Goal: Transaction & Acquisition: Purchase product/service

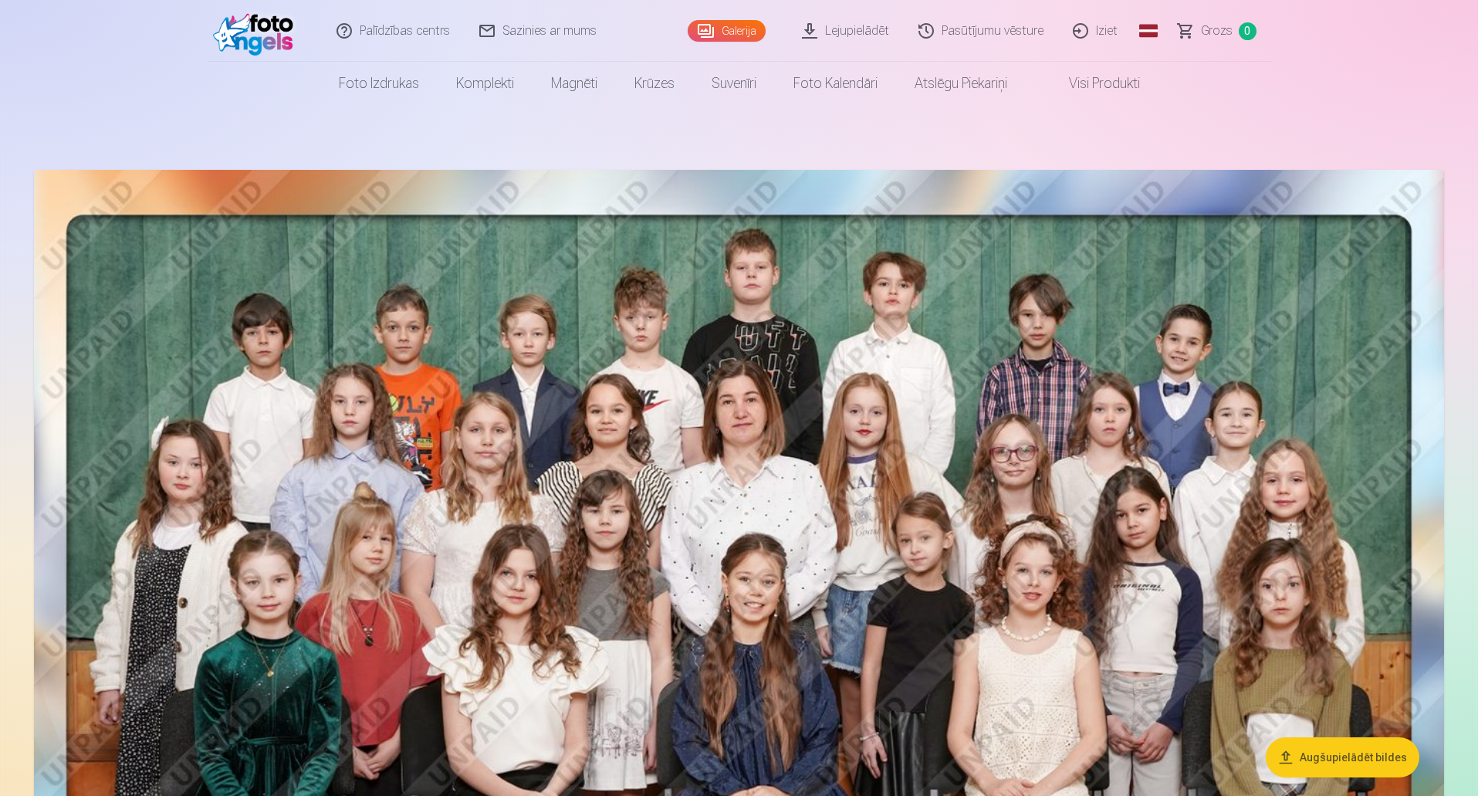
click at [1416, 27] on header "Palīdzības centrs Sazinies ar mums Galerija Lejupielādēt Pasūtījumu vēsture Izi…" at bounding box center [739, 52] width 1478 height 105
click at [850, 27] on link "Lejupielādēt" at bounding box center [846, 31] width 117 height 62
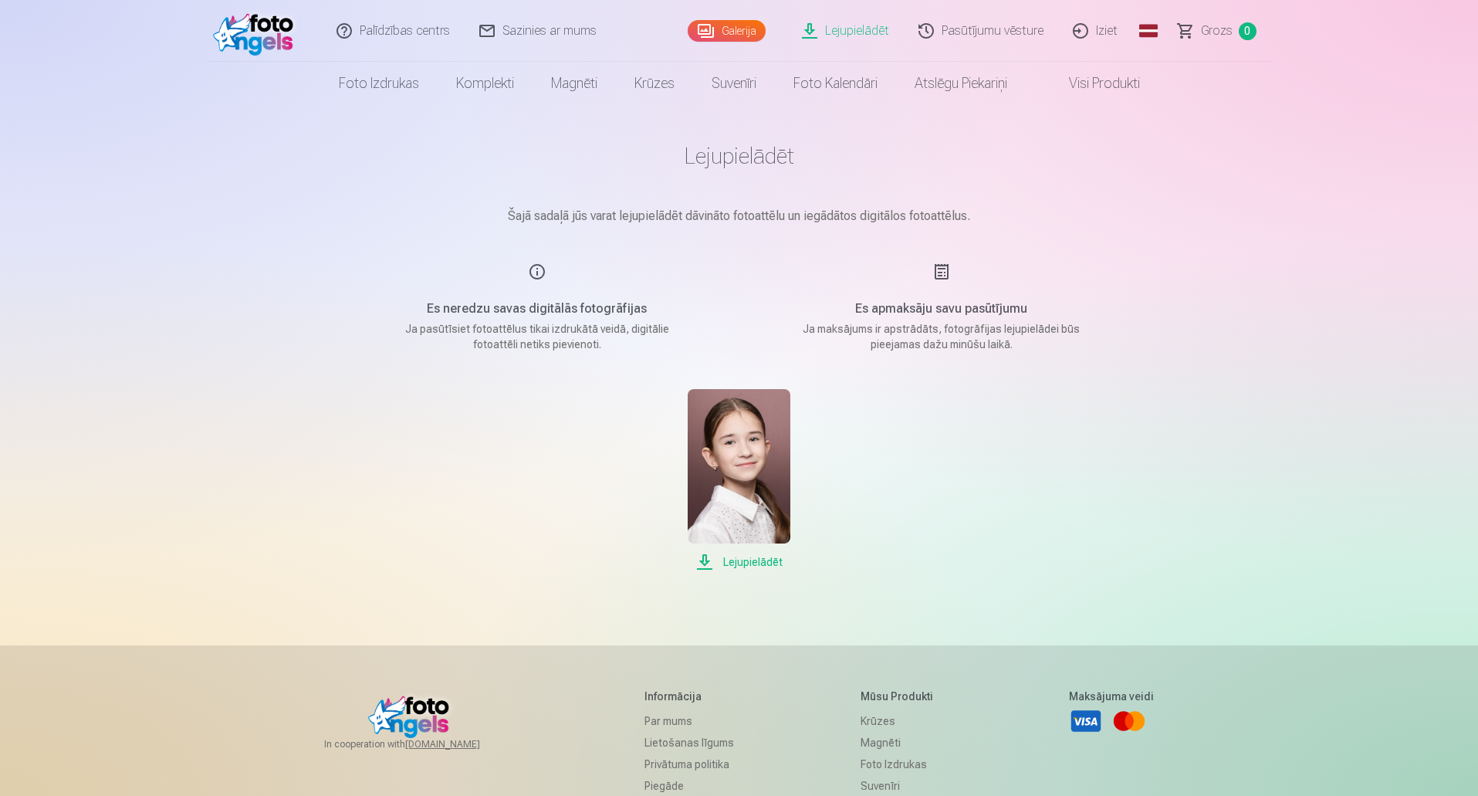
click at [761, 474] on img at bounding box center [739, 466] width 103 height 154
click at [1194, 180] on div "Lejupielādēt Šajā sadaļā jūs varat lejupielādēt dāvināto fotoattēlu un iegādāto…" at bounding box center [739, 534] width 926 height 1069
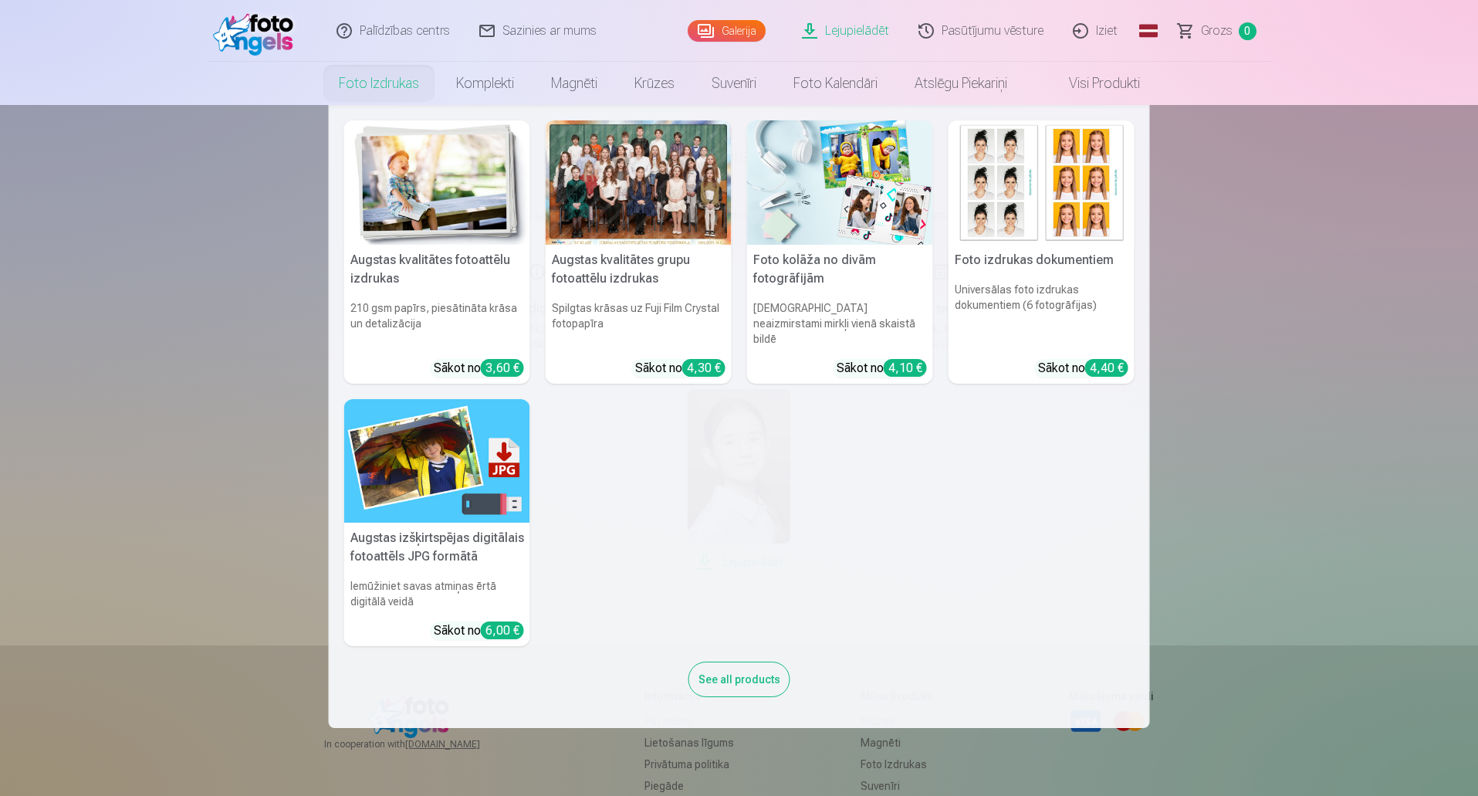
click at [413, 80] on link "Foto izdrukas" at bounding box center [378, 83] width 117 height 43
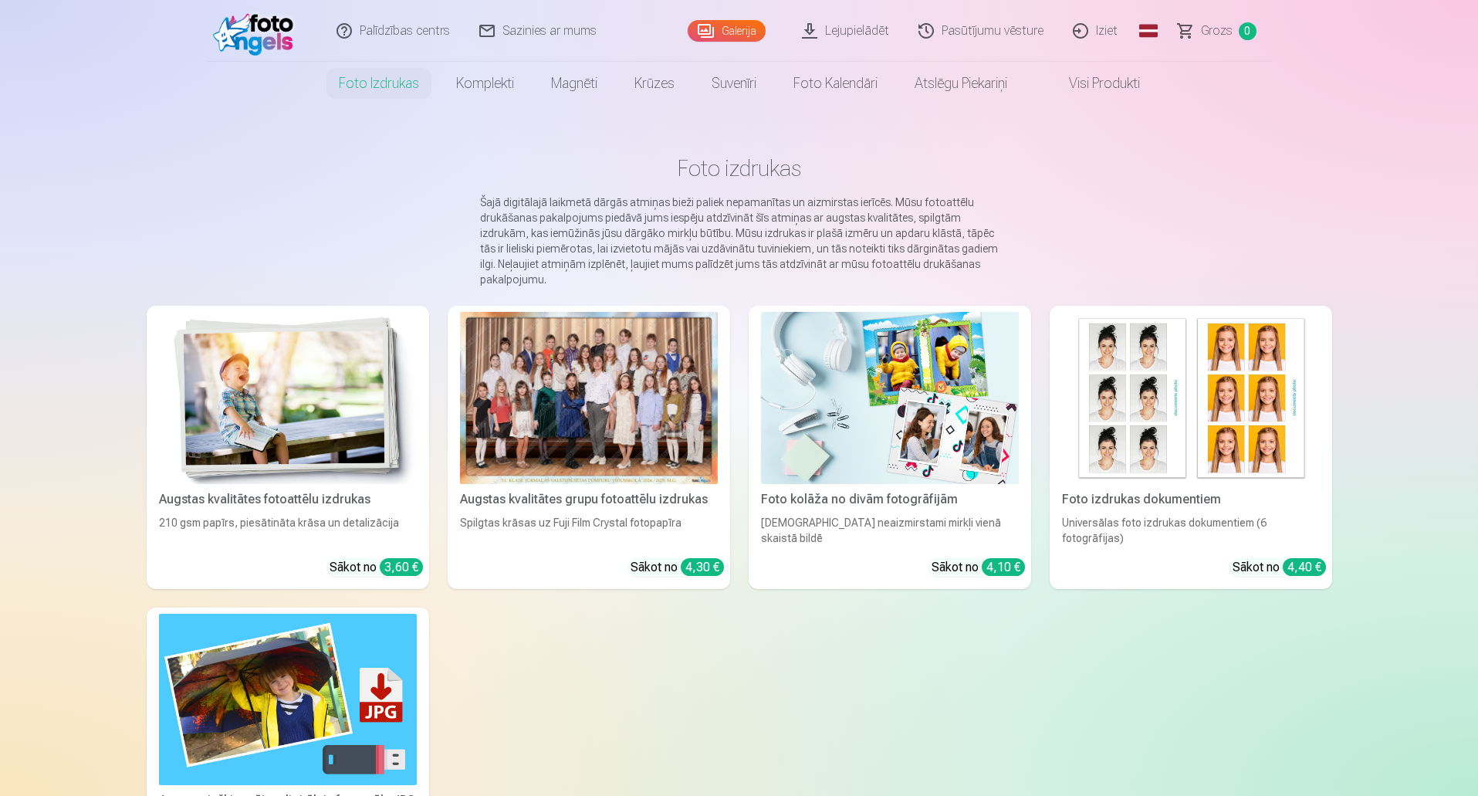
click at [620, 393] on div at bounding box center [589, 398] width 258 height 172
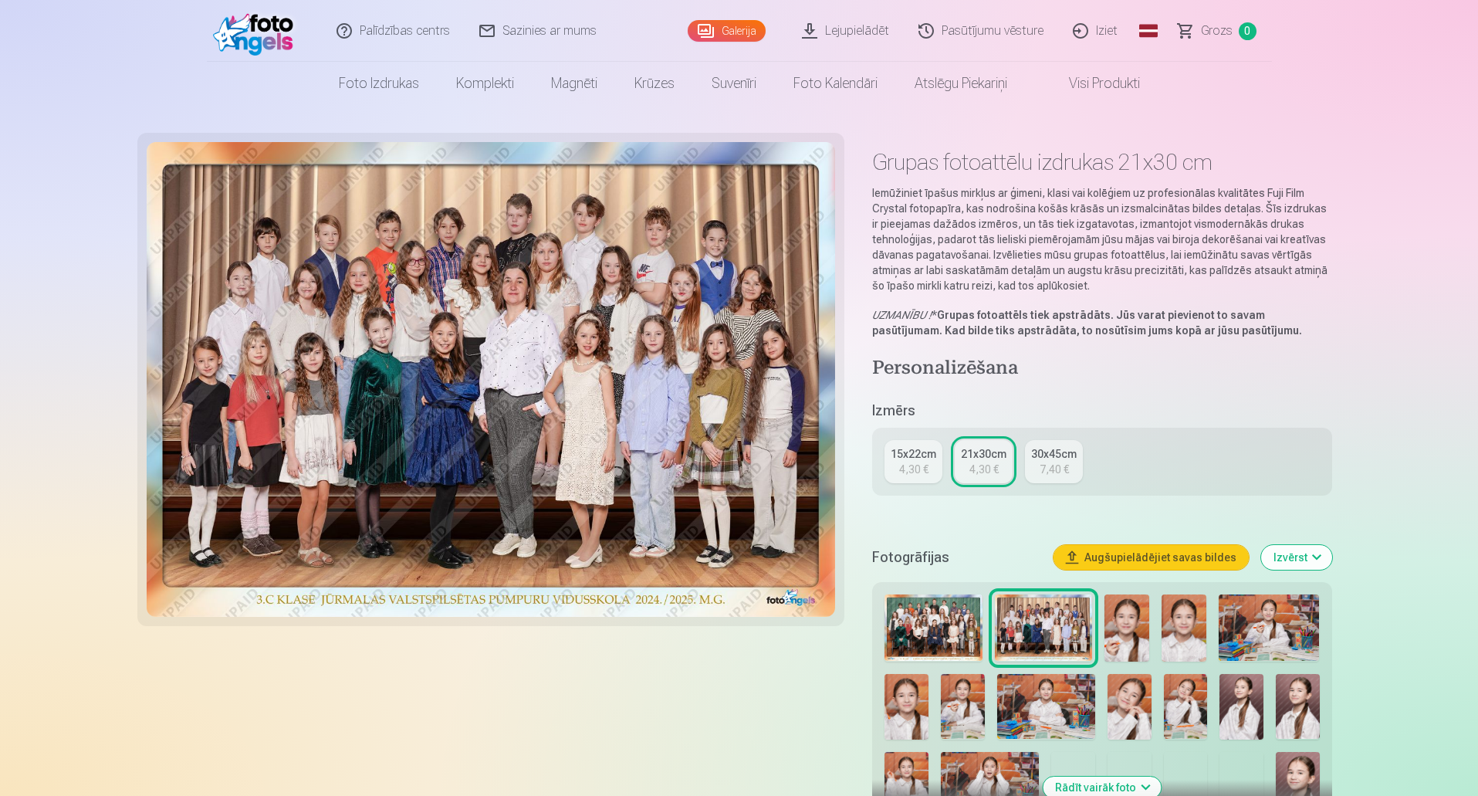
click at [943, 606] on img at bounding box center [932, 627] width 97 height 67
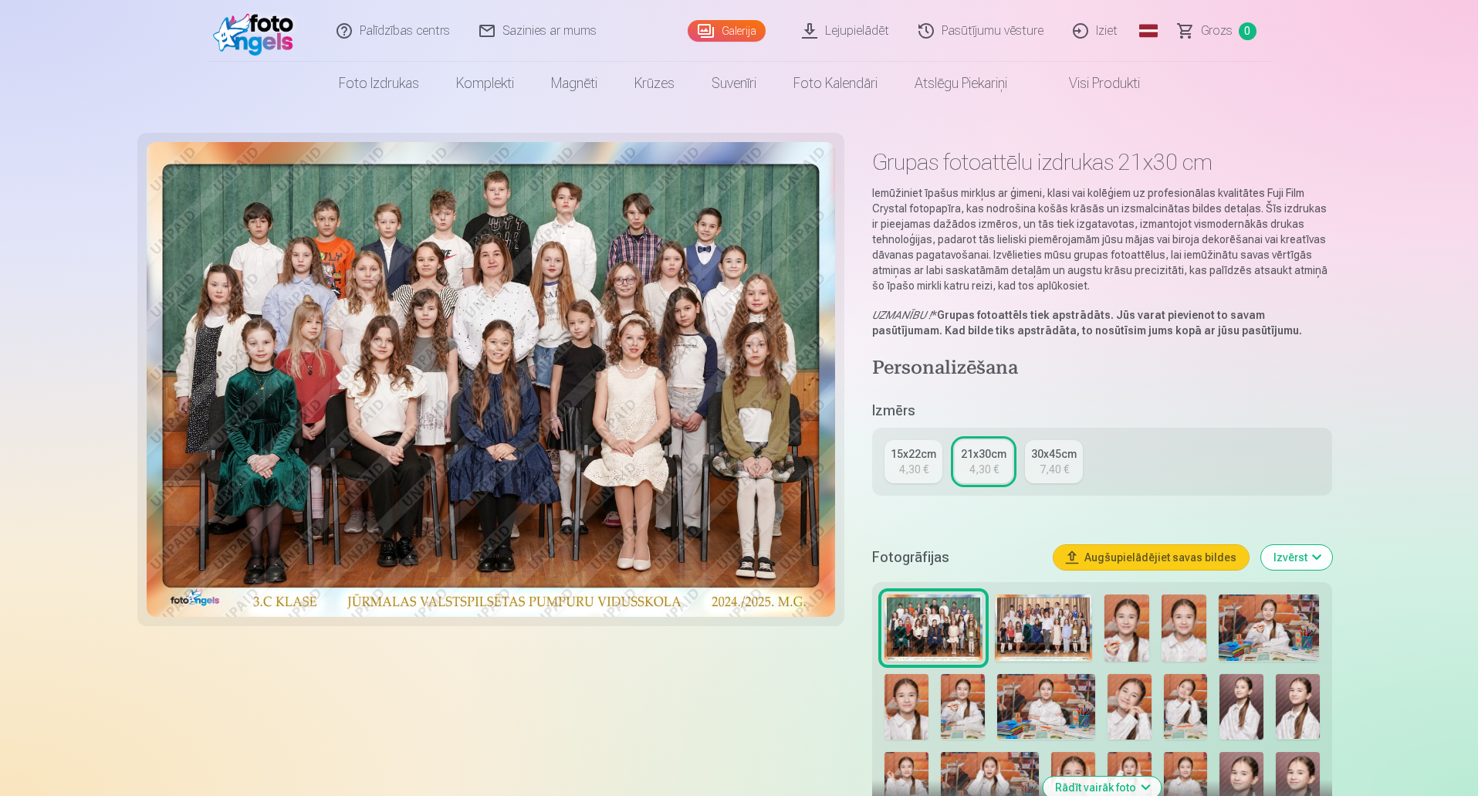
click at [1017, 642] on img at bounding box center [1043, 627] width 97 height 67
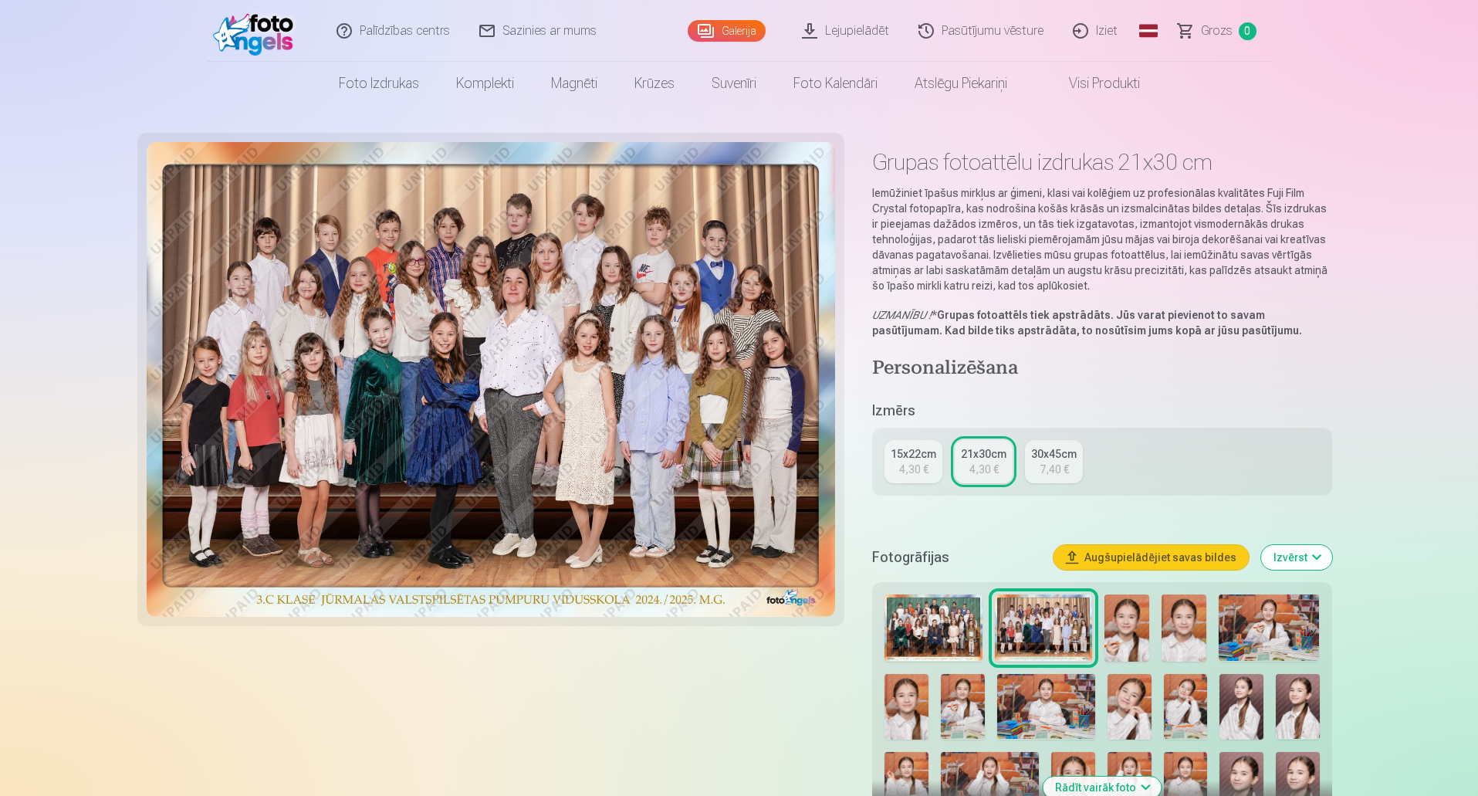
click at [701, 430] on img at bounding box center [491, 379] width 689 height 475
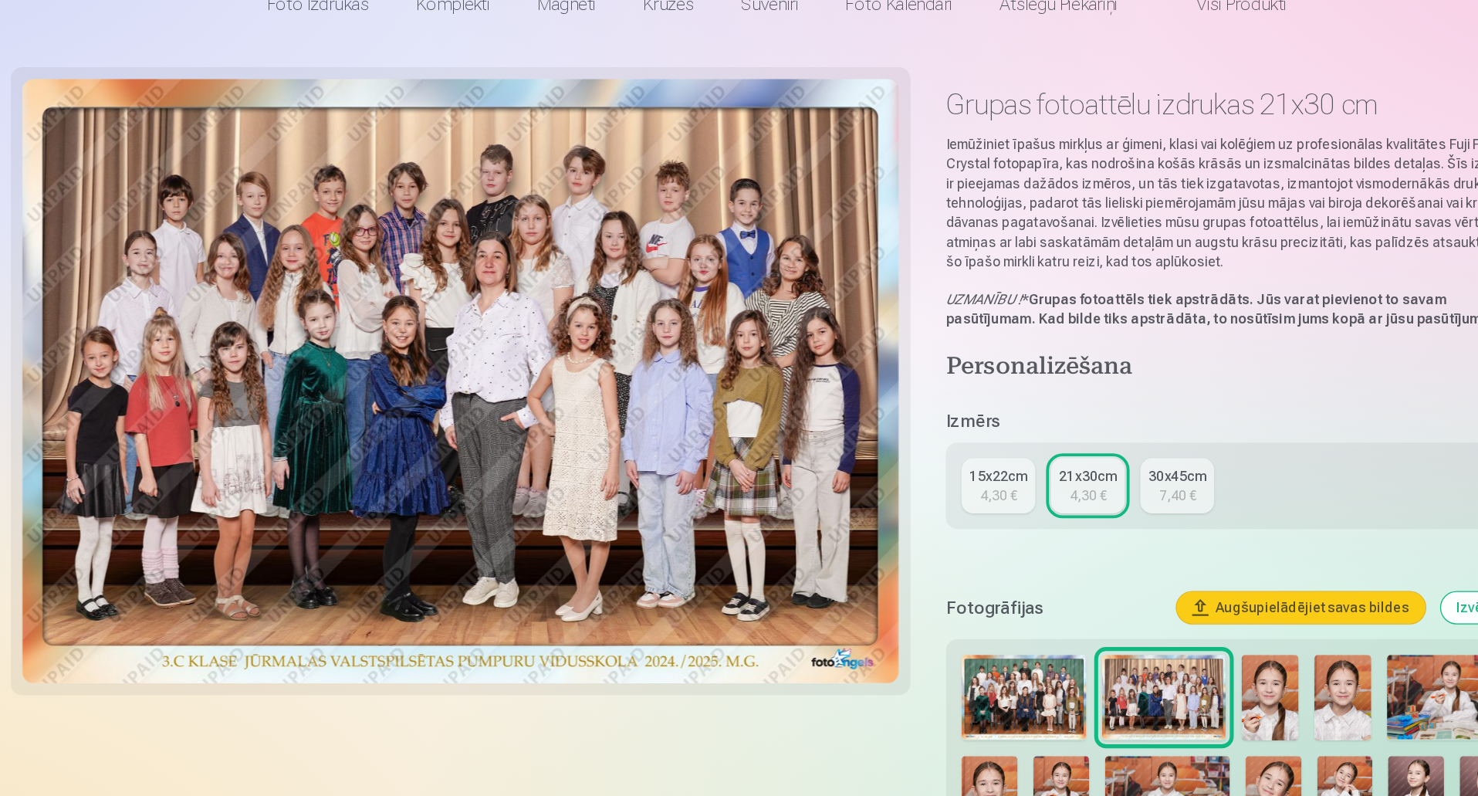
click at [427, 337] on img at bounding box center [491, 379] width 689 height 475
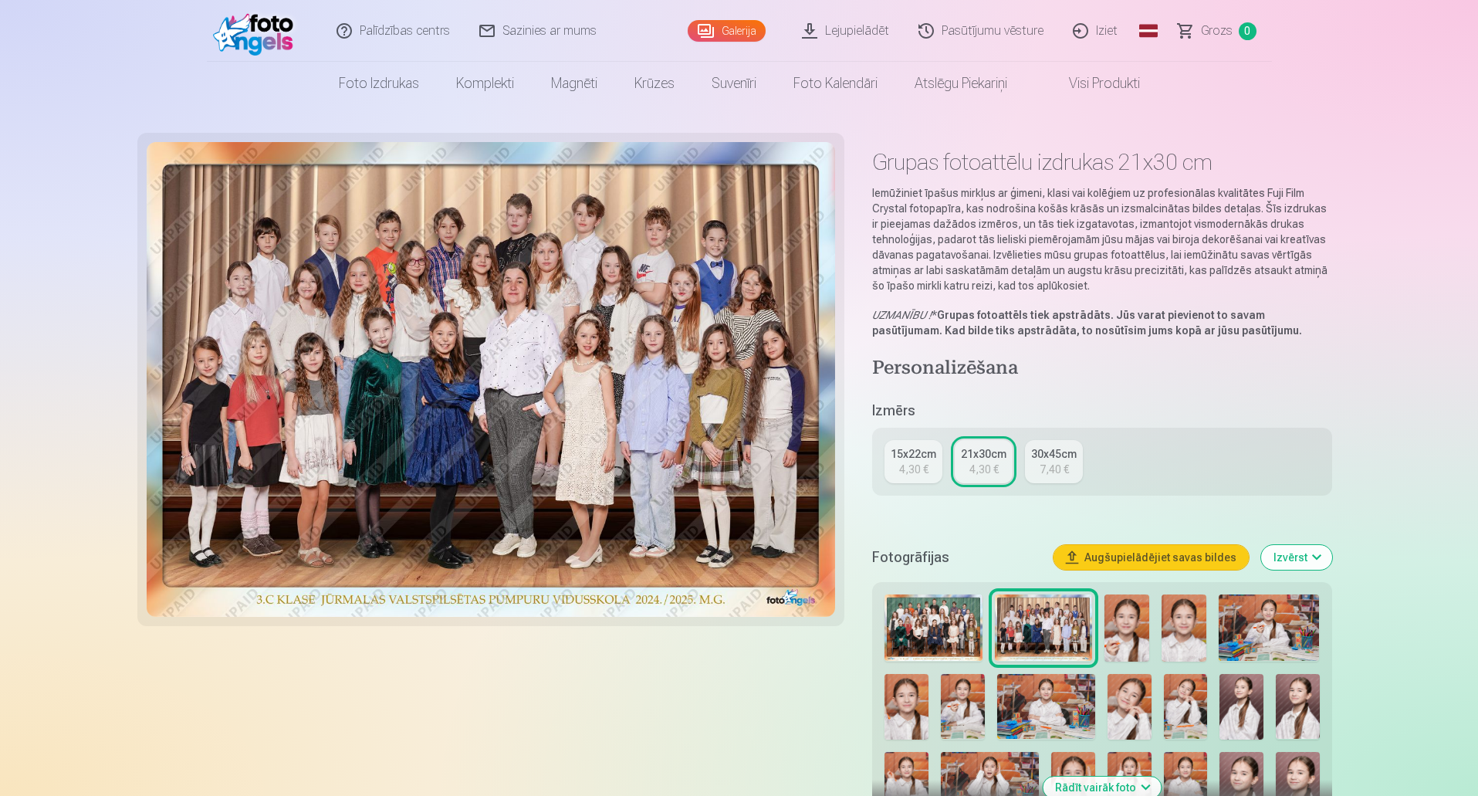
click at [934, 630] on img at bounding box center [932, 627] width 97 height 67
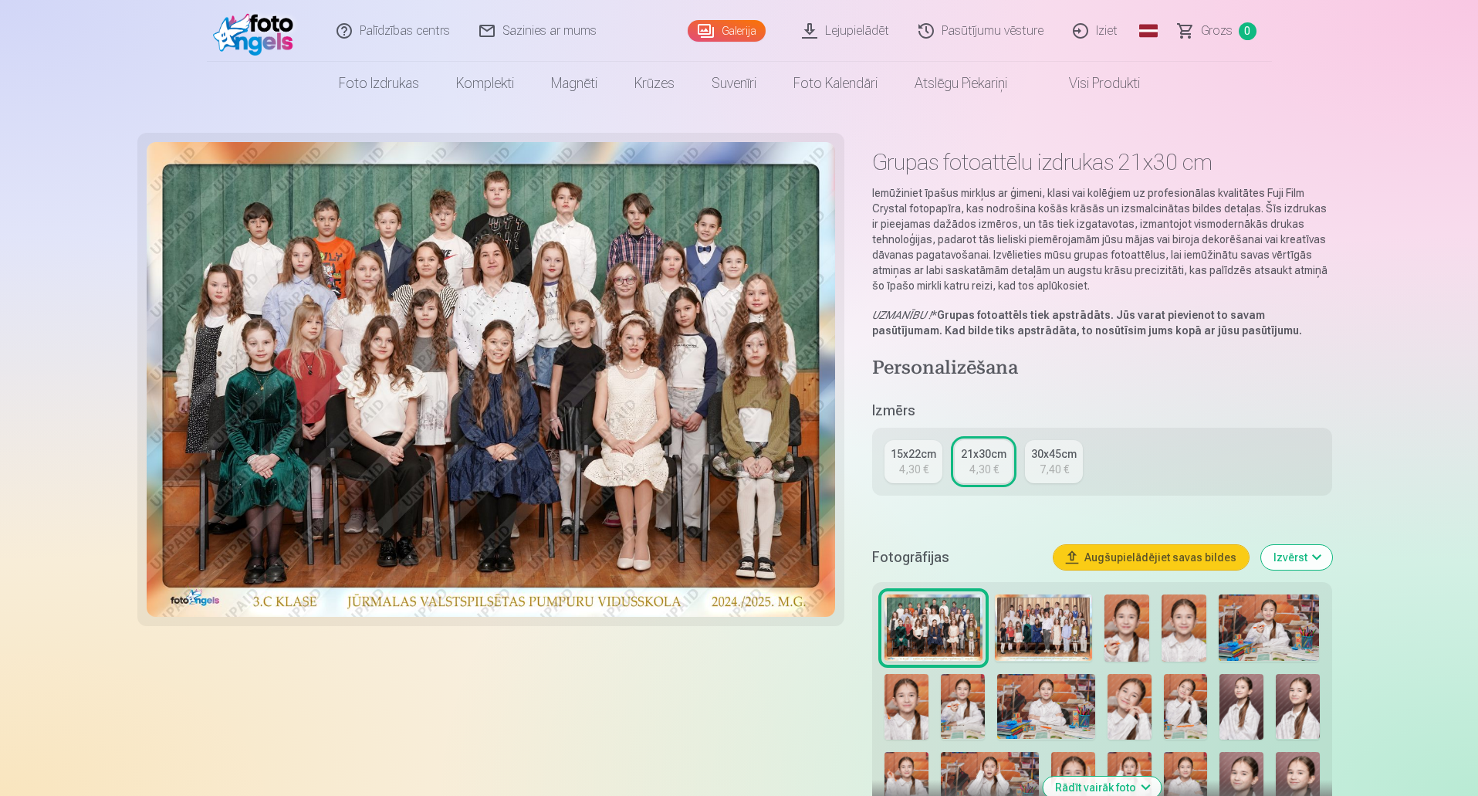
click at [1167, 555] on button "Augšupielādējiet savas bildes" at bounding box center [1150, 557] width 195 height 25
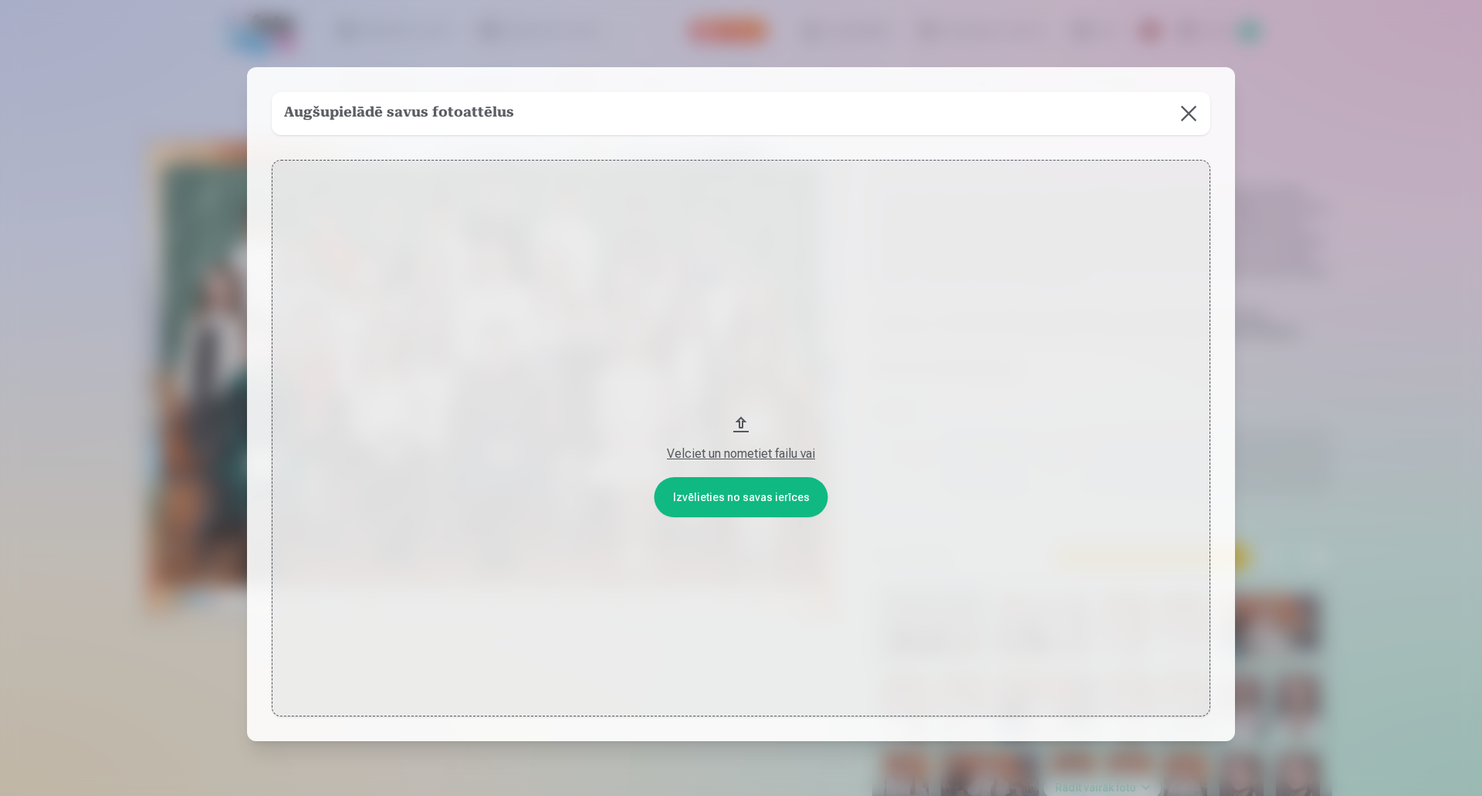
click at [1194, 103] on button at bounding box center [1188, 113] width 43 height 43
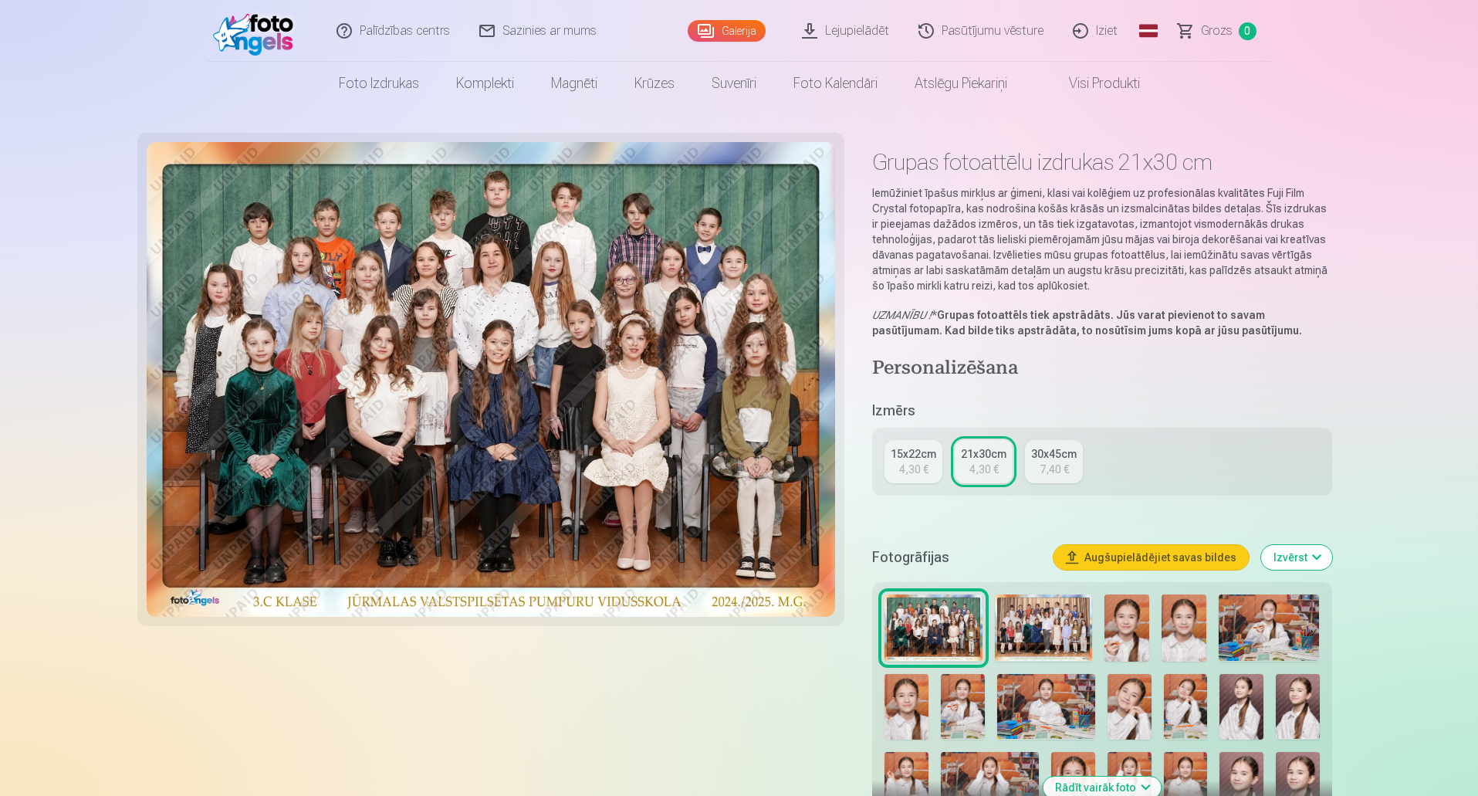
click at [1034, 626] on img at bounding box center [1043, 627] width 97 height 67
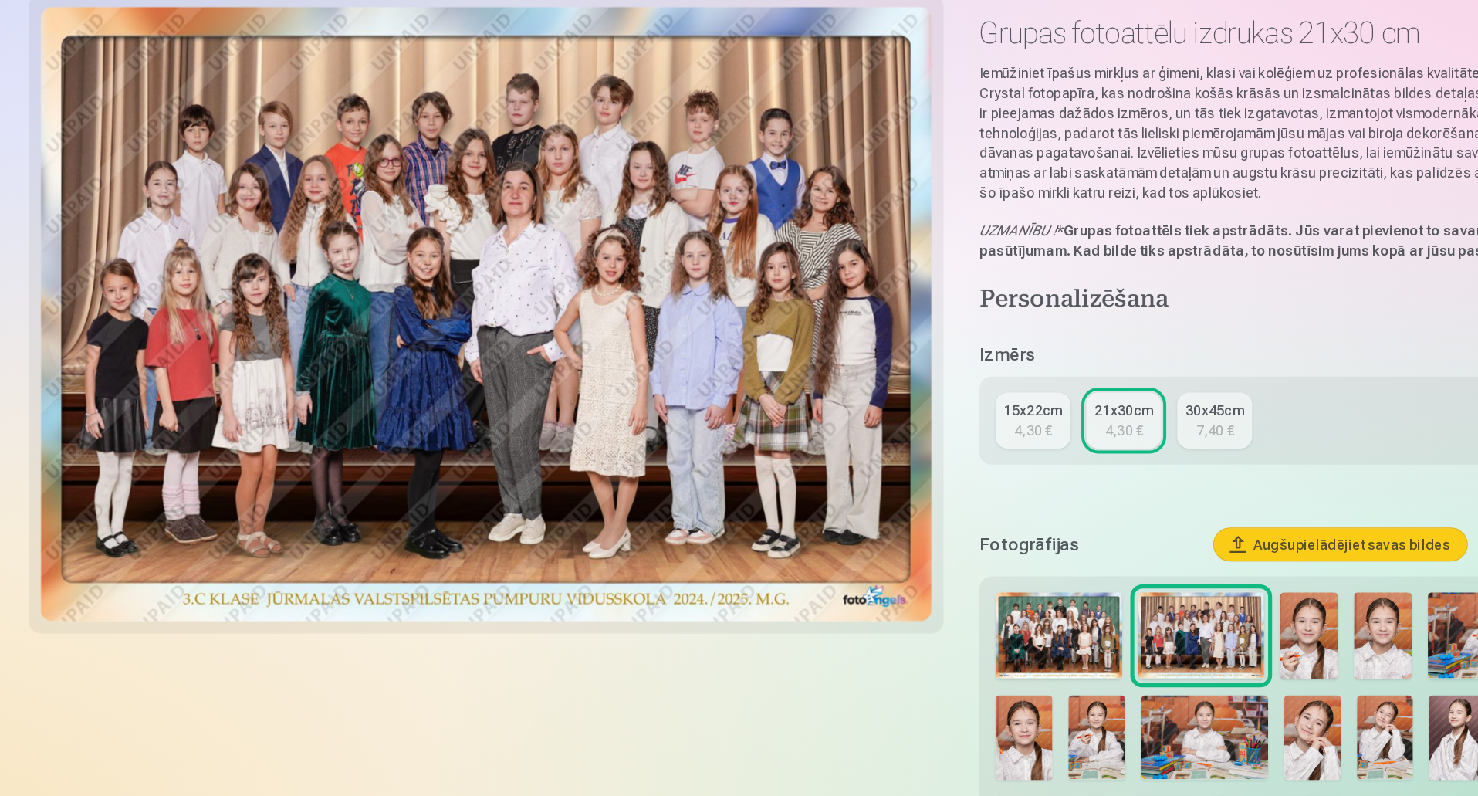
click at [957, 620] on img at bounding box center [932, 627] width 97 height 67
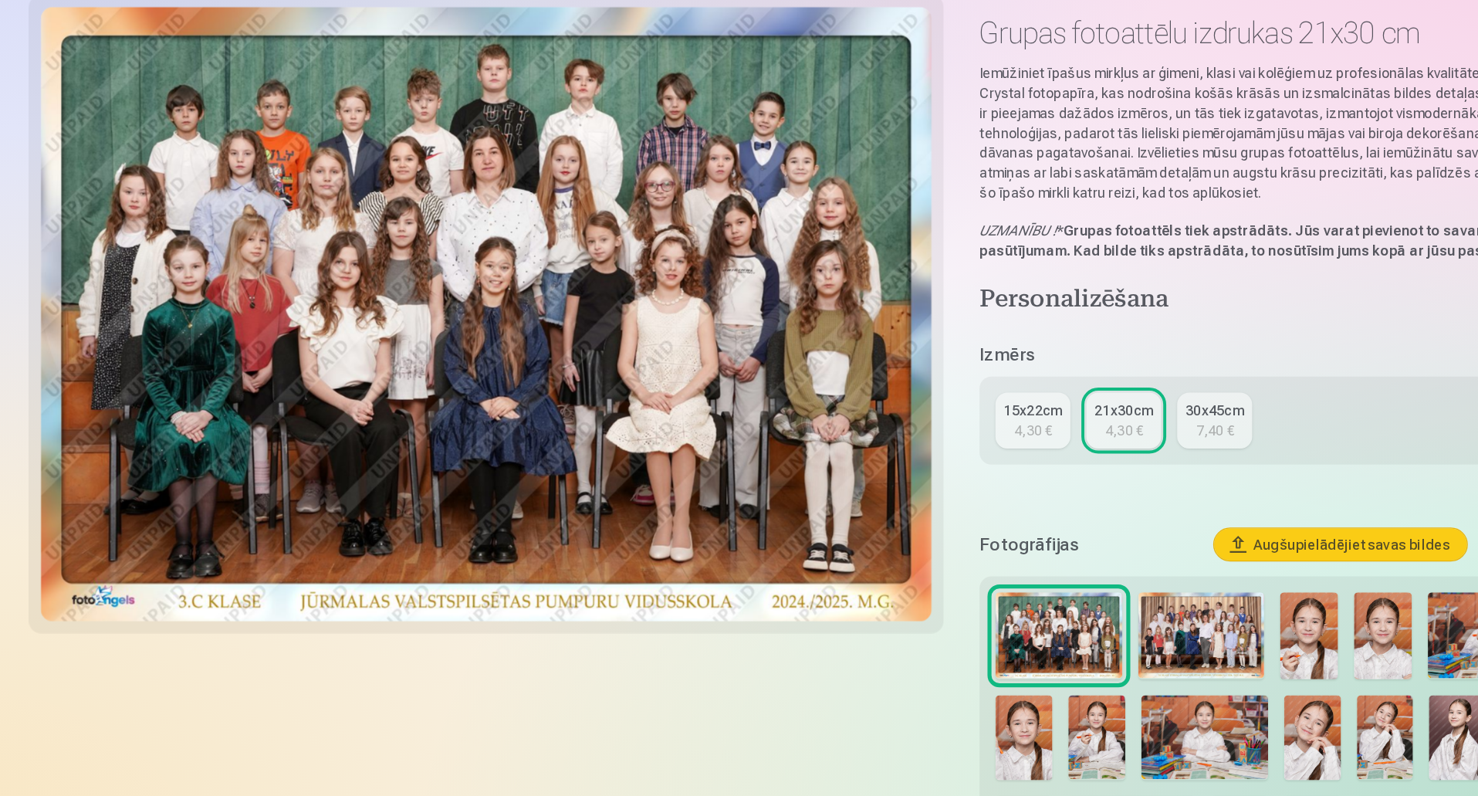
click at [1046, 642] on img at bounding box center [1043, 627] width 97 height 67
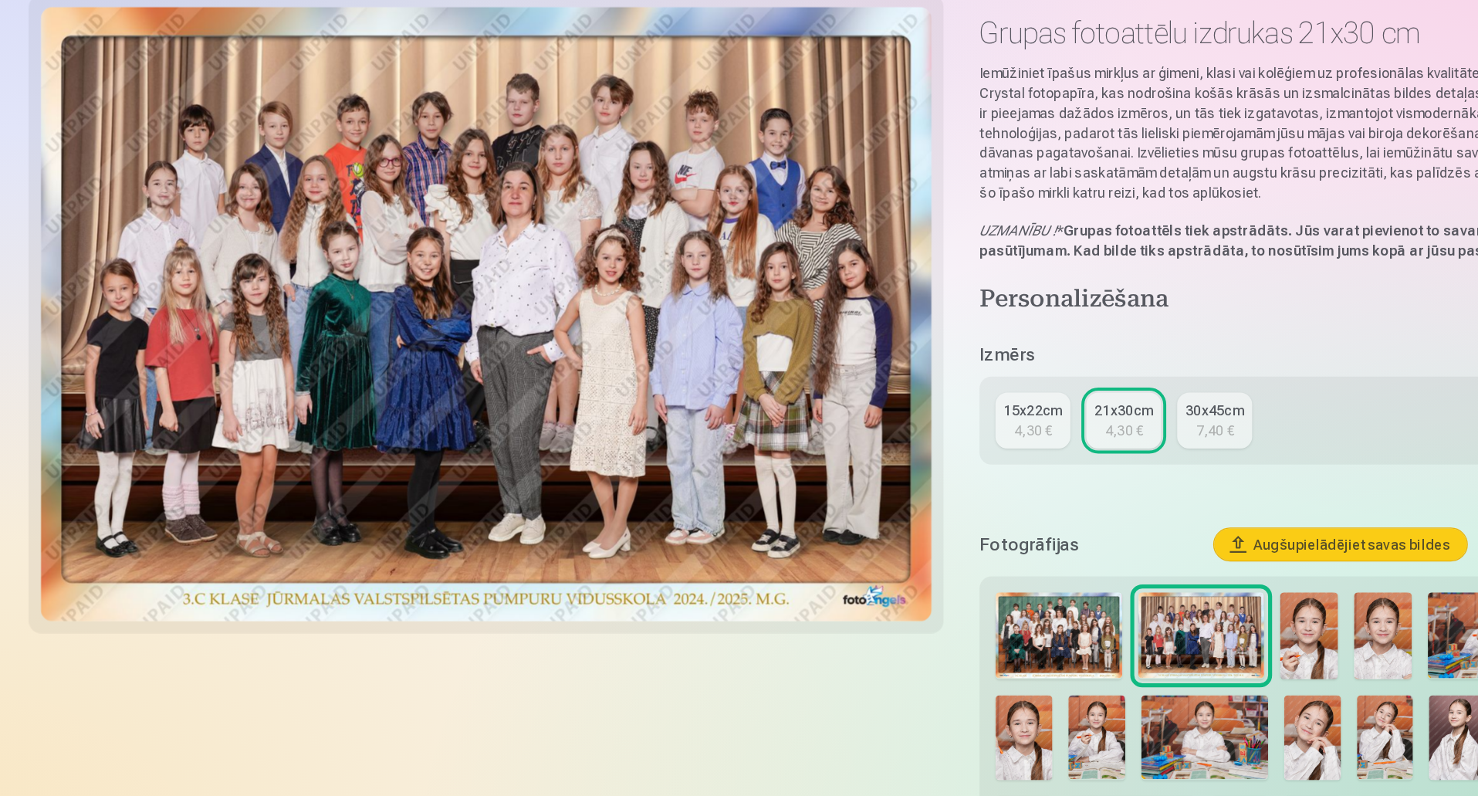
click at [953, 617] on img at bounding box center [932, 627] width 97 height 67
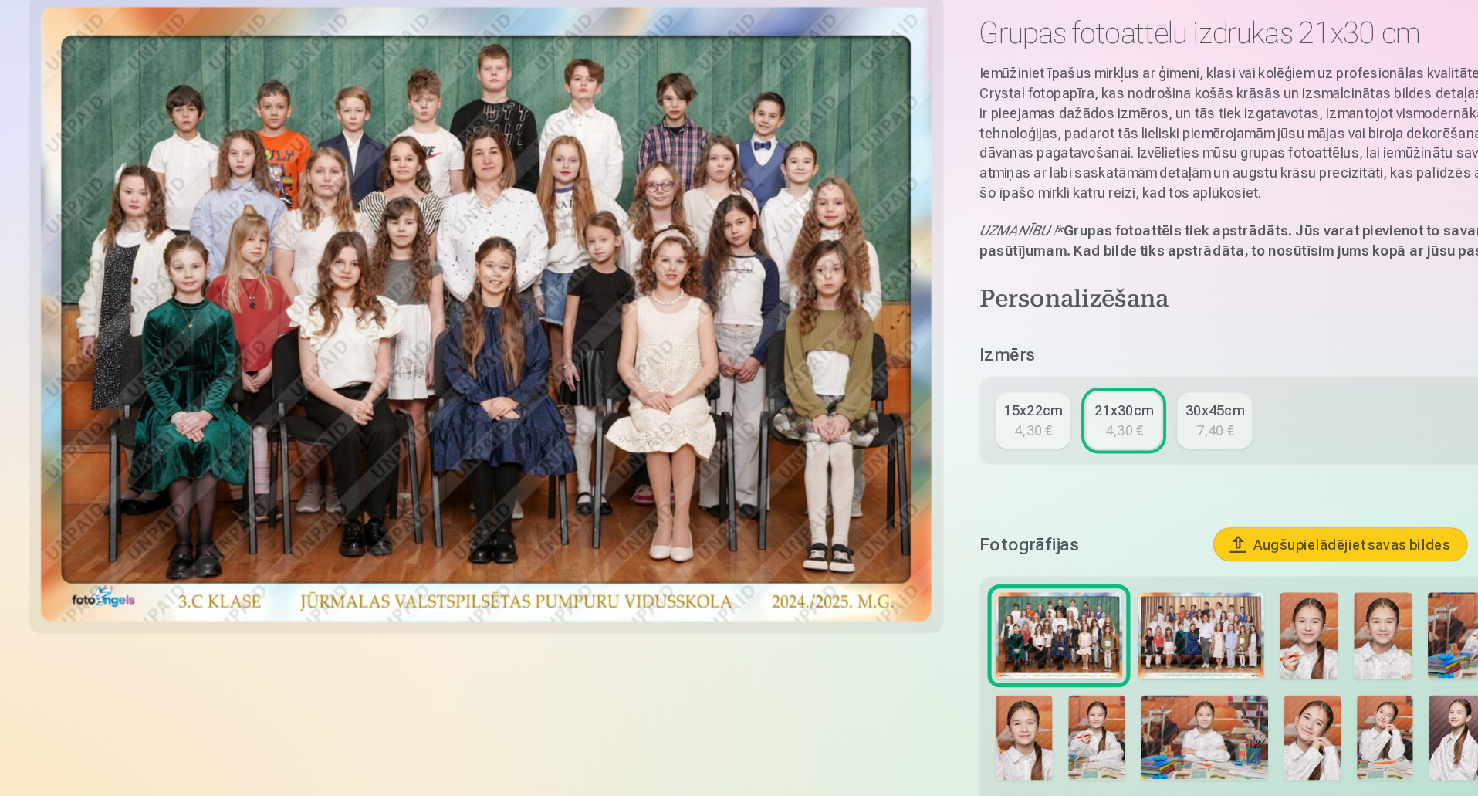
click at [1013, 630] on img at bounding box center [1043, 627] width 97 height 67
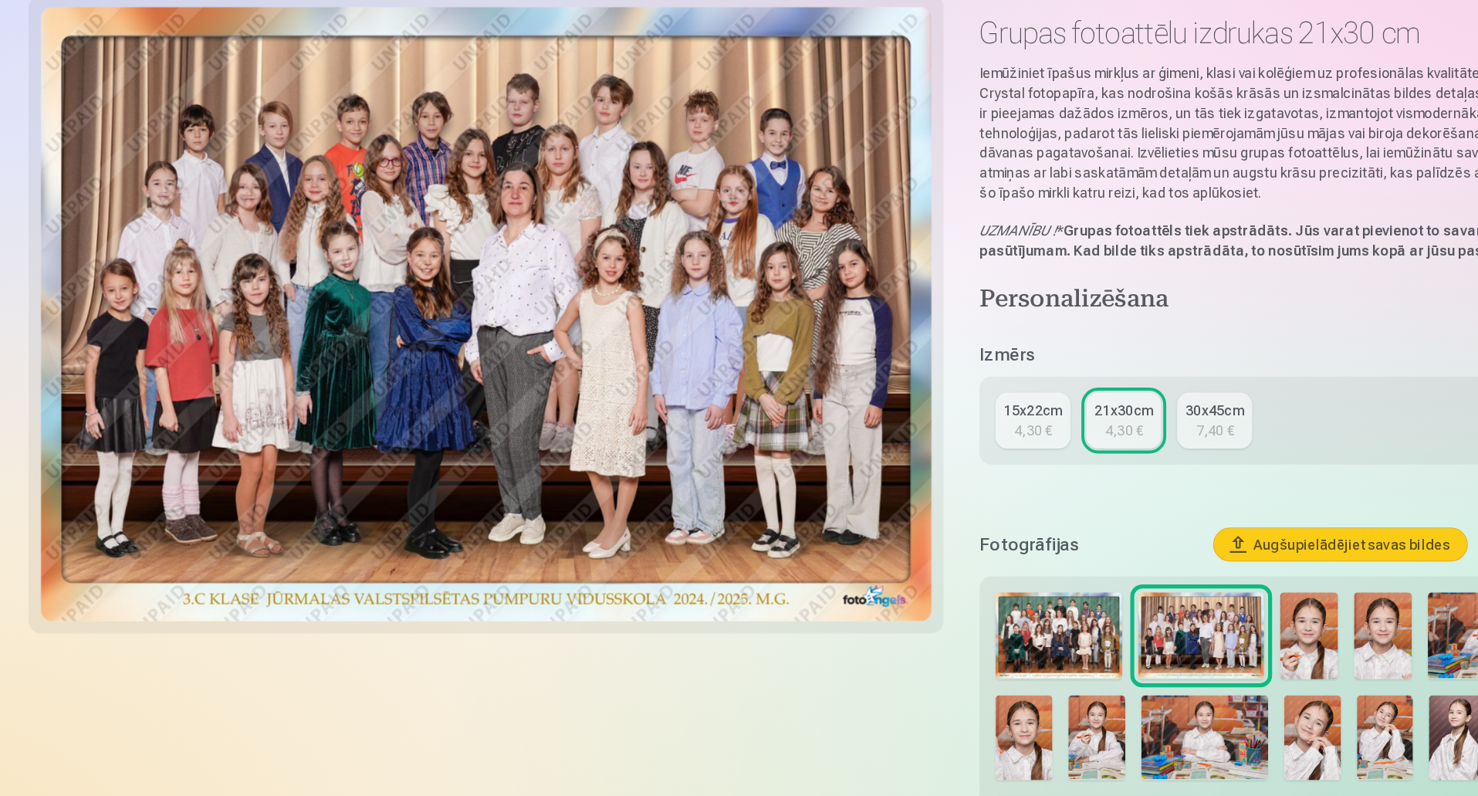
click at [957, 611] on img at bounding box center [932, 627] width 97 height 67
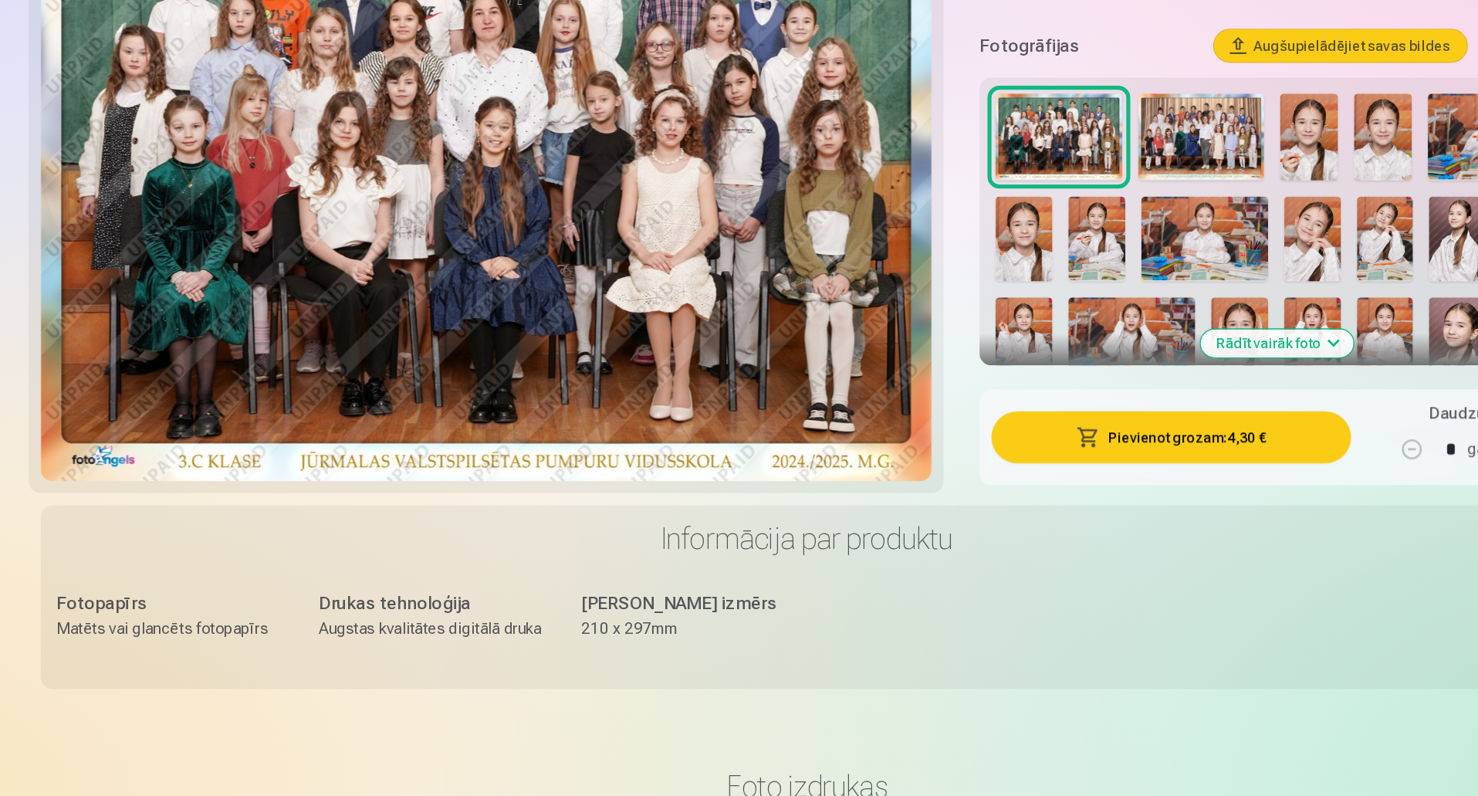
scroll to position [418, 0]
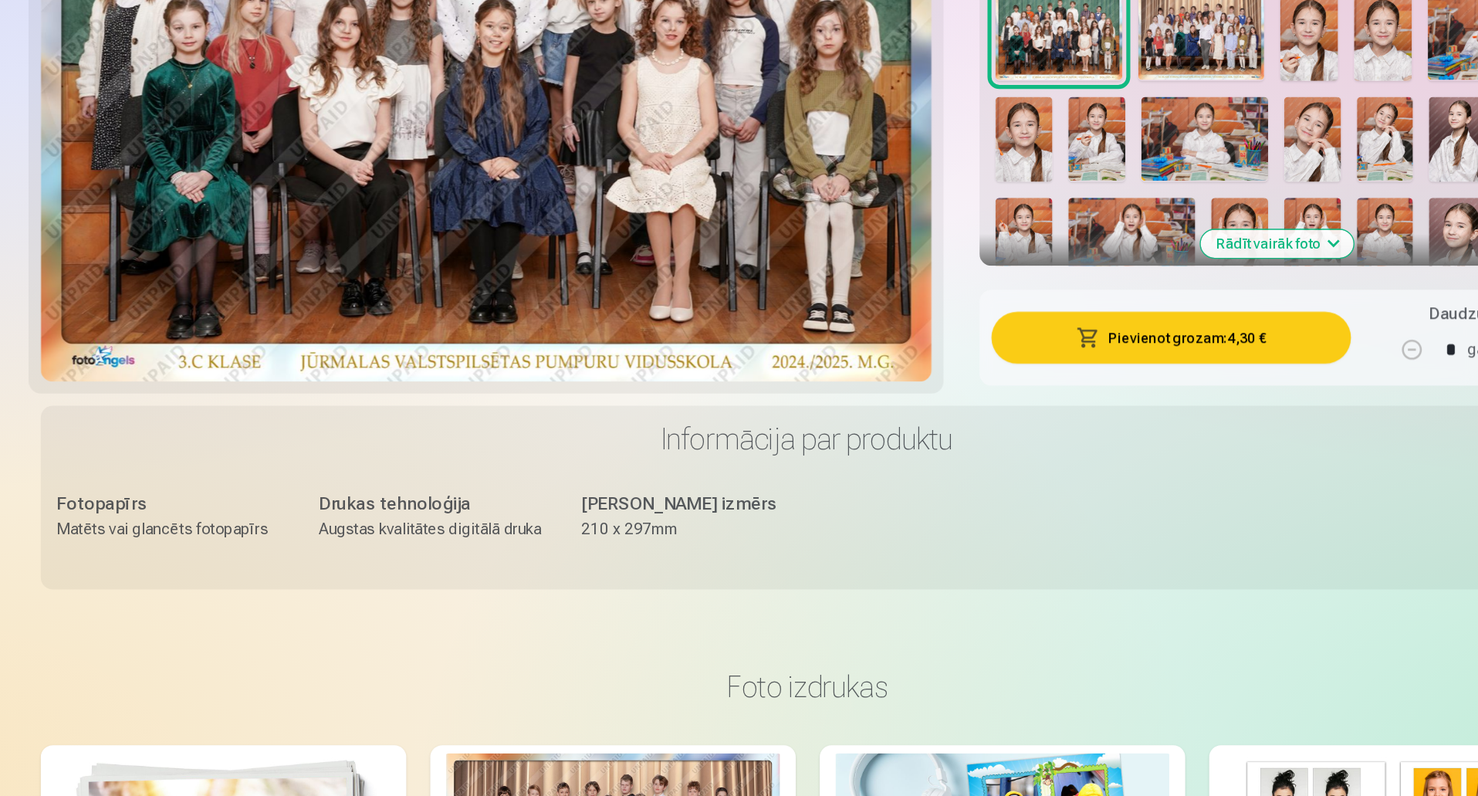
click at [1096, 434] on button "Pievienot grozam : 4,30 €" at bounding box center [1019, 441] width 277 height 40
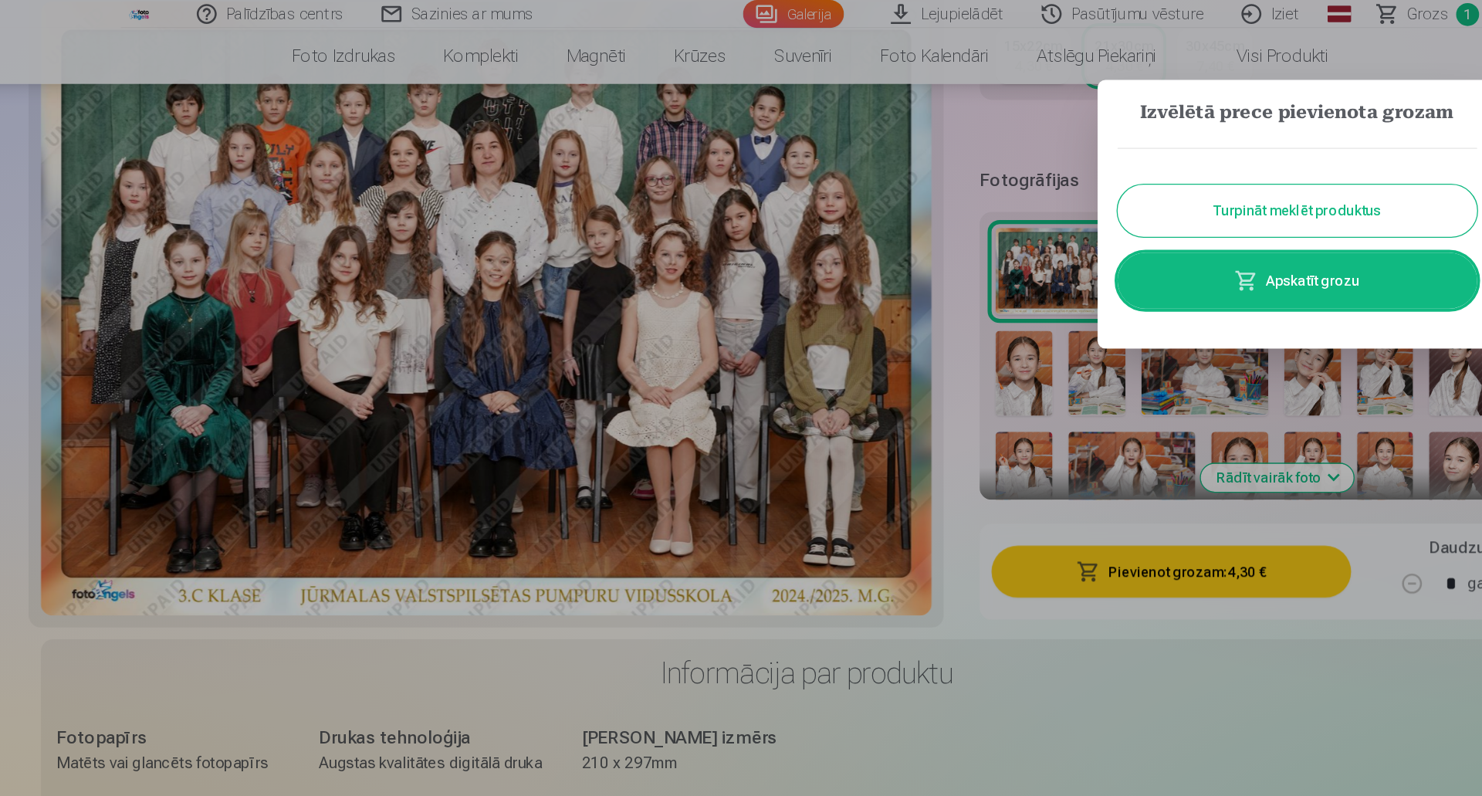
click at [572, 46] on div at bounding box center [741, 398] width 1482 height 796
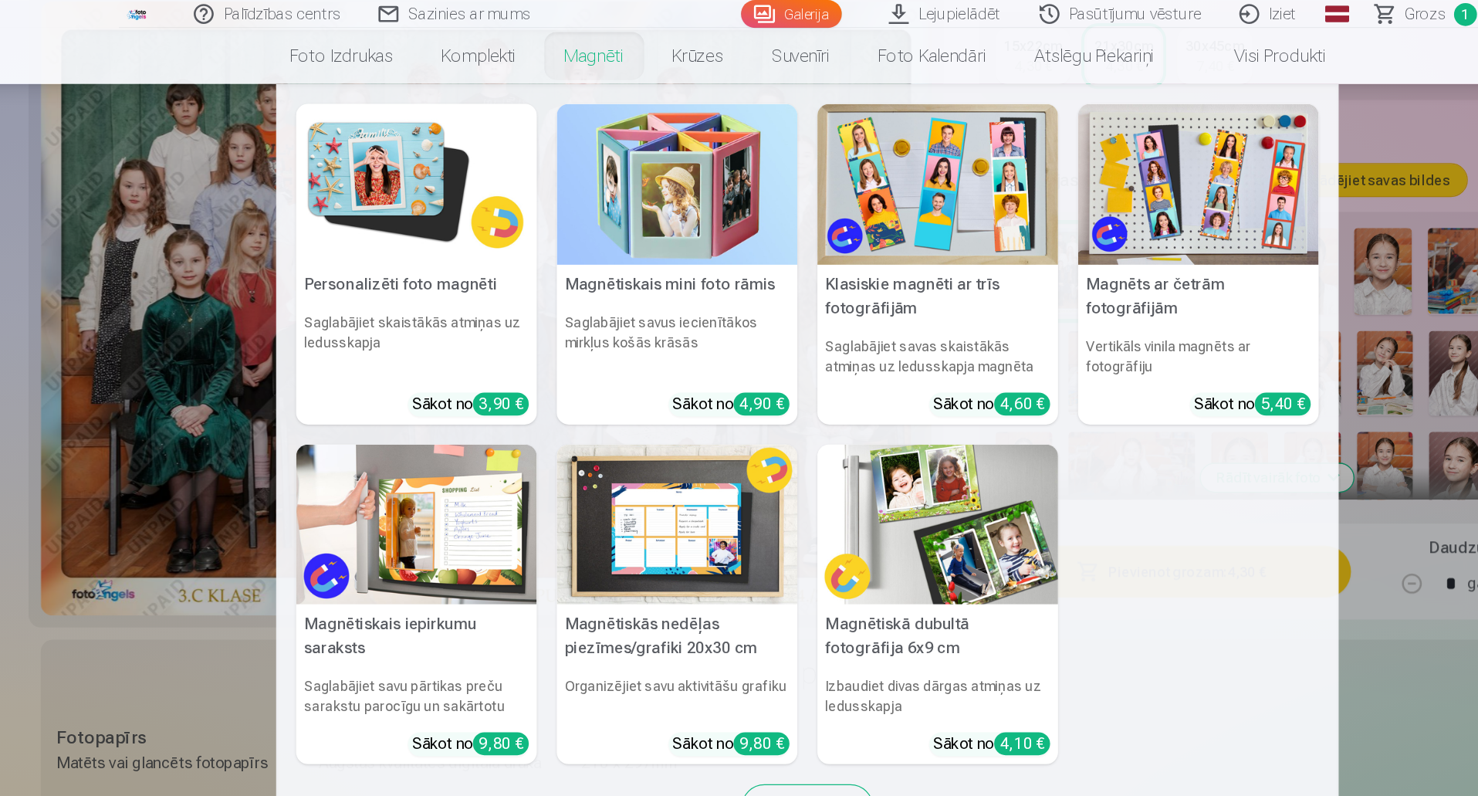
click at [474, 131] on img at bounding box center [437, 142] width 186 height 124
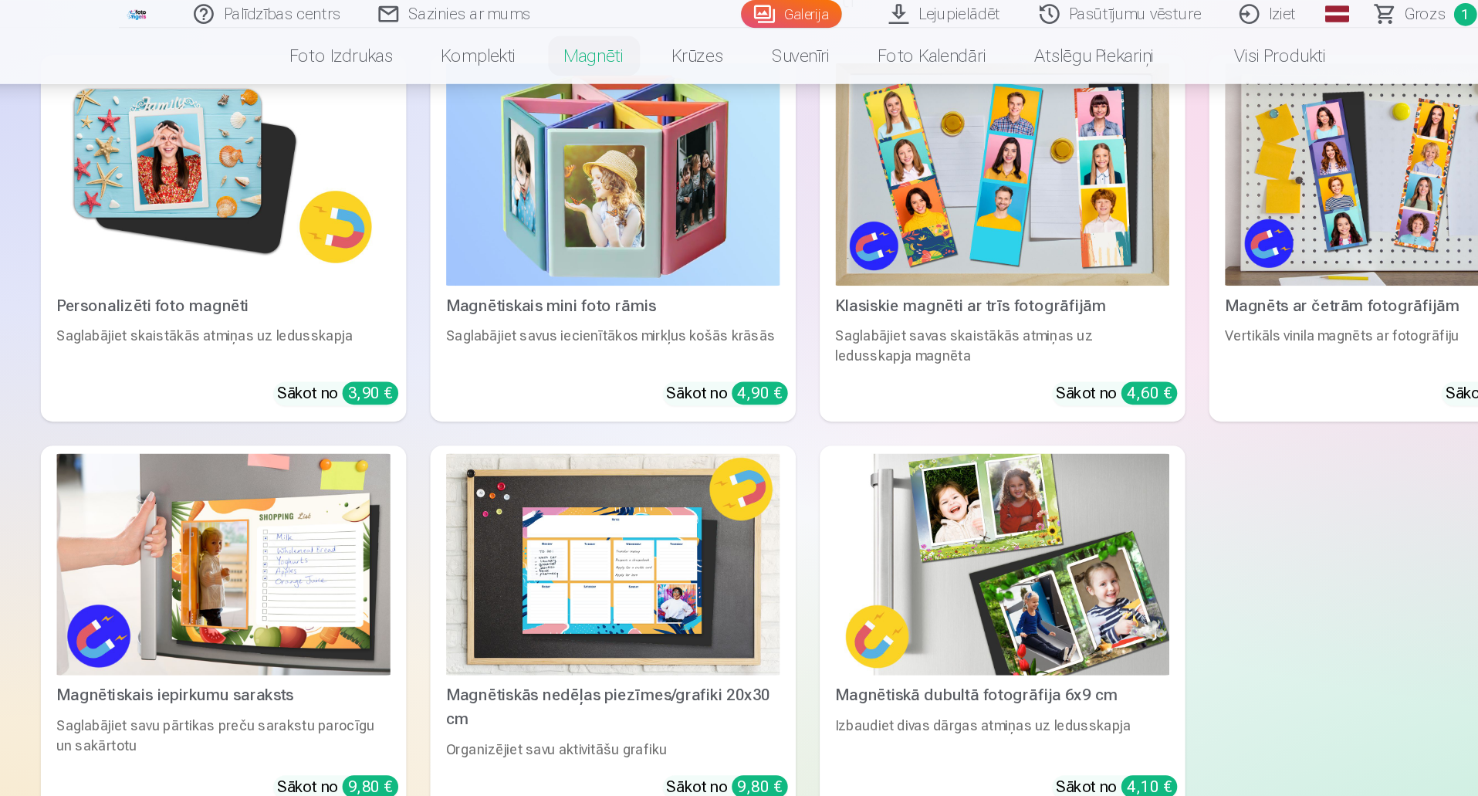
scroll to position [2608, 0]
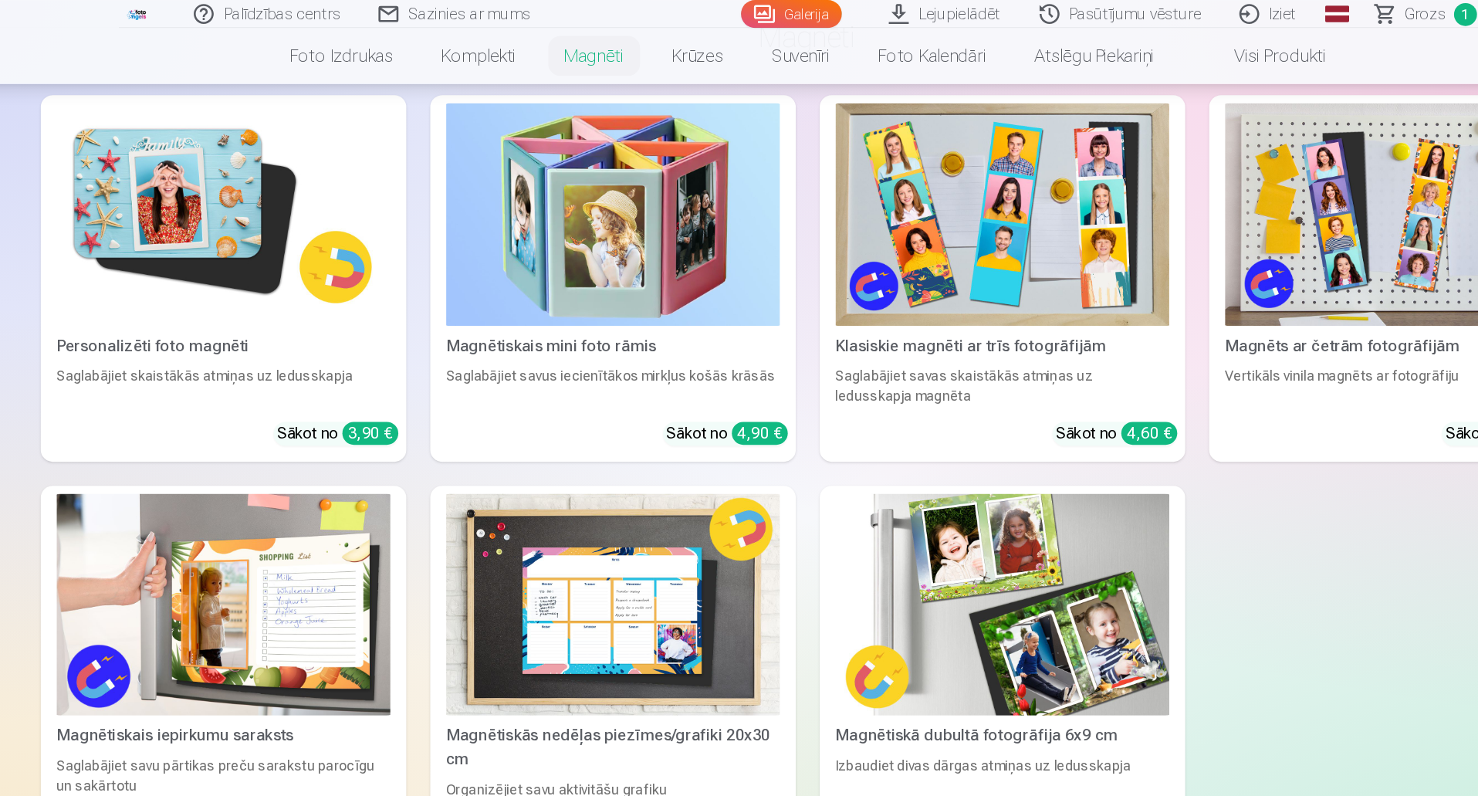
click at [275, 144] on img at bounding box center [288, 165] width 258 height 172
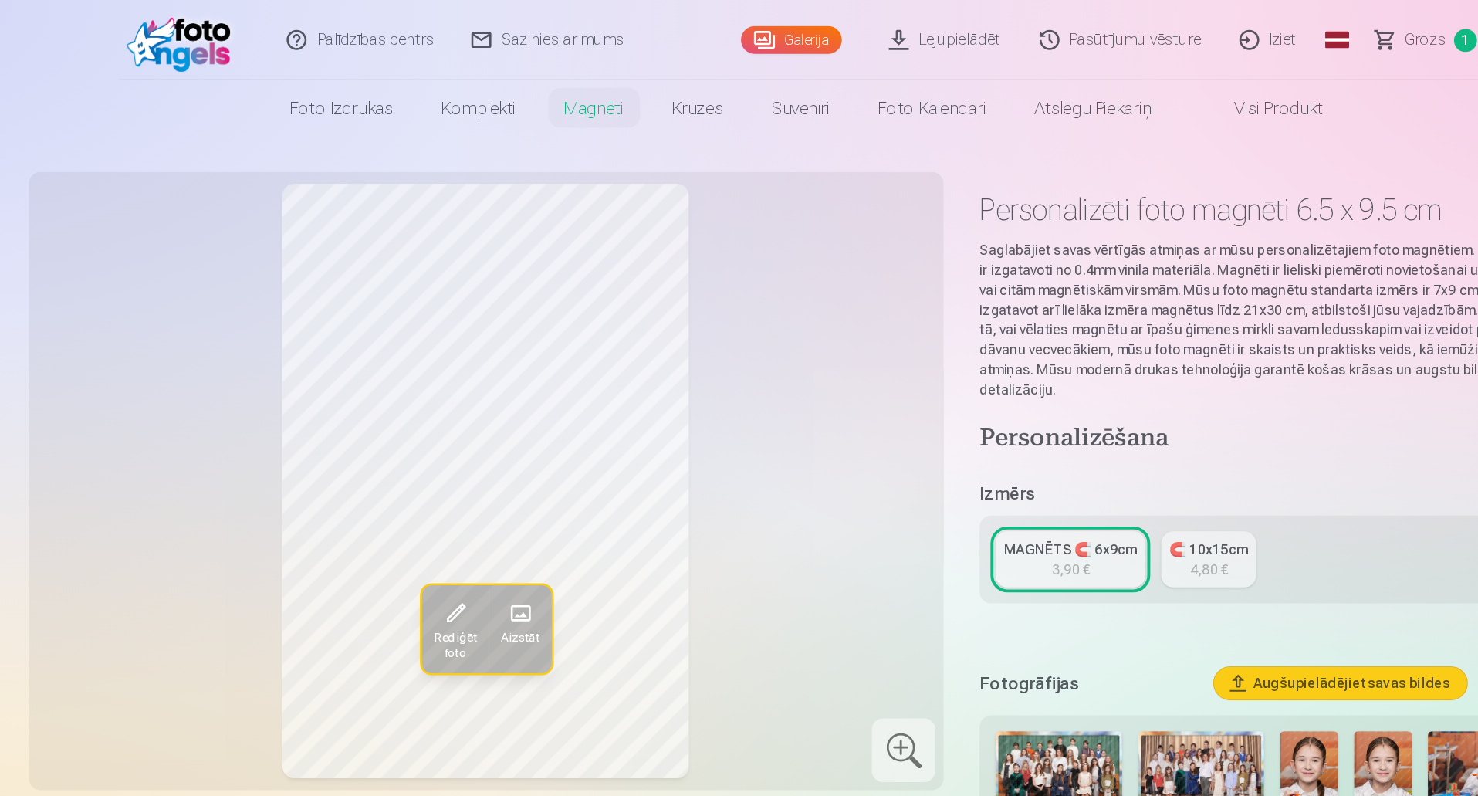
click at [1127, 577] on img at bounding box center [1126, 598] width 45 height 67
click at [1181, 598] on img at bounding box center [1183, 598] width 45 height 67
click at [1228, 576] on img at bounding box center [1268, 598] width 101 height 67
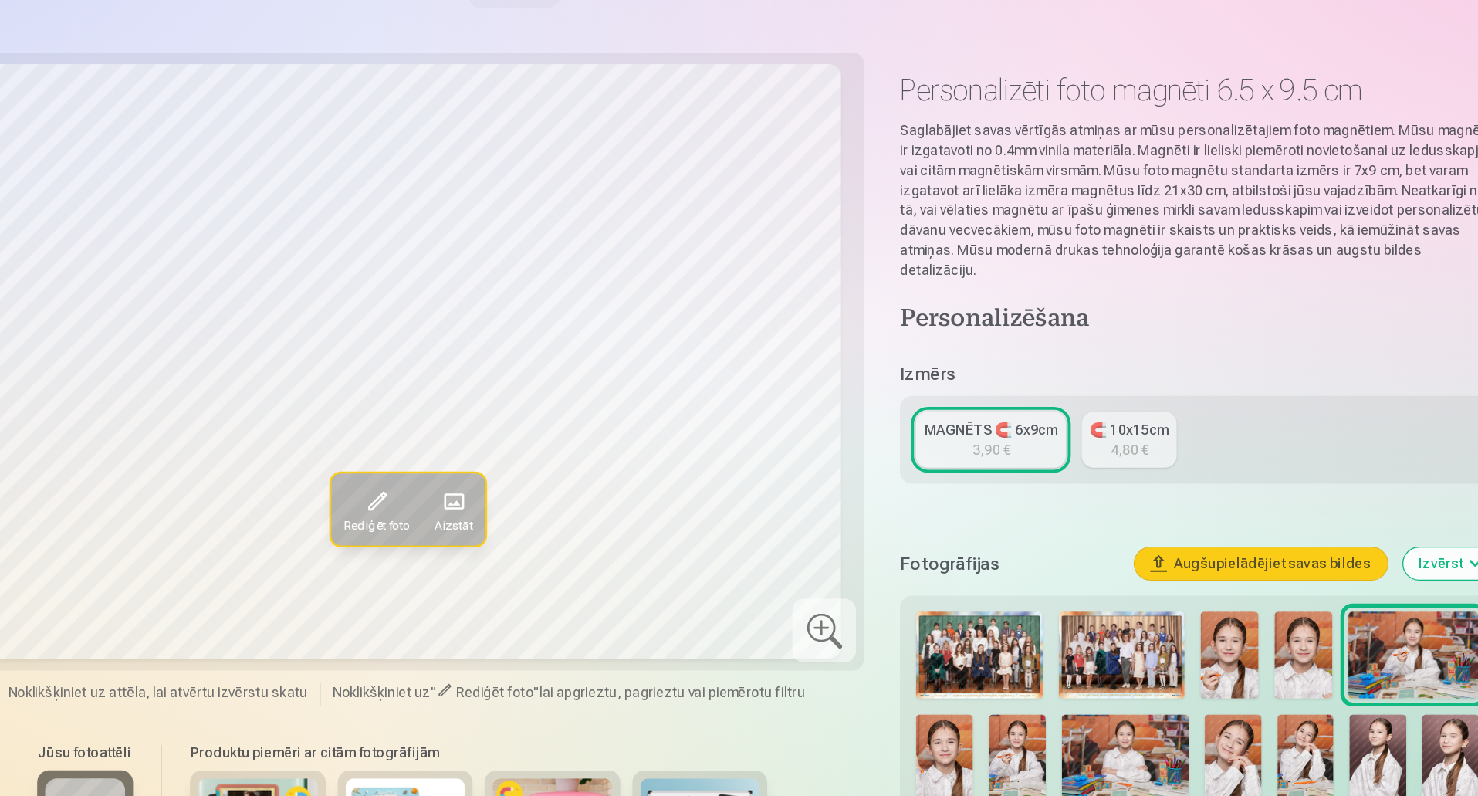
click at [903, 654] on img at bounding box center [906, 677] width 44 height 66
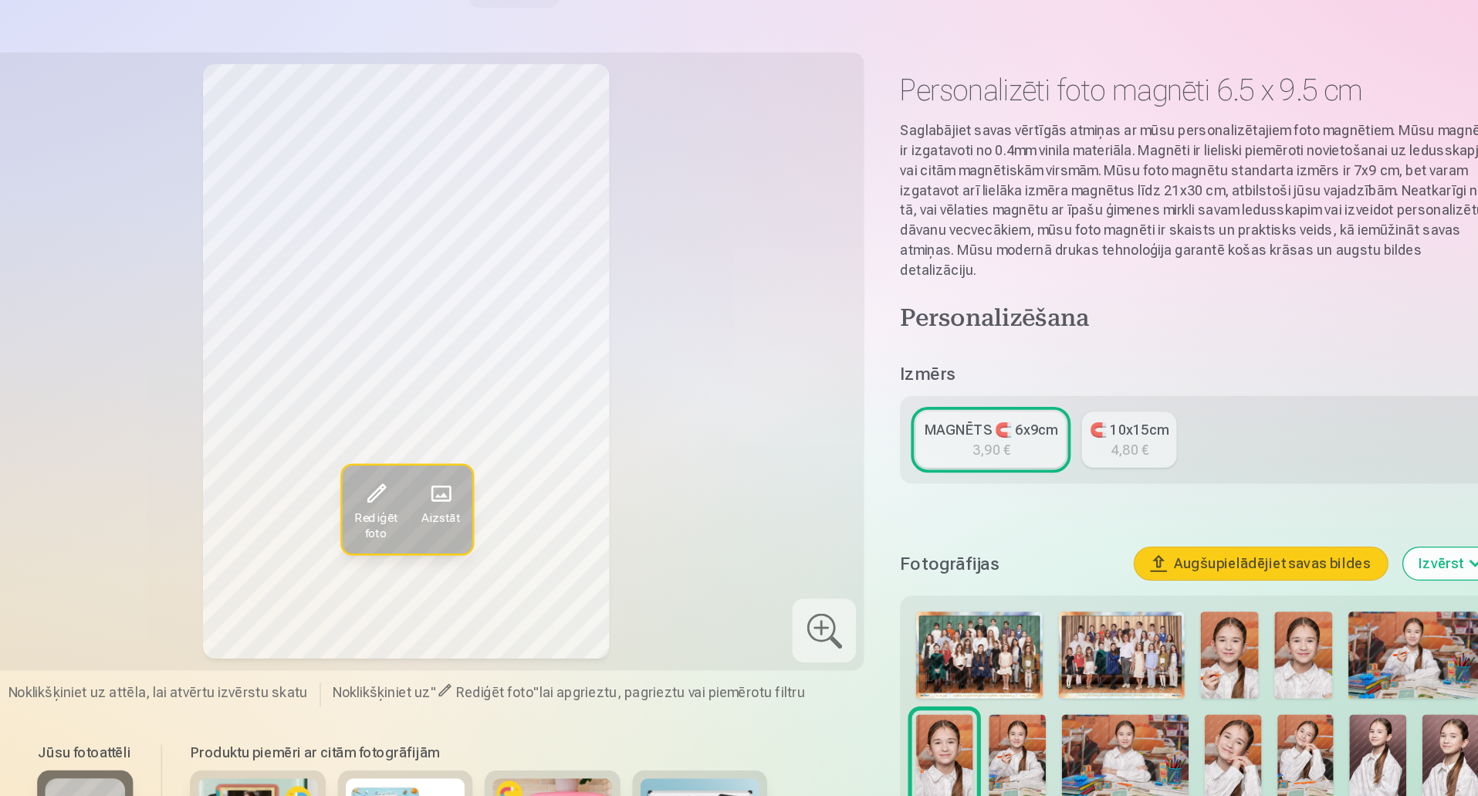
click at [978, 657] on img at bounding box center [963, 677] width 44 height 66
click at [1036, 650] on img at bounding box center [1046, 677] width 98 height 66
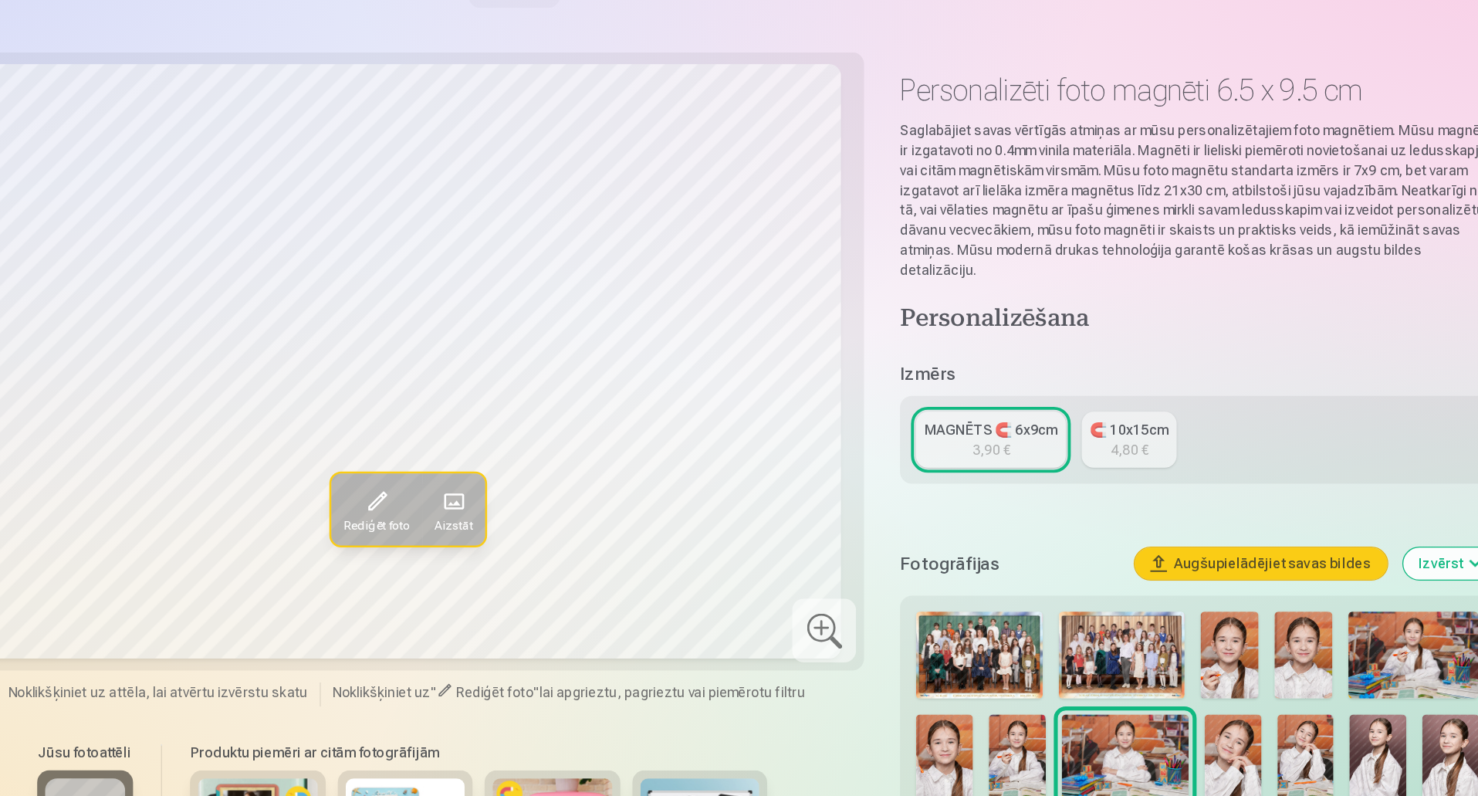
click at [1147, 667] on img at bounding box center [1129, 677] width 44 height 66
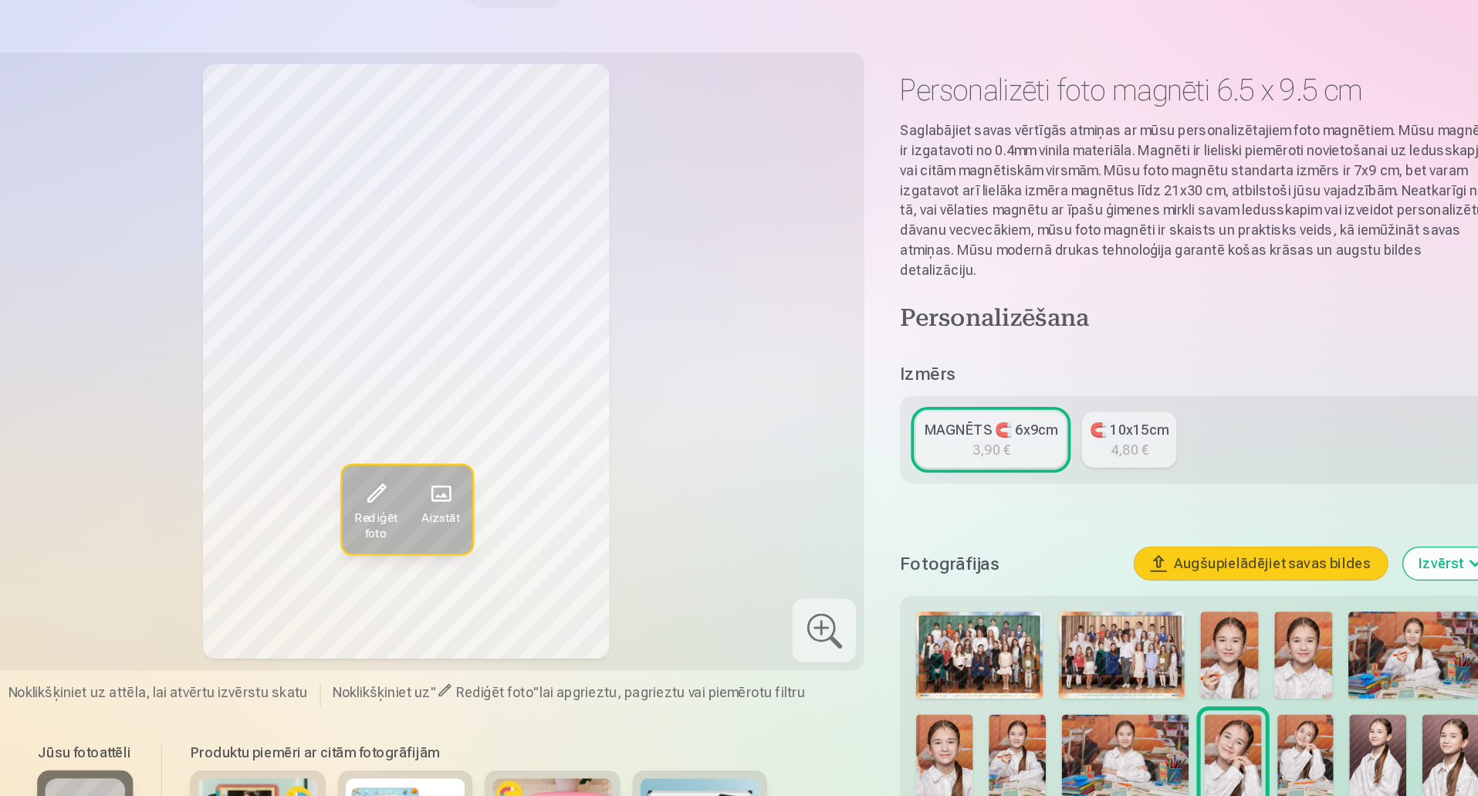
click at [1174, 676] on img at bounding box center [1186, 677] width 44 height 66
click at [1232, 665] on img at bounding box center [1241, 677] width 44 height 66
click at [1292, 664] on img at bounding box center [1297, 677] width 44 height 66
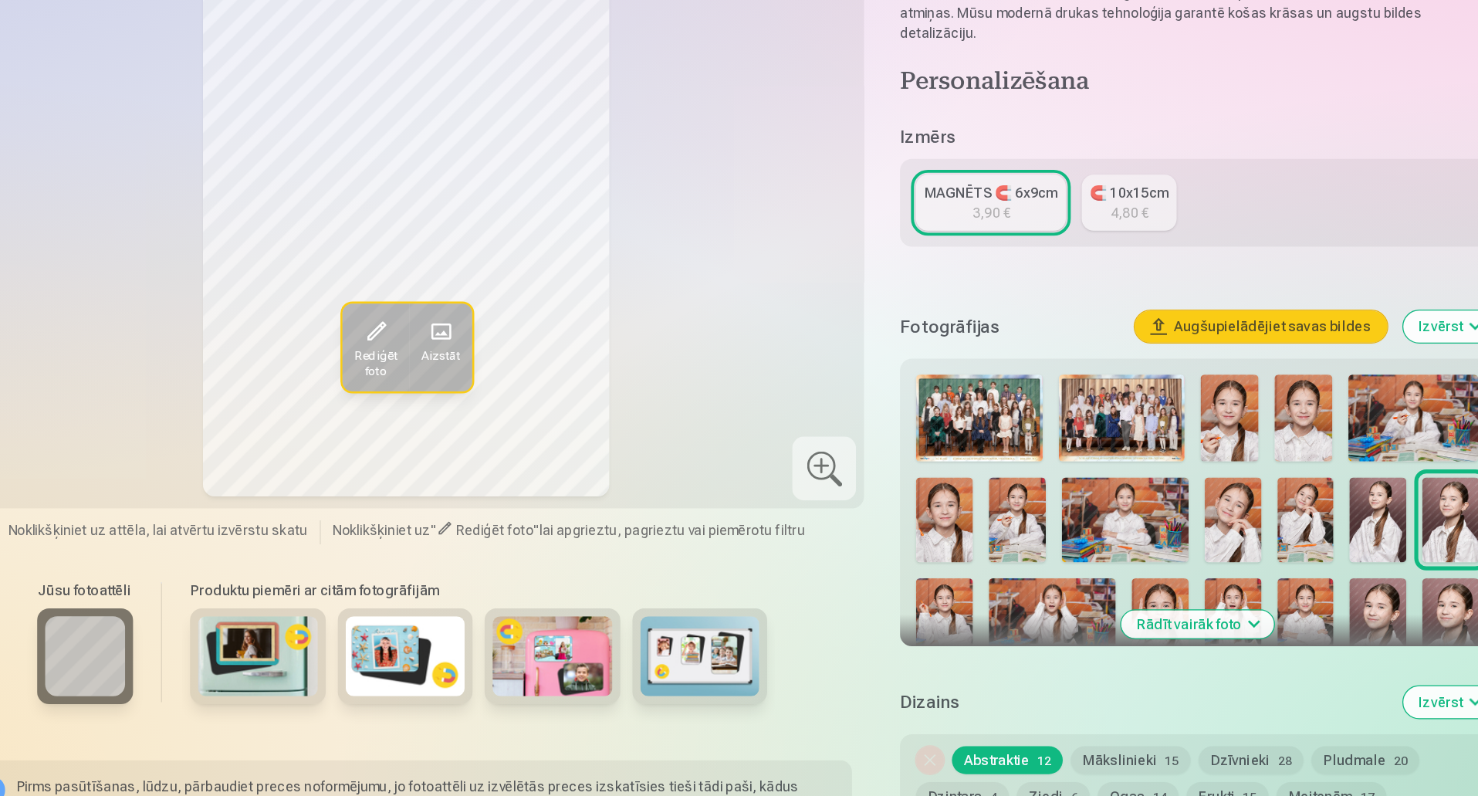
scroll to position [96, 0]
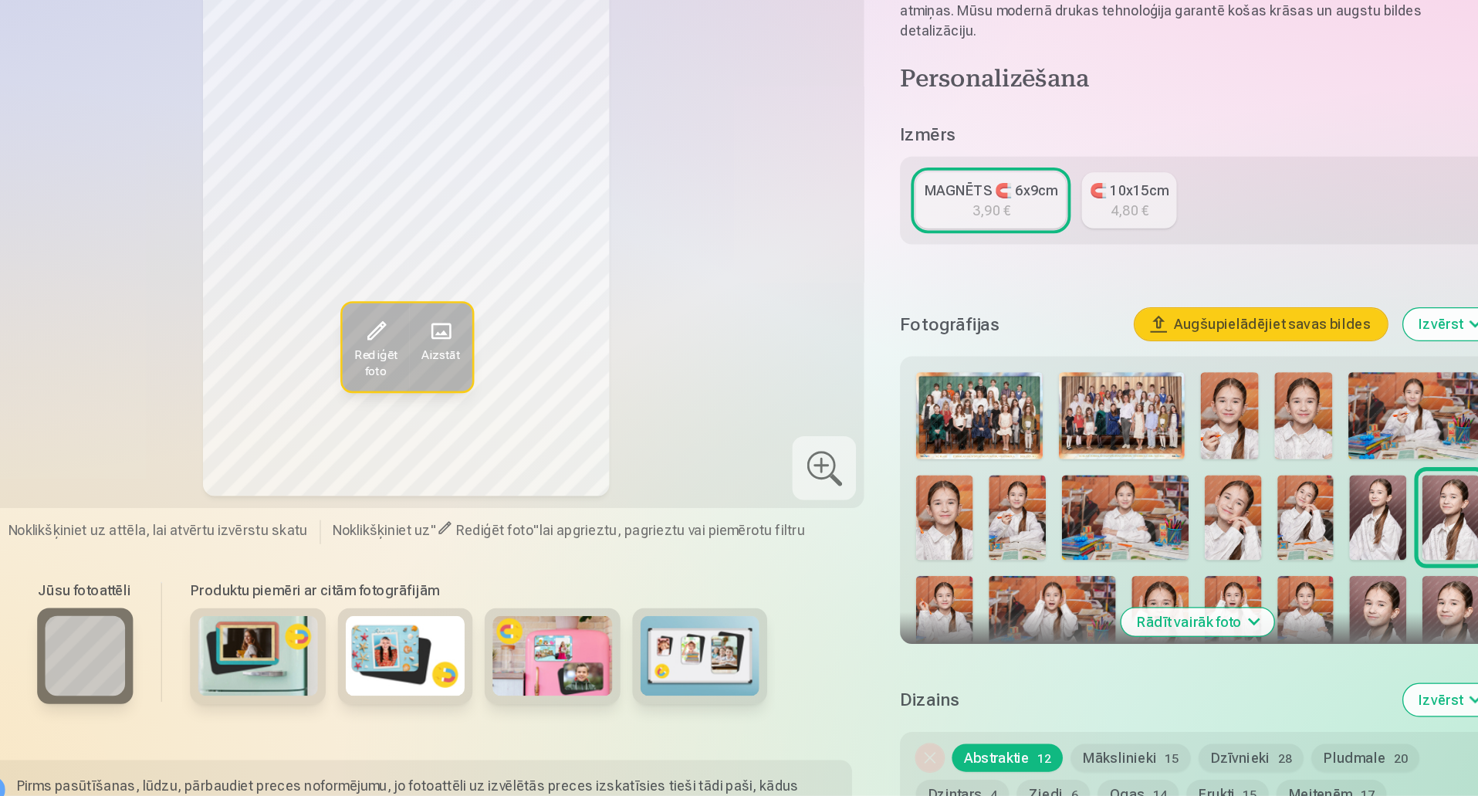
click at [1144, 491] on img at bounding box center [1126, 501] width 45 height 67
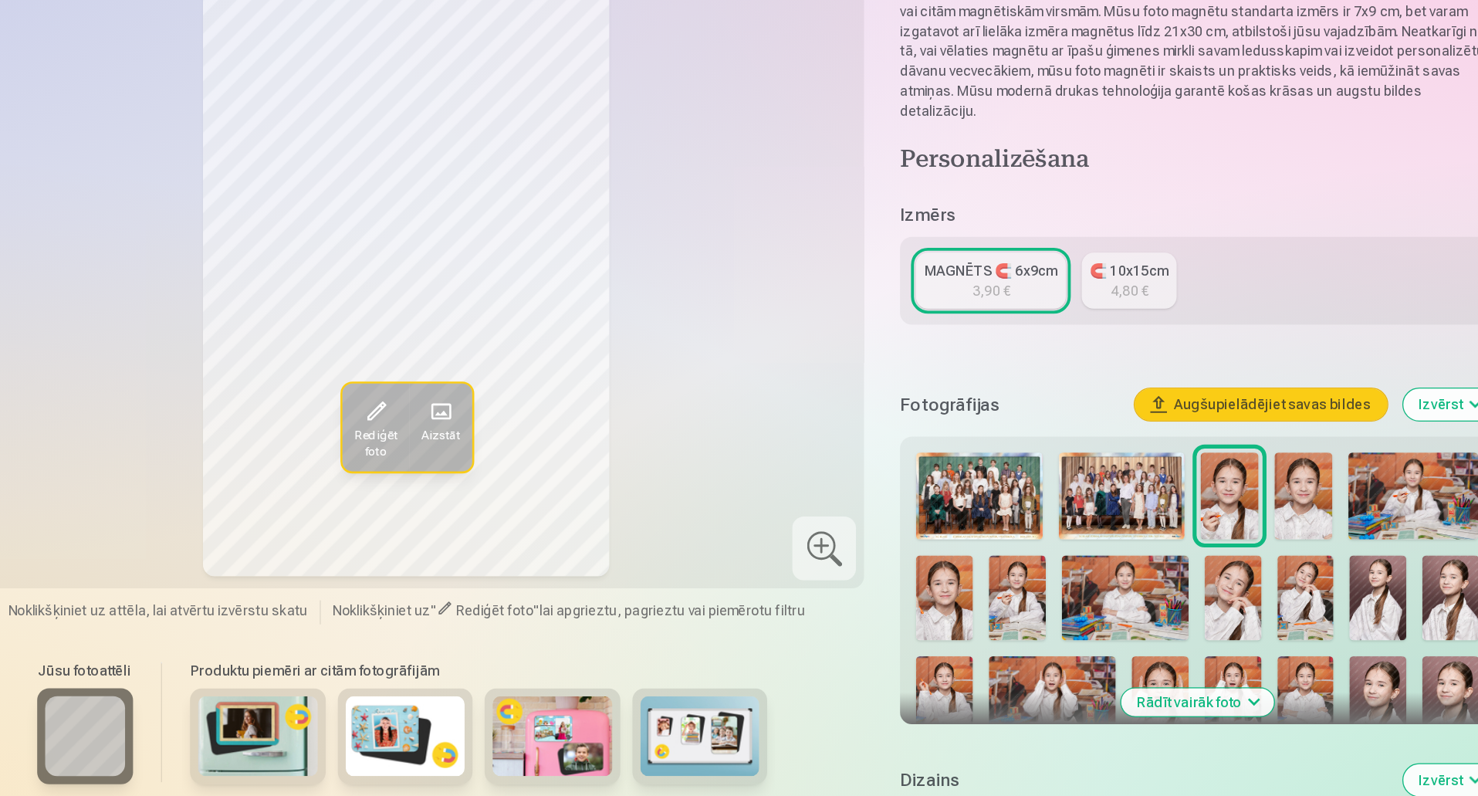
click at [1175, 499] on img at bounding box center [1183, 501] width 45 height 67
click at [1271, 505] on img at bounding box center [1268, 501] width 101 height 67
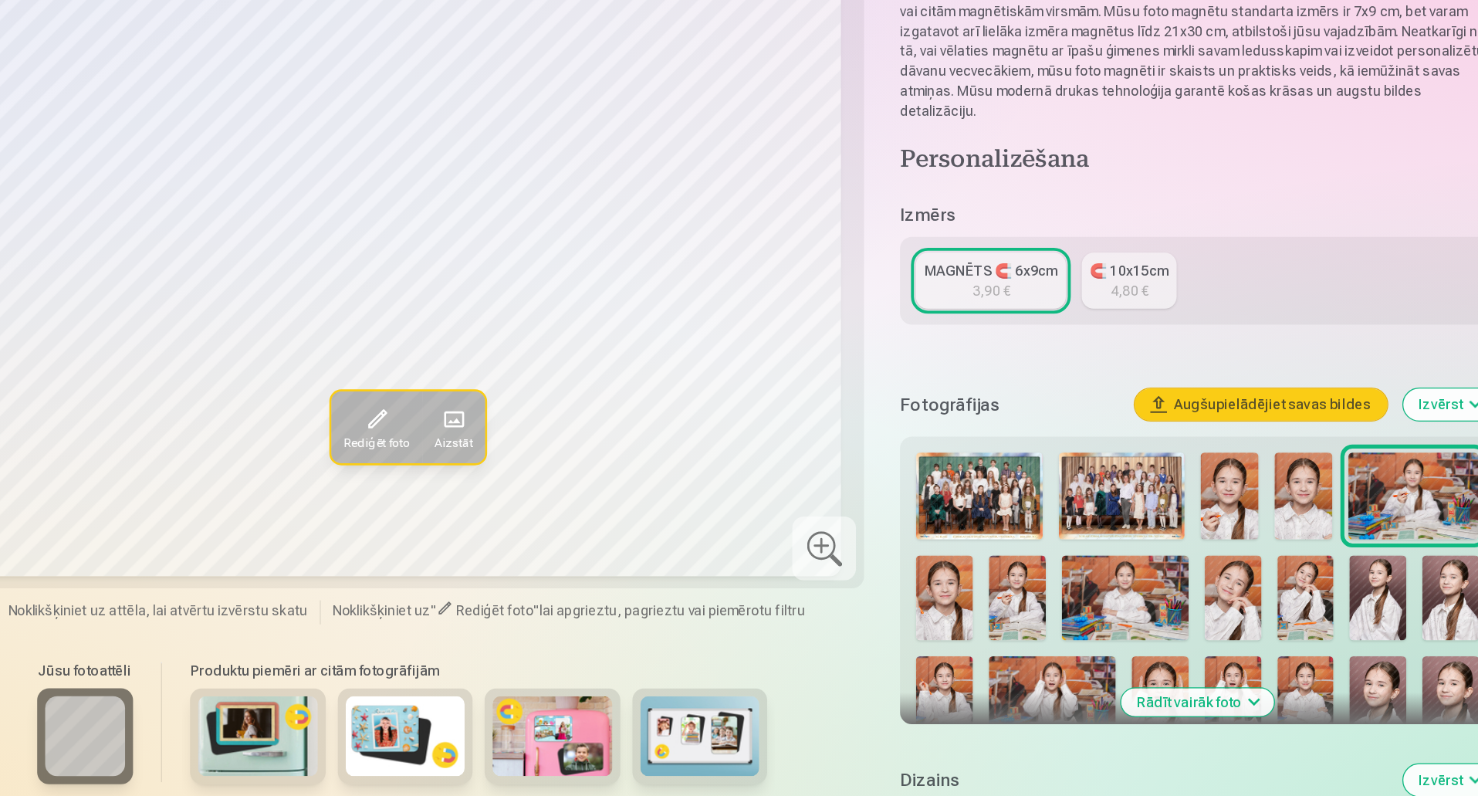
click at [921, 579] on img at bounding box center [906, 581] width 44 height 66
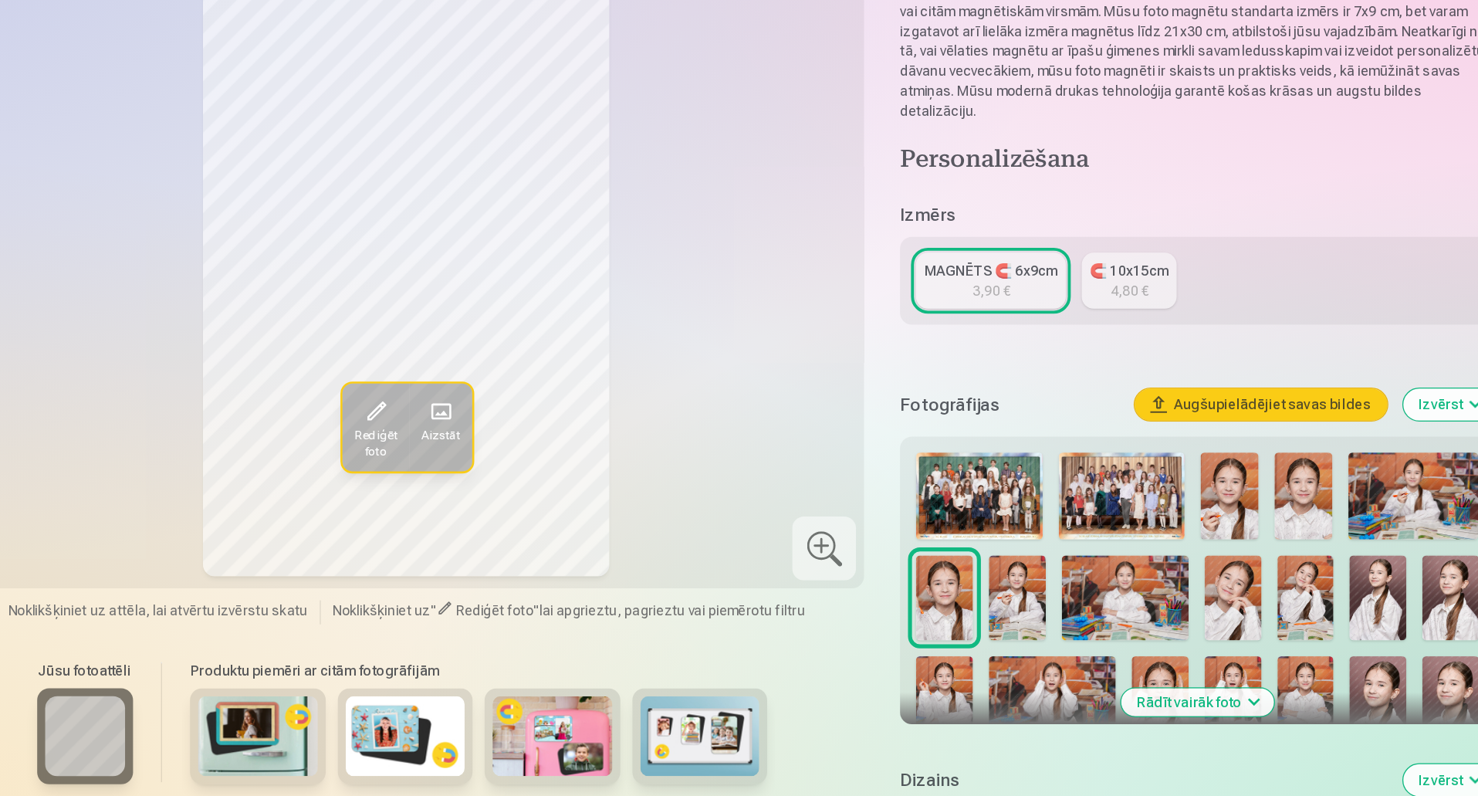
click at [966, 582] on img at bounding box center [963, 581] width 44 height 66
click at [1035, 570] on img at bounding box center [1046, 581] width 98 height 66
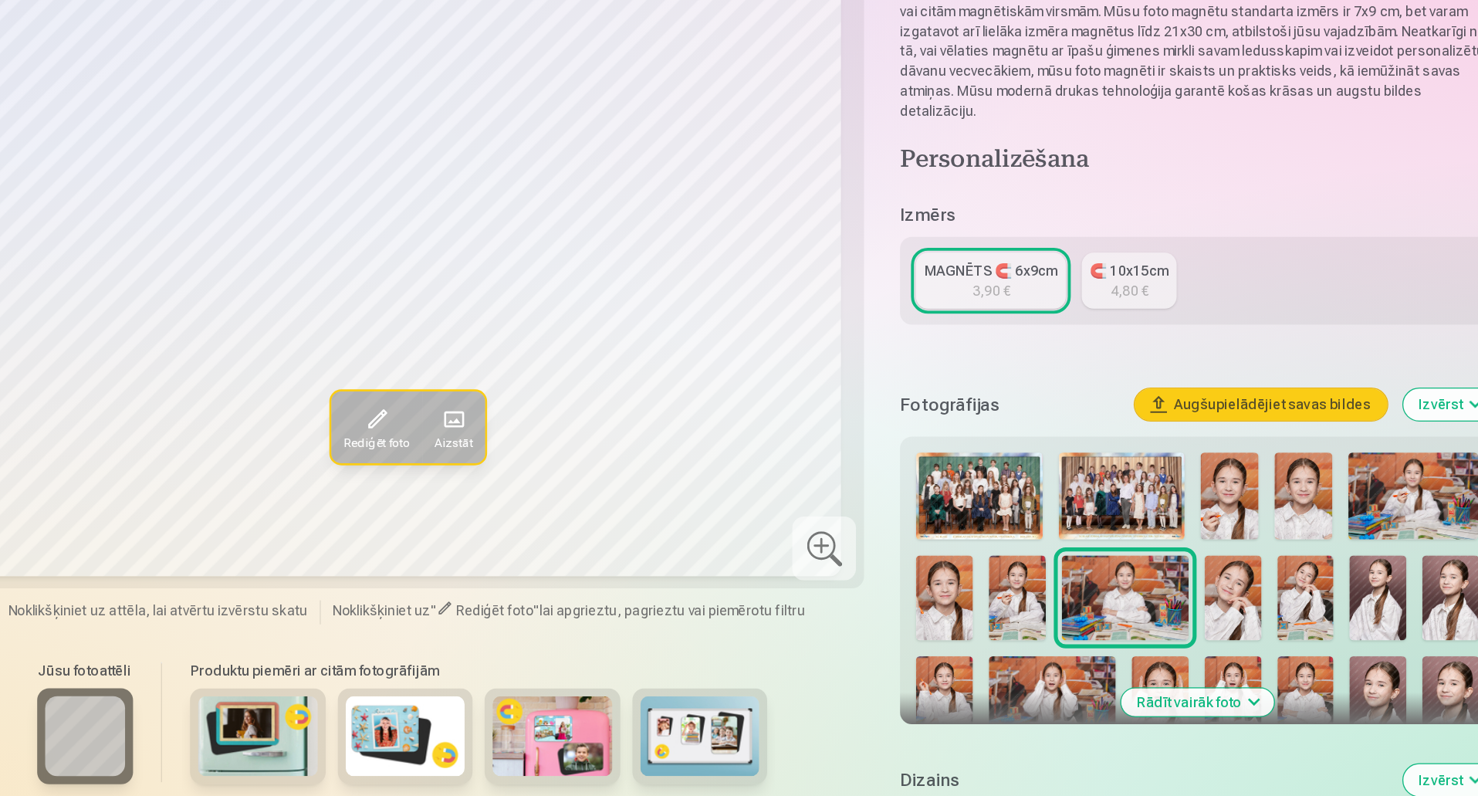
click at [1117, 569] on img at bounding box center [1129, 581] width 44 height 66
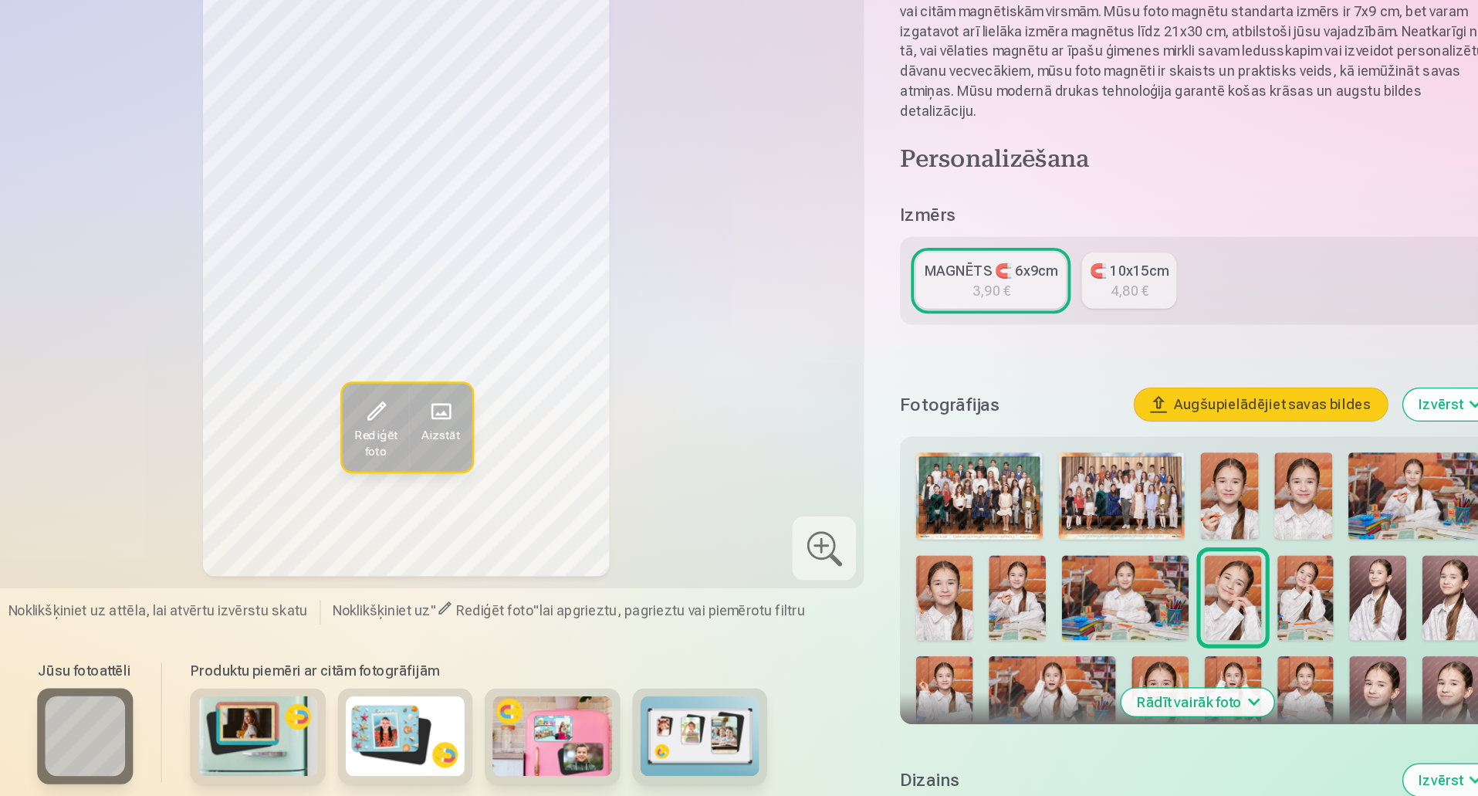
click at [1227, 569] on img at bounding box center [1241, 581] width 44 height 66
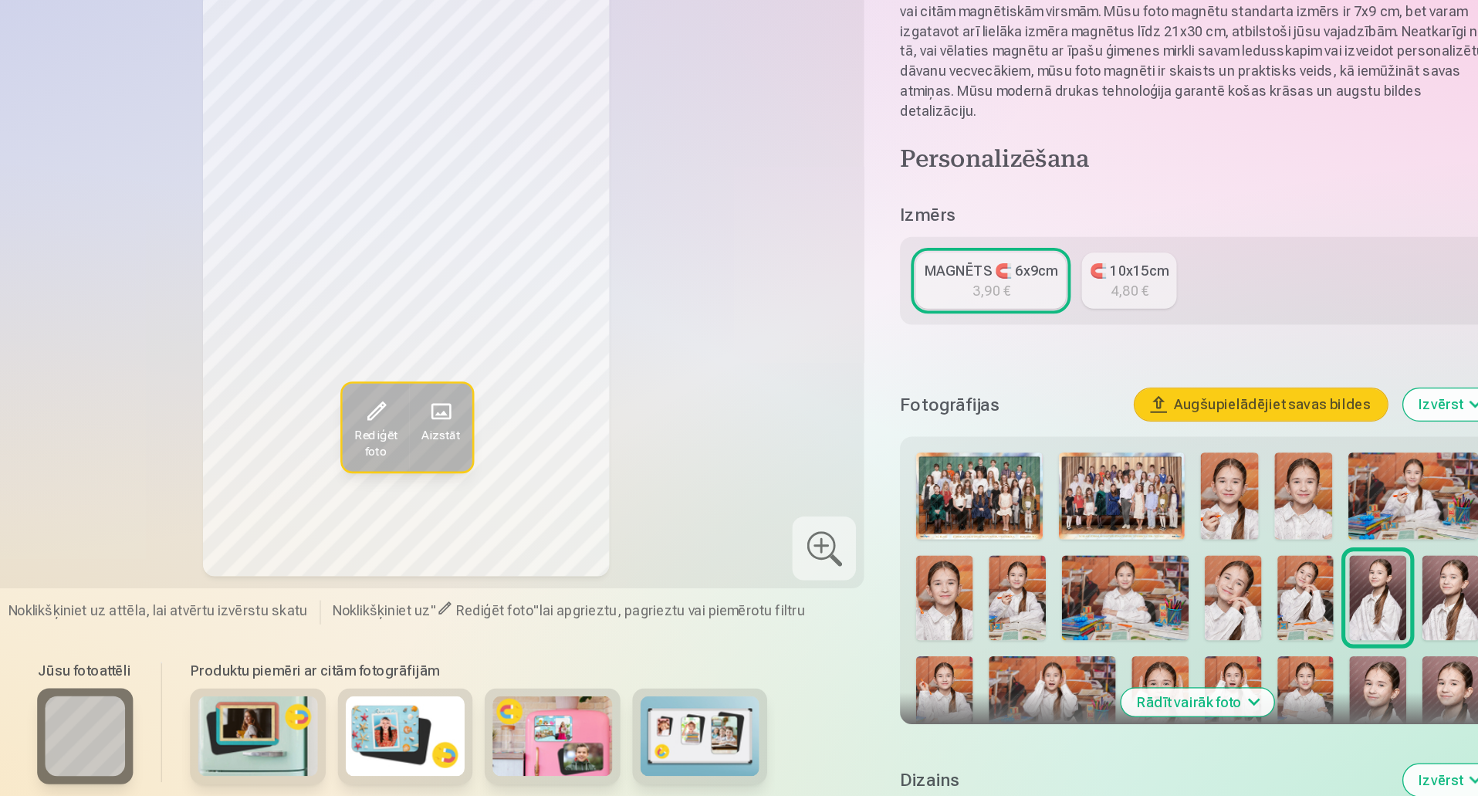
click at [1310, 570] on img at bounding box center [1297, 581] width 44 height 66
click at [919, 626] on img at bounding box center [906, 659] width 44 height 66
click at [985, 634] on img at bounding box center [990, 659] width 98 height 66
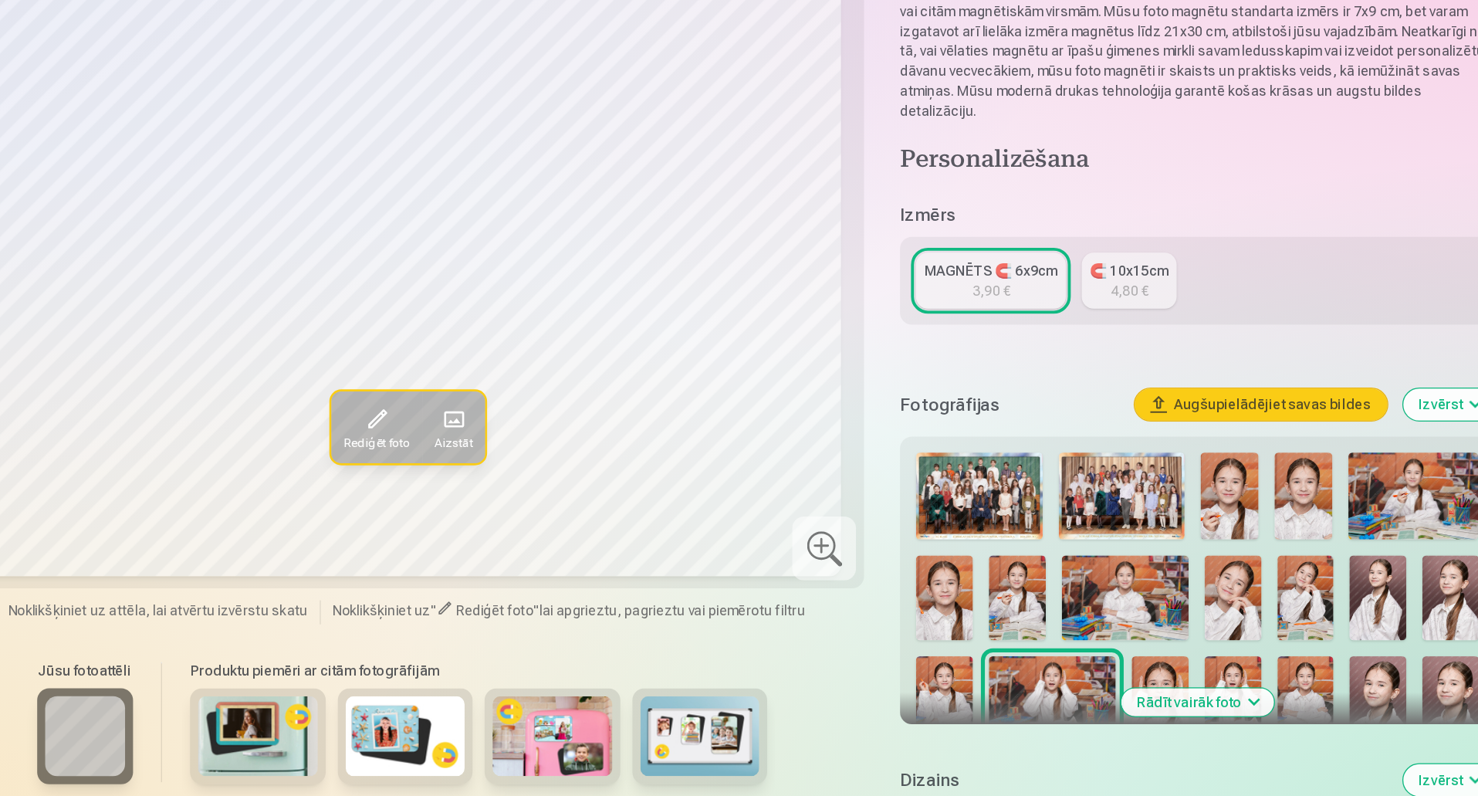
click at [1075, 626] on img at bounding box center [1073, 659] width 44 height 66
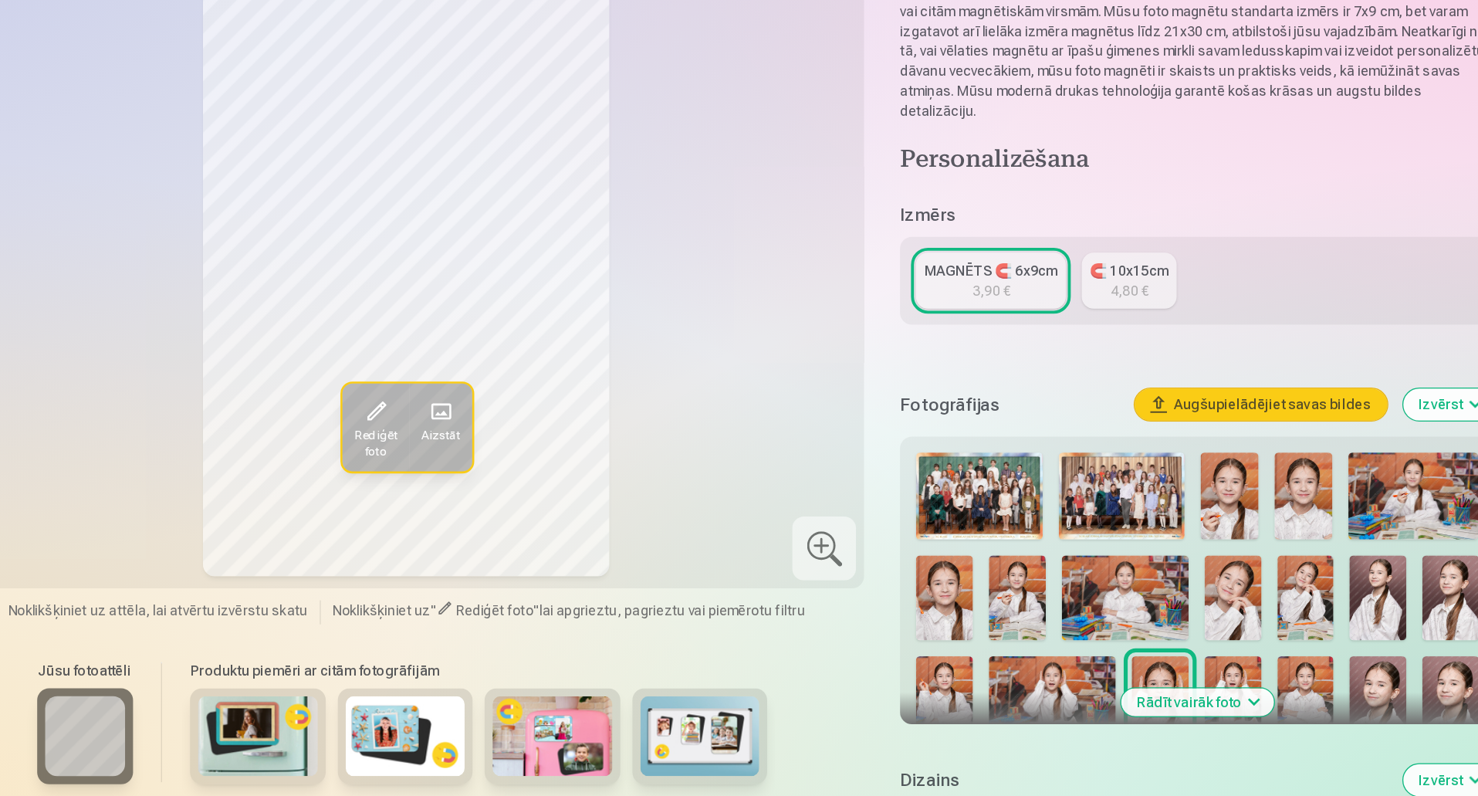
click at [1124, 626] on img at bounding box center [1129, 659] width 44 height 66
click at [1166, 626] on img at bounding box center [1186, 659] width 44 height 66
click at [1223, 631] on img at bounding box center [1241, 659] width 44 height 66
click at [1292, 634] on img at bounding box center [1297, 659] width 44 height 66
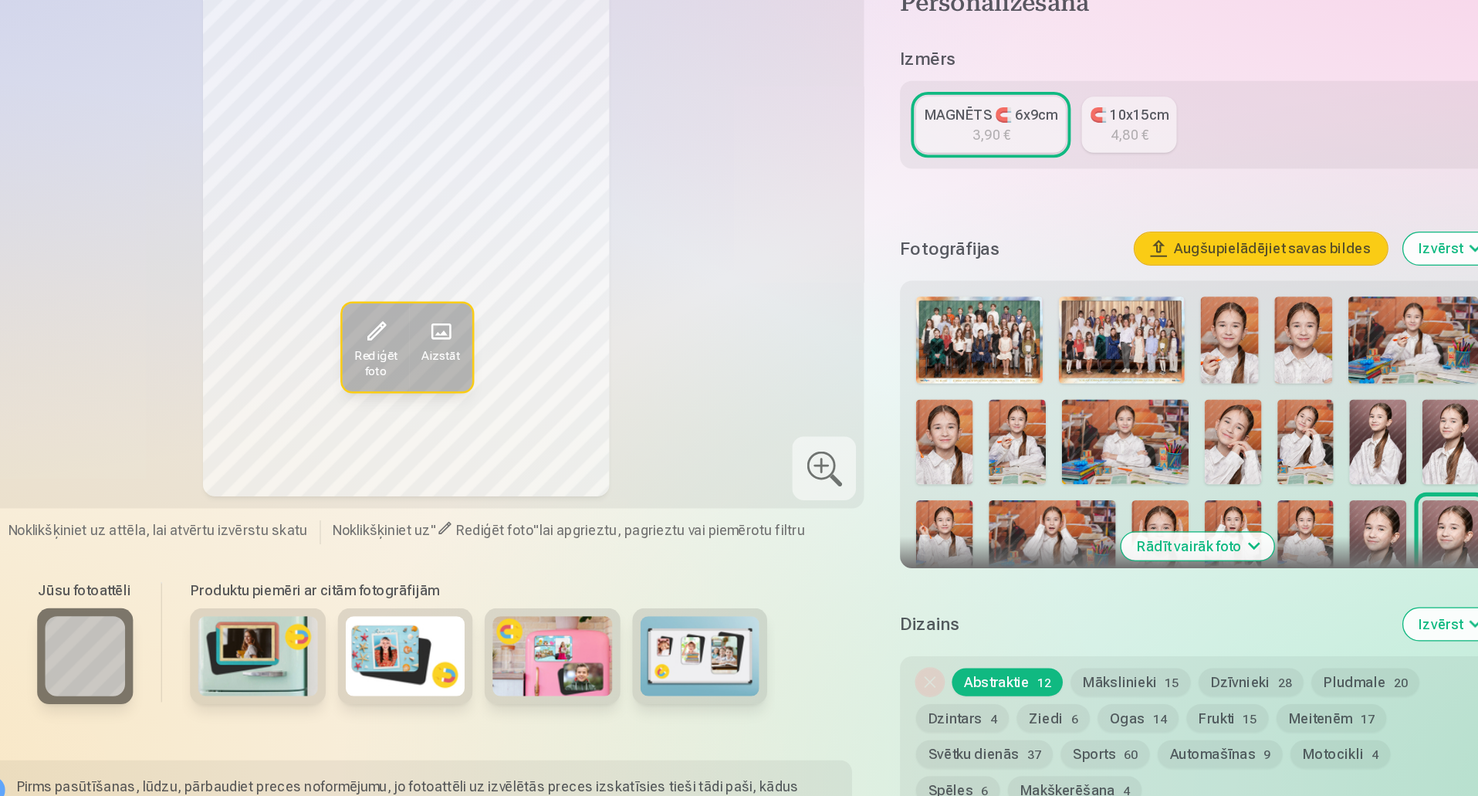
scroll to position [158, 0]
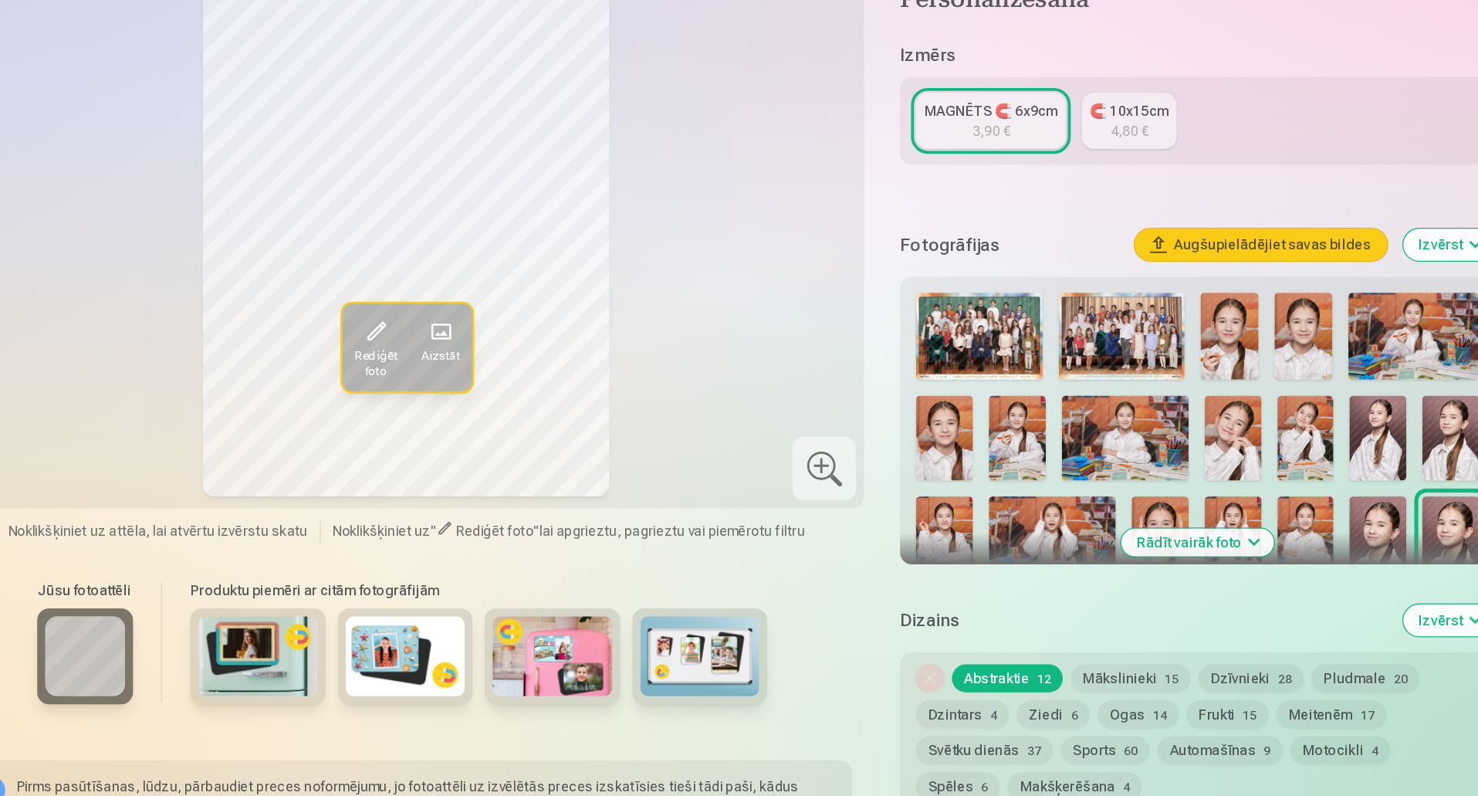
click at [1289, 647] on button "Izvērst" at bounding box center [1296, 659] width 71 height 25
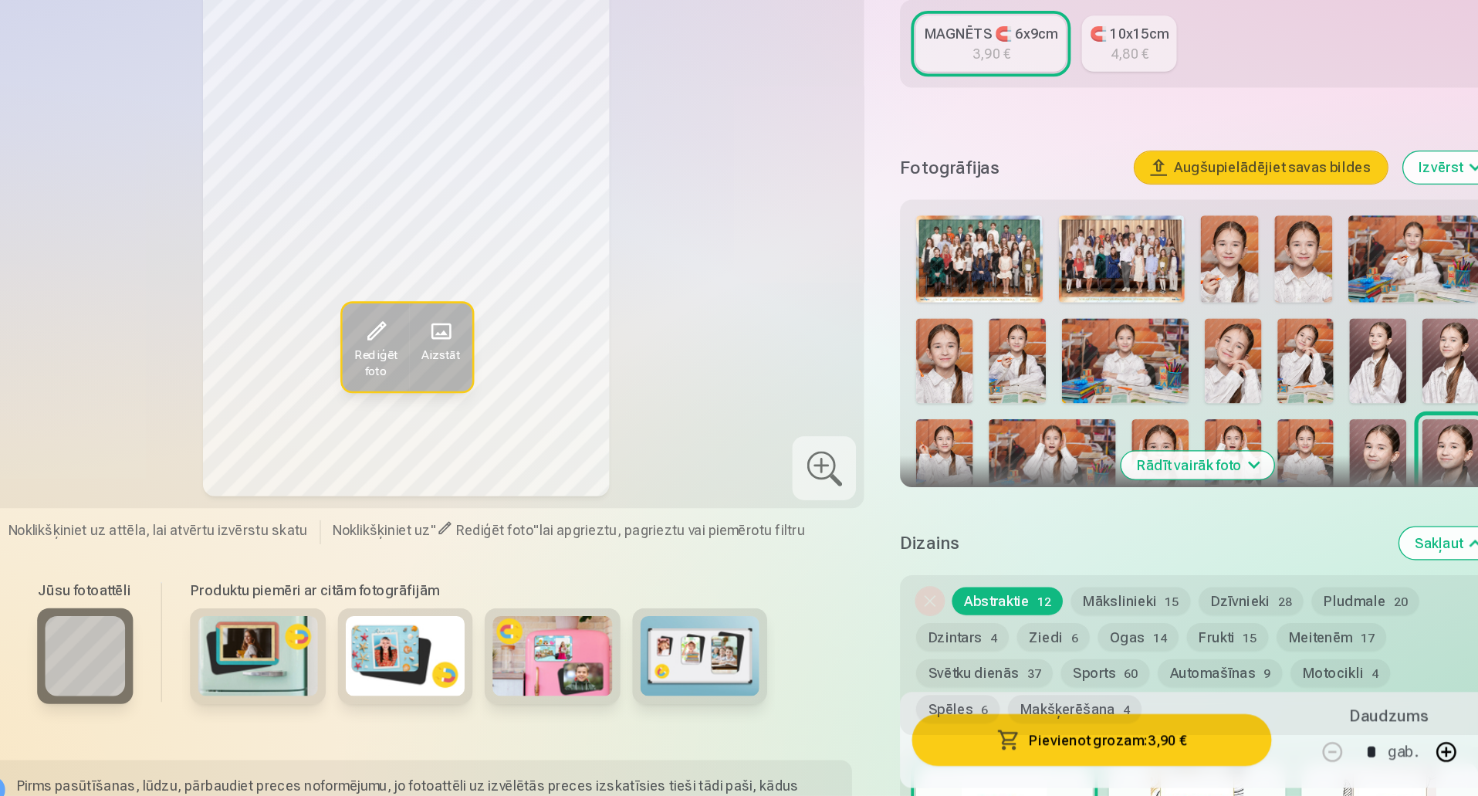
scroll to position [220, 0]
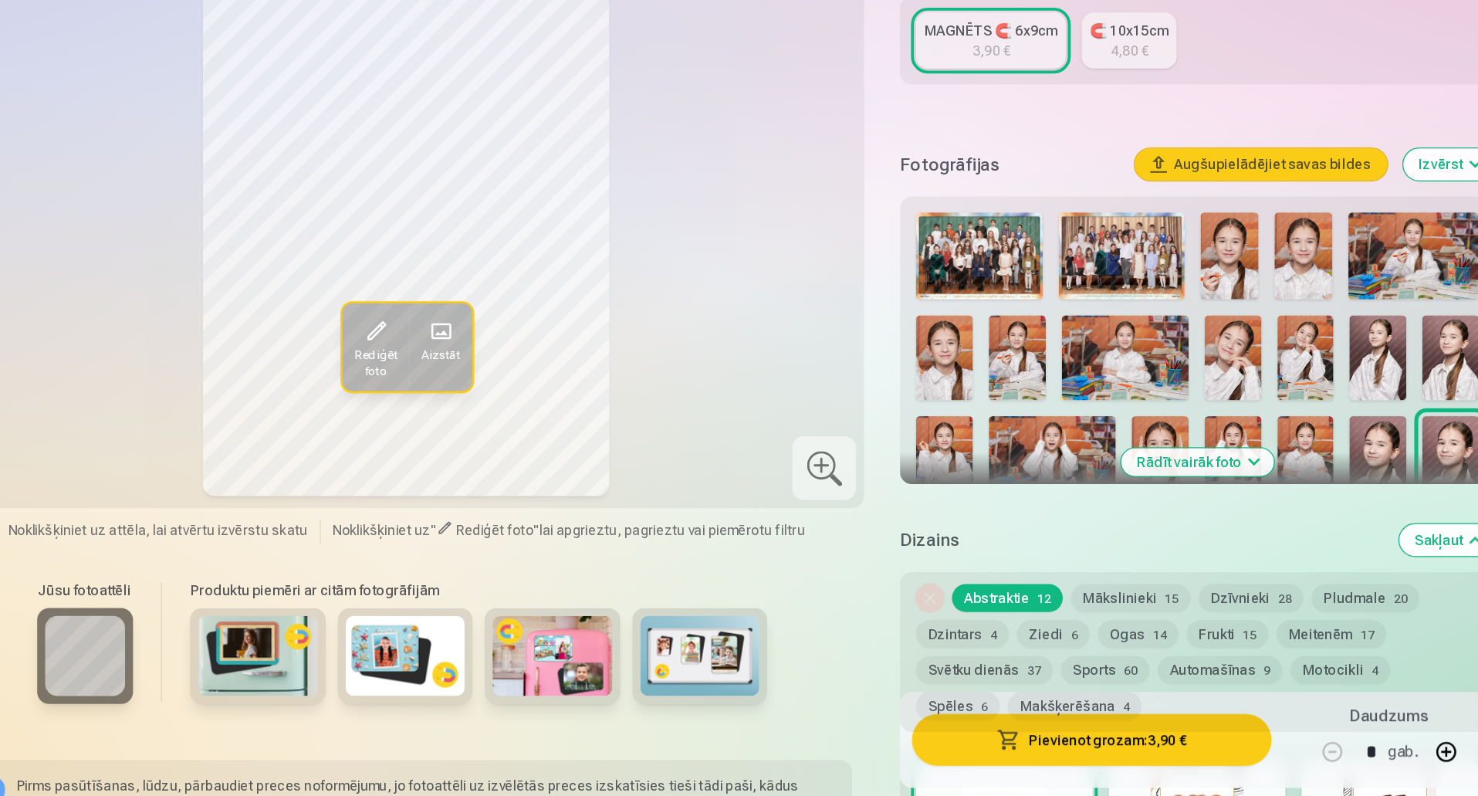
click at [1129, 527] on button "Rādīt vairāk foto" at bounding box center [1101, 538] width 118 height 22
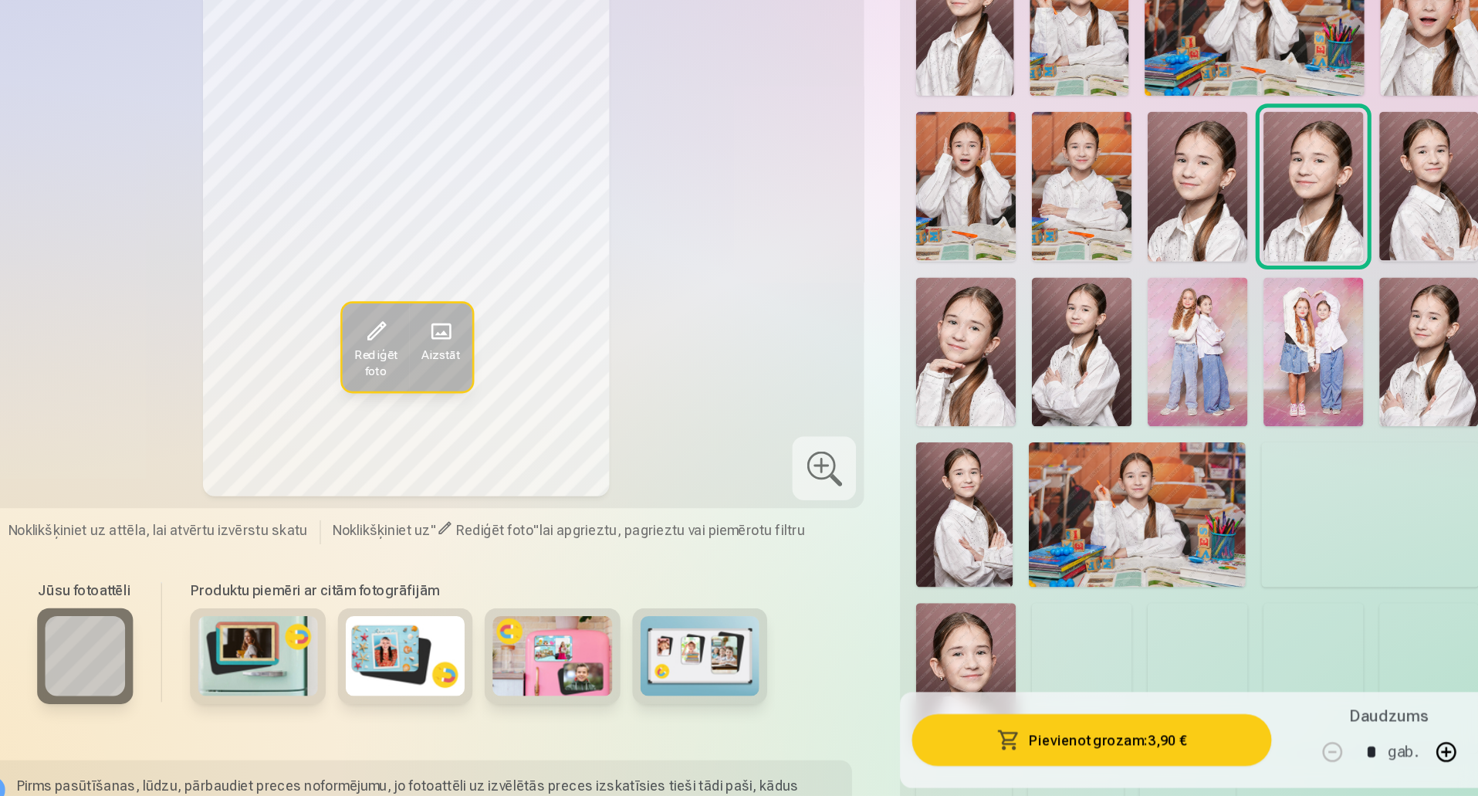
scroll to position [806, 0]
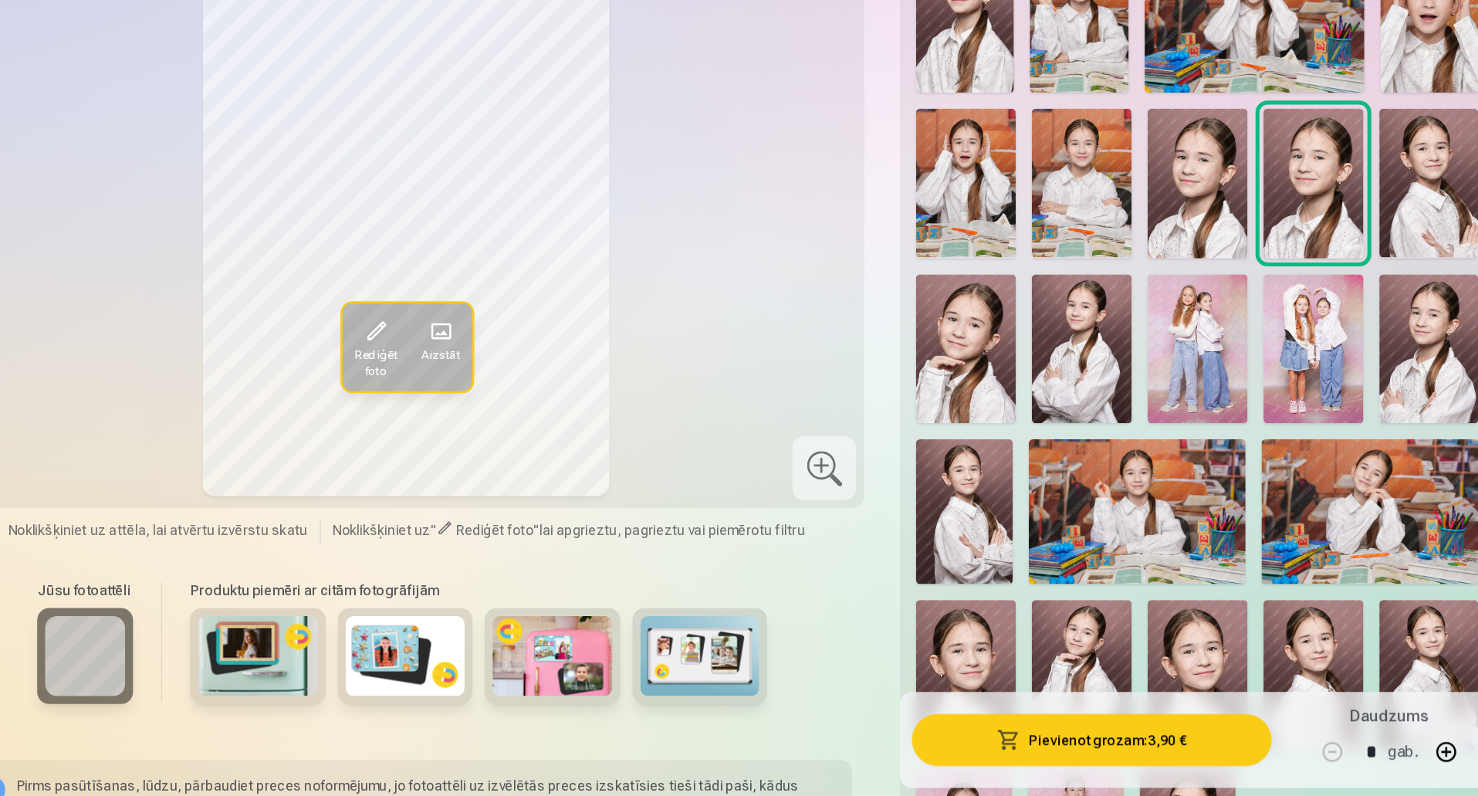
click at [944, 438] on img at bounding box center [922, 451] width 77 height 116
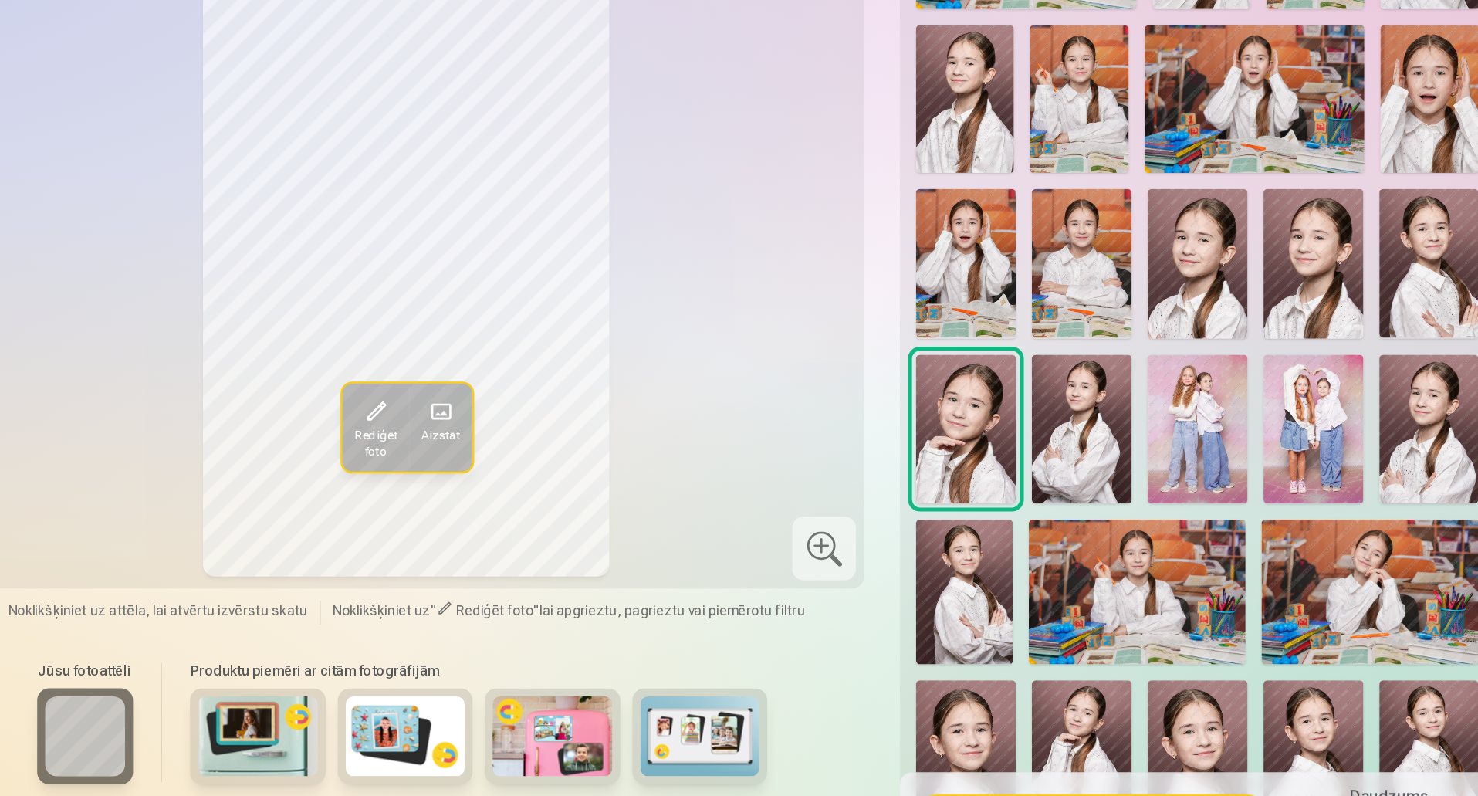
click at [1021, 439] on img at bounding box center [1012, 451] width 77 height 116
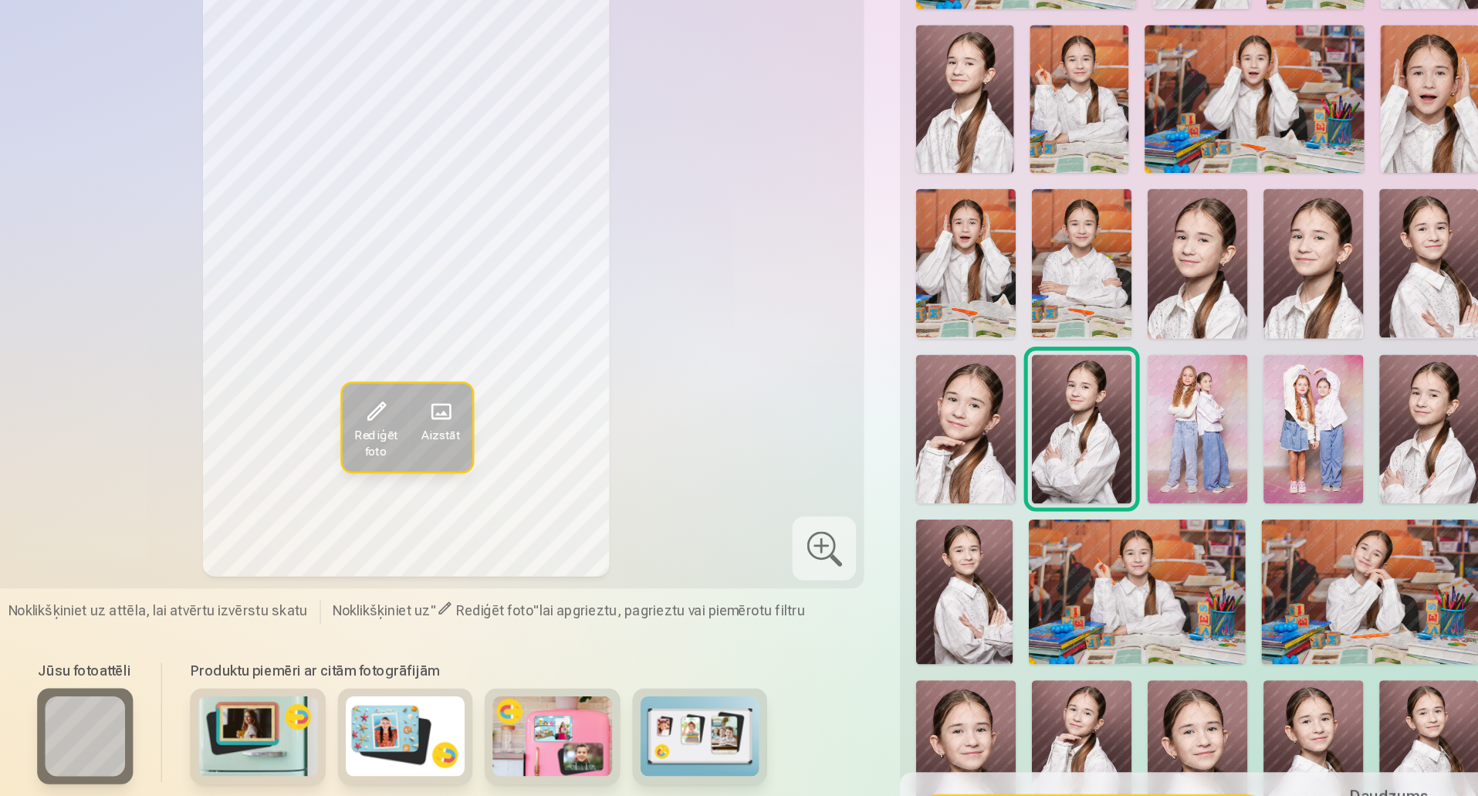
click at [1082, 433] on img at bounding box center [1101, 451] width 77 height 116
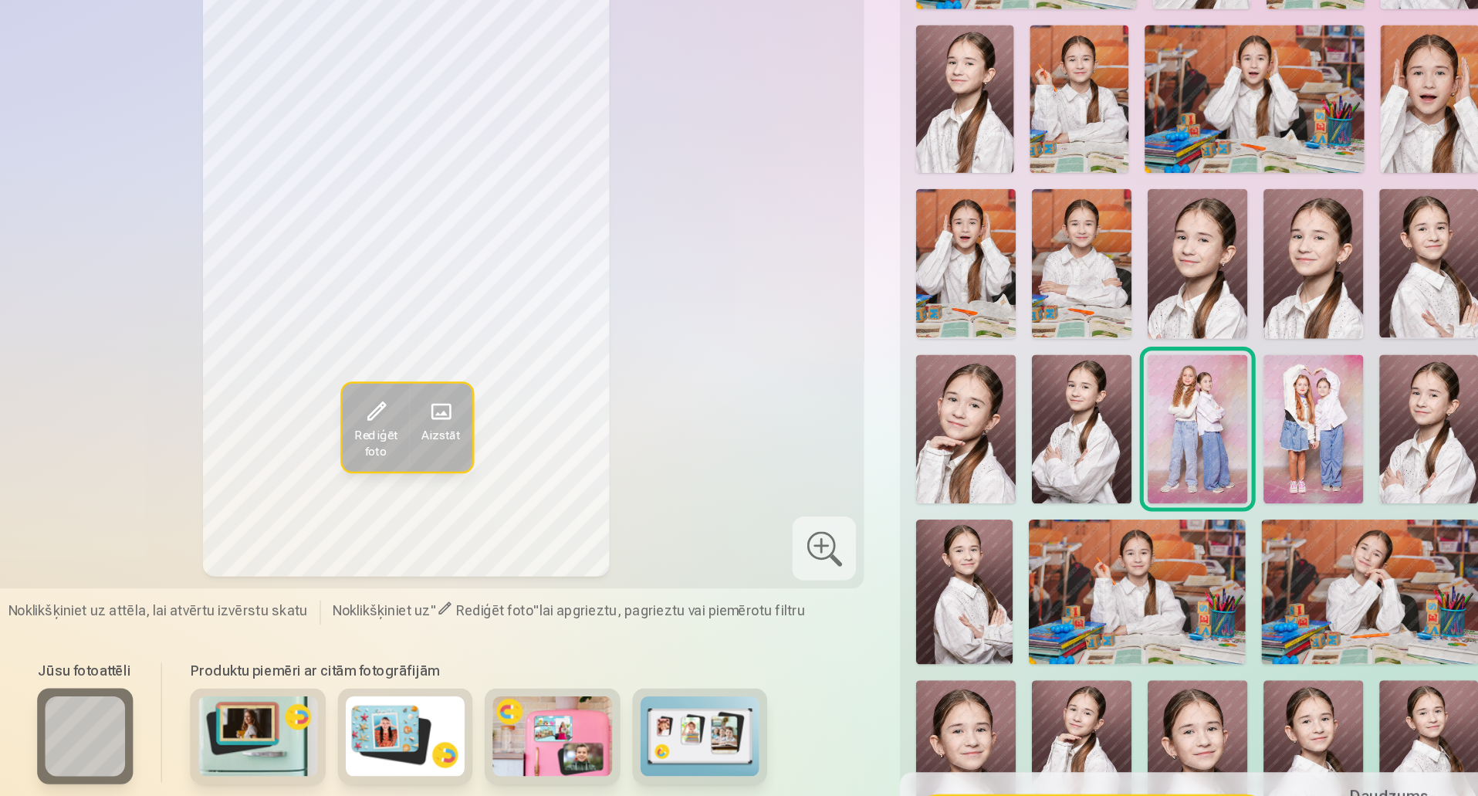
click at [1197, 448] on img at bounding box center [1191, 451] width 77 height 116
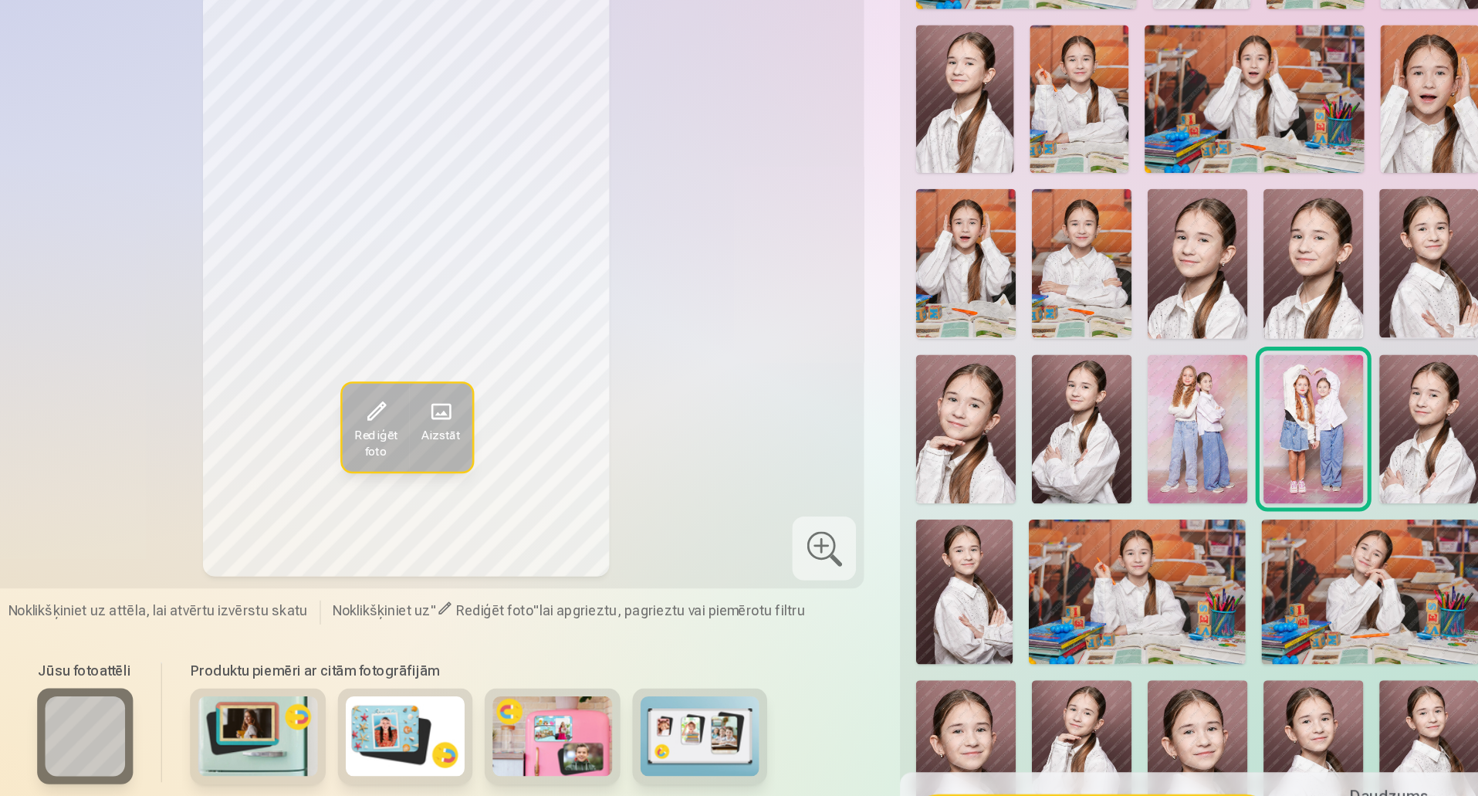
click at [1268, 444] on img at bounding box center [1280, 451] width 77 height 116
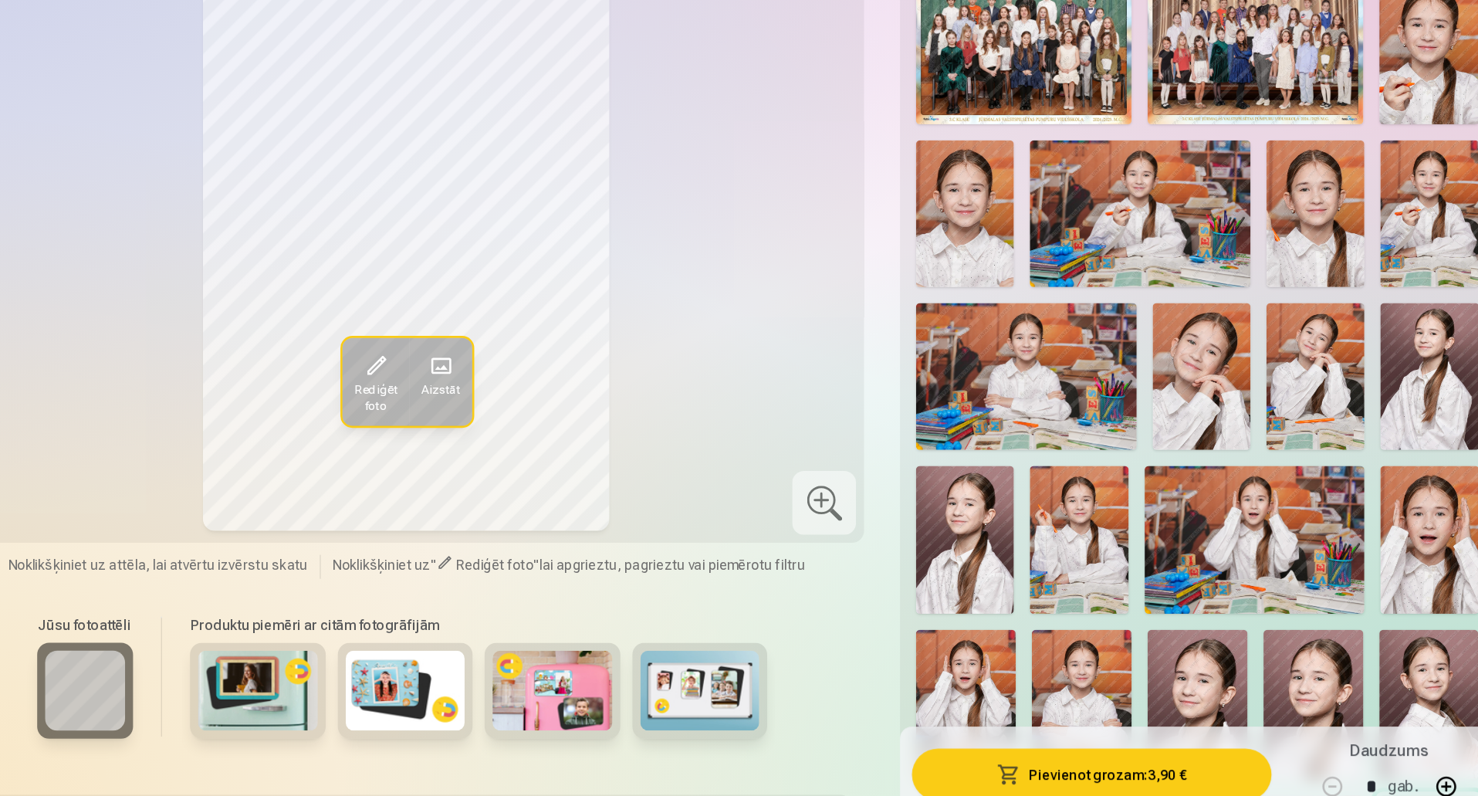
scroll to position [434, 0]
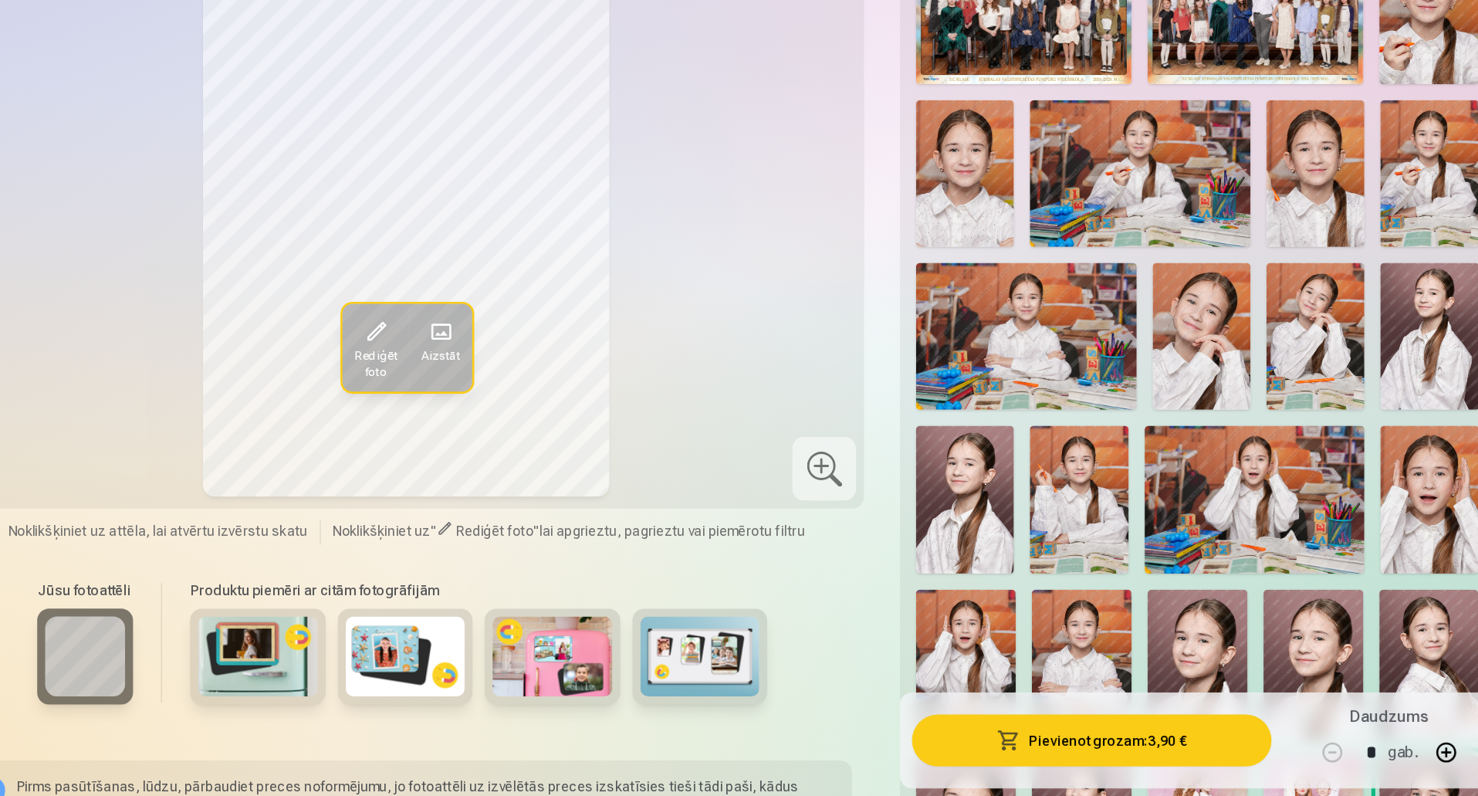
click at [942, 566] on img at bounding box center [922, 565] width 76 height 113
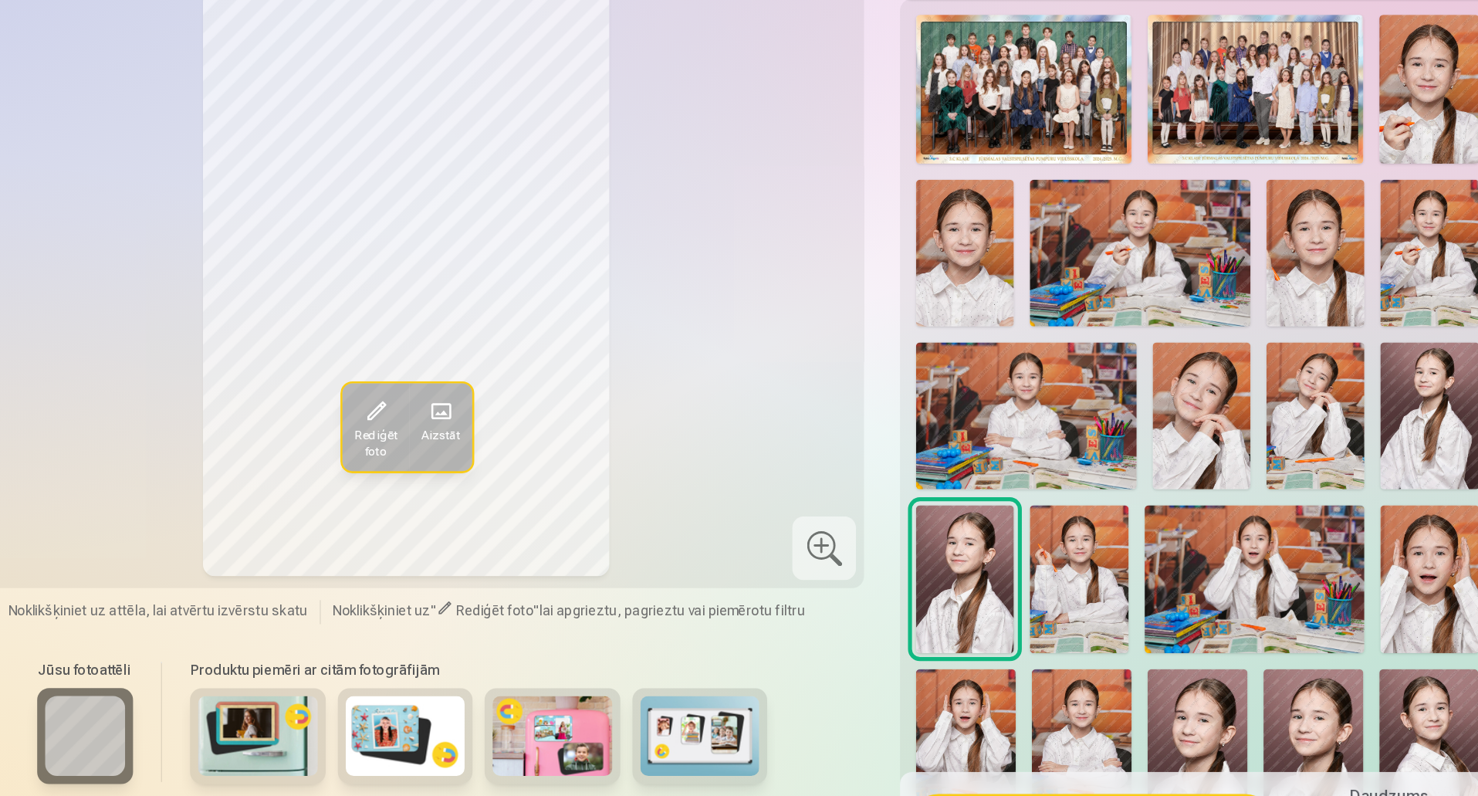
click at [1188, 398] on img at bounding box center [1193, 439] width 76 height 113
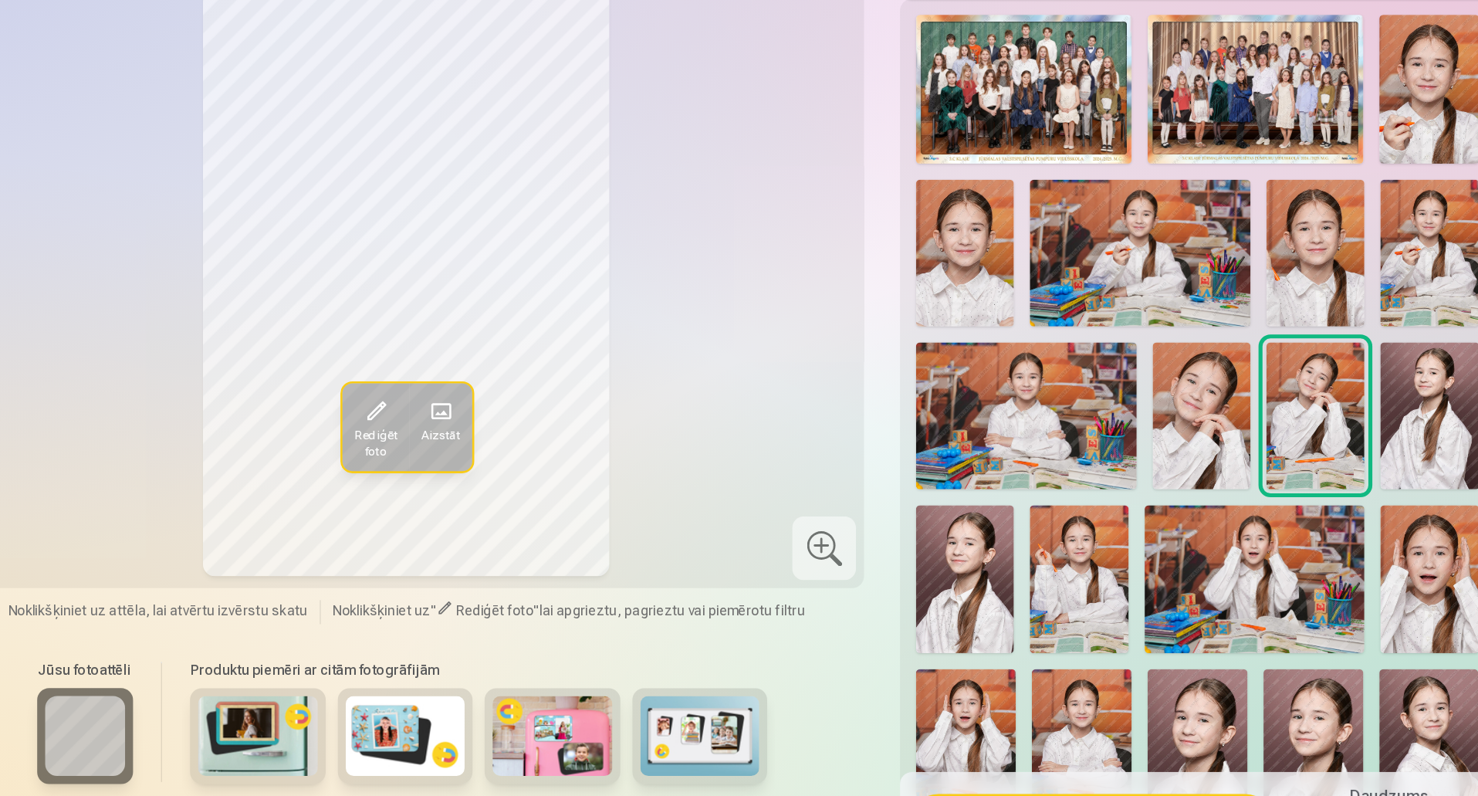
click at [946, 546] on img at bounding box center [922, 565] width 76 height 113
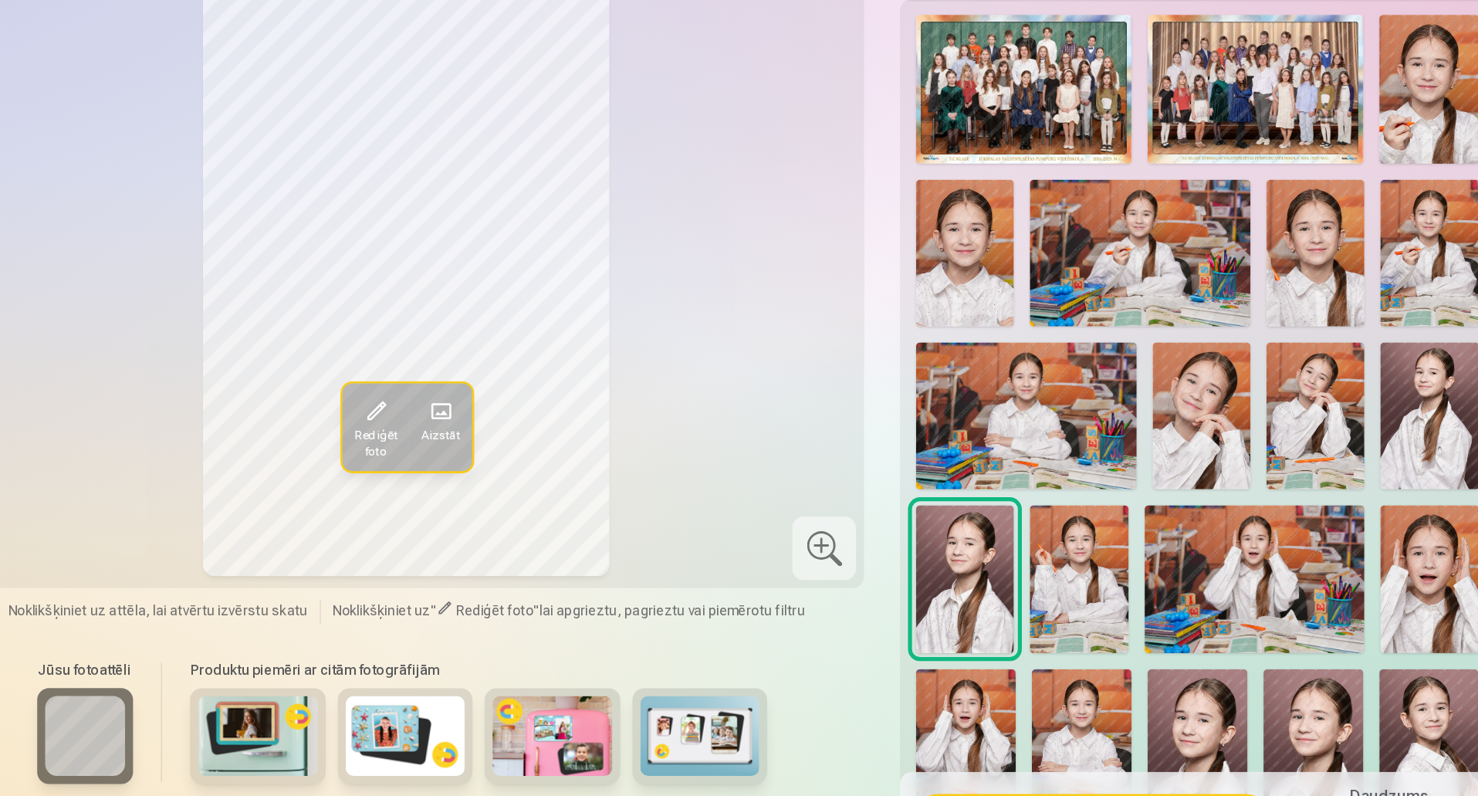
click at [1245, 438] on img at bounding box center [1281, 439] width 76 height 113
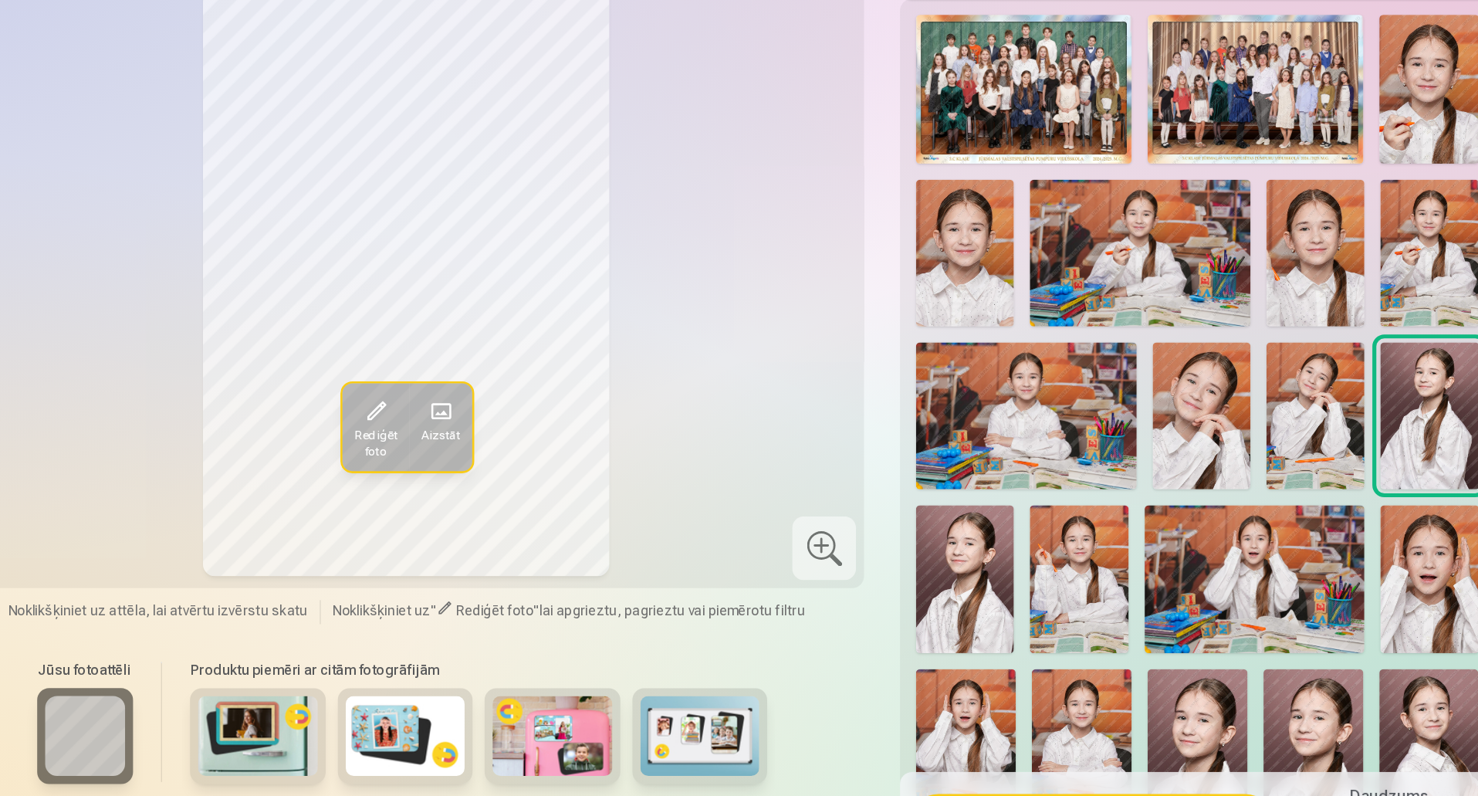
click at [1291, 130] on img at bounding box center [1280, 187] width 76 height 115
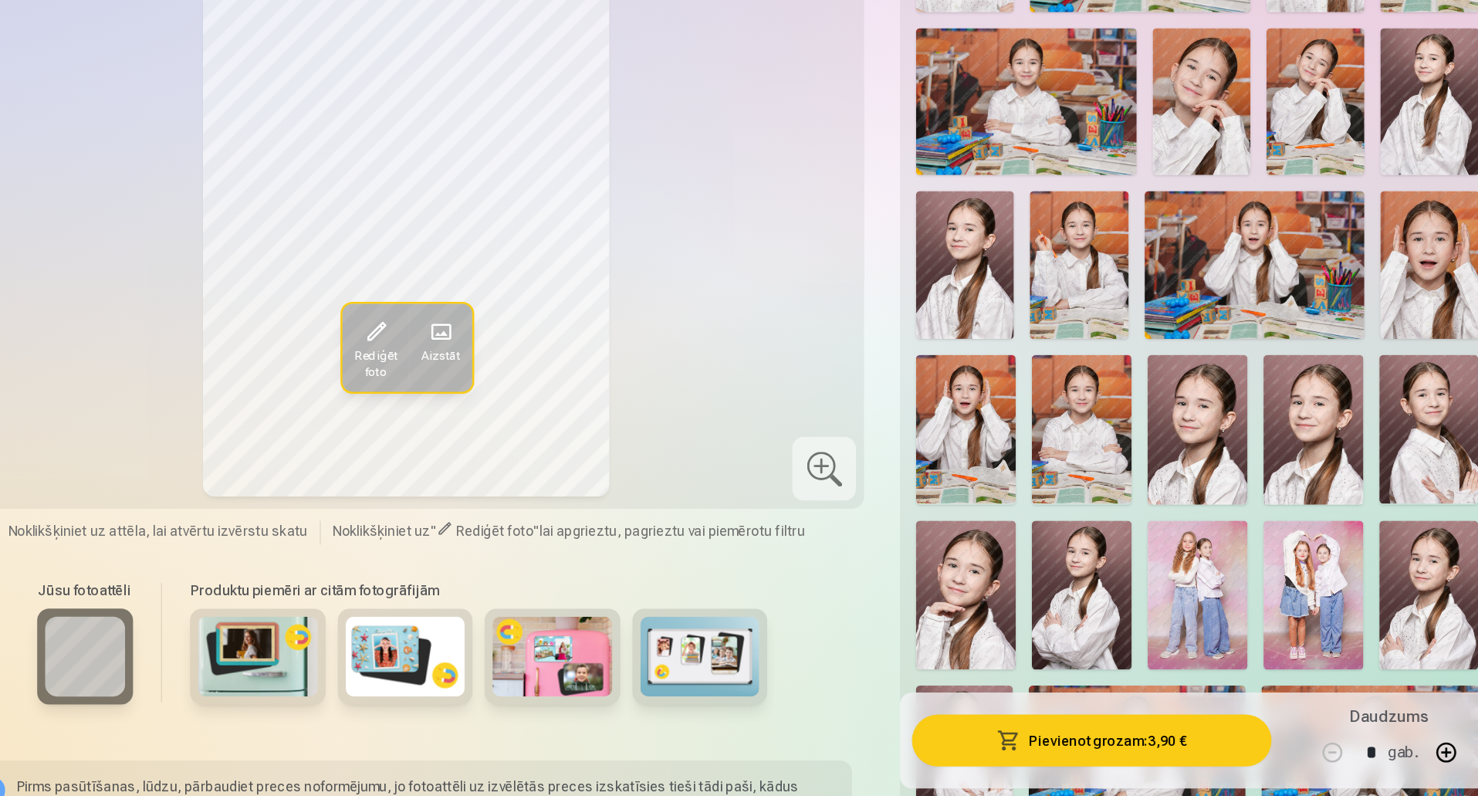
scroll to position [619, 0]
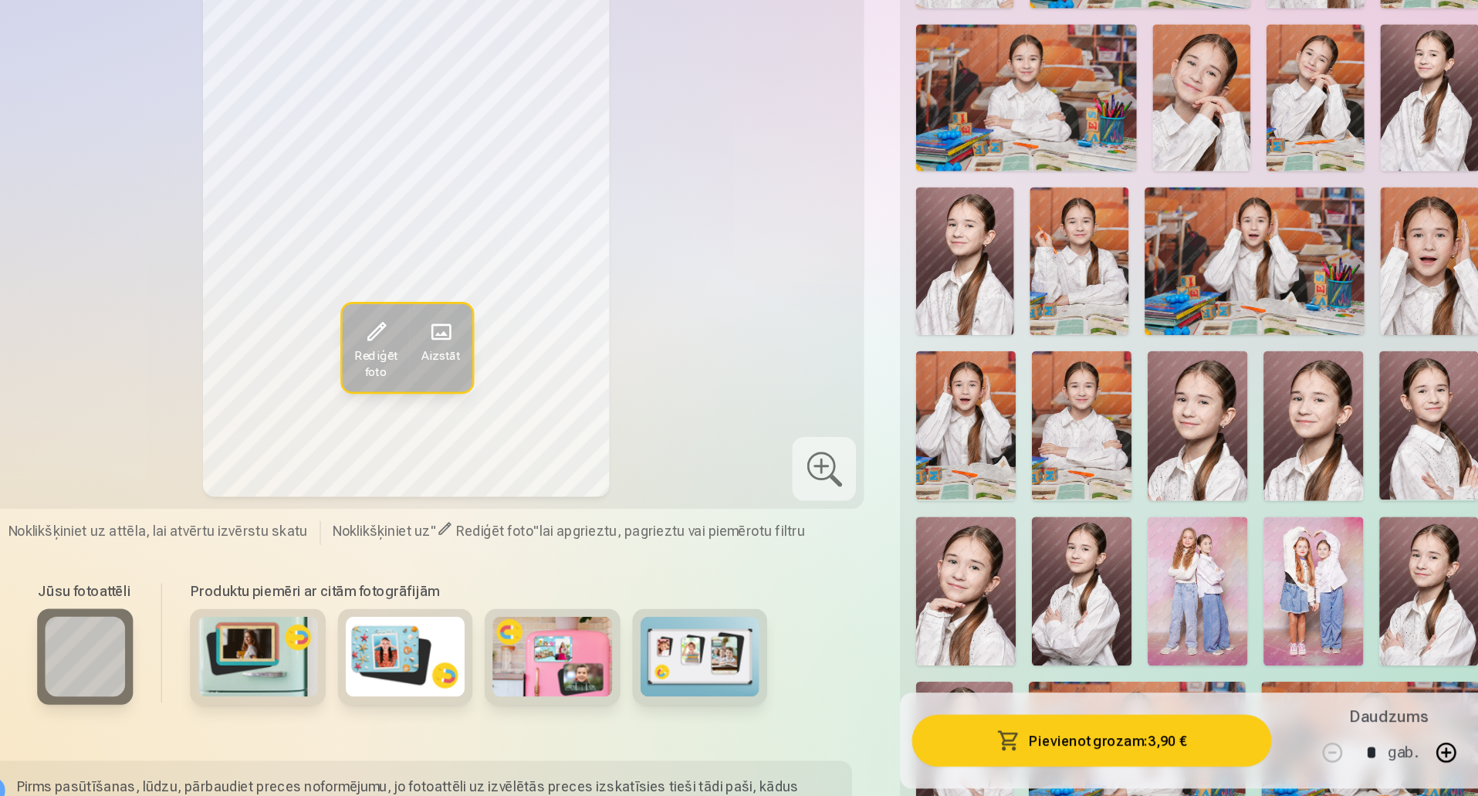
click at [911, 647] on img at bounding box center [922, 637] width 77 height 116
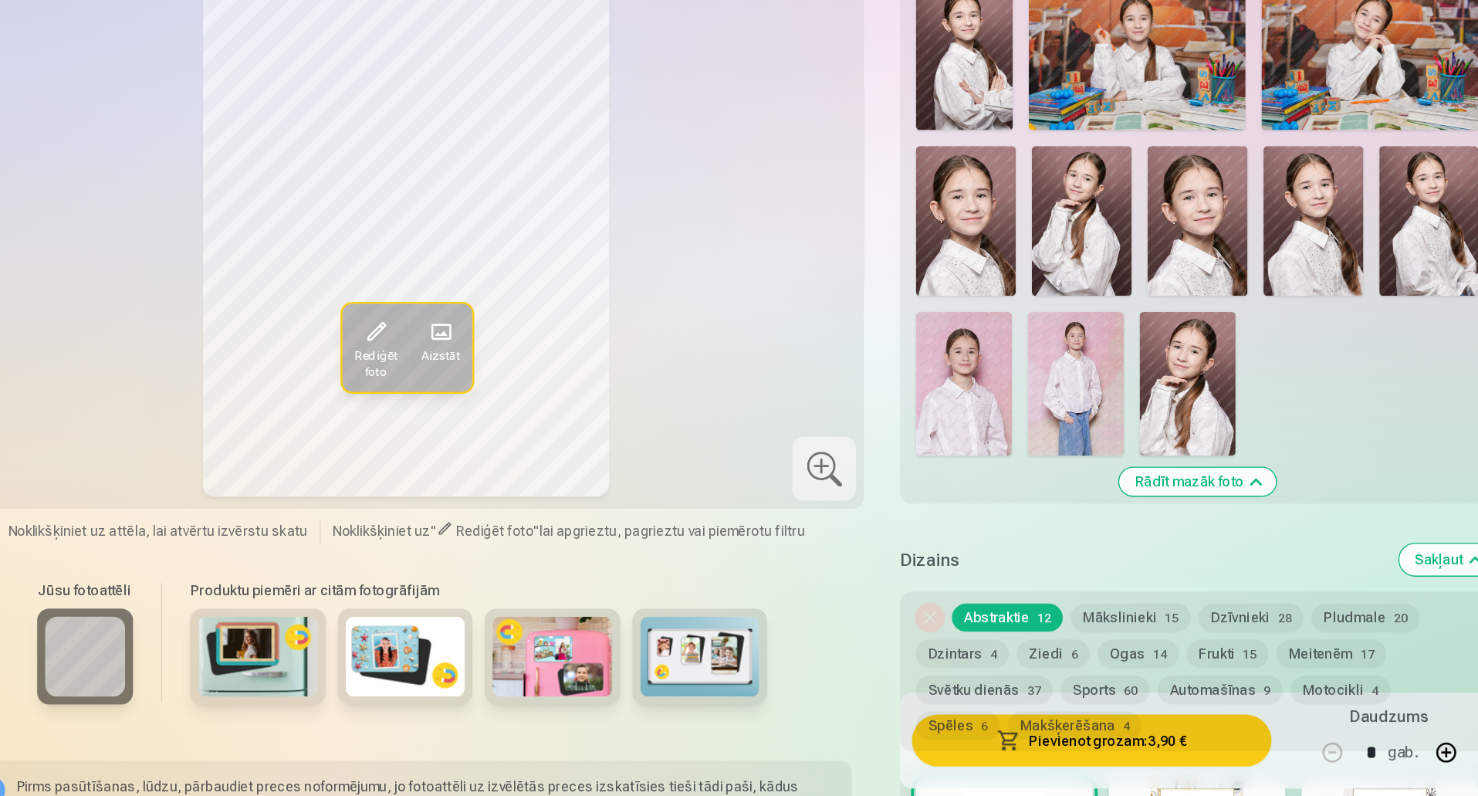
click at [1147, 647] on button "Dzīvnieki 28" at bounding box center [1143, 658] width 81 height 22
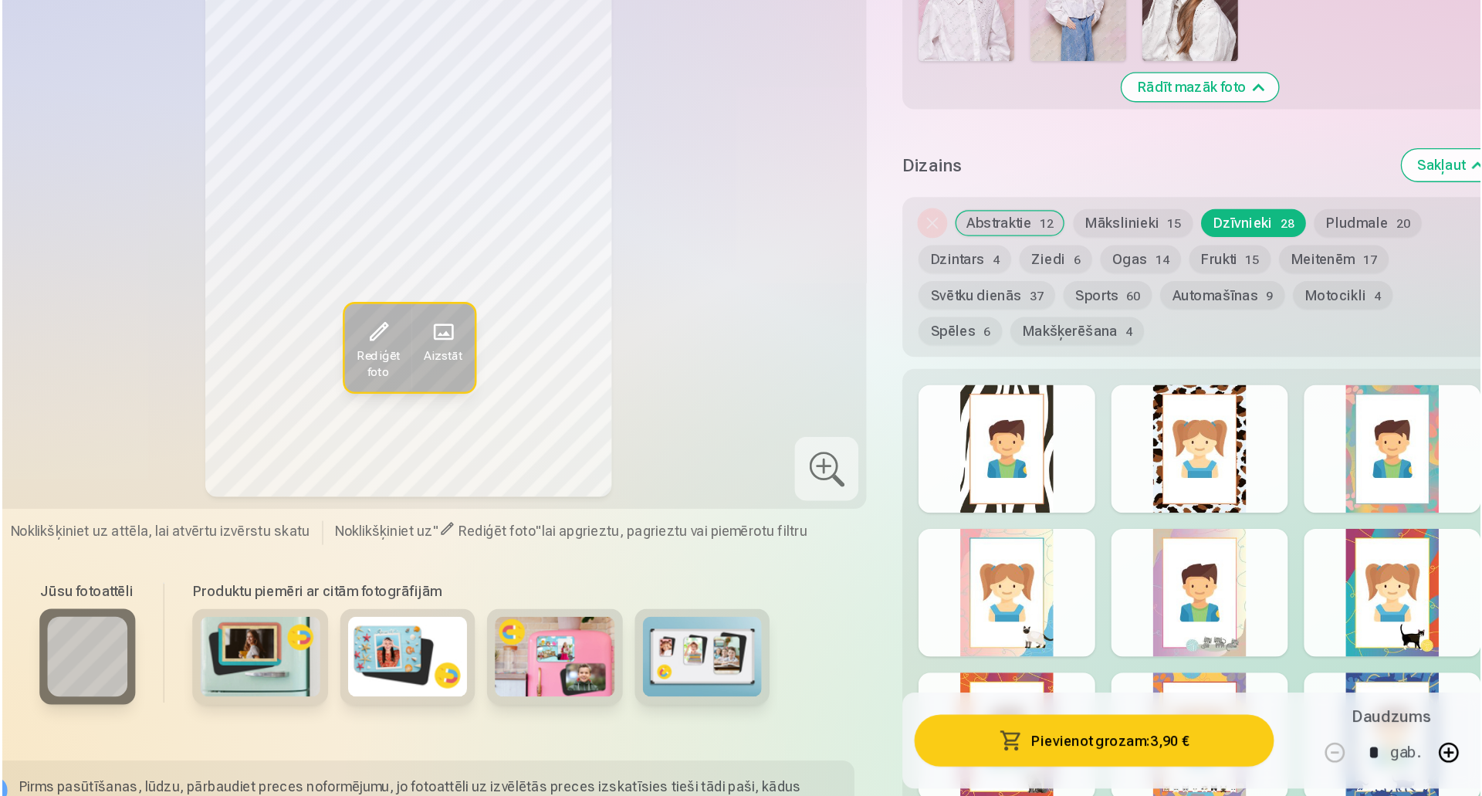
scroll to position [1465, 0]
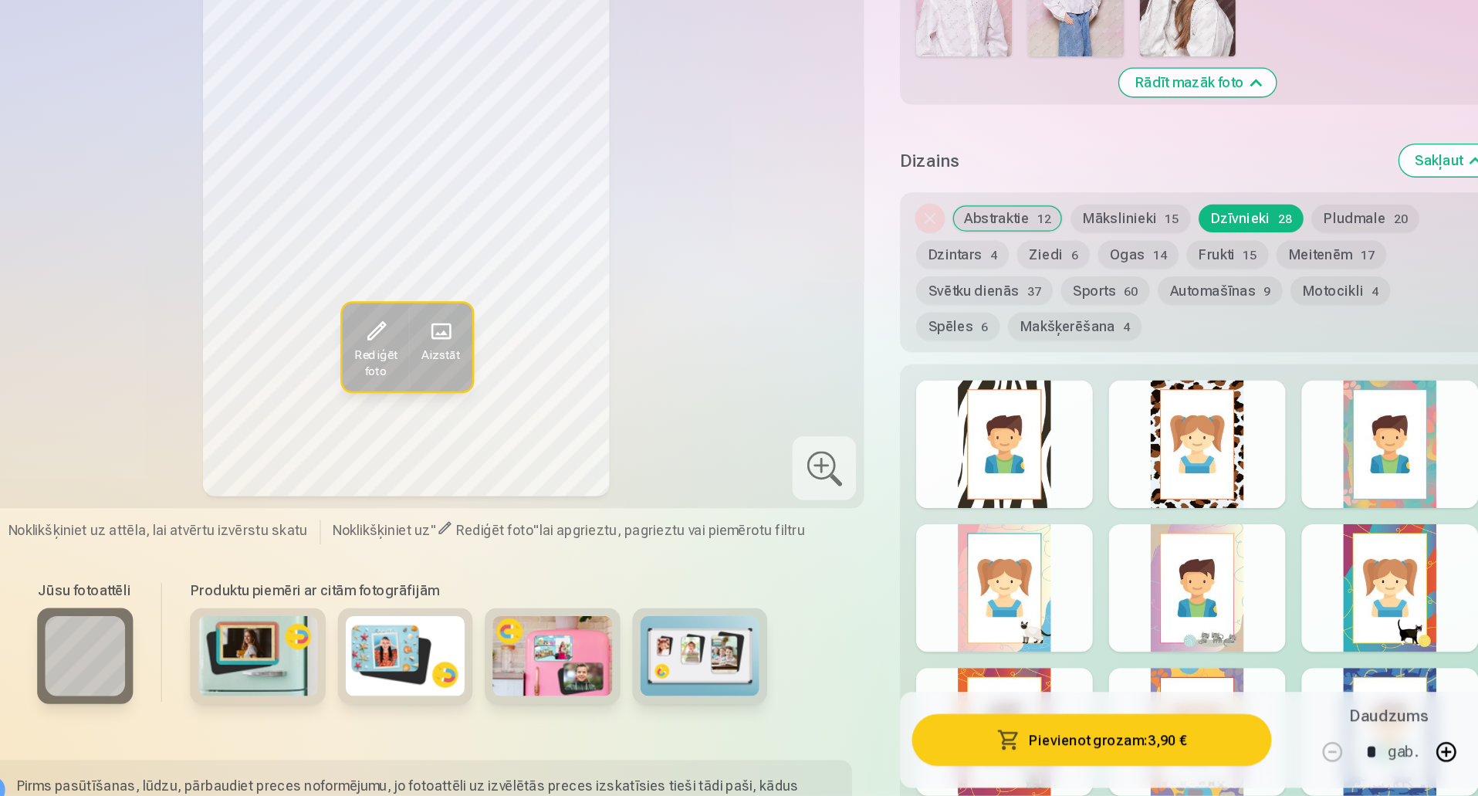
click at [977, 608] on div at bounding box center [952, 635] width 137 height 99
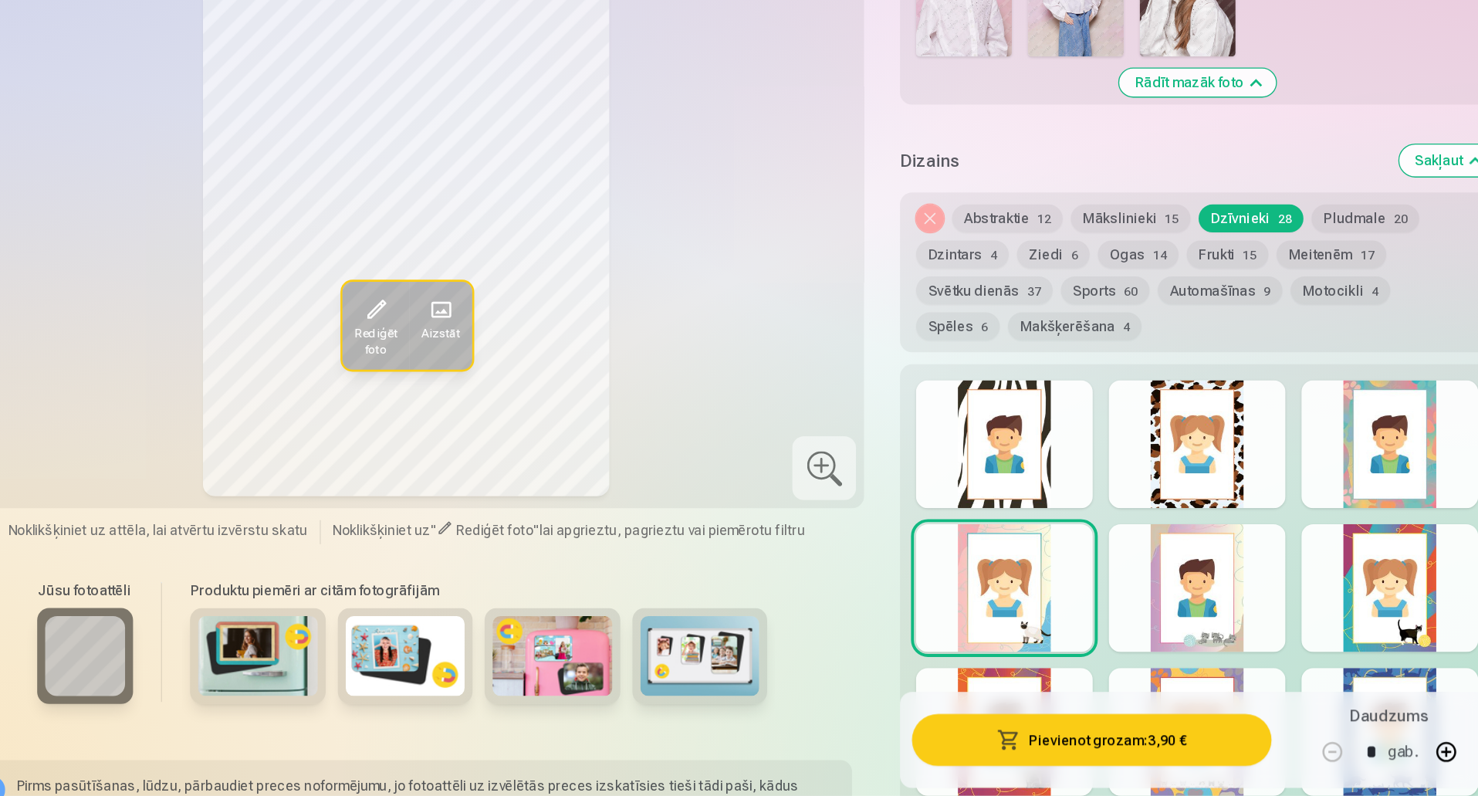
click at [1039, 745] on button "Pievienot grozam : 3,90 €" at bounding box center [1019, 752] width 277 height 40
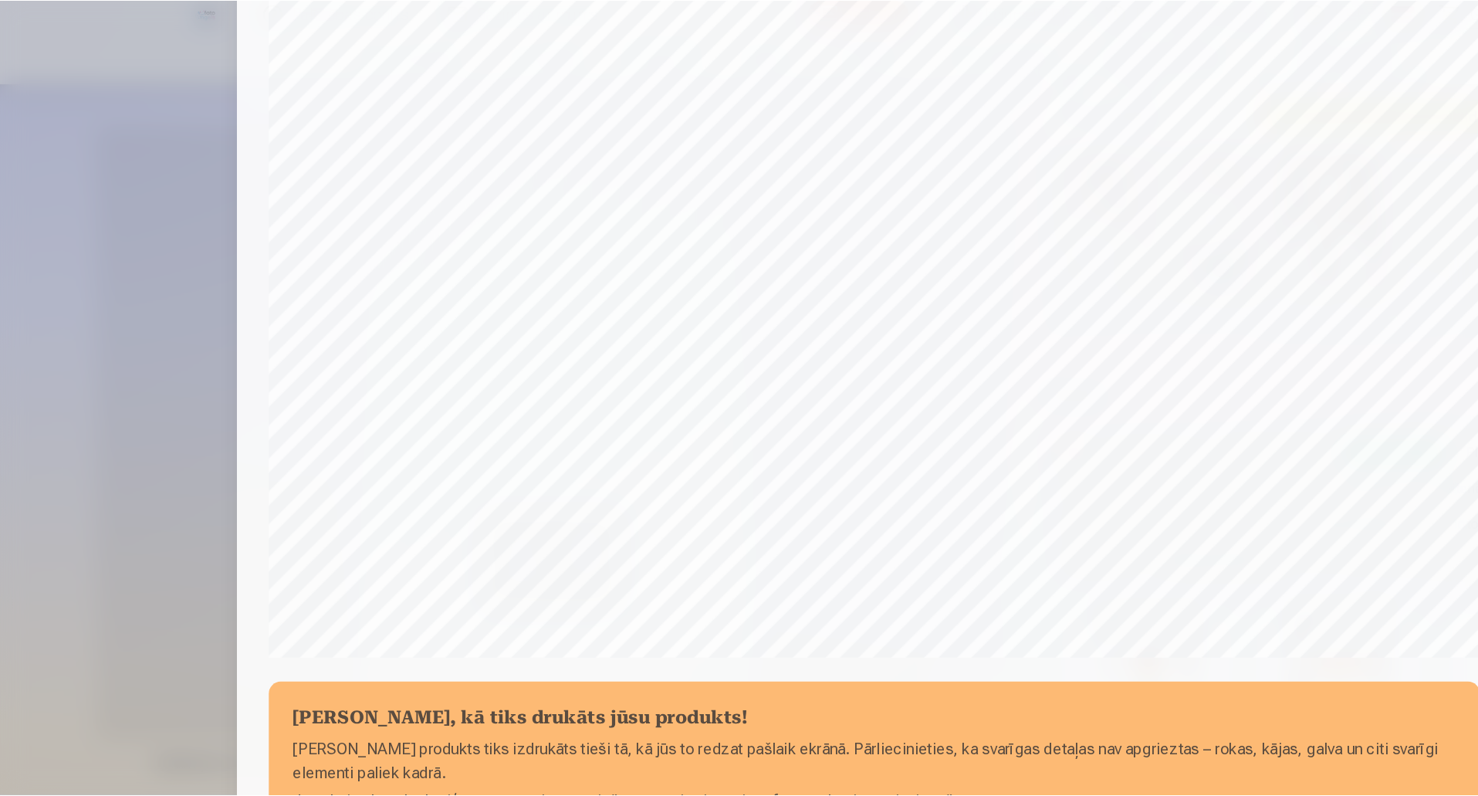
scroll to position [316, 0]
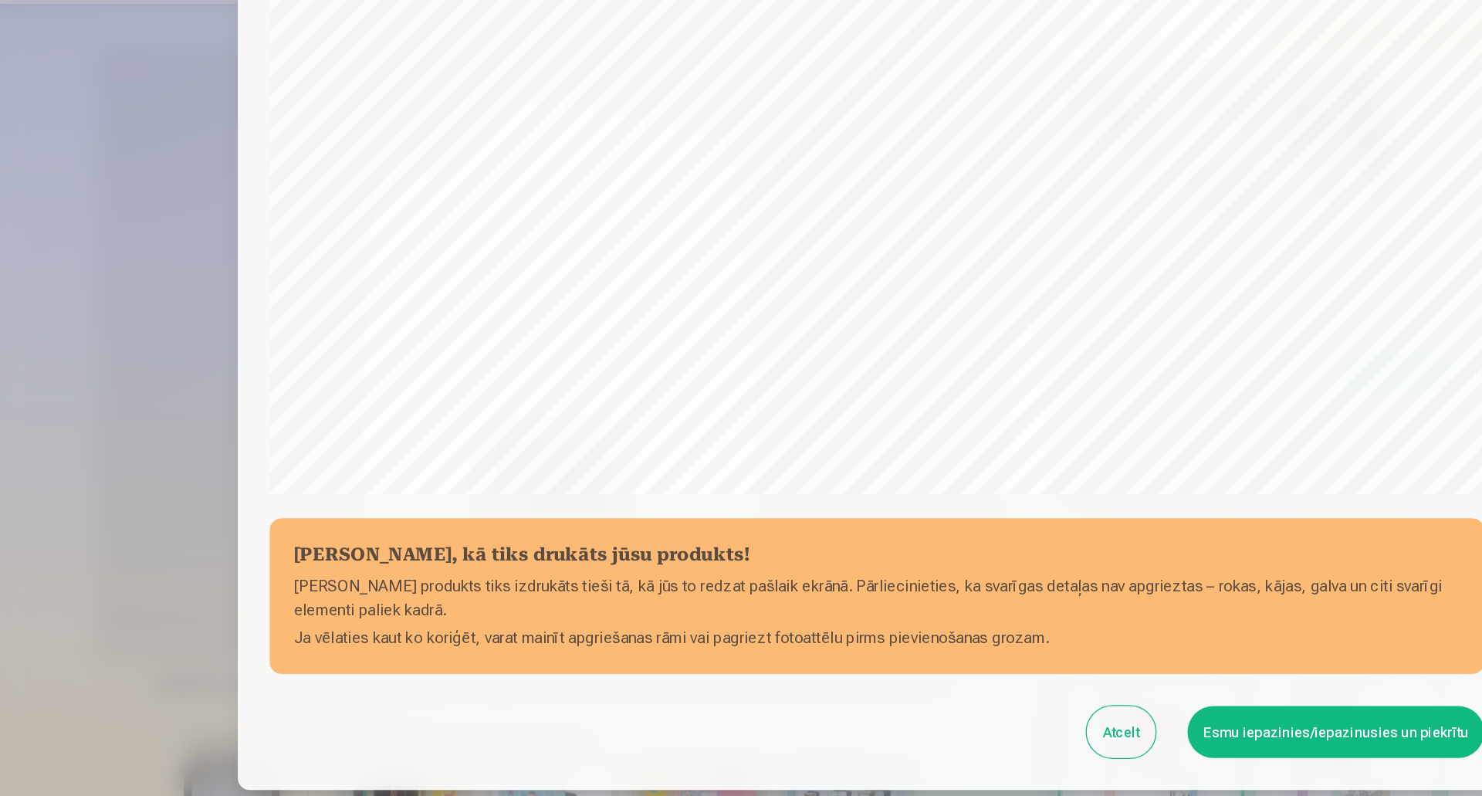
click at [1129, 618] on button "Esmu iepazinies/iepazinusies un piekrītu" at bounding box center [1095, 627] width 229 height 40
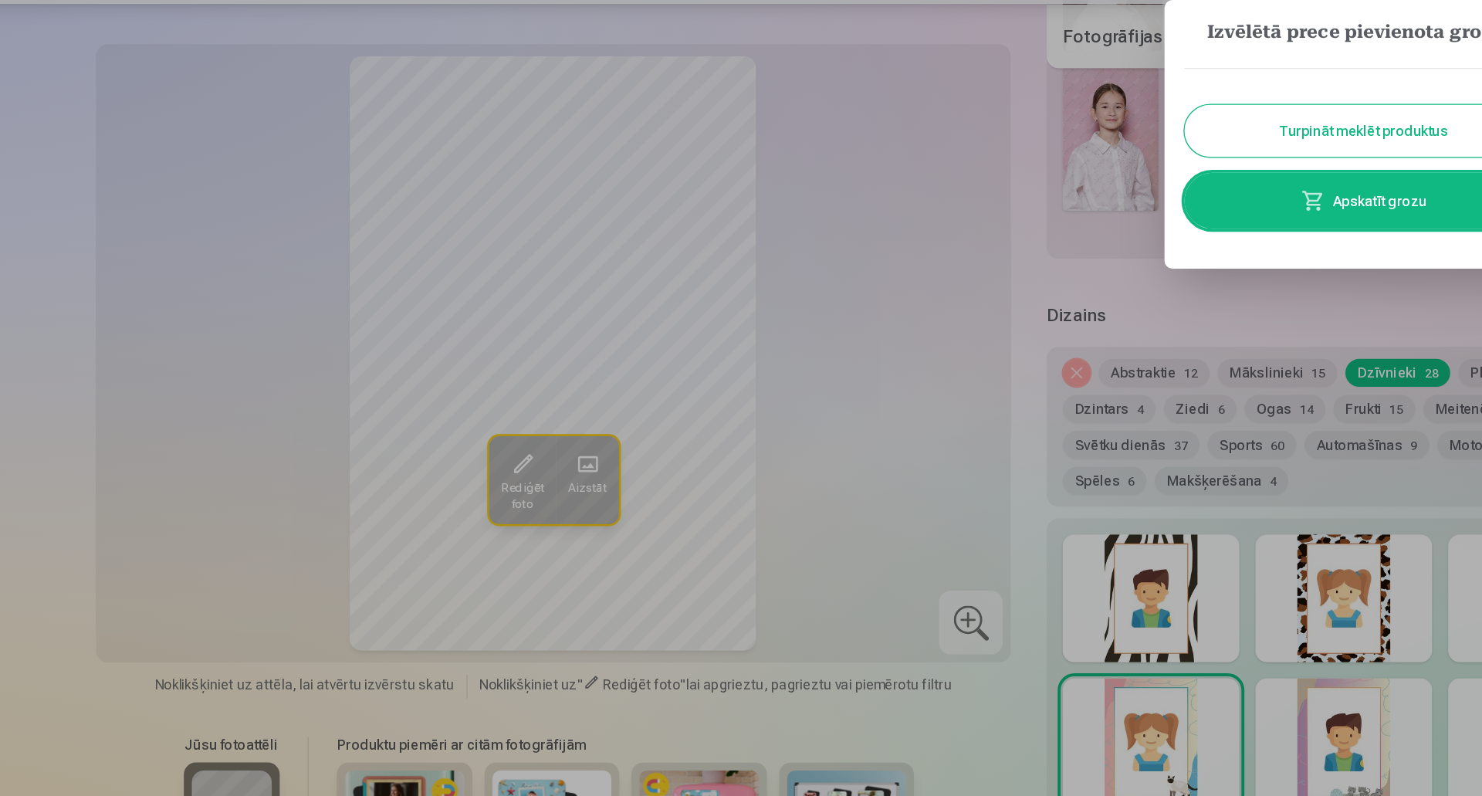
click at [1079, 170] on button "Turpināt meklēt produktus" at bounding box center [1117, 163] width 278 height 40
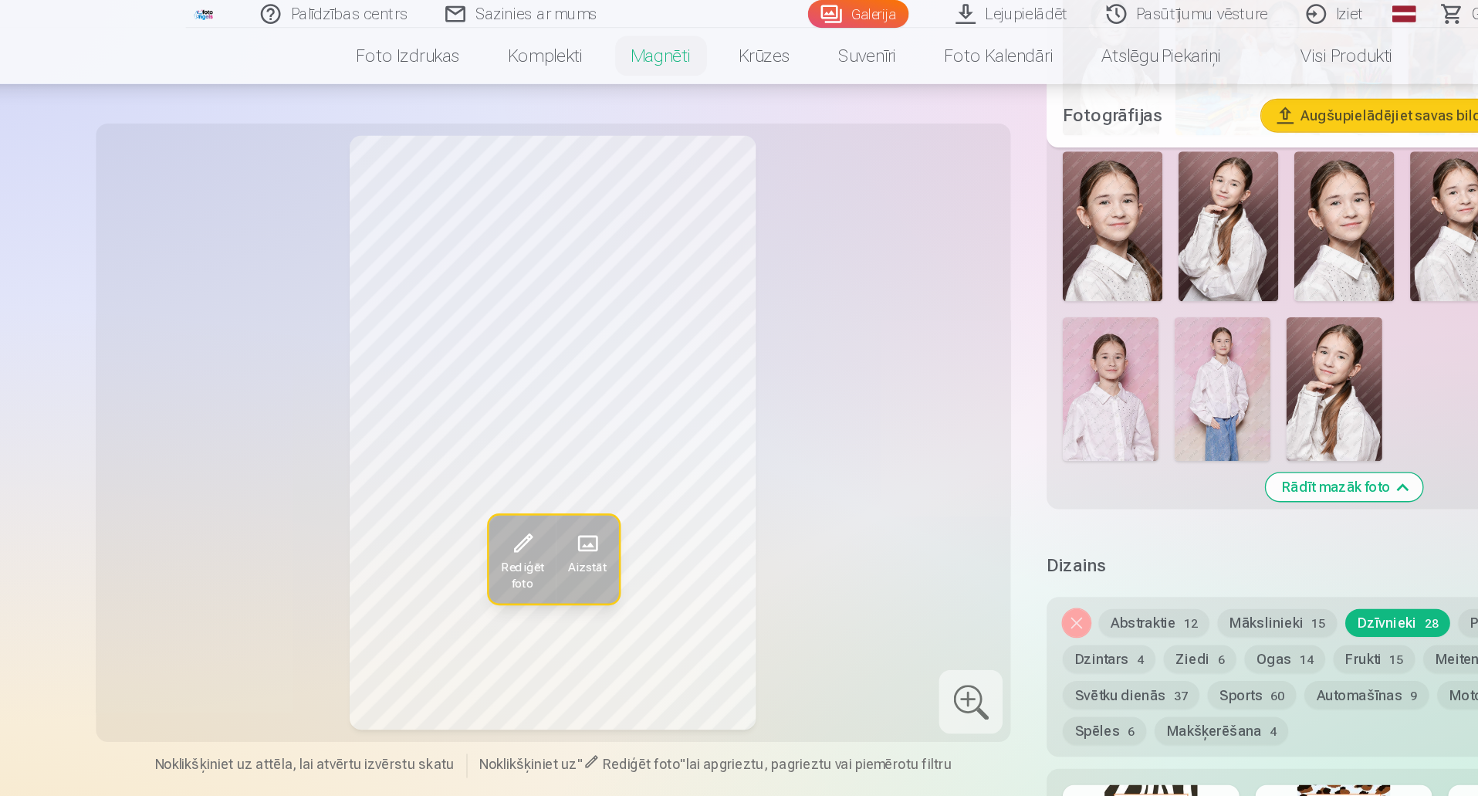
scroll to position [1310, 0]
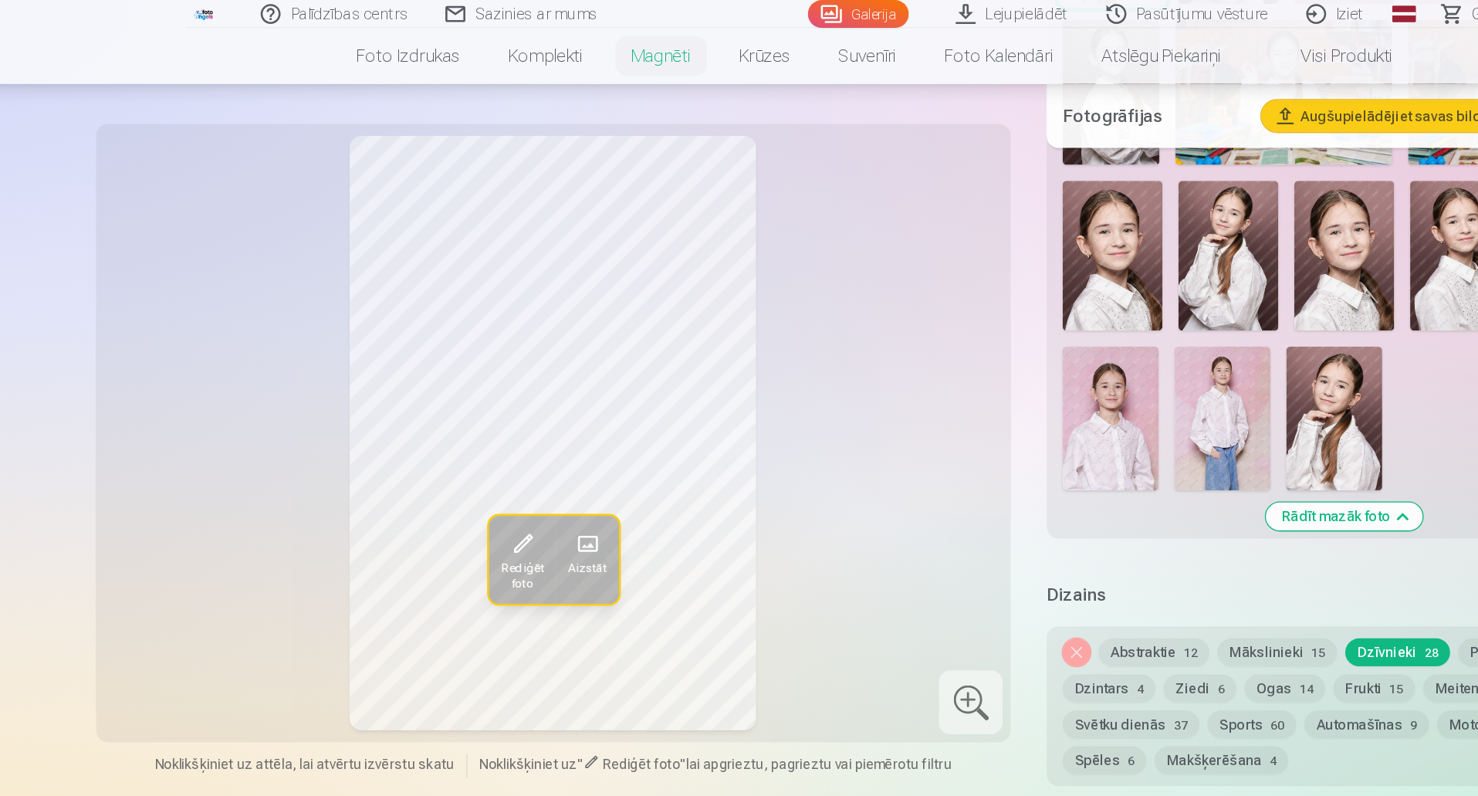
click at [1000, 308] on img at bounding box center [1008, 323] width 74 height 111
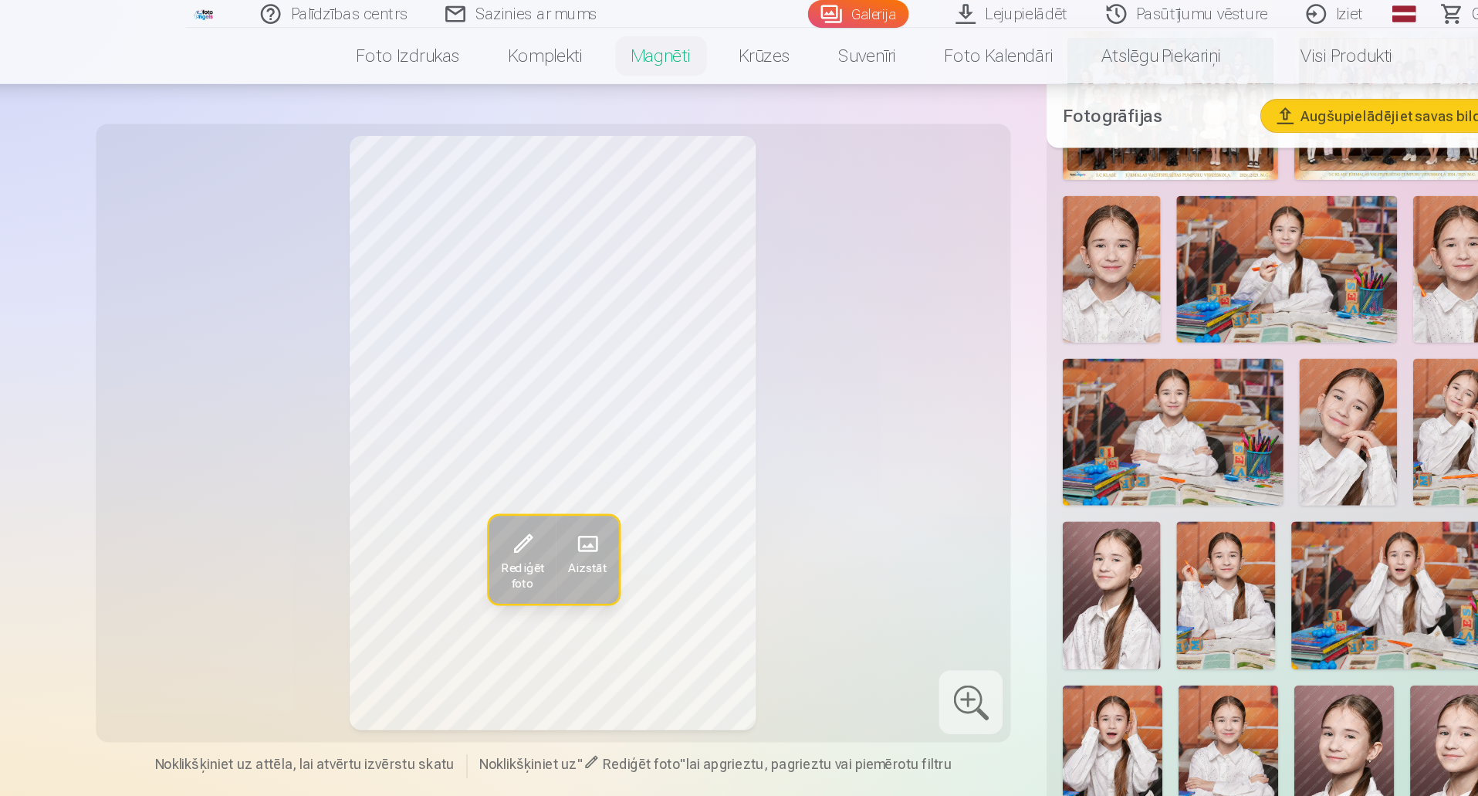
scroll to position [508, 0]
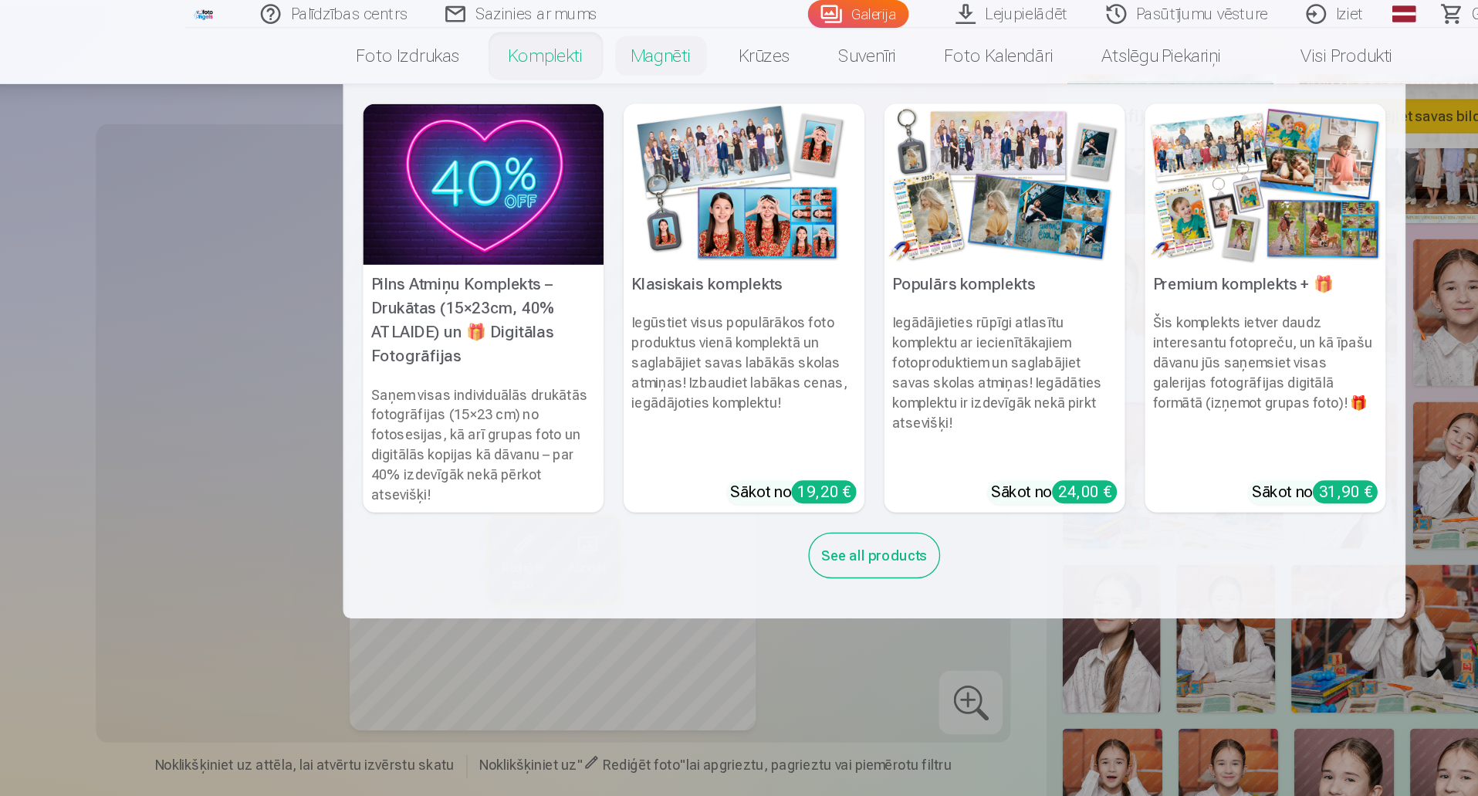
click at [683, 161] on img at bounding box center [639, 142] width 186 height 124
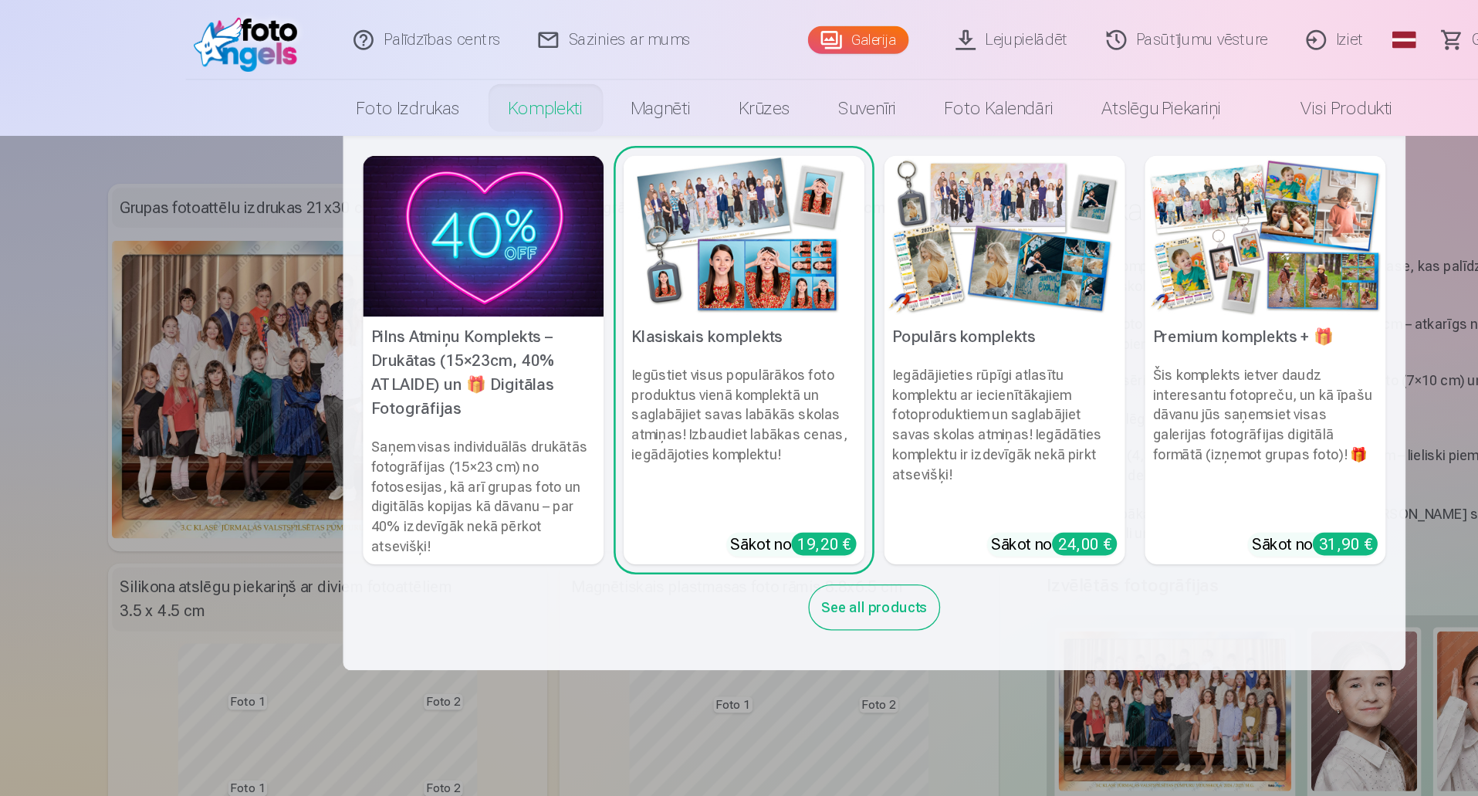
click at [625, 215] on img at bounding box center [639, 182] width 186 height 124
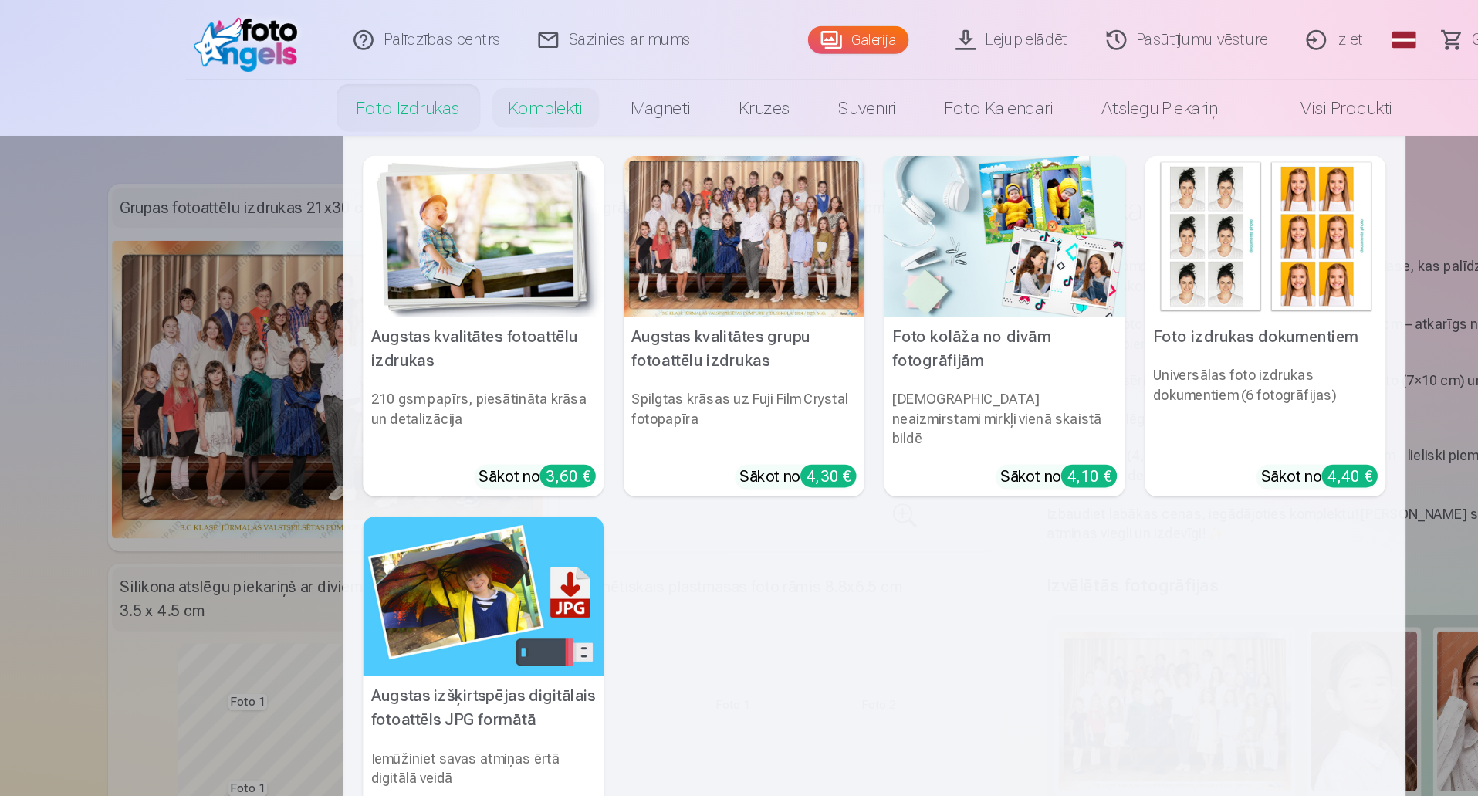
click at [502, 359] on div "3,60 €" at bounding box center [502, 368] width 43 height 18
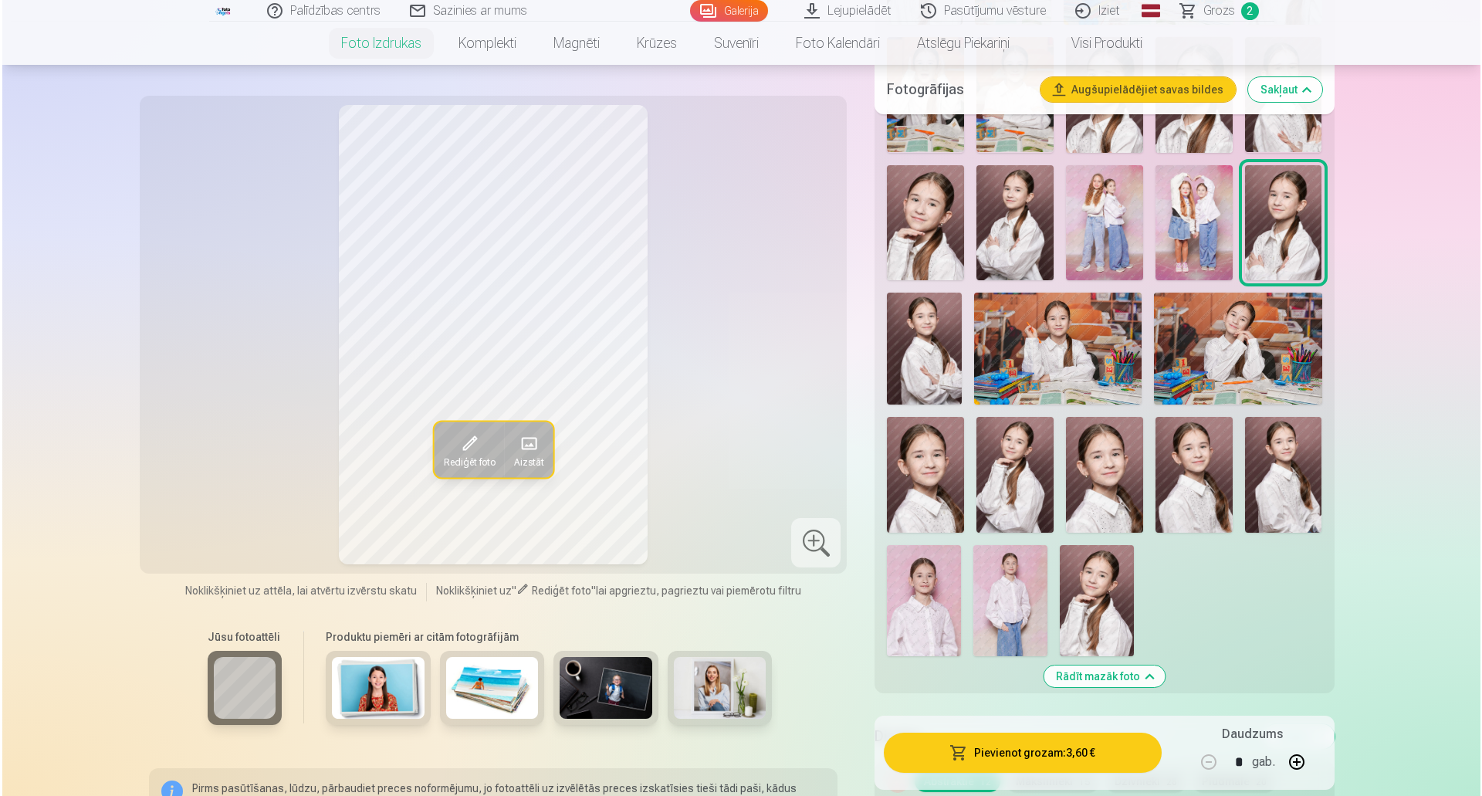
scroll to position [1563, 0]
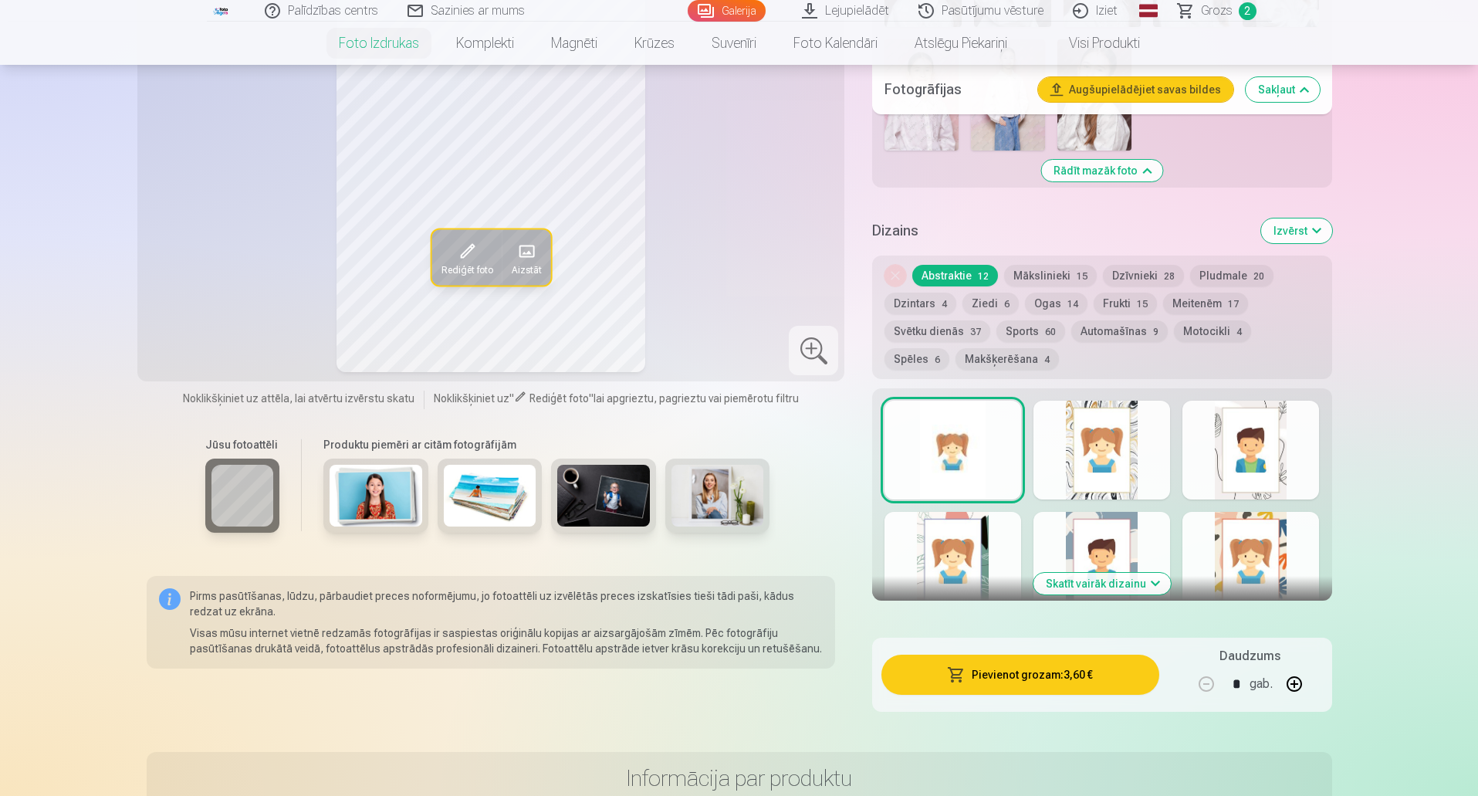
click at [1143, 579] on button "Skatīt vairāk dizainu" at bounding box center [1101, 584] width 137 height 22
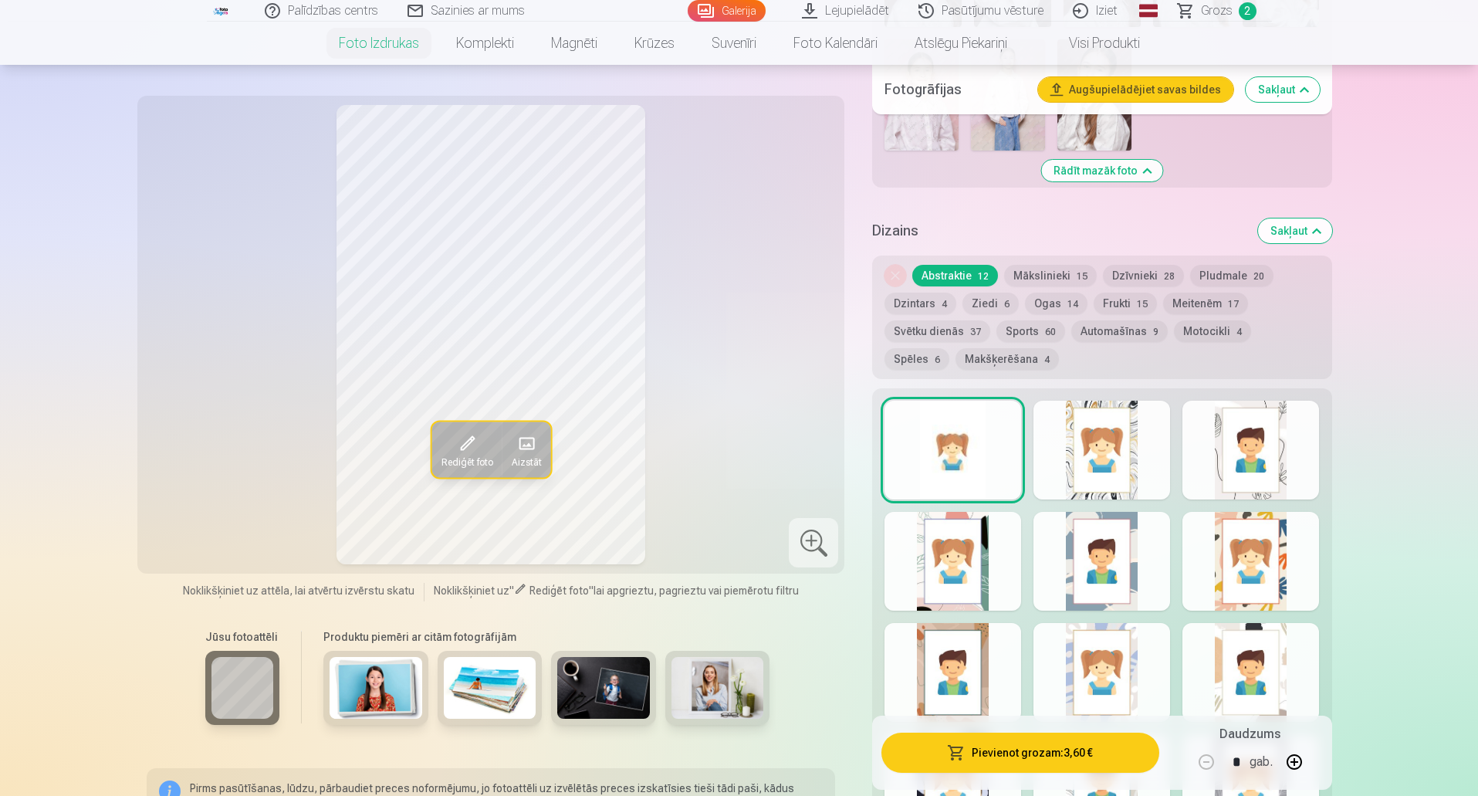
click at [1115, 275] on button "Dzīvnieki 28" at bounding box center [1143, 276] width 81 height 22
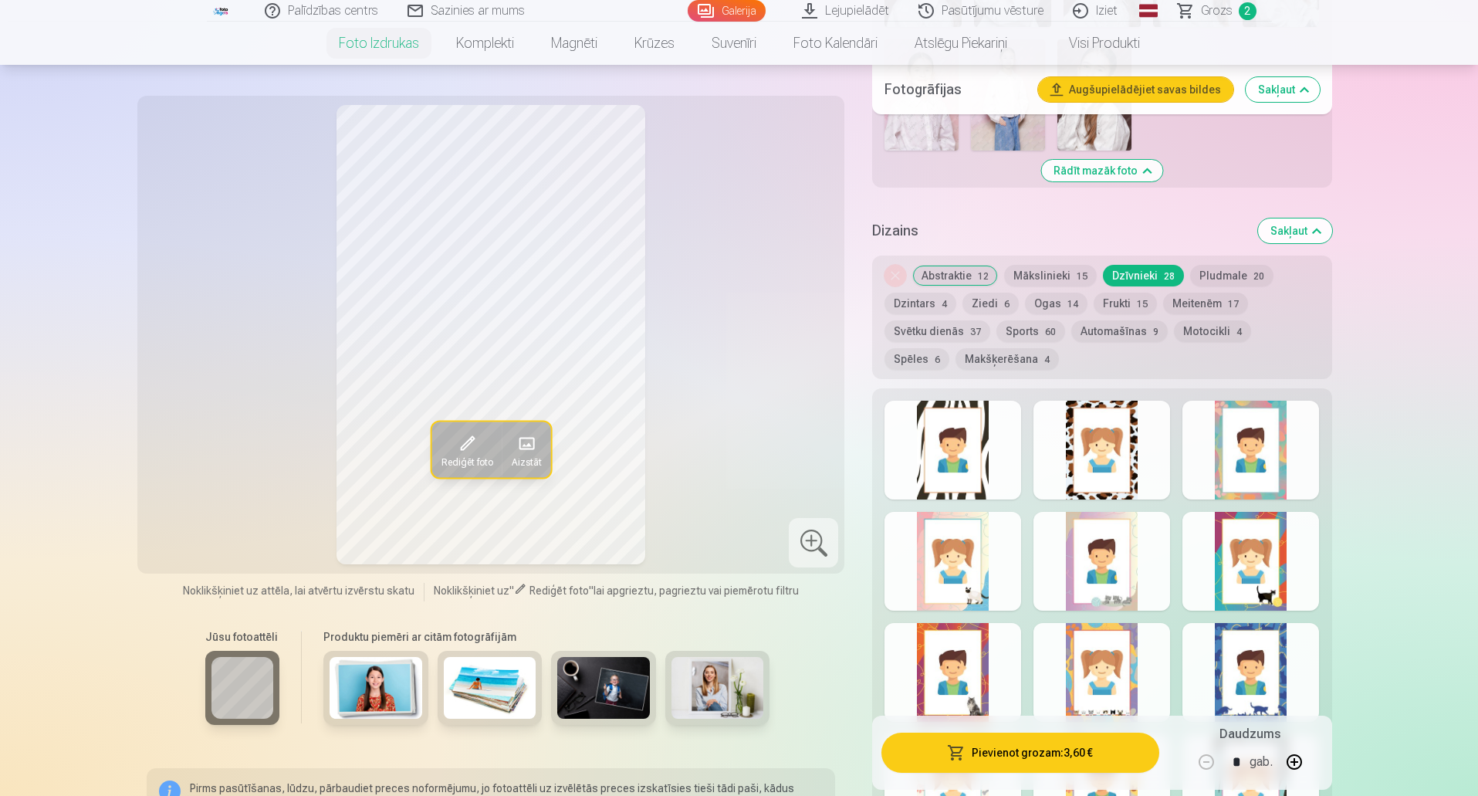
click at [951, 564] on div at bounding box center [952, 561] width 137 height 99
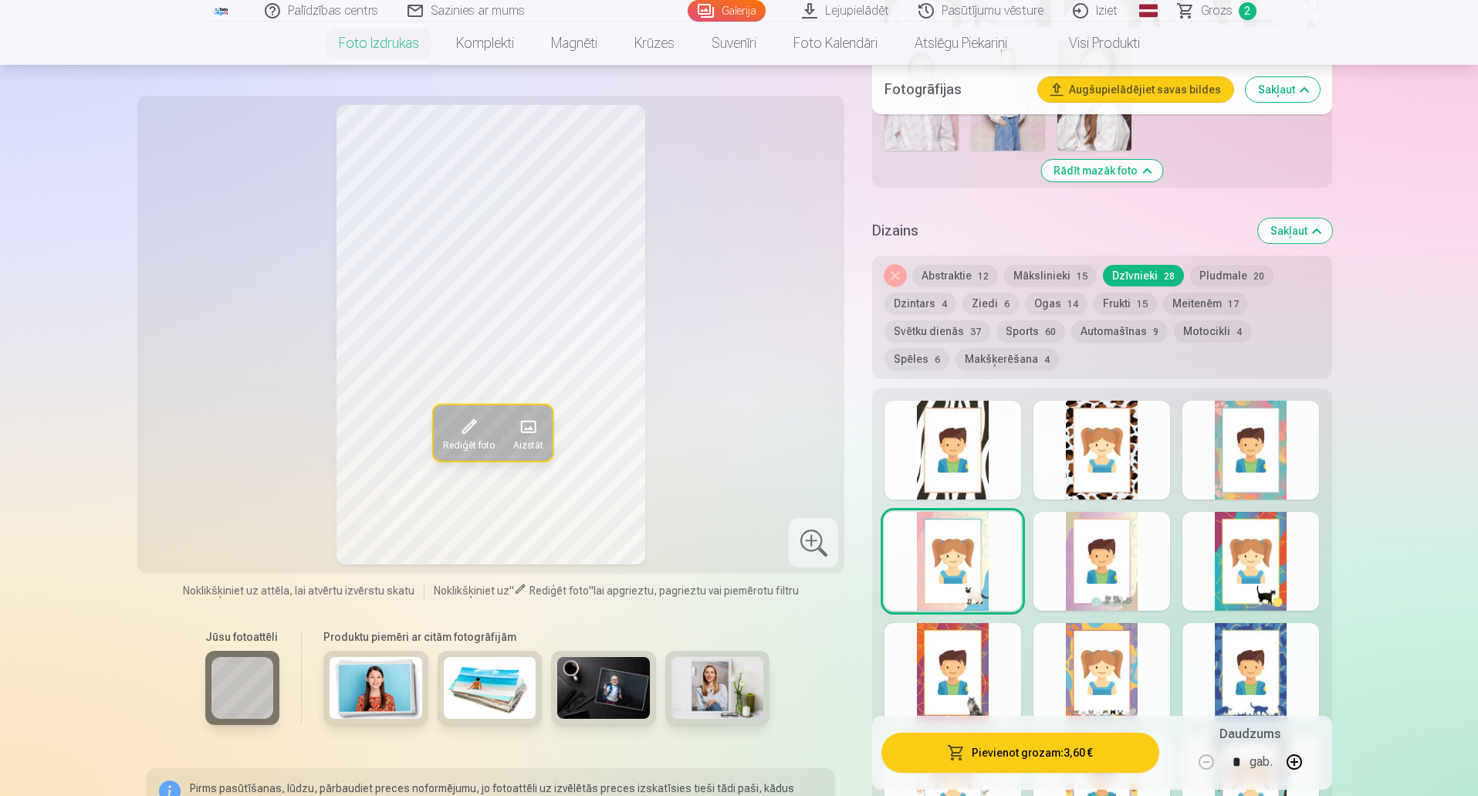
click at [980, 745] on button "Pievienot grozam : 3,60 €" at bounding box center [1019, 752] width 277 height 40
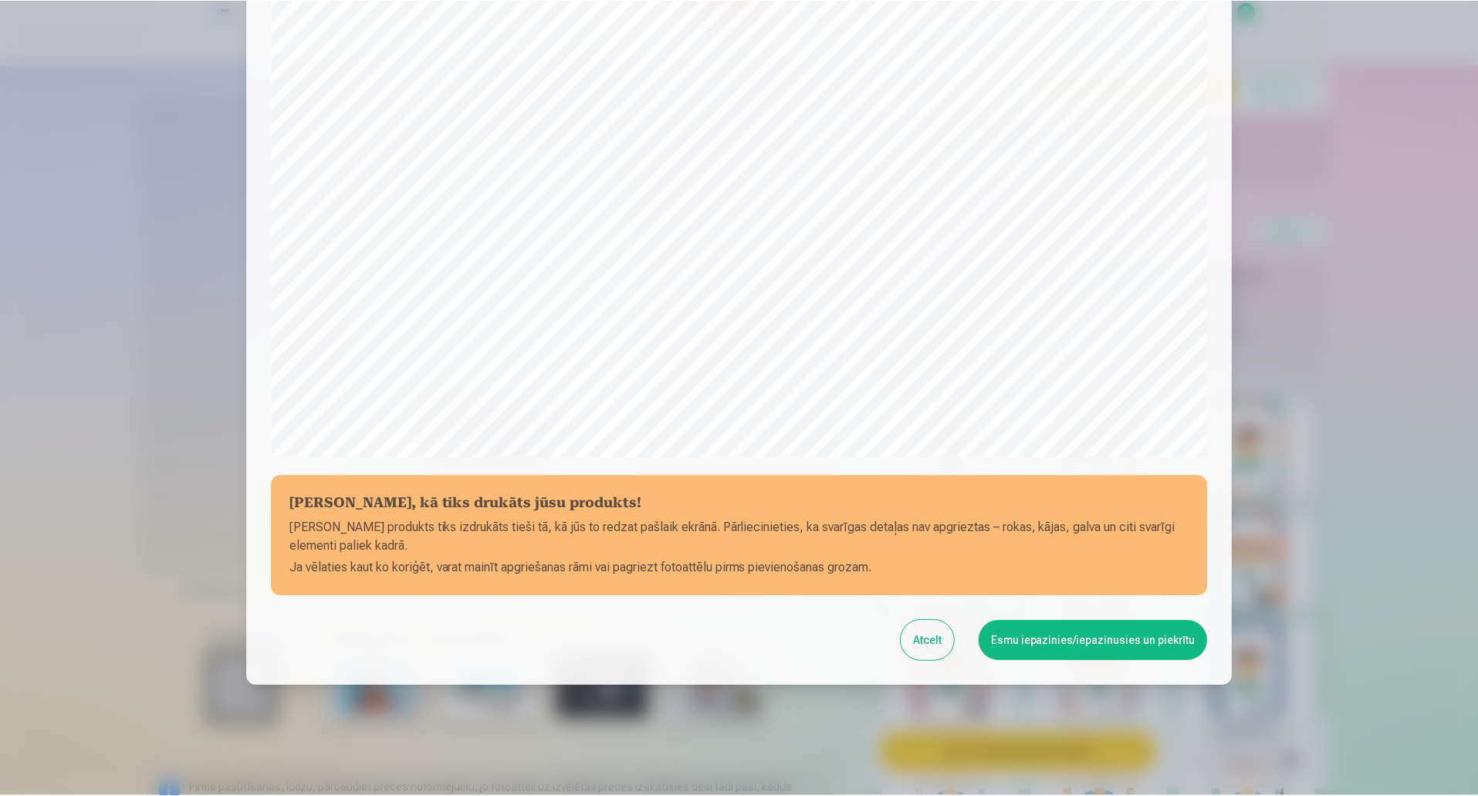
scroll to position [316, 0]
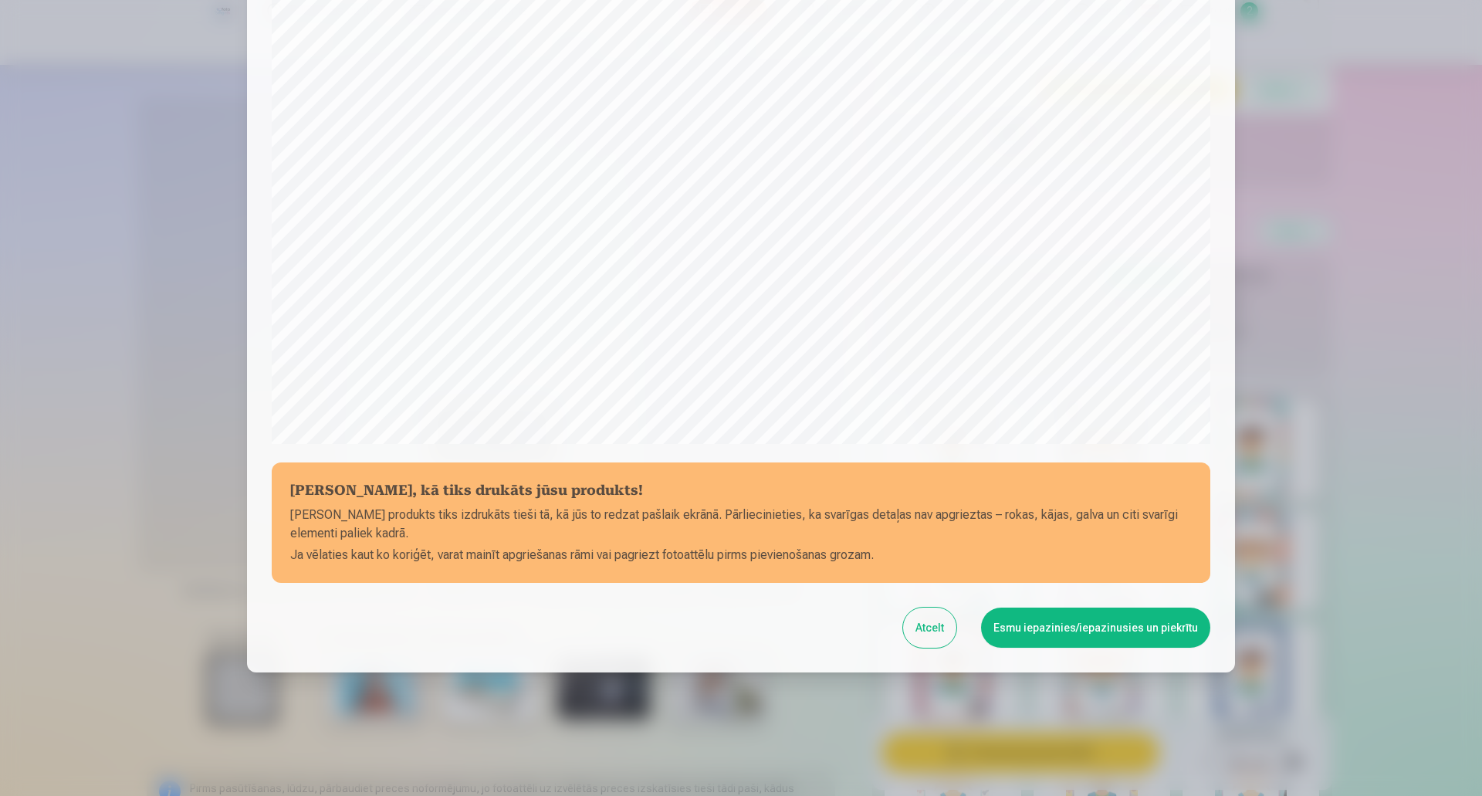
click at [1069, 632] on button "Esmu iepazinies/iepazinusies un piekrītu" at bounding box center [1095, 627] width 229 height 40
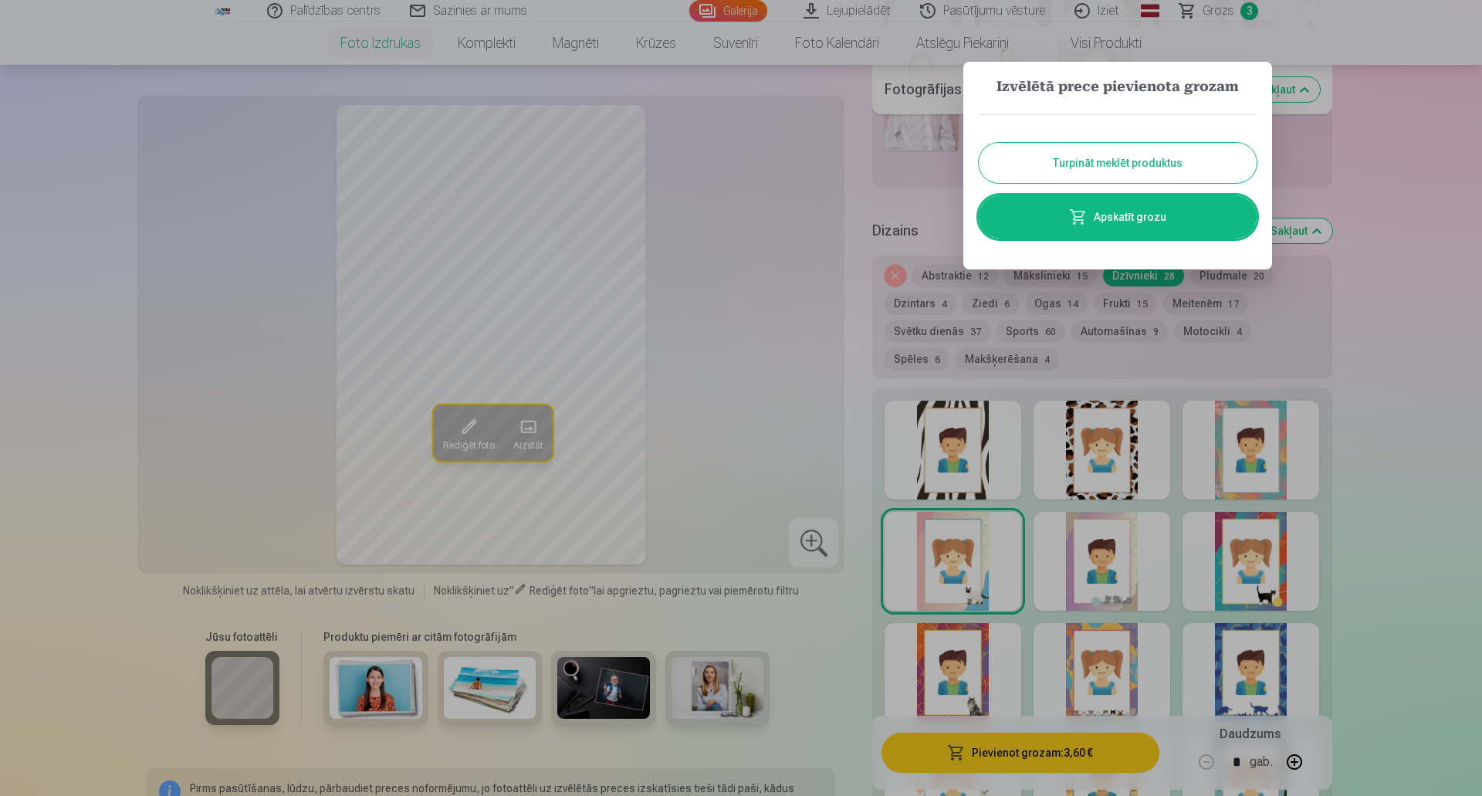
click at [1034, 160] on button "Turpināt meklēt produktus" at bounding box center [1117, 163] width 278 height 40
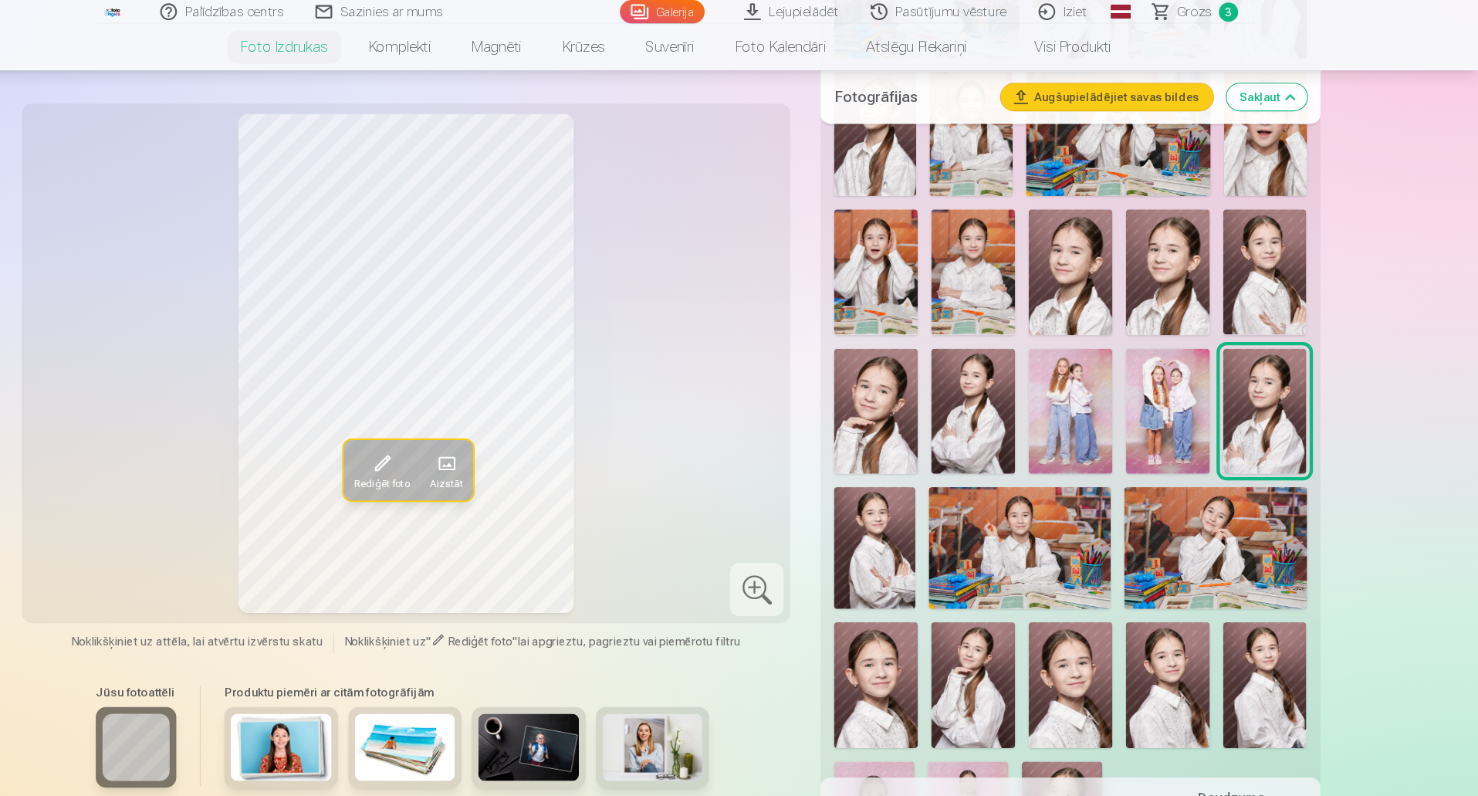
scroll to position [894, 0]
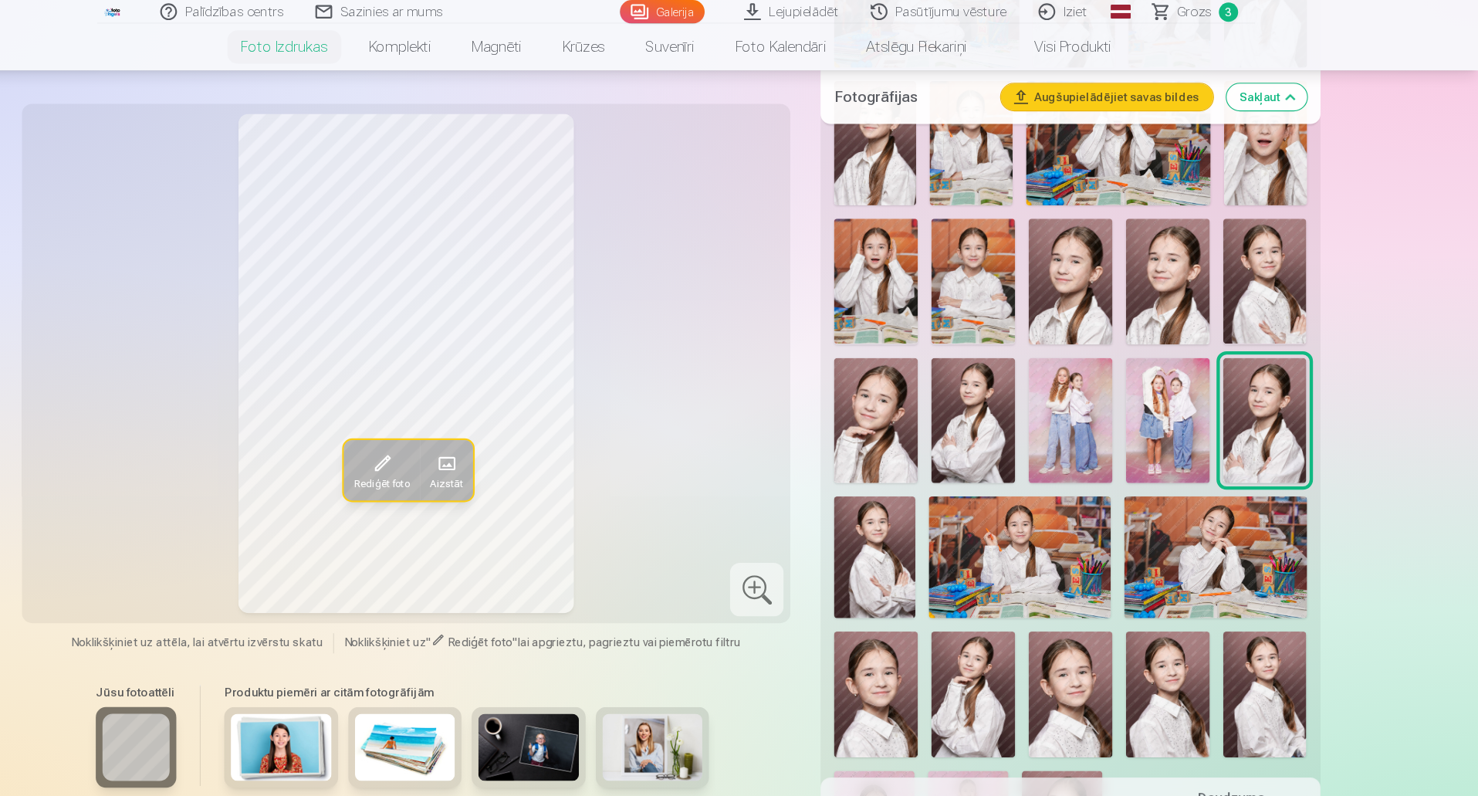
click at [1113, 336] on img at bounding box center [1101, 387] width 77 height 116
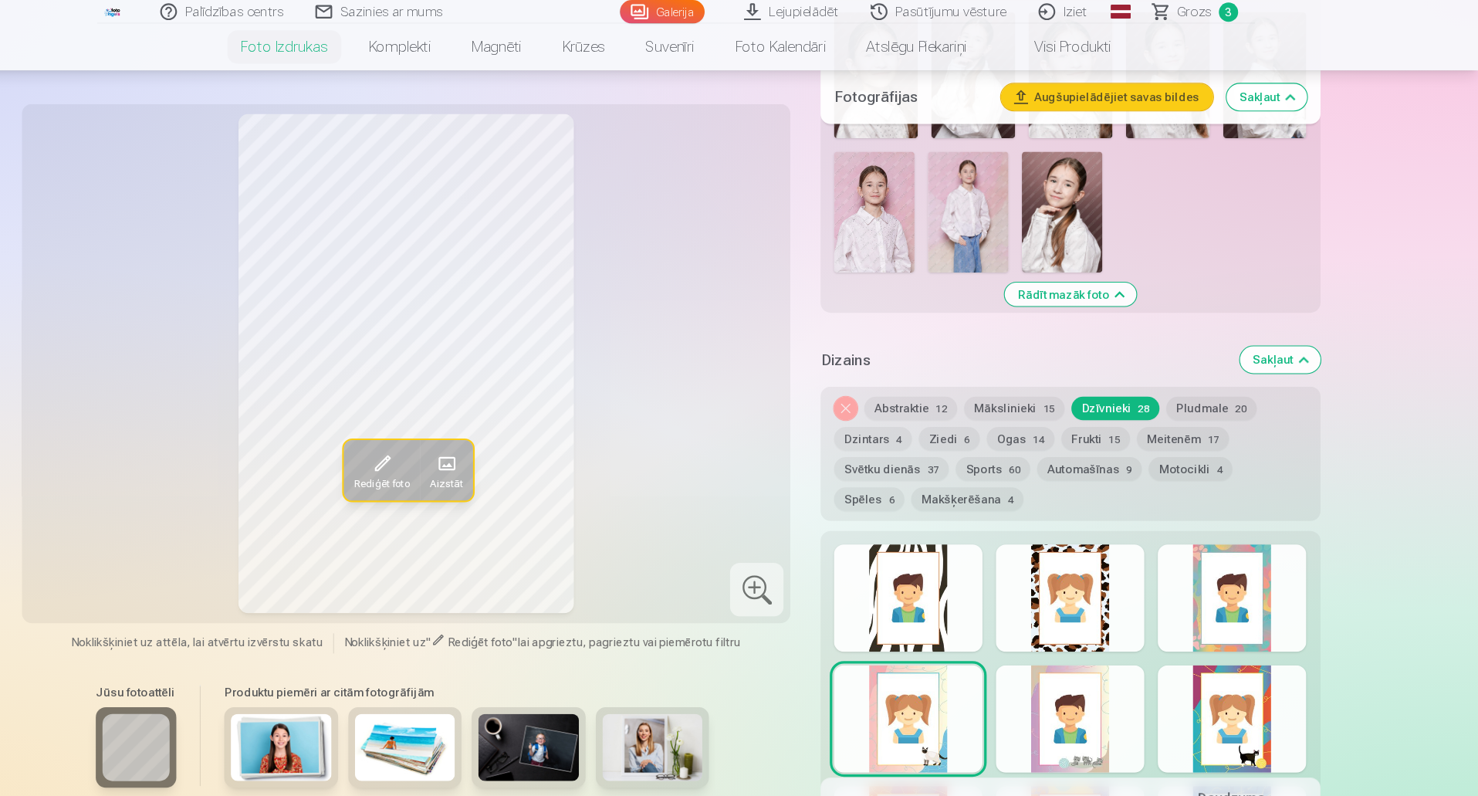
scroll to position [1365, 0]
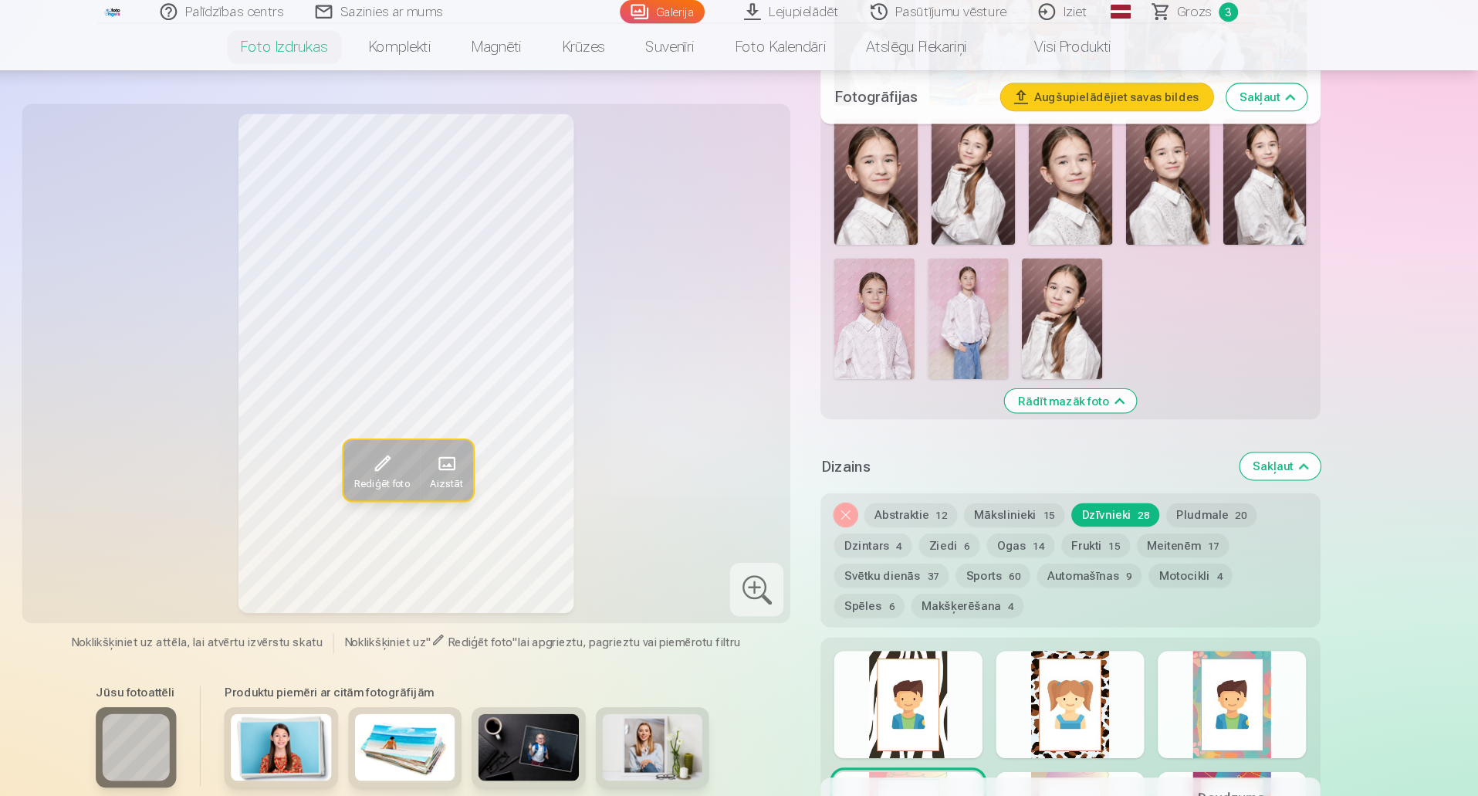
click at [1191, 496] on button "Meitenēm 17" at bounding box center [1205, 502] width 85 height 22
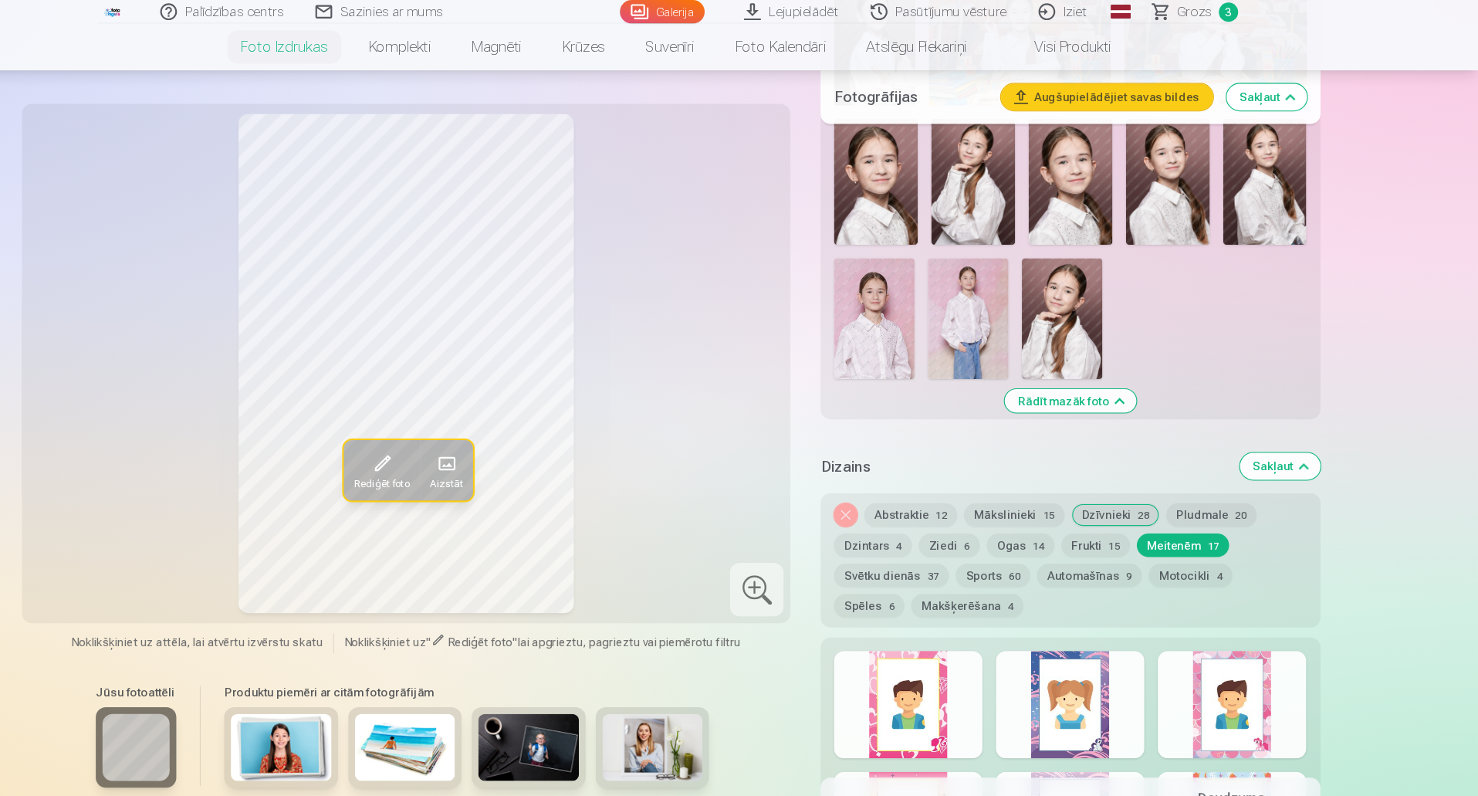
click at [1136, 666] on div at bounding box center [1101, 648] width 137 height 99
click at [1230, 667] on div at bounding box center [1250, 648] width 137 height 99
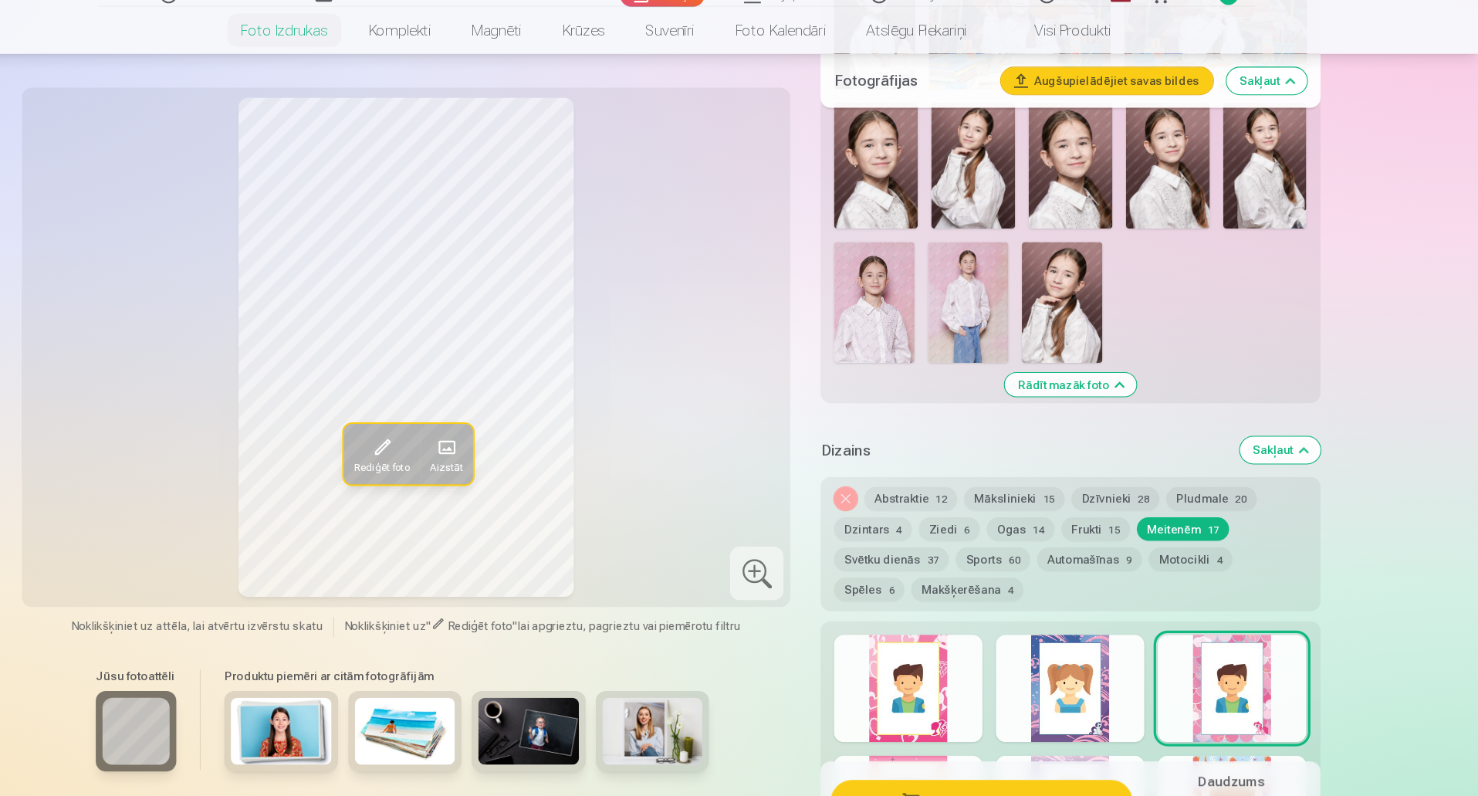
drag, startPoint x: 1475, startPoint y: 192, endPoint x: 1479, endPoint y: 236, distance: 44.2
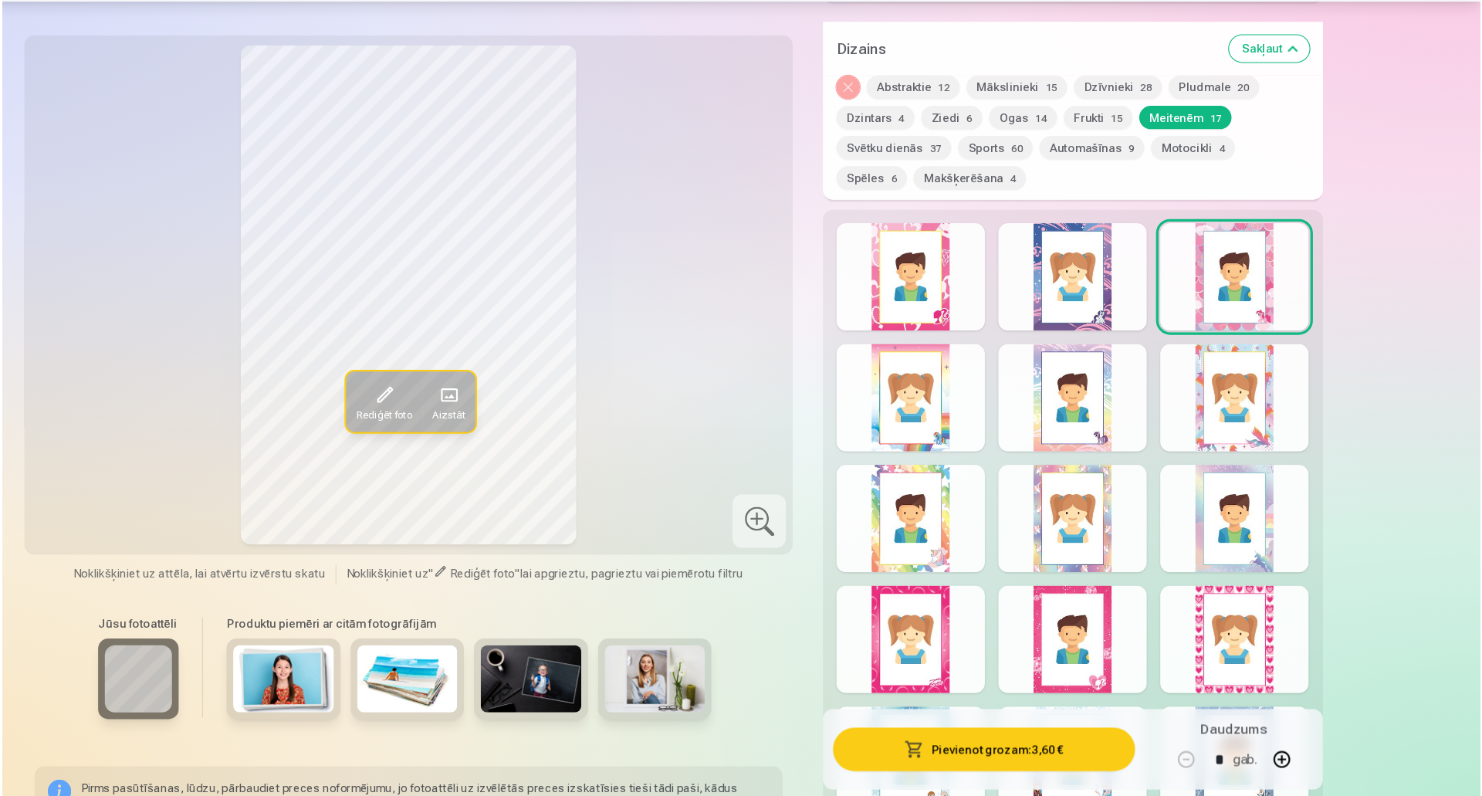
scroll to position [1896, 0]
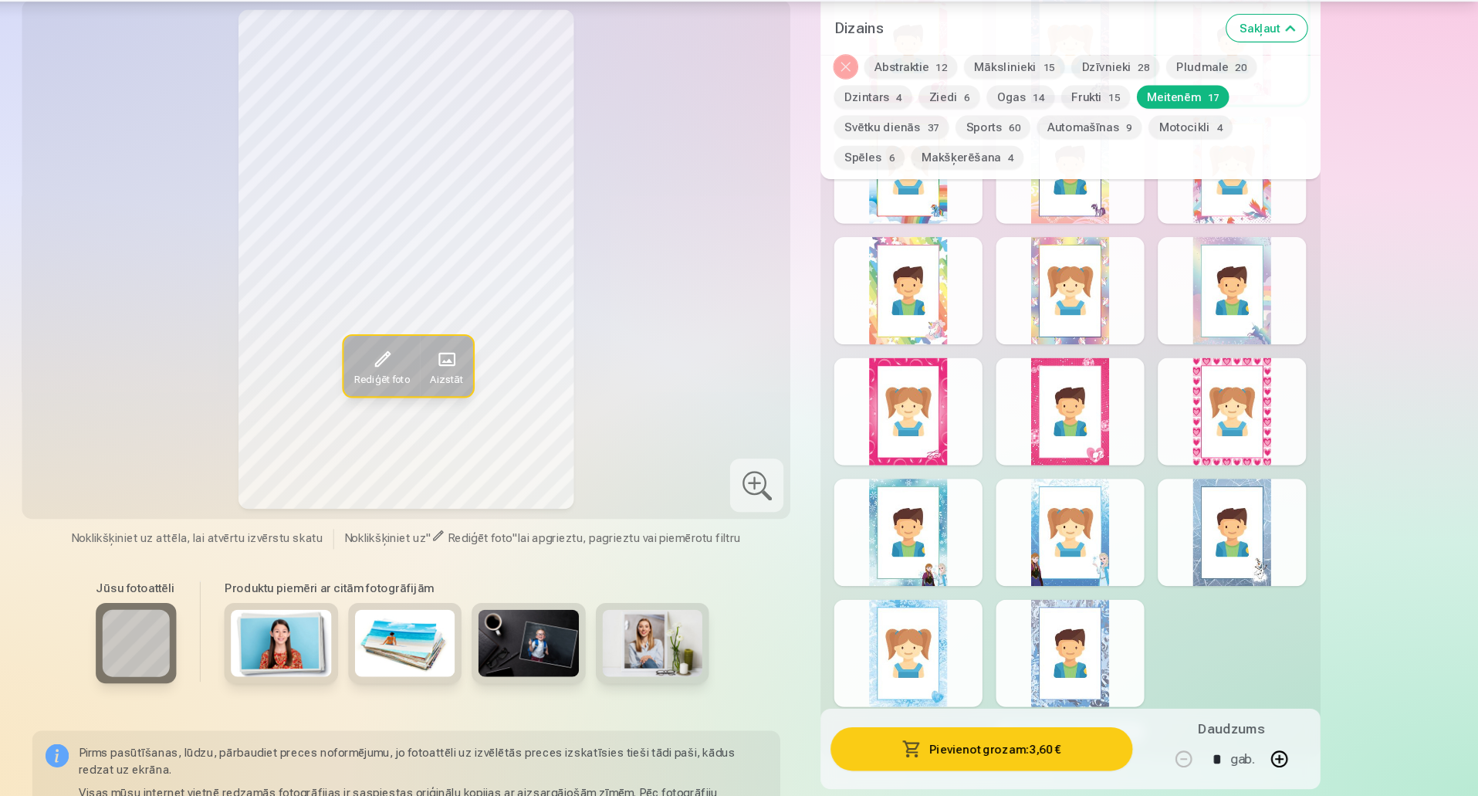
click at [1261, 414] on div at bounding box center [1250, 441] width 137 height 99
click at [985, 558] on div at bounding box center [952, 552] width 137 height 99
click at [979, 657] on div at bounding box center [952, 663] width 137 height 99
click at [932, 748] on button "Pievienot grozam : 3,60 €" at bounding box center [1019, 752] width 277 height 40
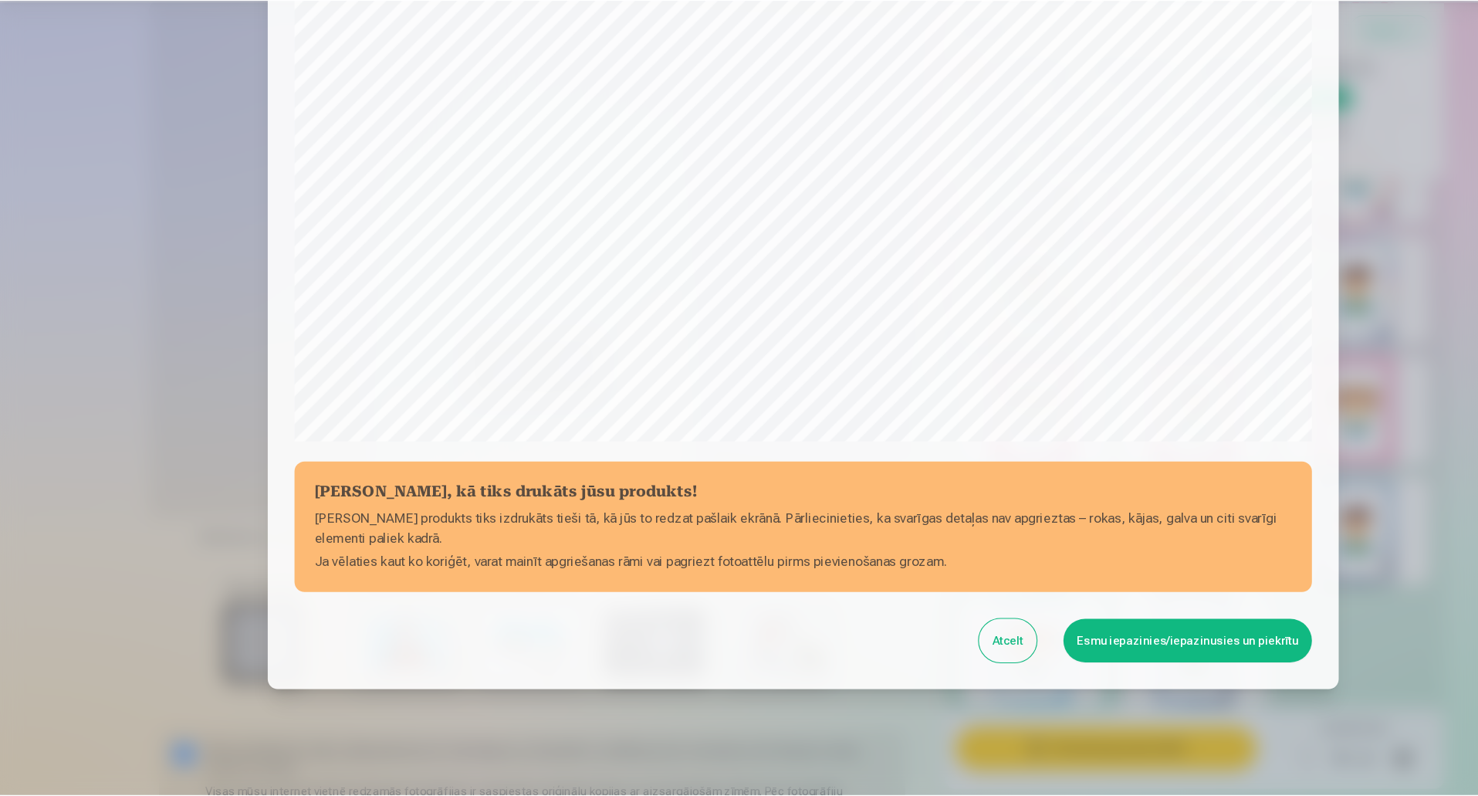
scroll to position [316, 0]
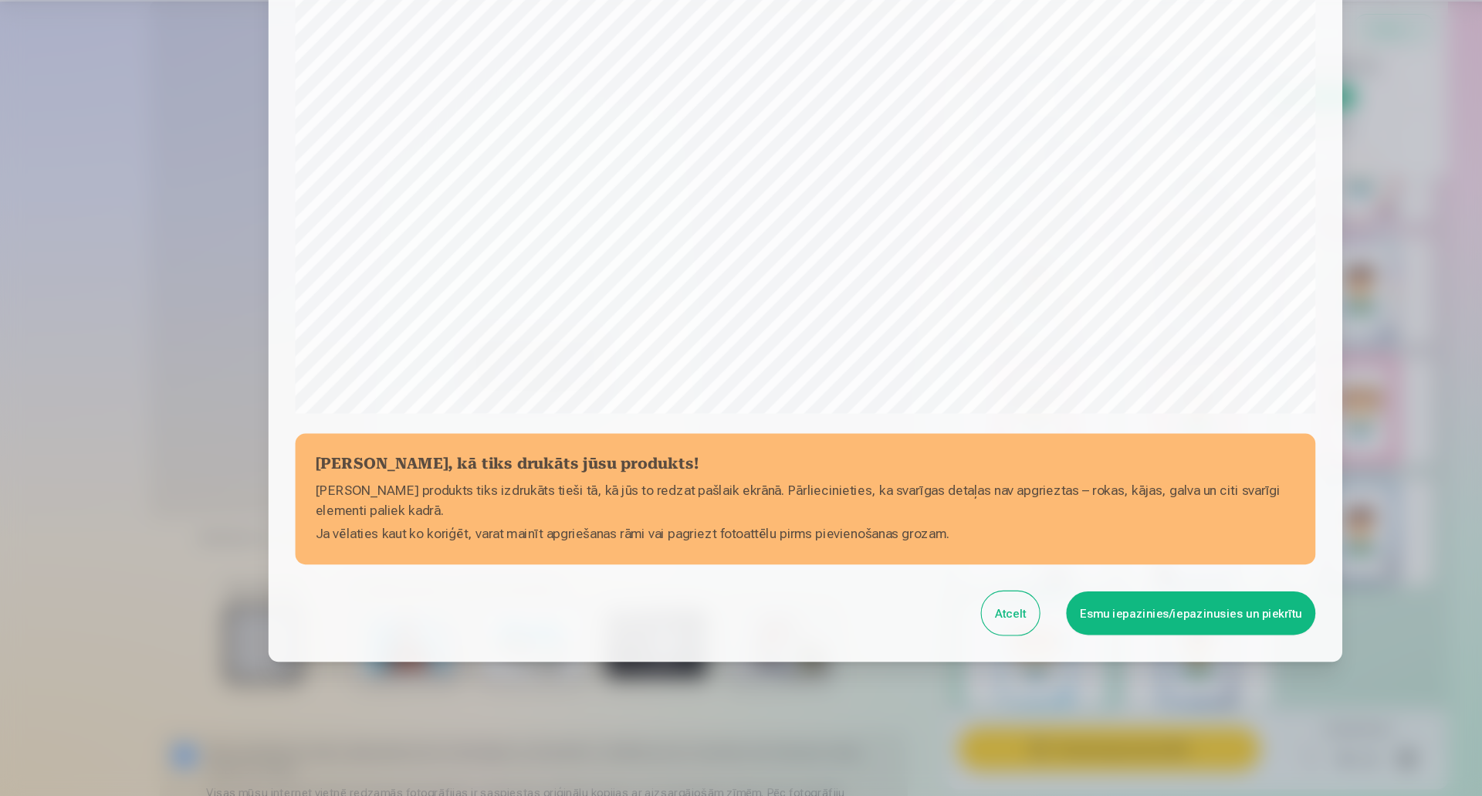
click at [1062, 615] on button "Esmu iepazinies/iepazinusies un piekrītu" at bounding box center [1095, 627] width 229 height 40
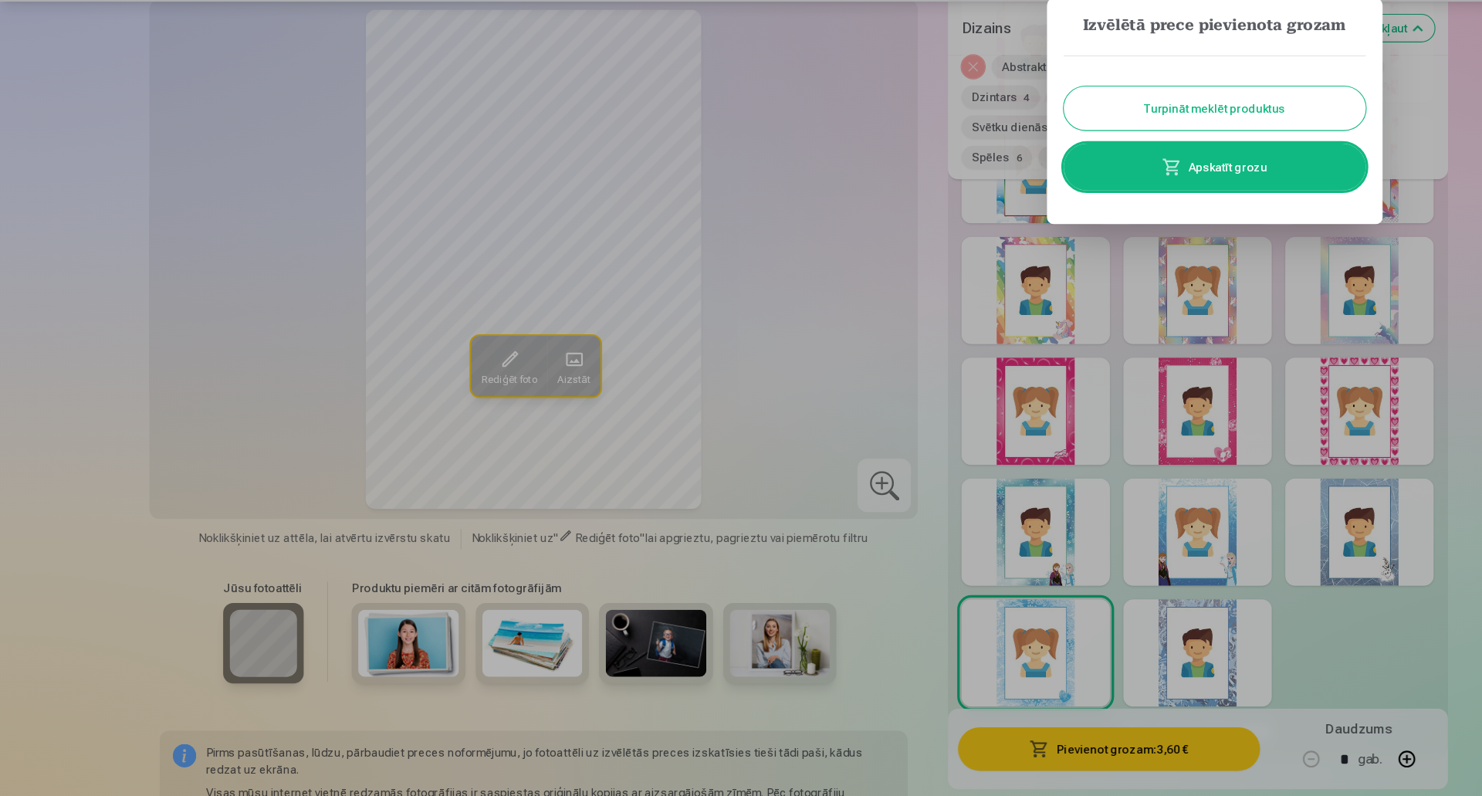
click at [1073, 171] on button "Turpināt meklēt produktus" at bounding box center [1117, 163] width 278 height 40
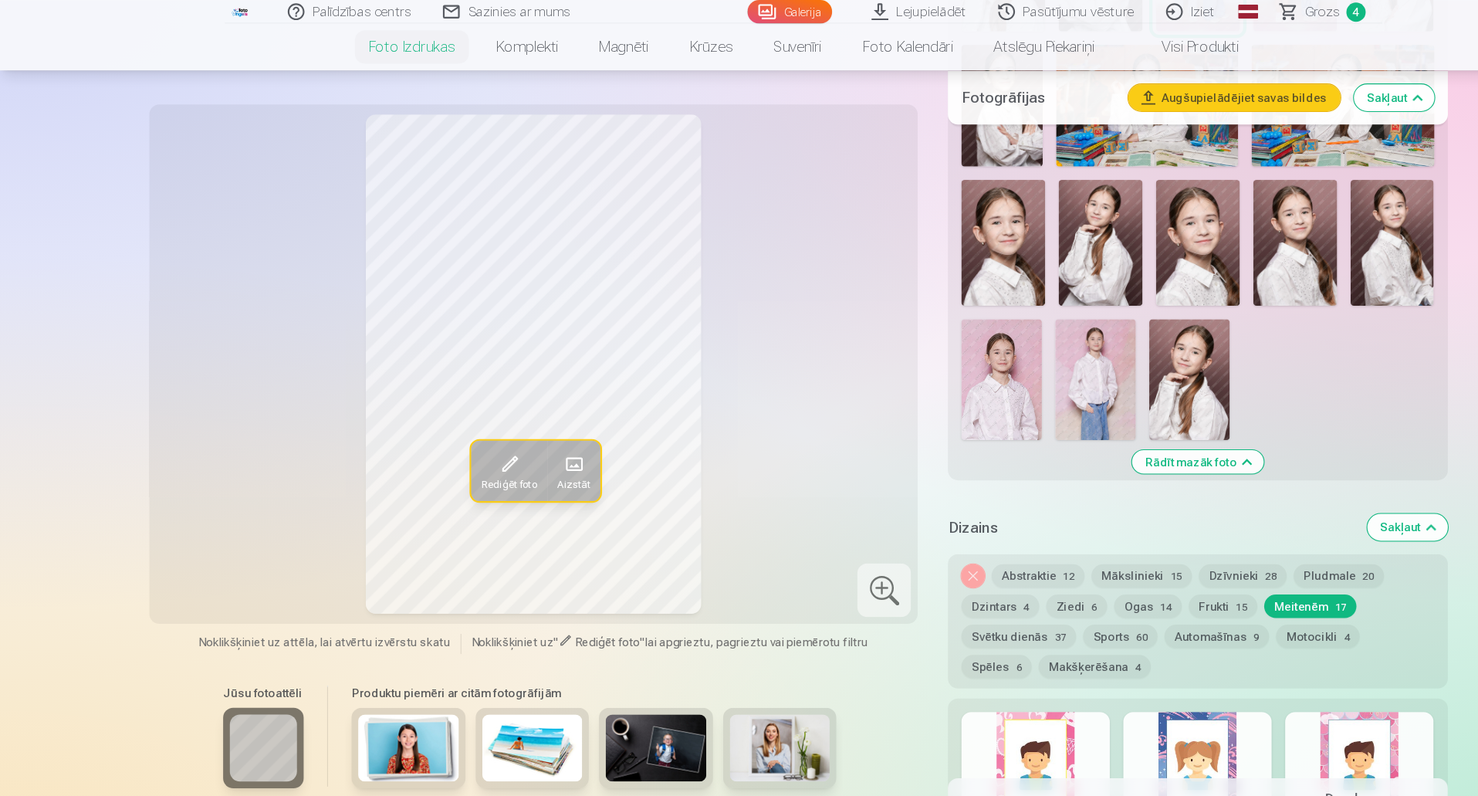
scroll to position [1208, 0]
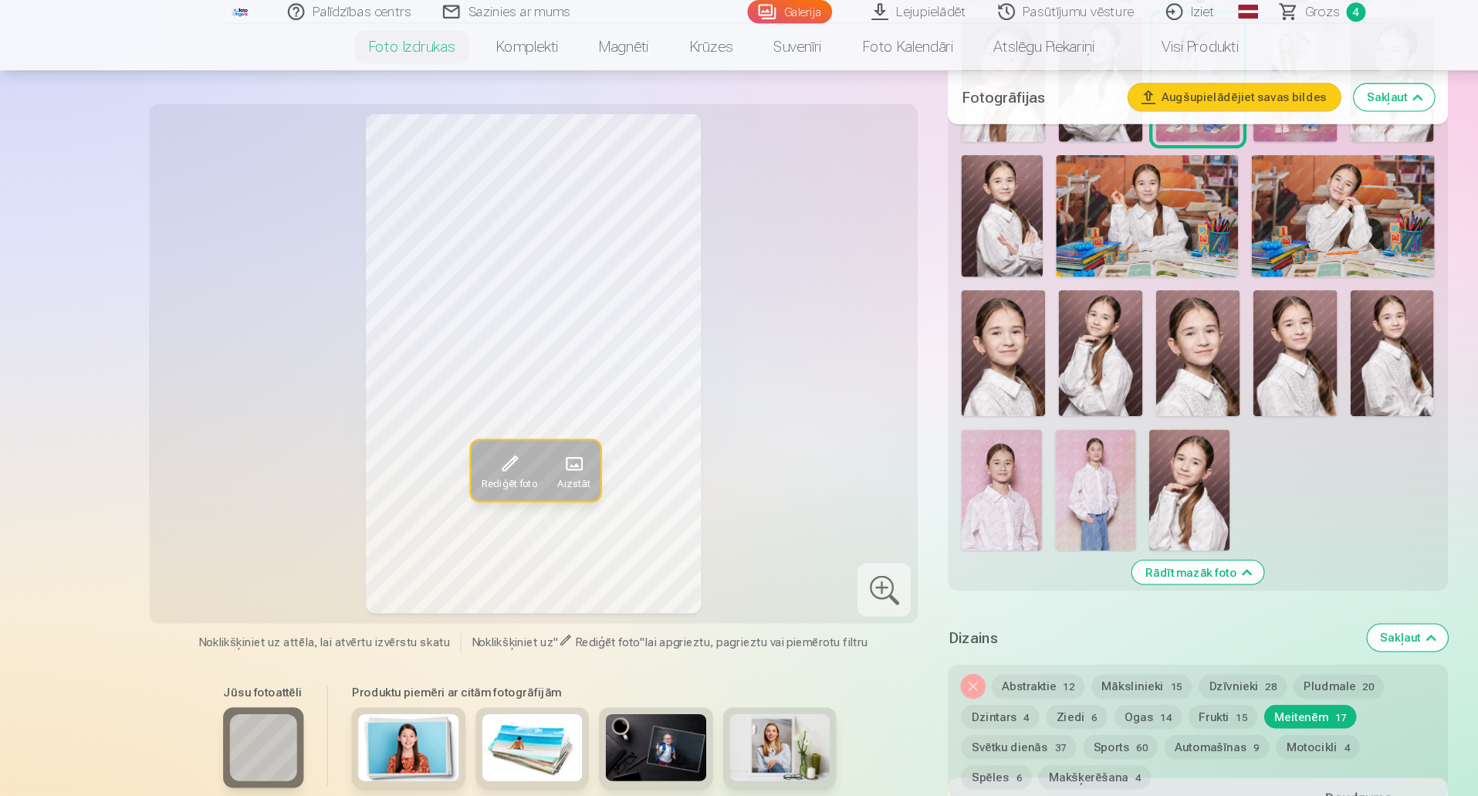
drag, startPoint x: 1359, startPoint y: 162, endPoint x: 1201, endPoint y: 122, distance: 163.2
click at [1201, 122] on img at bounding box center [1191, 73] width 77 height 116
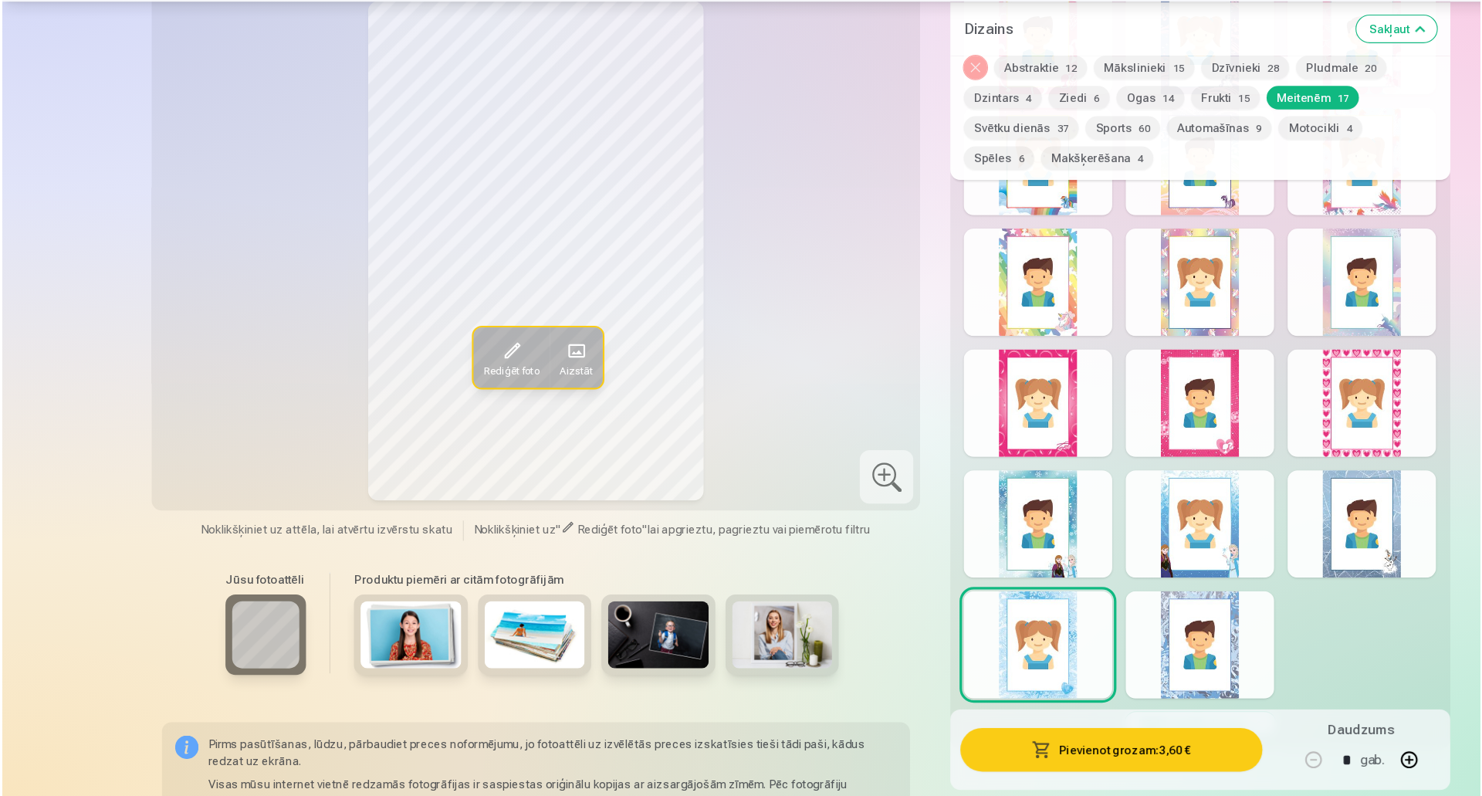
scroll to position [1942, 0]
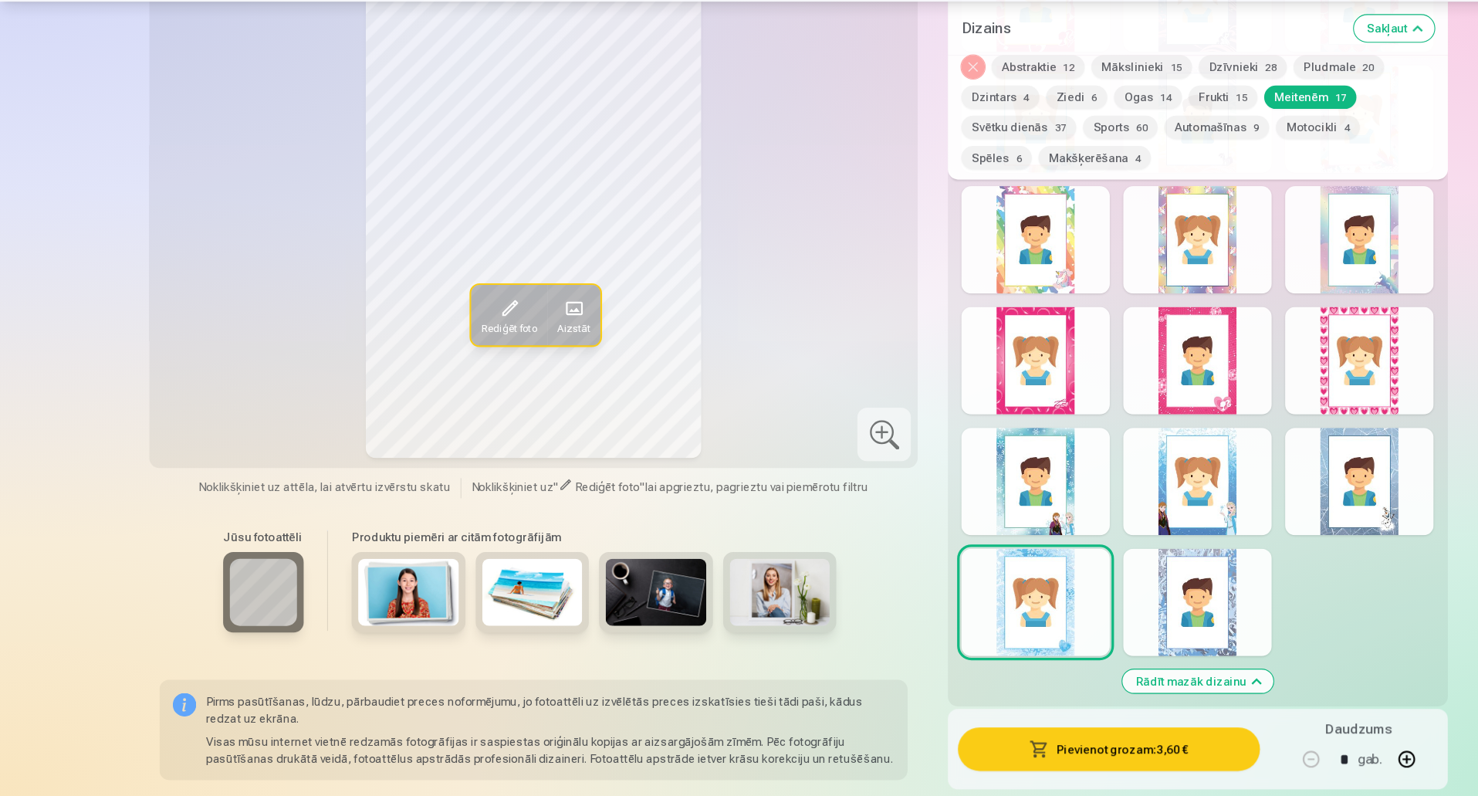
click at [1126, 600] on div at bounding box center [1101, 617] width 137 height 99
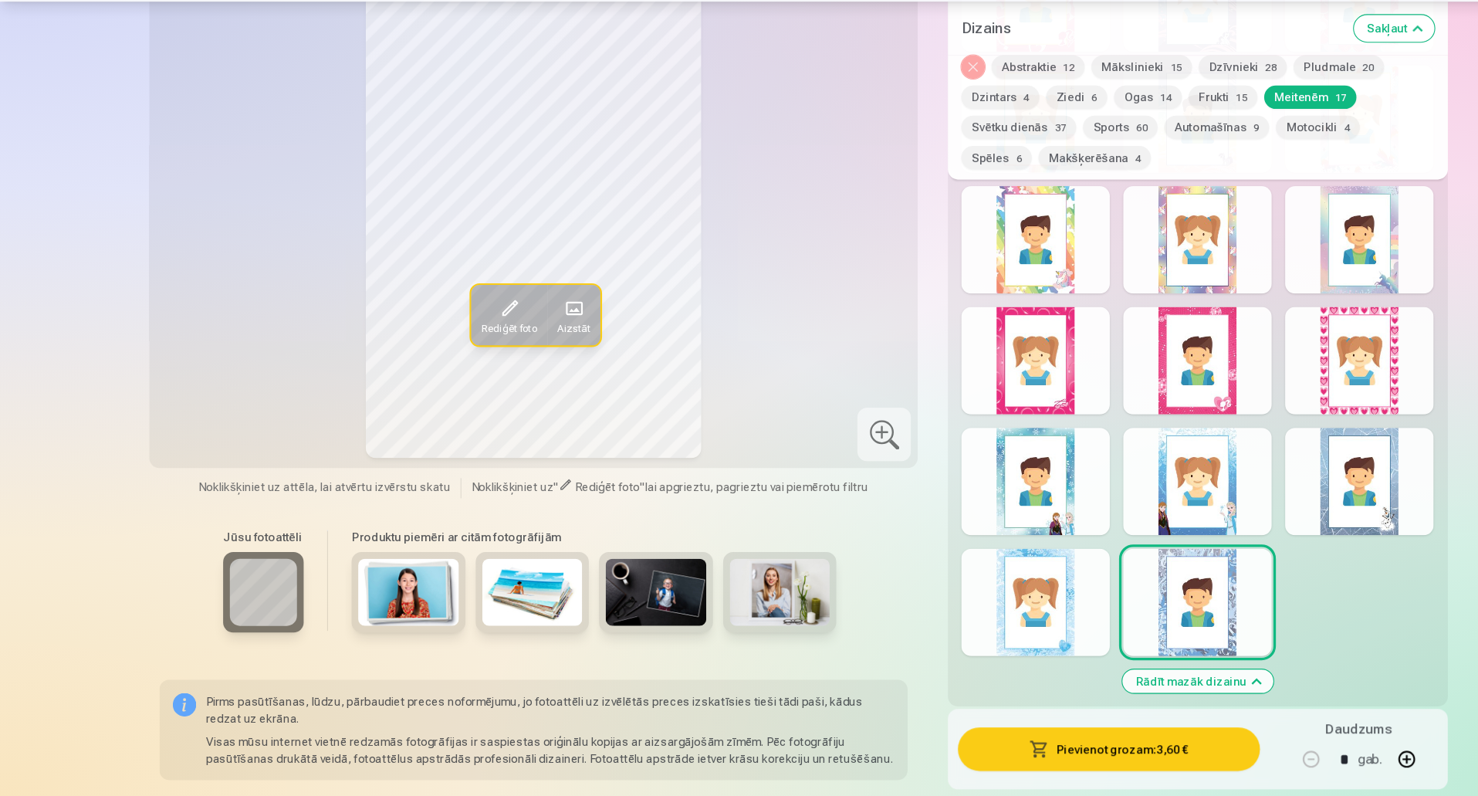
click at [1080, 745] on button "Pievienot grozam : 3,60 €" at bounding box center [1019, 752] width 277 height 40
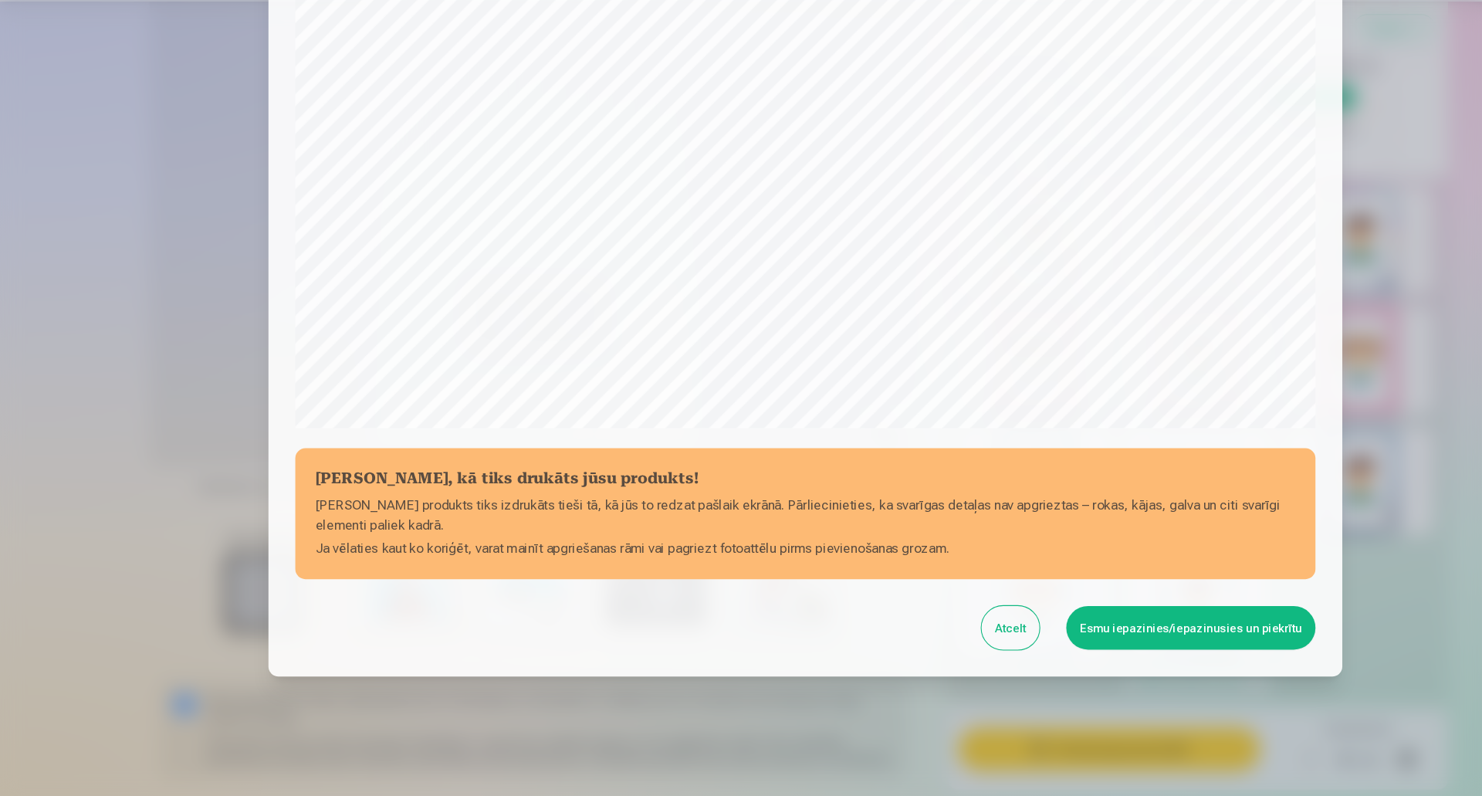
scroll to position [316, 0]
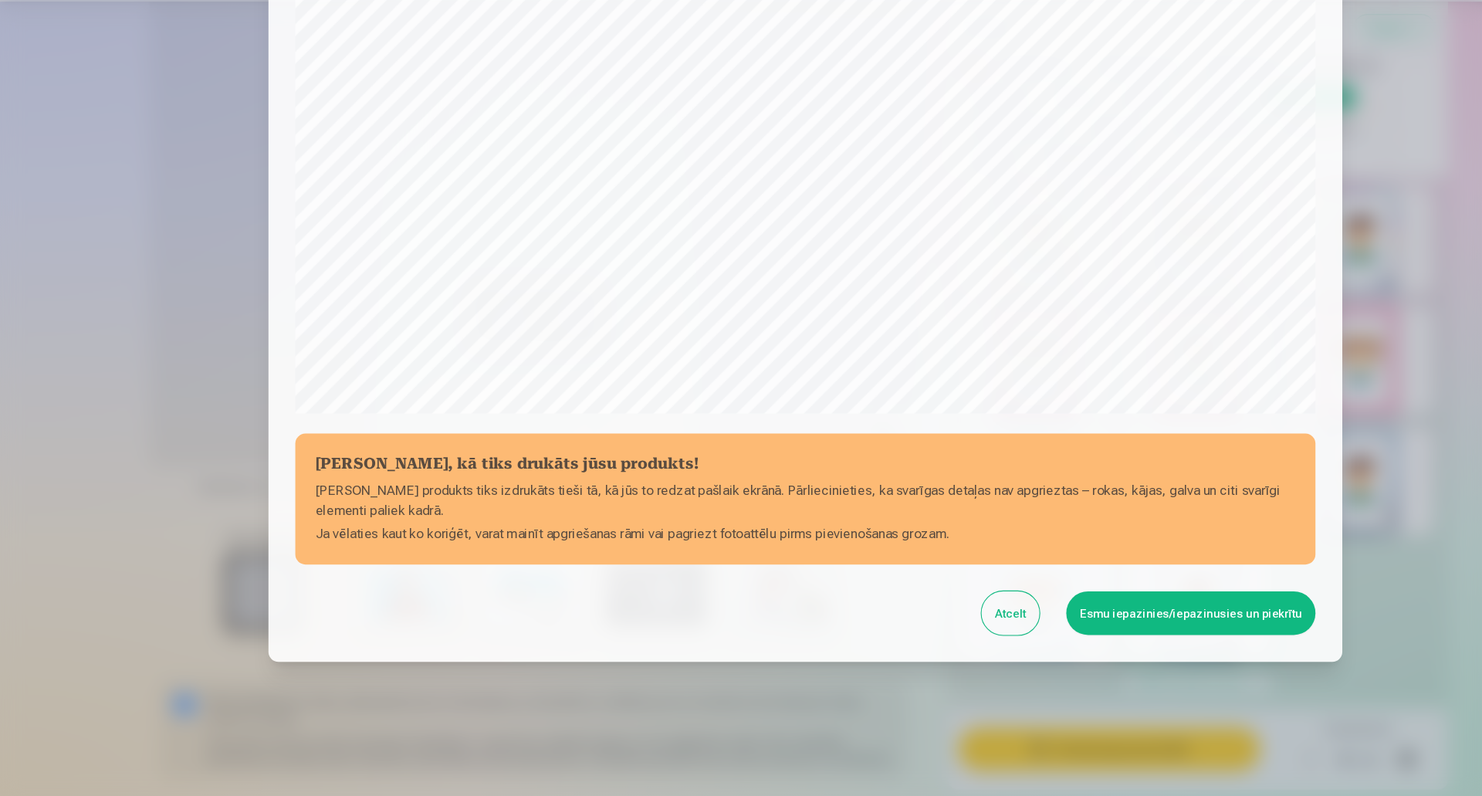
click at [1147, 640] on button "Esmu iepazinies/iepazinusies un piekrītu" at bounding box center [1095, 627] width 229 height 40
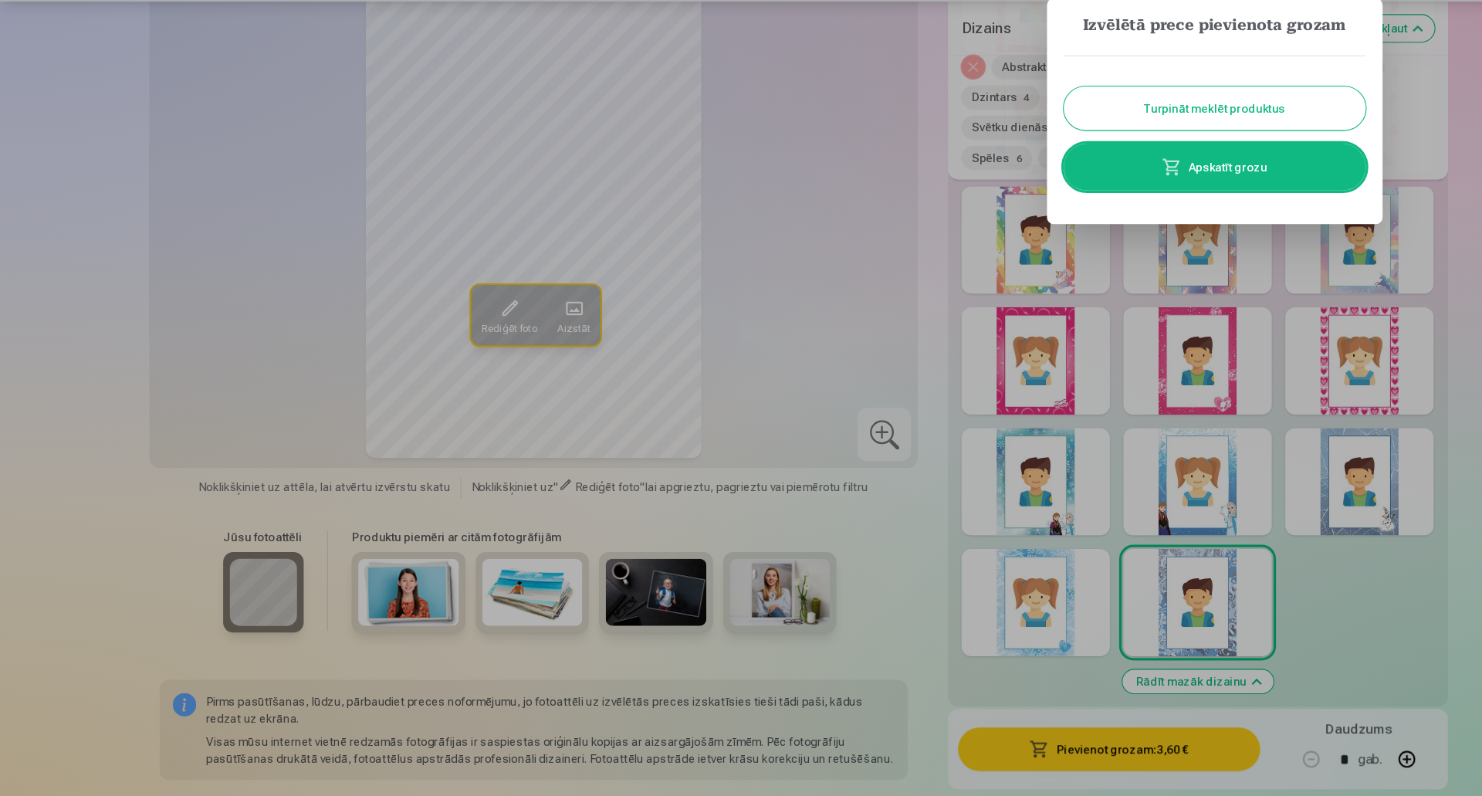
click at [1161, 222] on link "Apskatīt grozu" at bounding box center [1117, 216] width 278 height 43
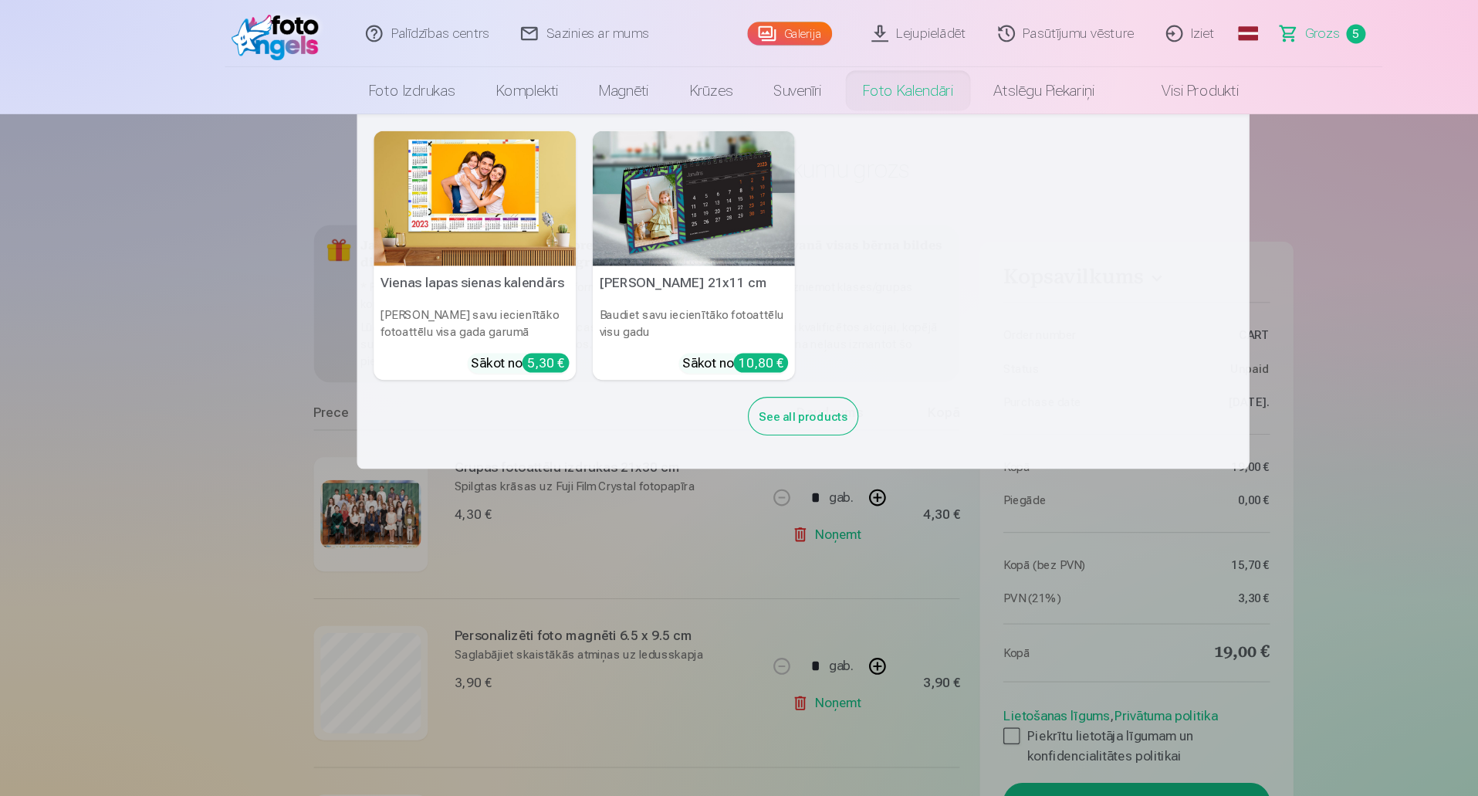
click at [475, 207] on img at bounding box center [437, 182] width 186 height 124
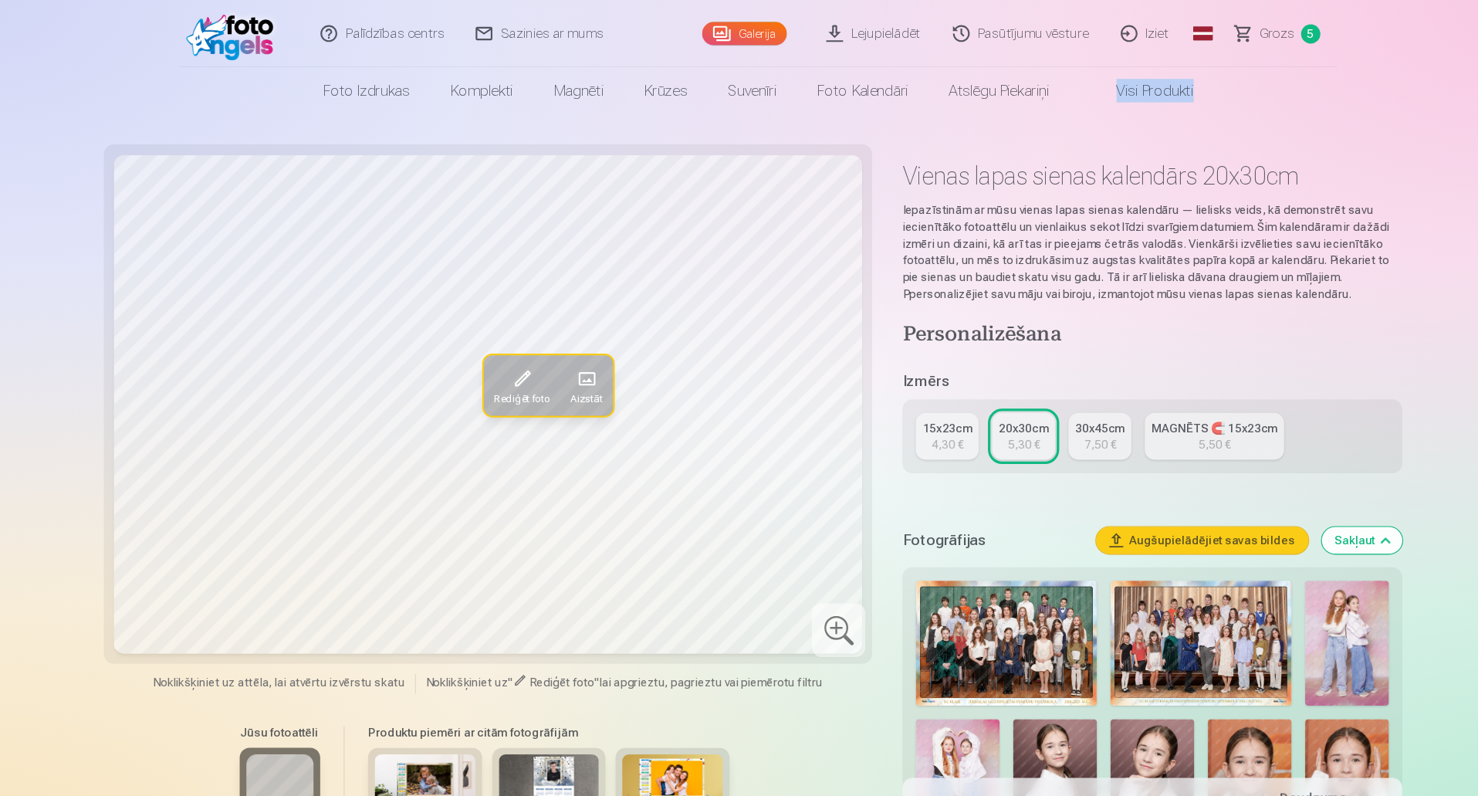
drag, startPoint x: 1357, startPoint y: 76, endPoint x: 1372, endPoint y: 97, distance: 26.1
click at [1418, 97] on html "Palīdzības centrs Sazinies ar mums Galerija Lejupielādēt Pasūtījumu vēsture Izi…" at bounding box center [739, 398] width 1478 height 796
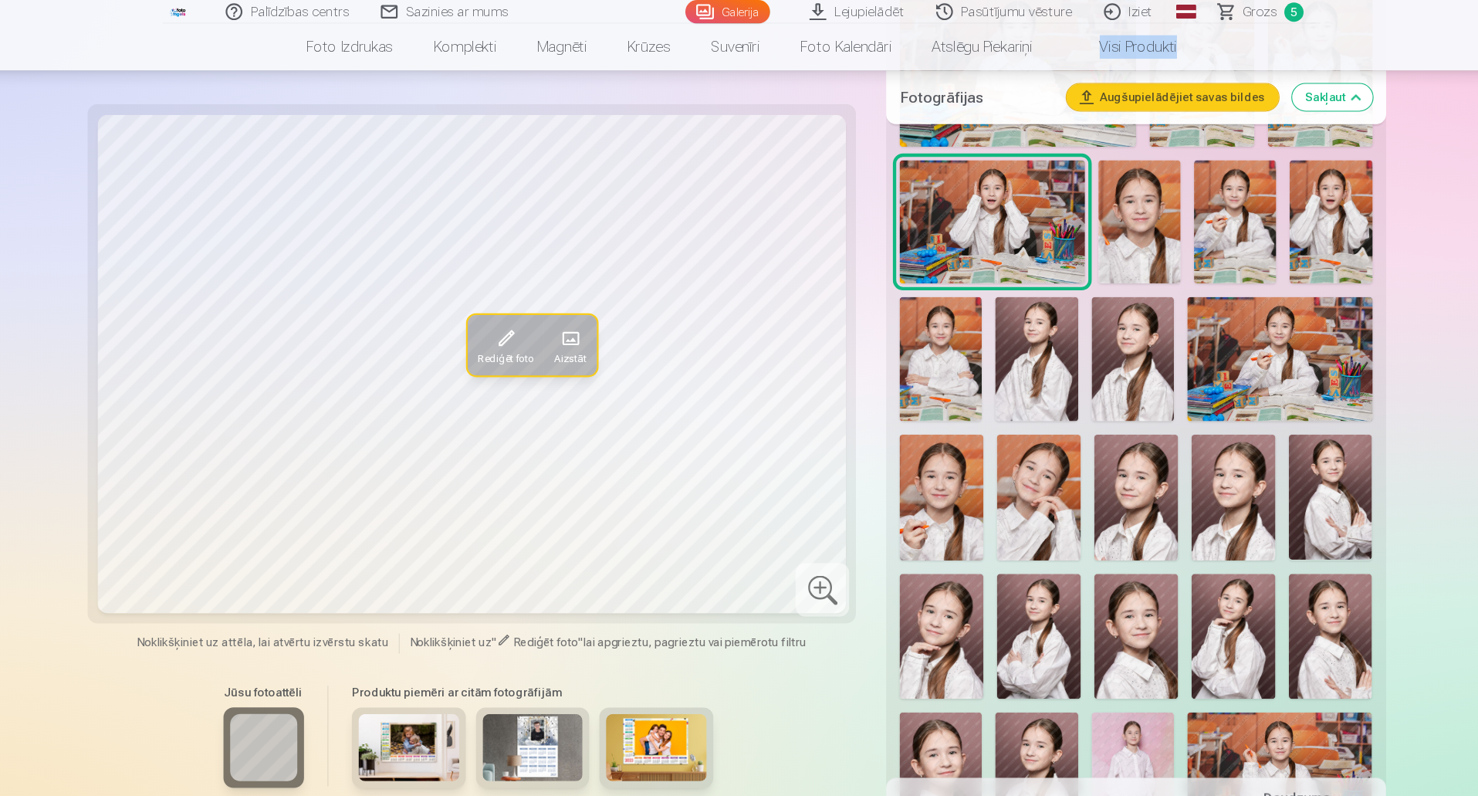
scroll to position [762, 0]
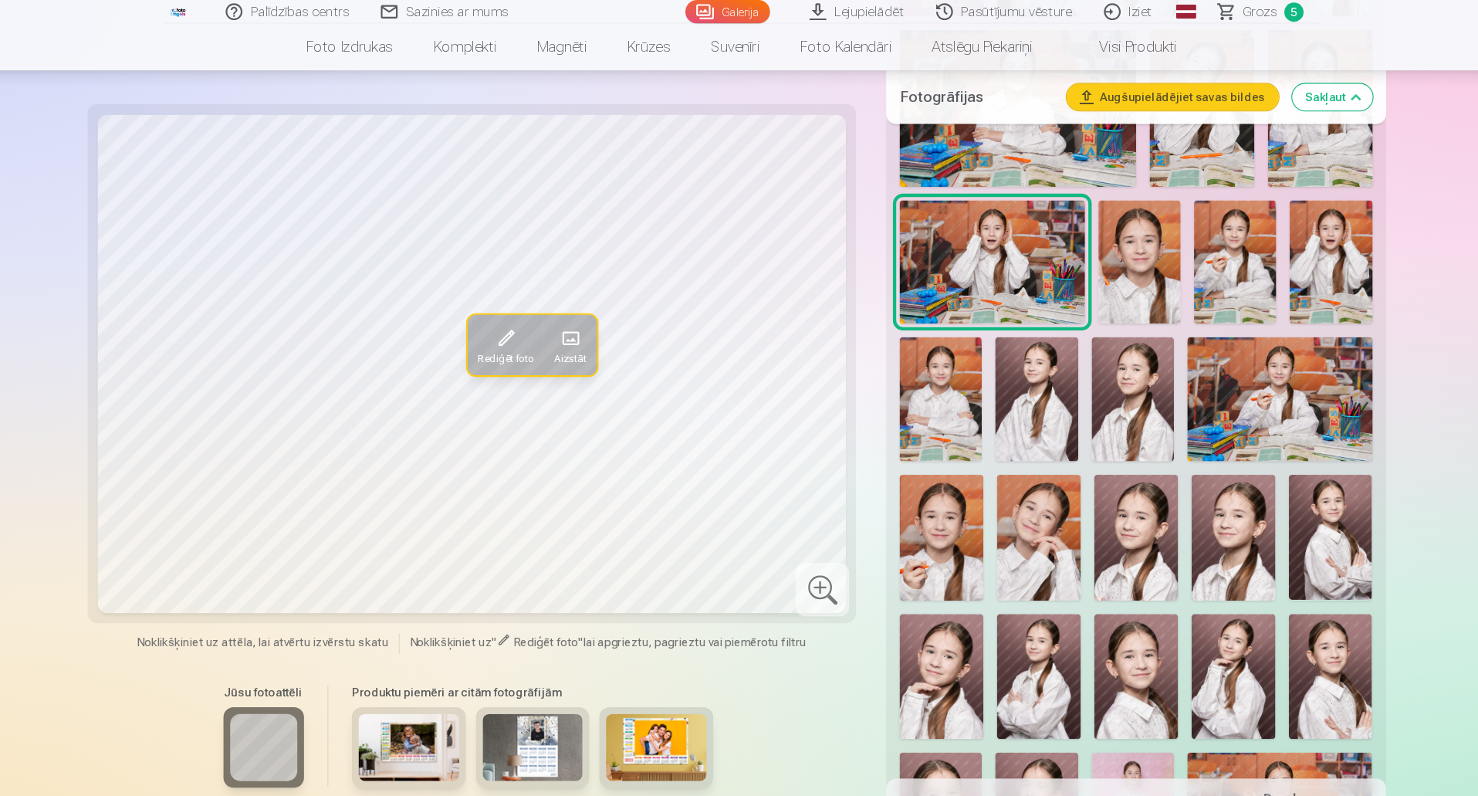
drag, startPoint x: 1415, startPoint y: 132, endPoint x: 1417, endPoint y: 141, distance: 9.4
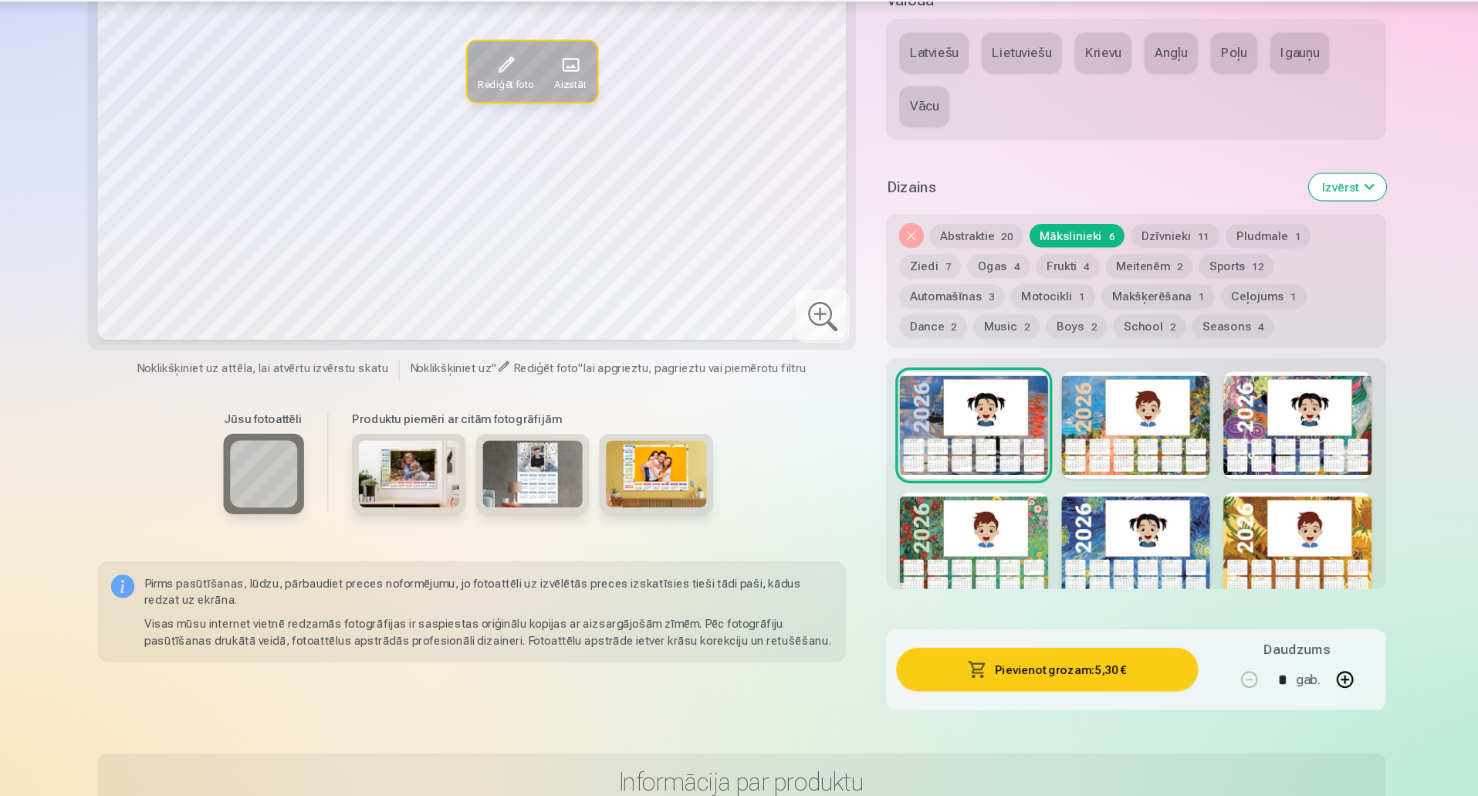
scroll to position [1693, 0]
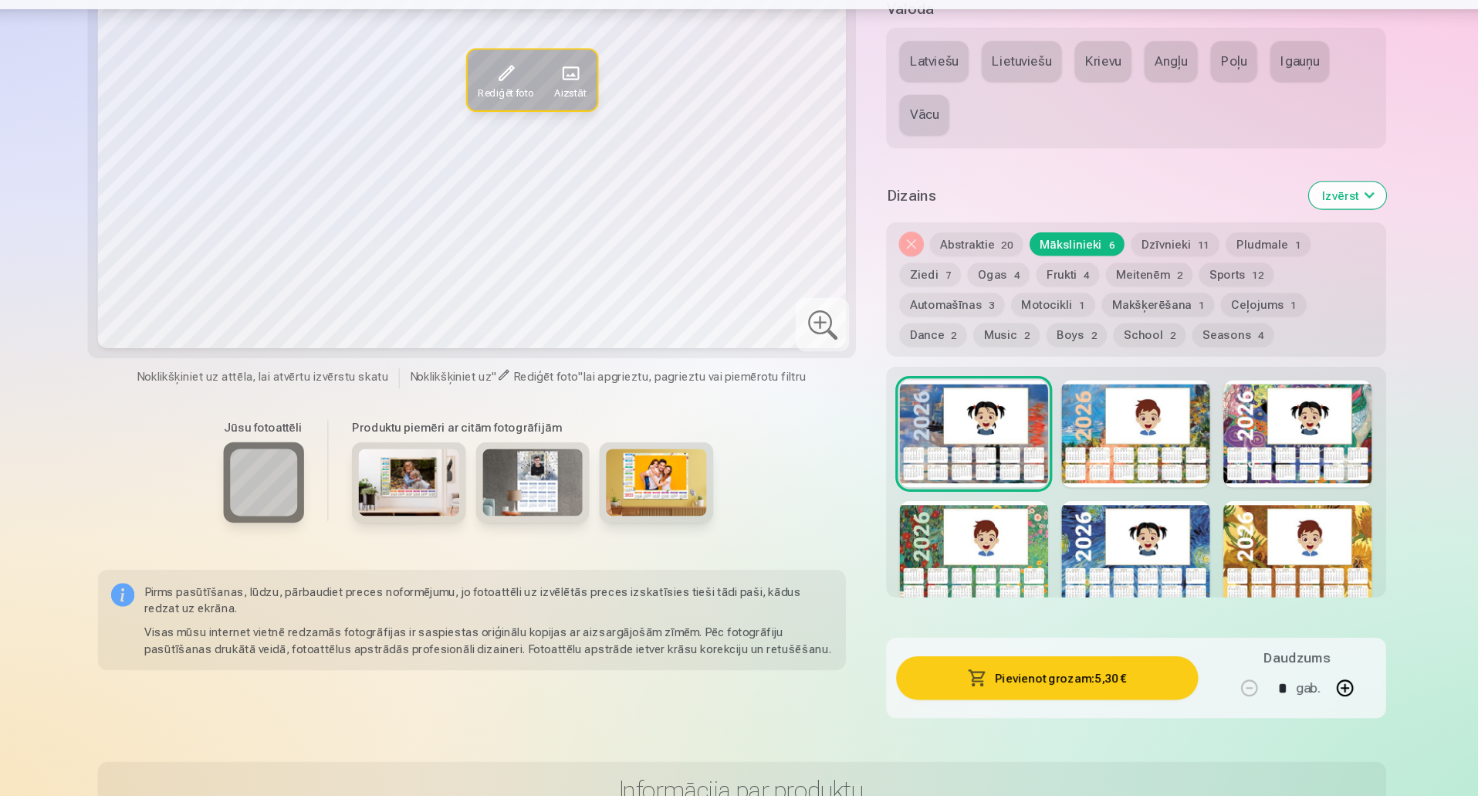
click at [1068, 539] on div at bounding box center [1101, 566] width 137 height 99
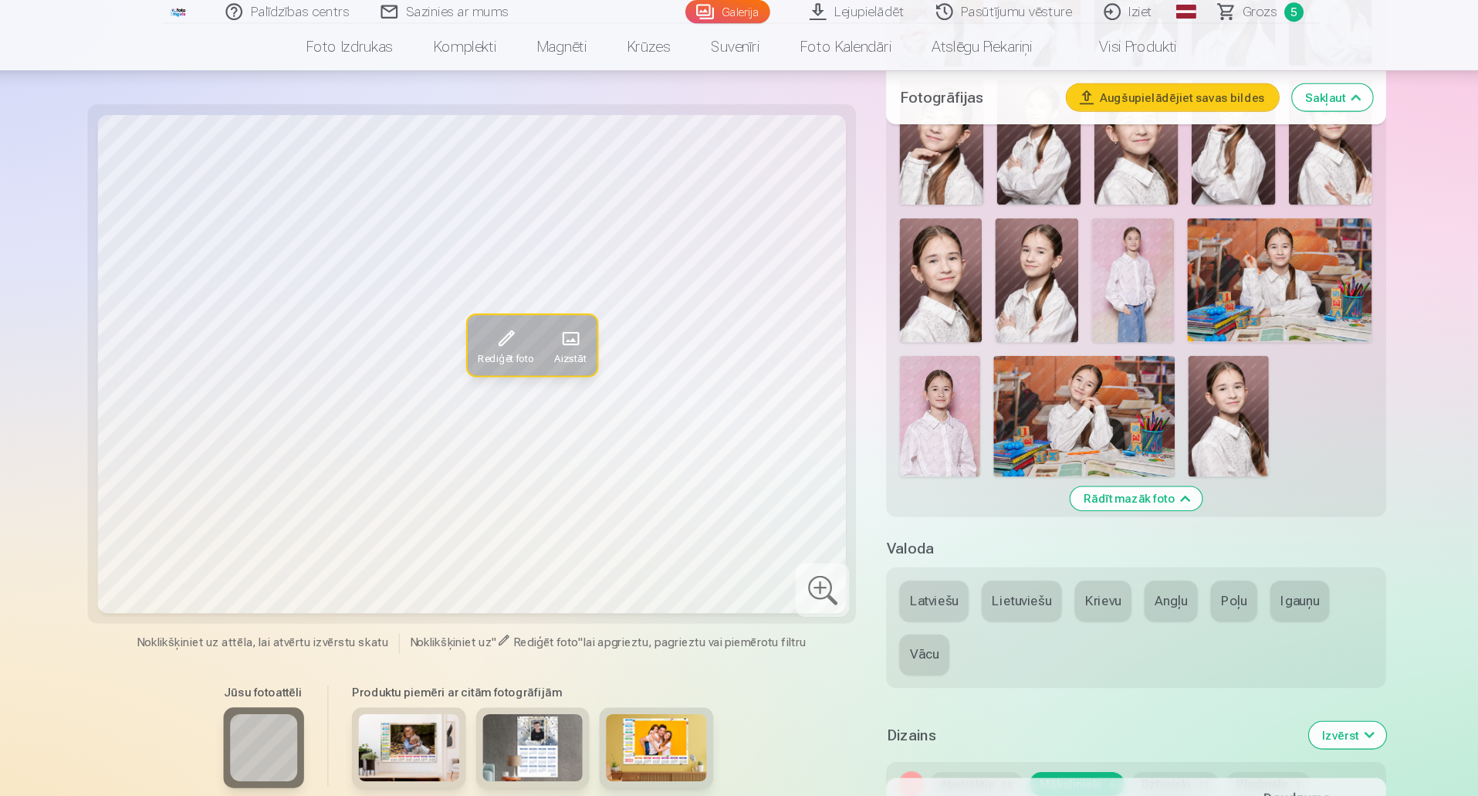
scroll to position [1223, 0]
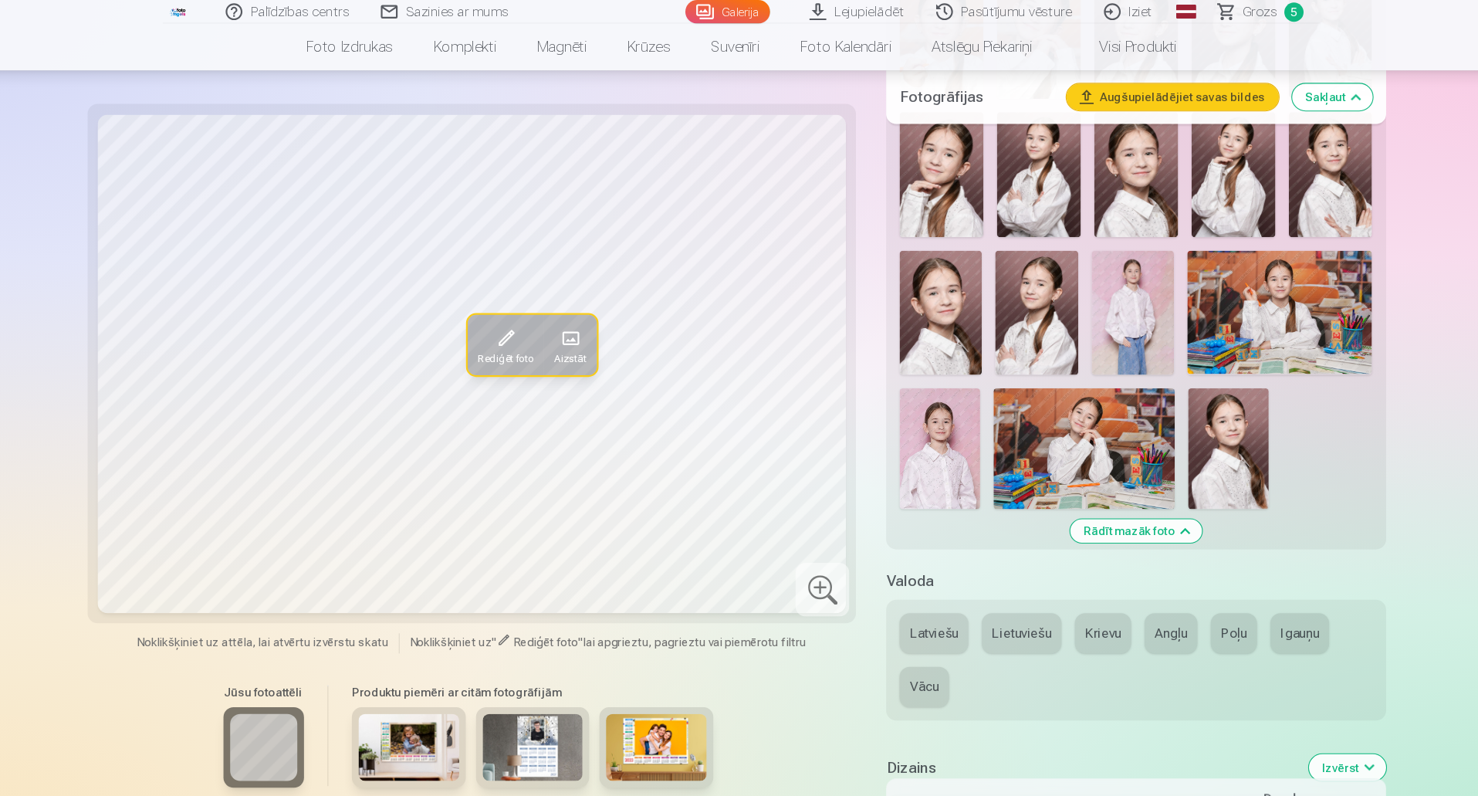
click at [924, 570] on button "Latviešu" at bounding box center [915, 582] width 63 height 37
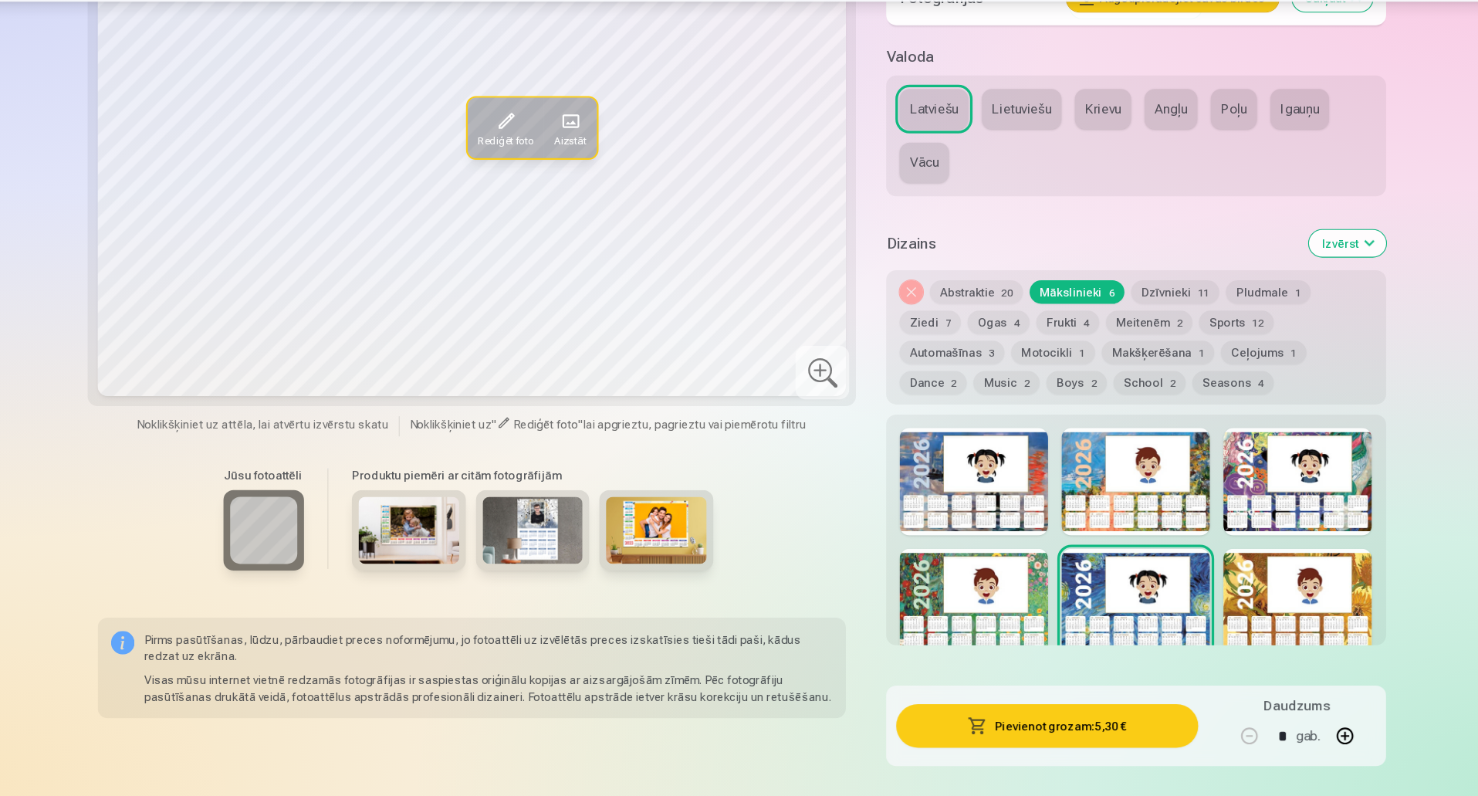
scroll to position [1649, 0]
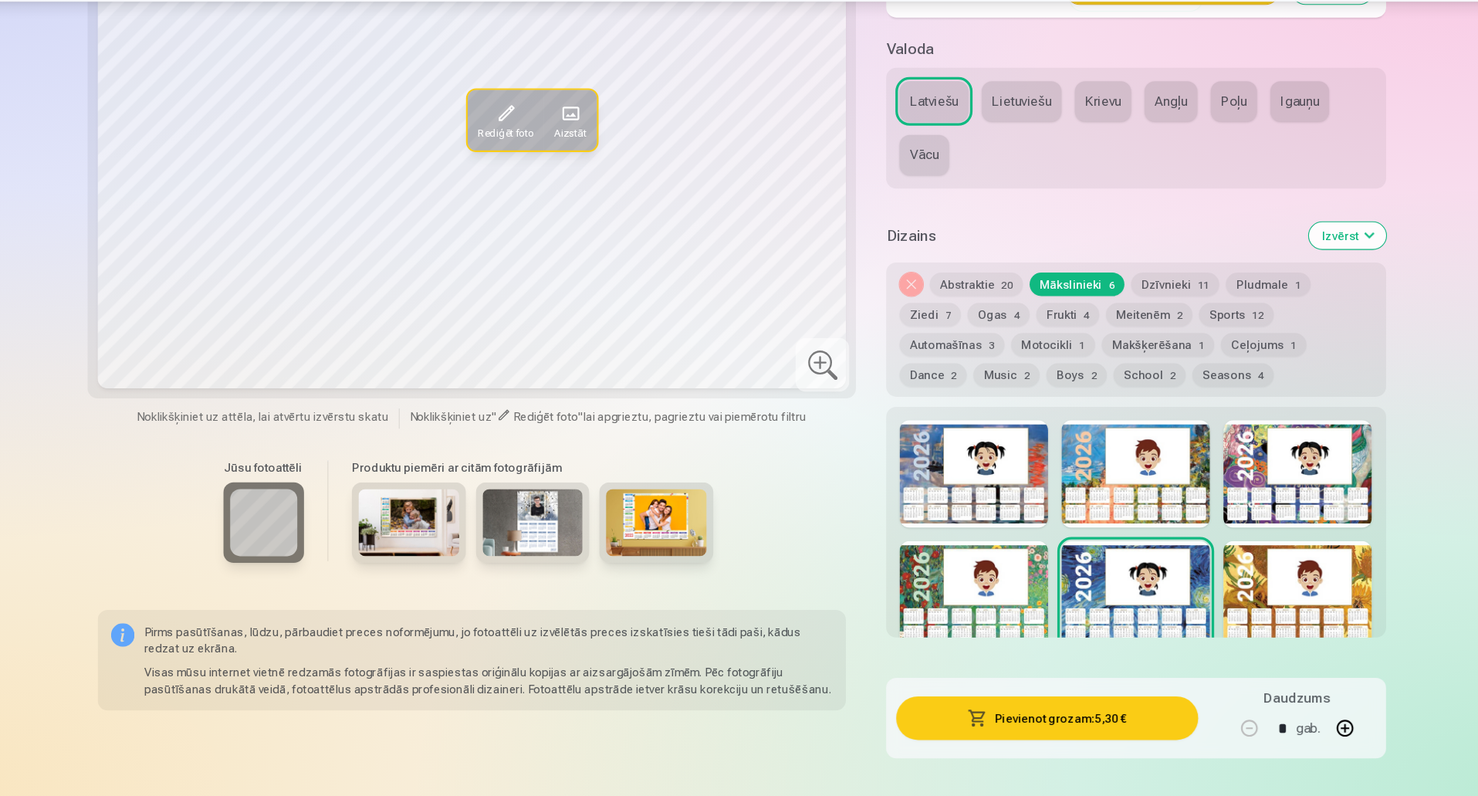
click at [1140, 321] on button "Dzīvnieki 11" at bounding box center [1137, 325] width 81 height 22
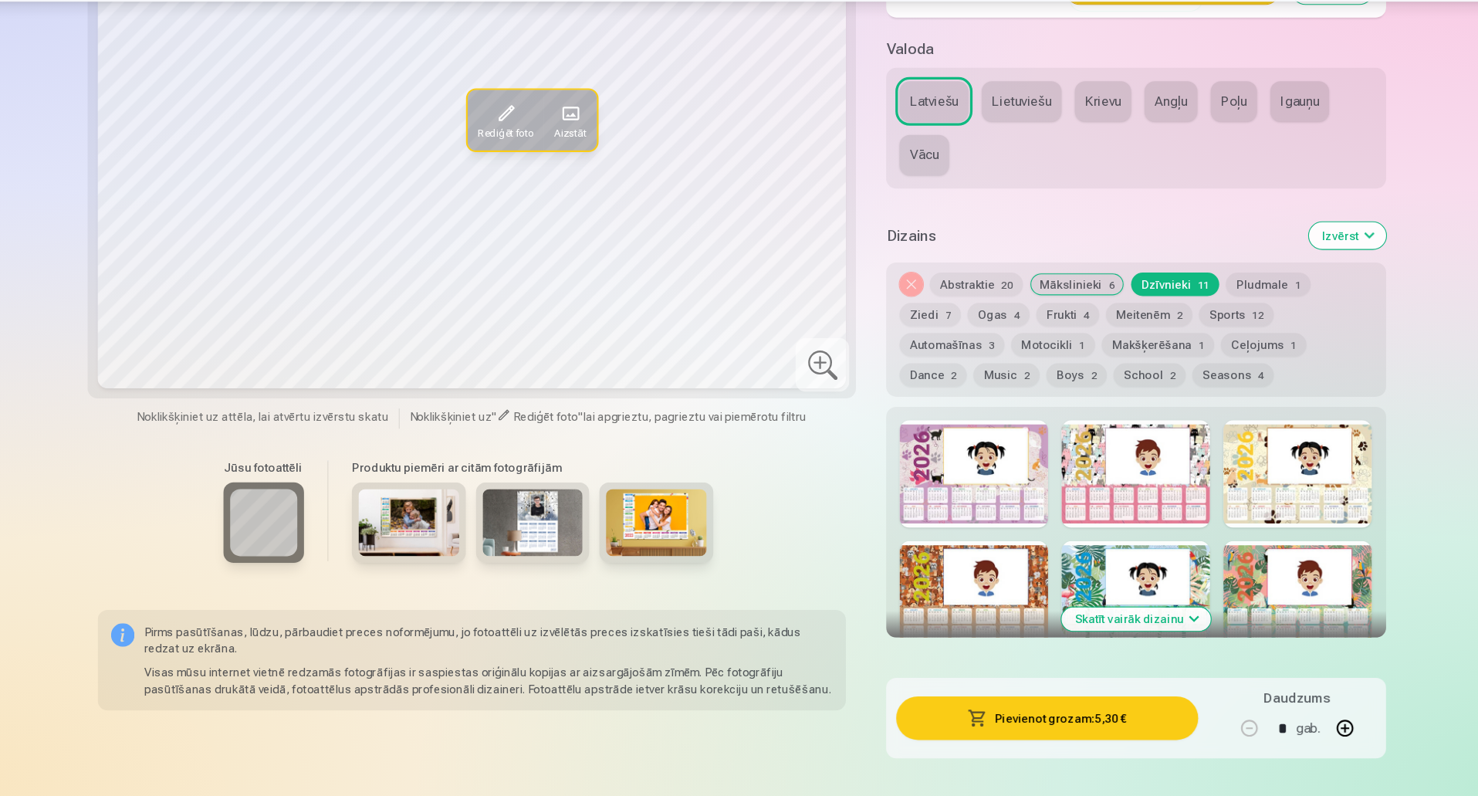
click at [1057, 597] on div at bounding box center [1101, 610] width 137 height 99
click at [1211, 515] on div at bounding box center [1250, 499] width 137 height 99
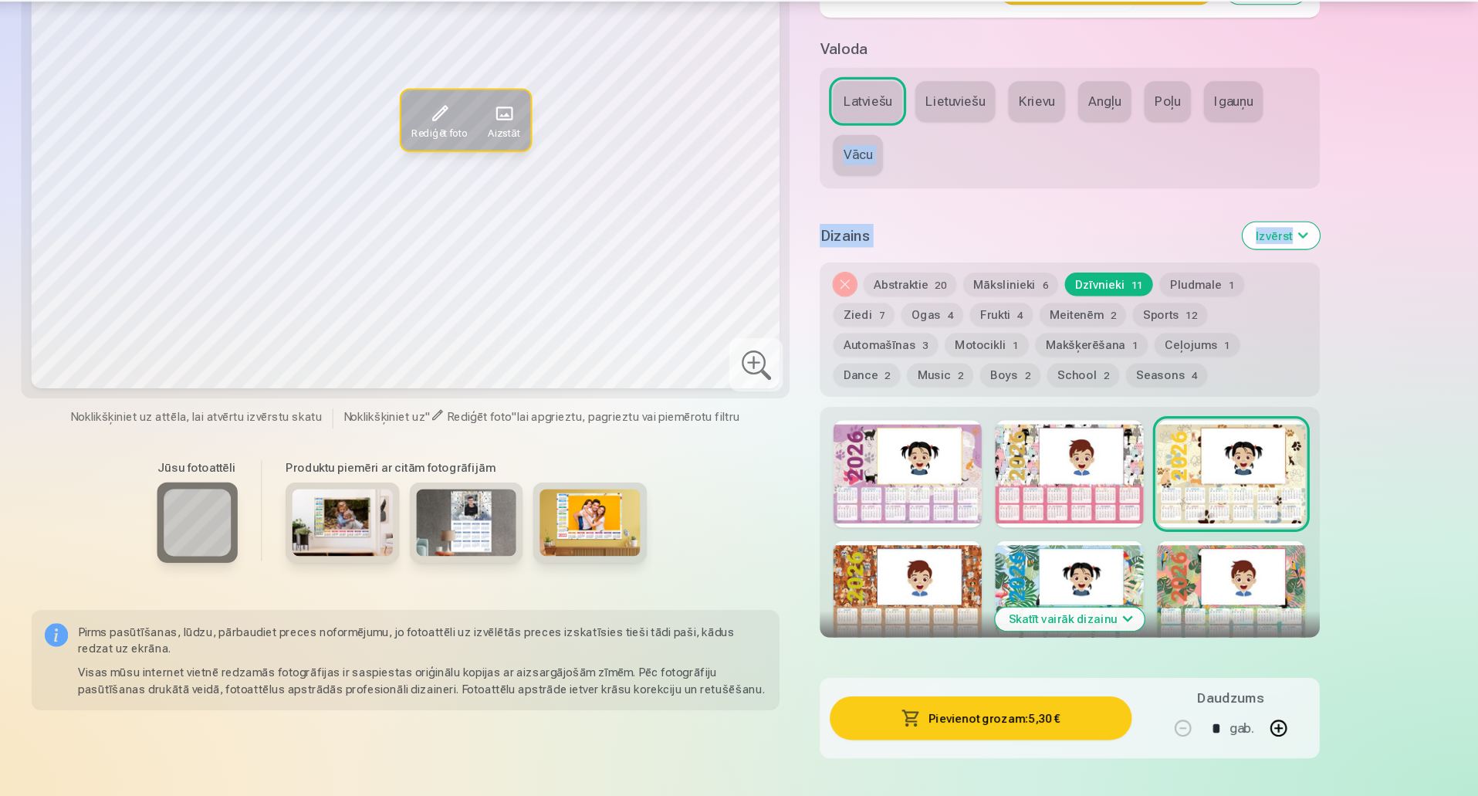
drag, startPoint x: 1414, startPoint y: 293, endPoint x: 1479, endPoint y: 267, distance: 70.6
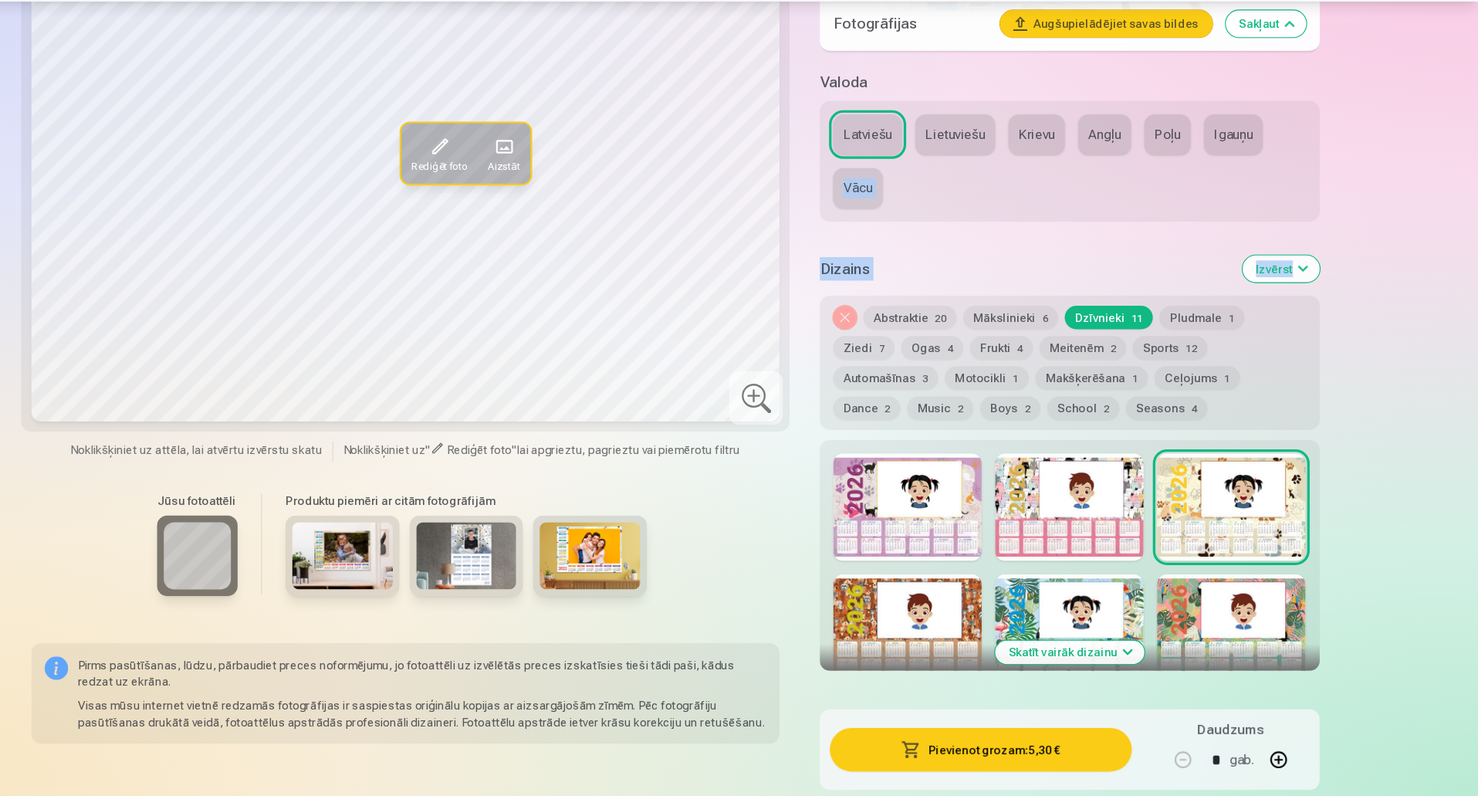
scroll to position [1642, 0]
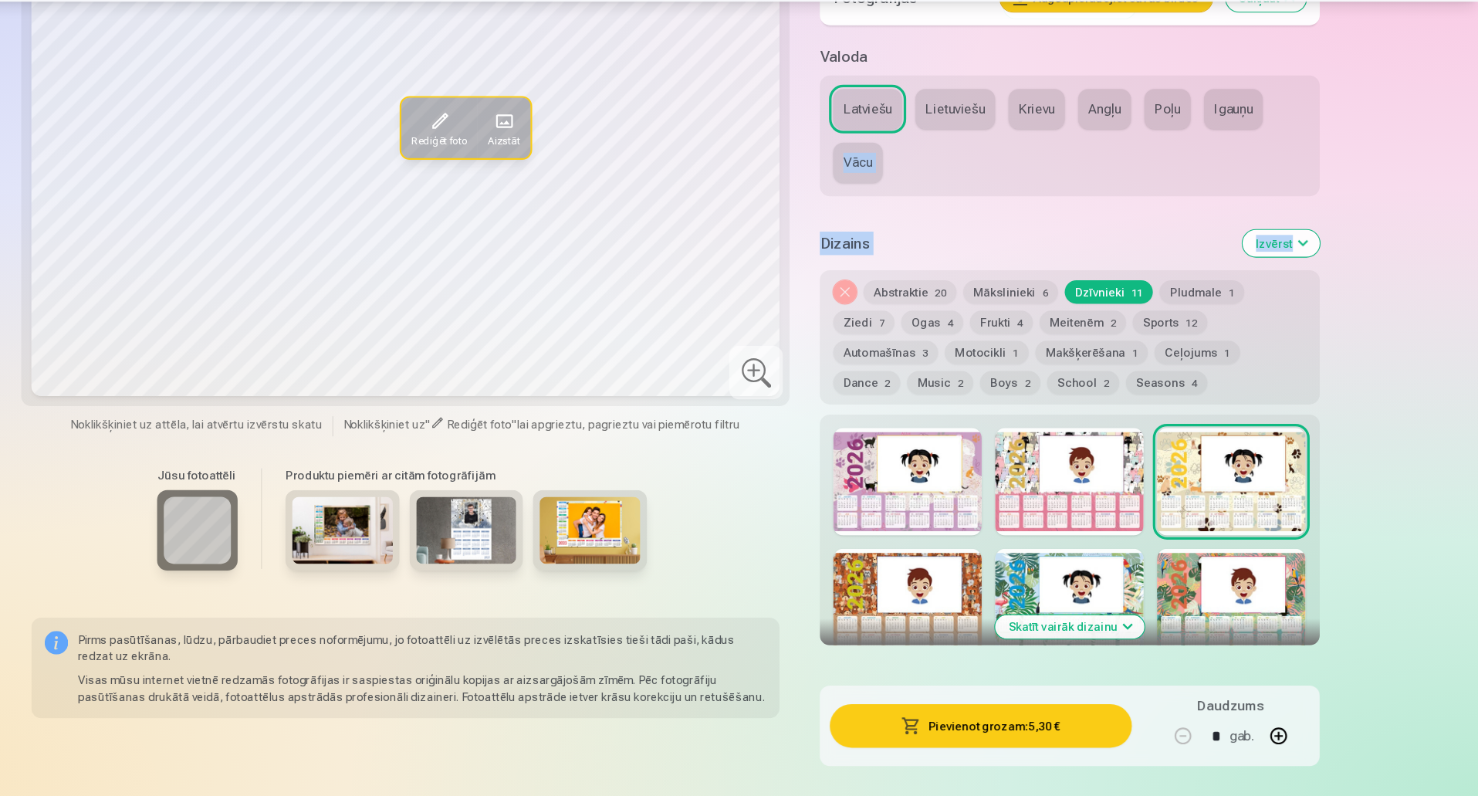
click at [968, 323] on button "Abstraktie 20" at bounding box center [955, 332] width 86 height 22
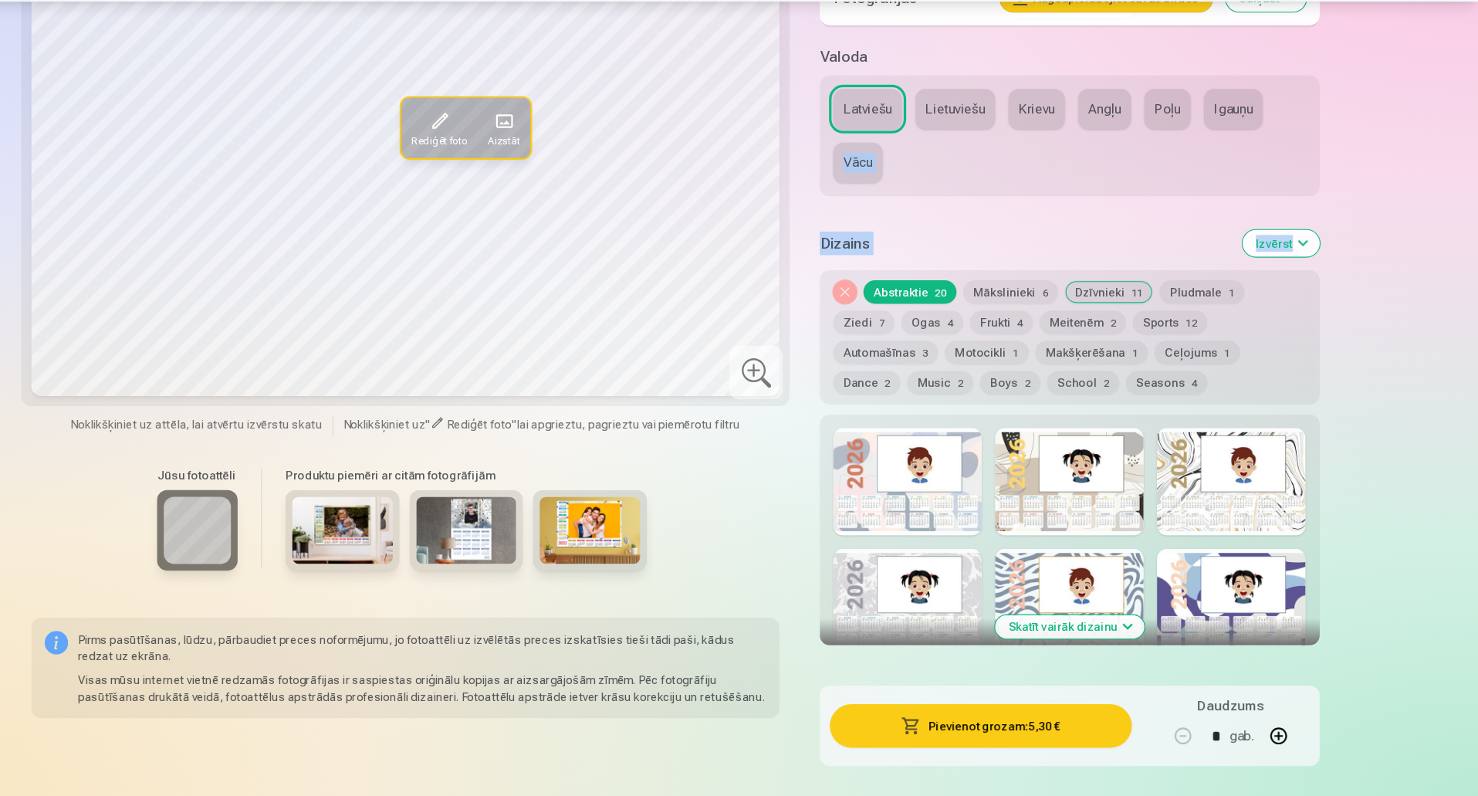
click at [1031, 326] on button "Mākslinieki 6" at bounding box center [1047, 332] width 87 height 22
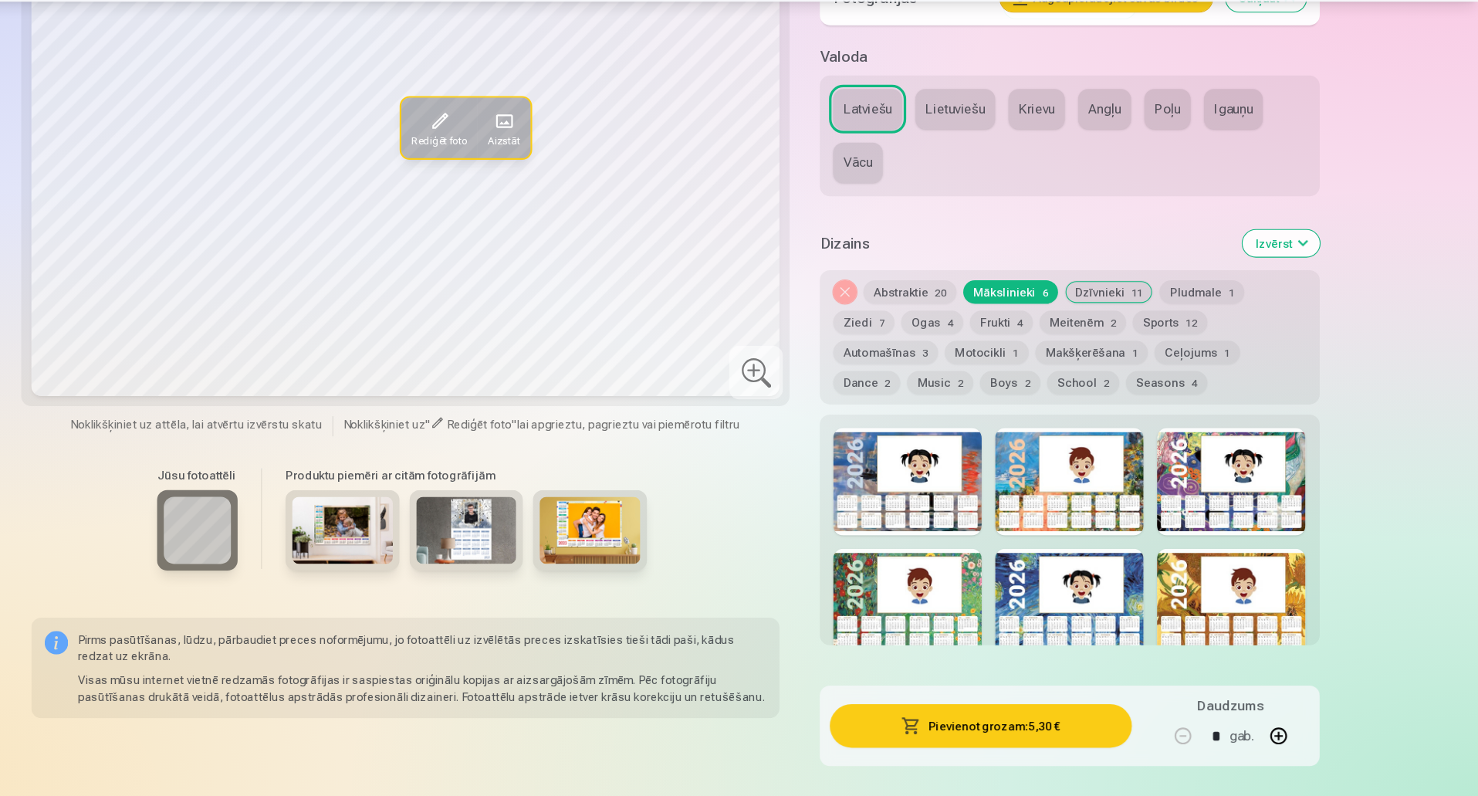
click at [1091, 612] on div at bounding box center [1101, 617] width 137 height 99
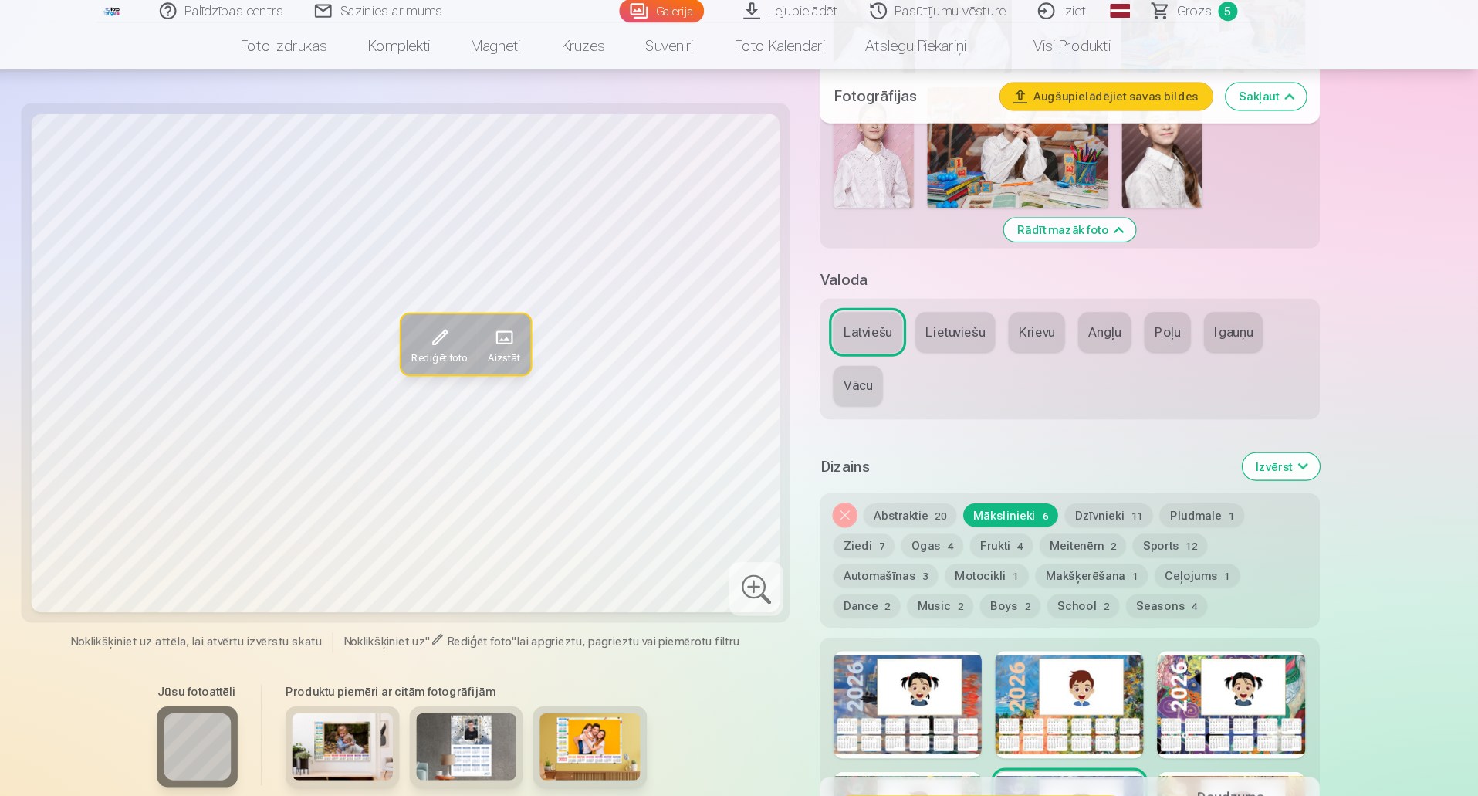
click at [1136, 467] on button "Dzīvnieki 11" at bounding box center [1137, 475] width 81 height 22
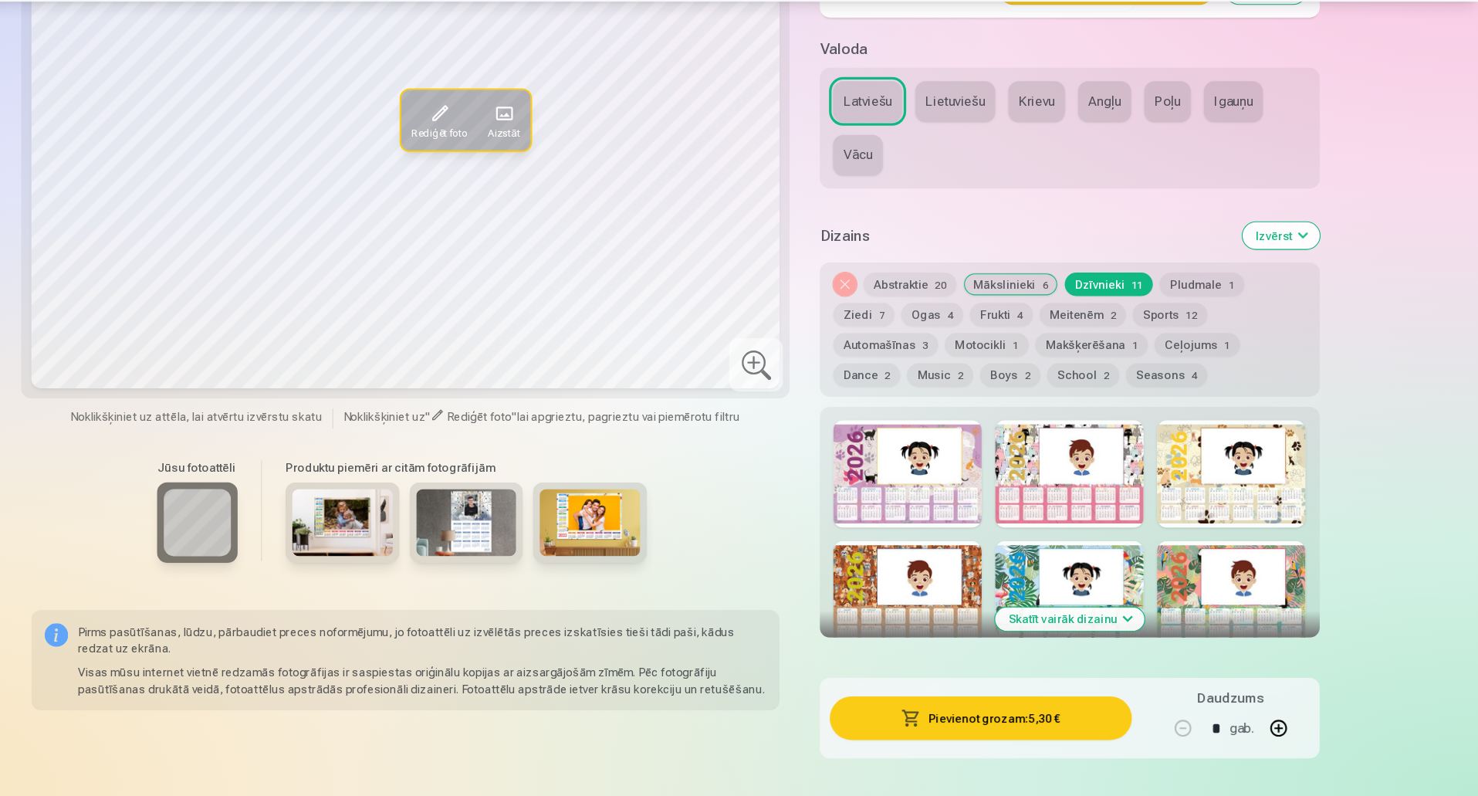
scroll to position [1671, 0]
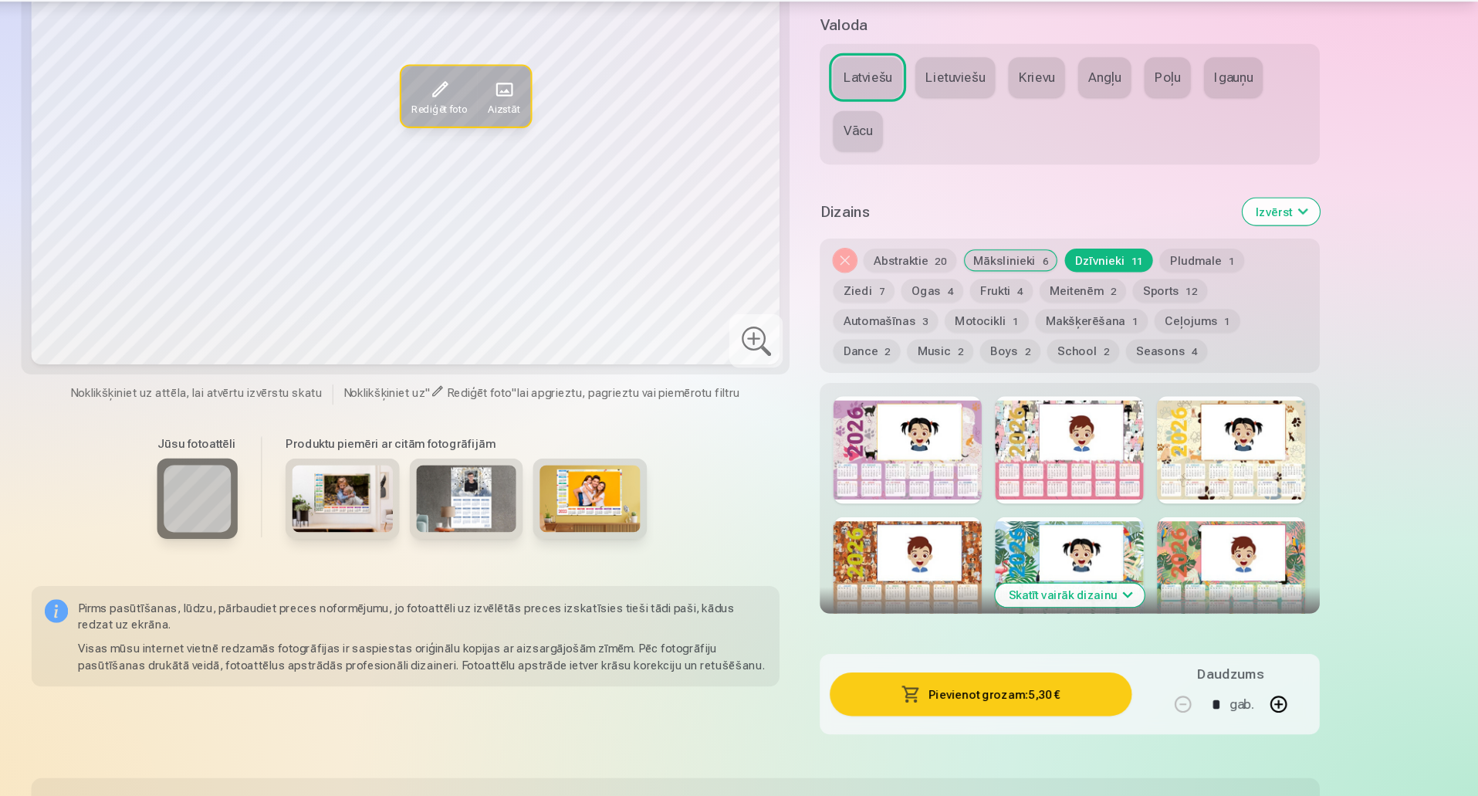
click at [1069, 573] on div at bounding box center [1101, 588] width 137 height 99
drag, startPoint x: 1106, startPoint y: 466, endPoint x: 1195, endPoint y: 445, distance: 91.9
click at [1195, 445] on div "Skatīt vairāk dizainu" at bounding box center [1101, 521] width 459 height 212
click at [1195, 445] on div at bounding box center [1250, 476] width 137 height 99
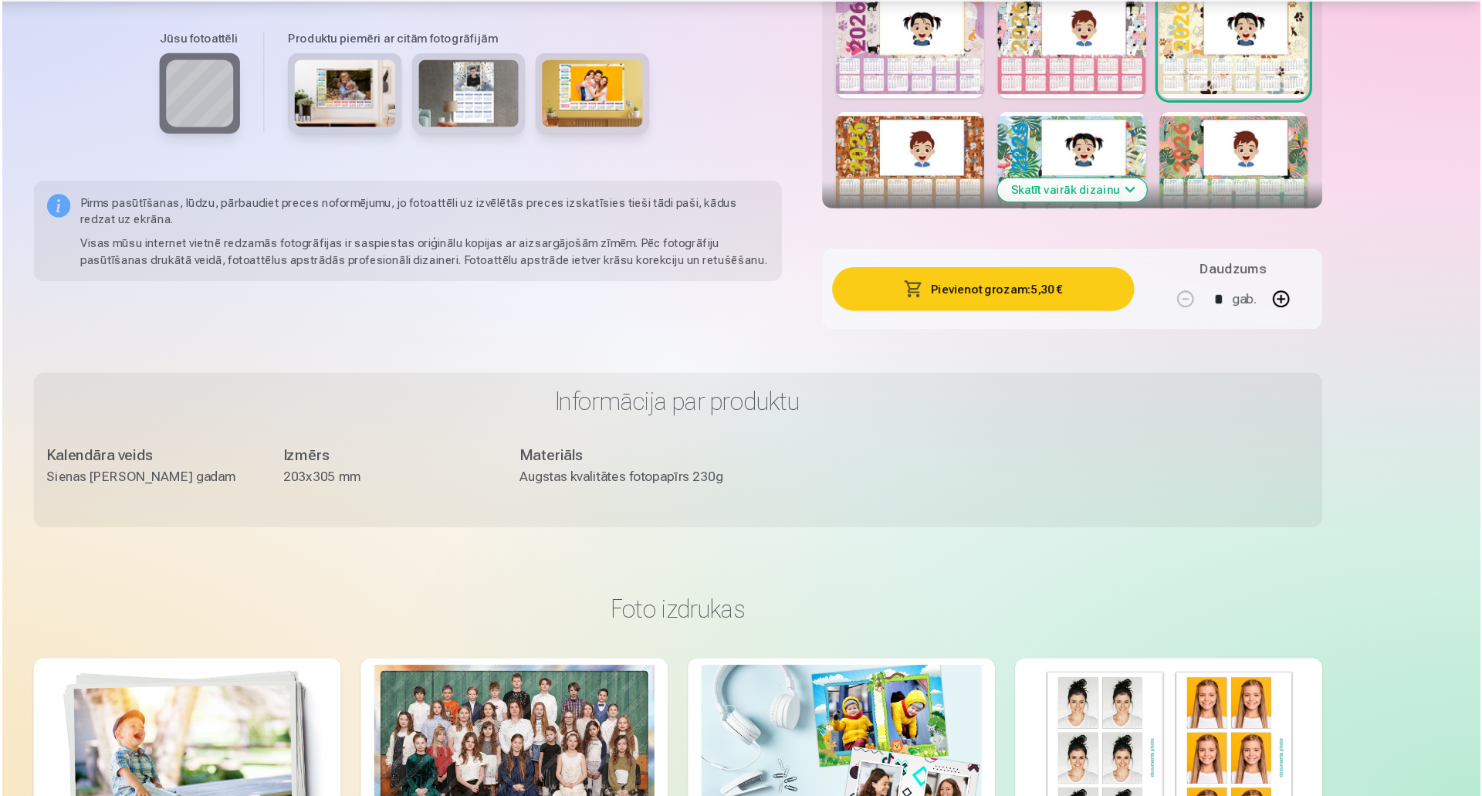
scroll to position [2052, 0]
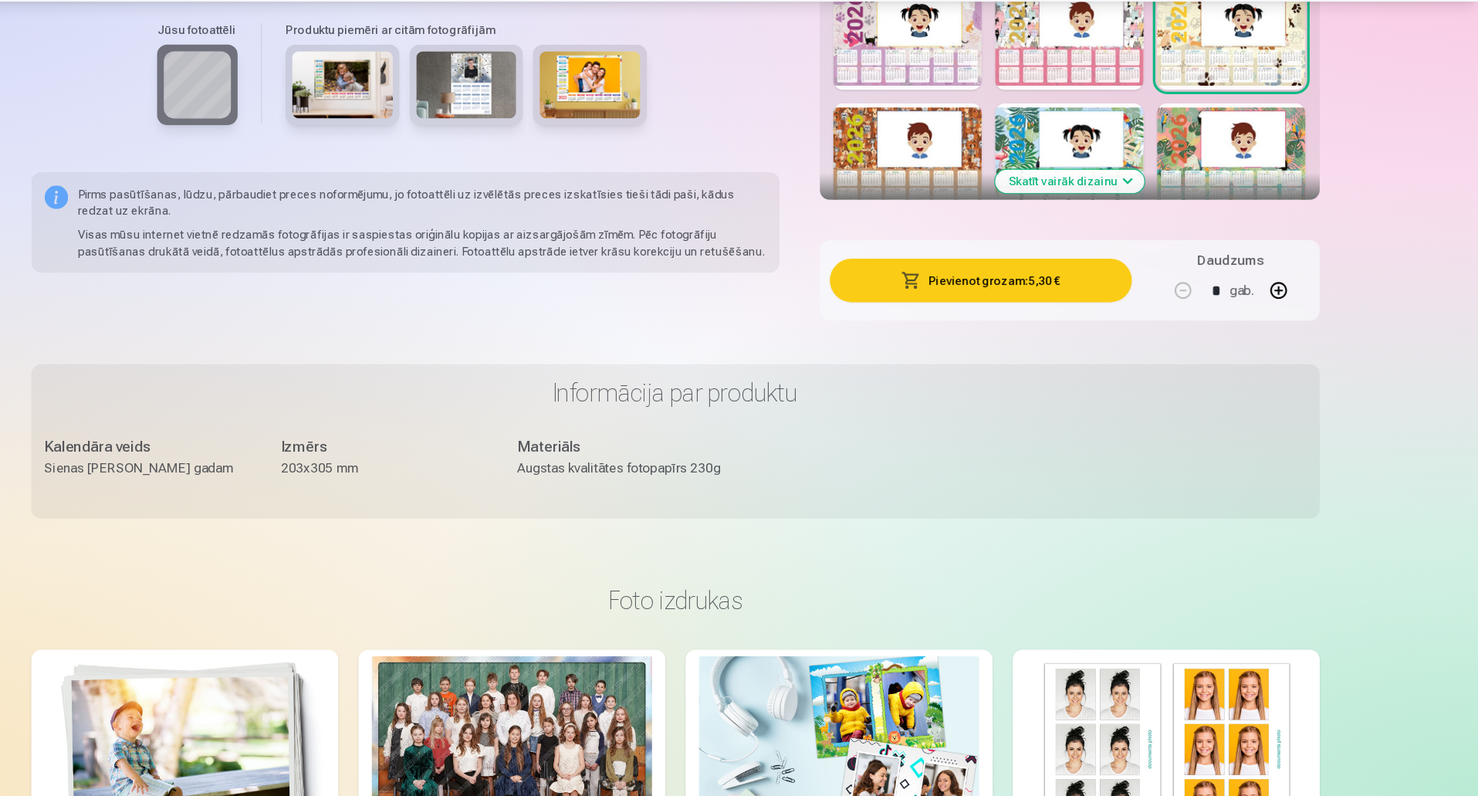
click at [1086, 319] on button "Pievienot grozam : 5,30 €" at bounding box center [1019, 321] width 277 height 40
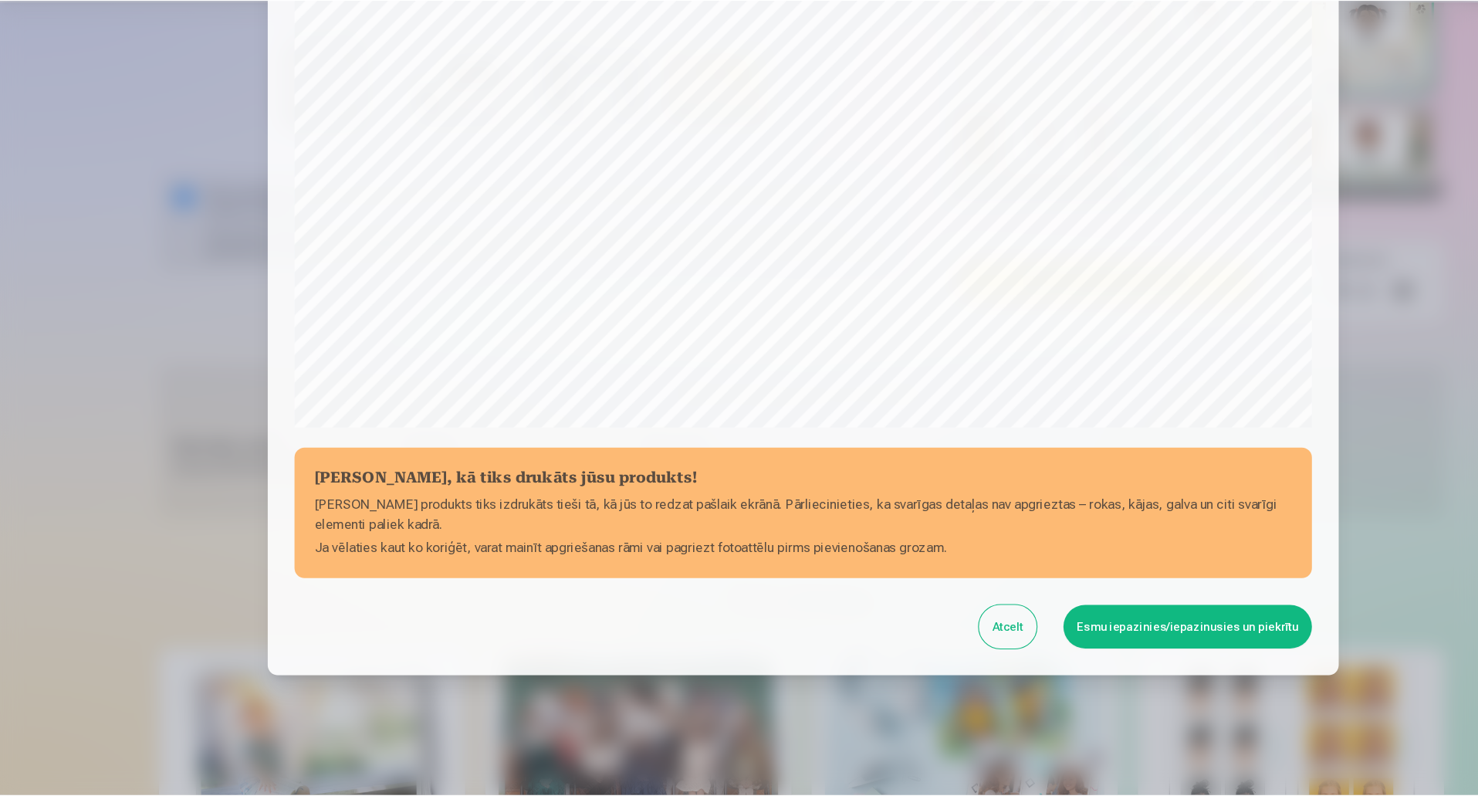
scroll to position [316, 0]
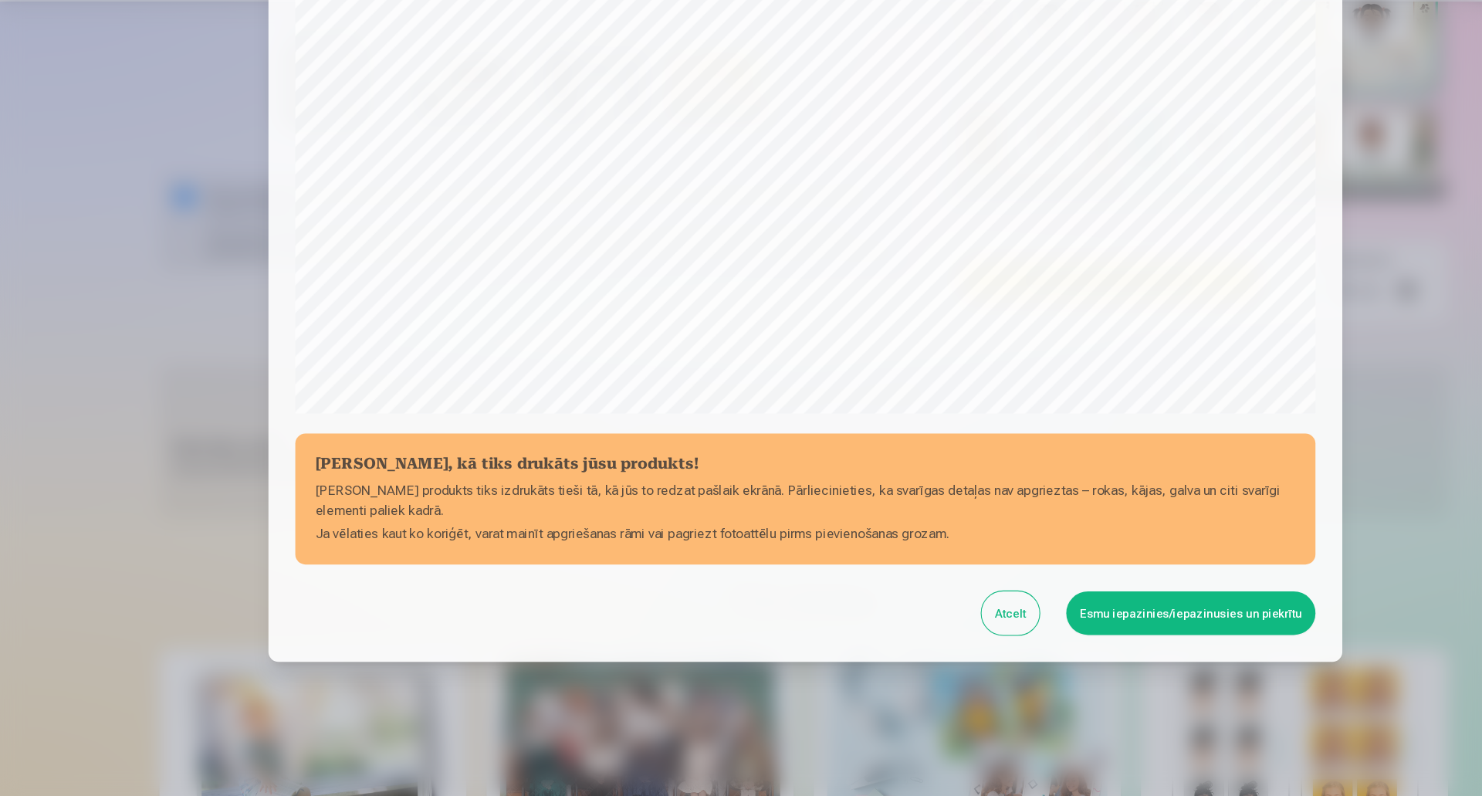
click at [1105, 630] on button "Esmu iepazinies/iepazinusies un piekrītu" at bounding box center [1095, 627] width 229 height 40
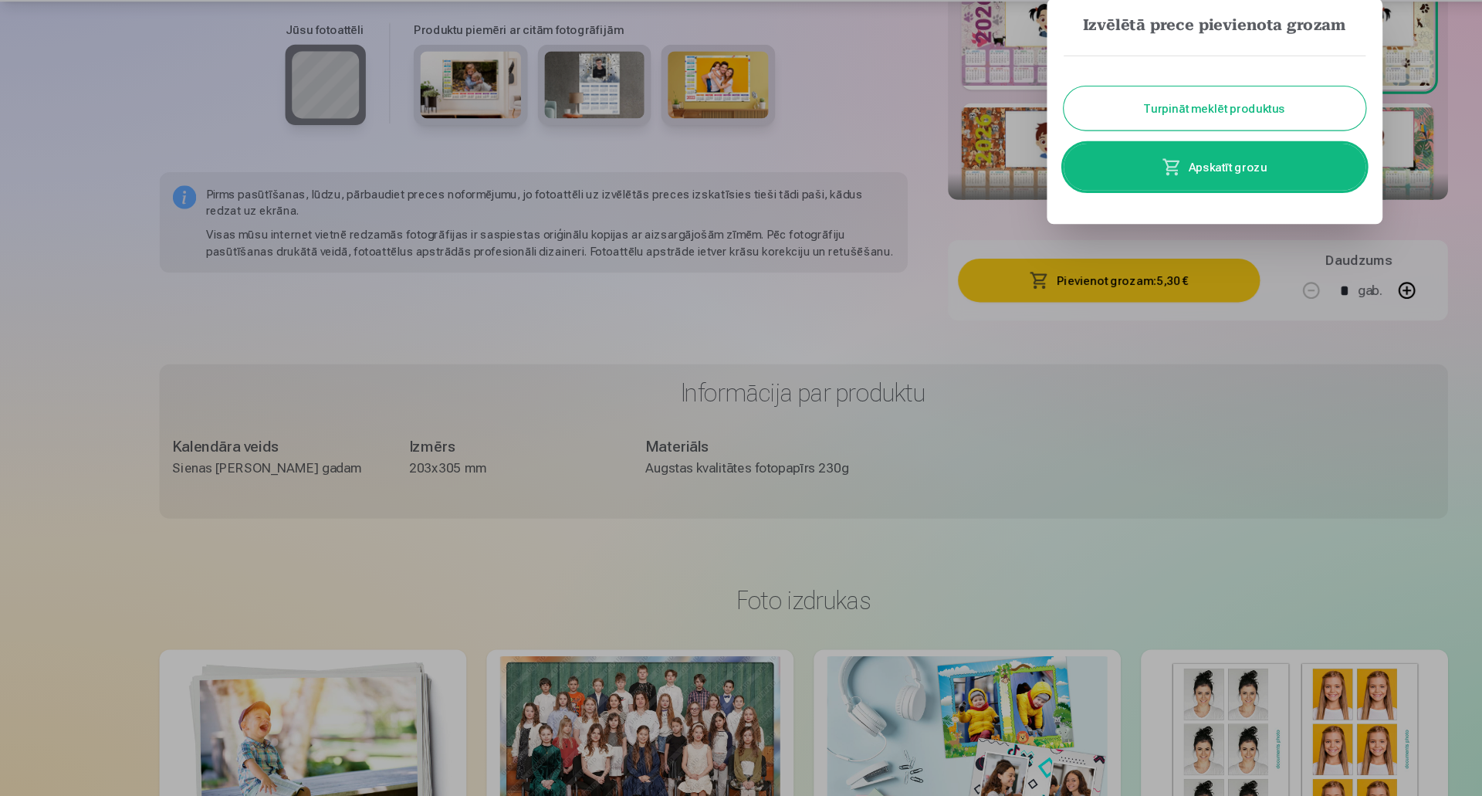
click at [1112, 160] on button "Turpināt meklēt produktus" at bounding box center [1117, 163] width 278 height 40
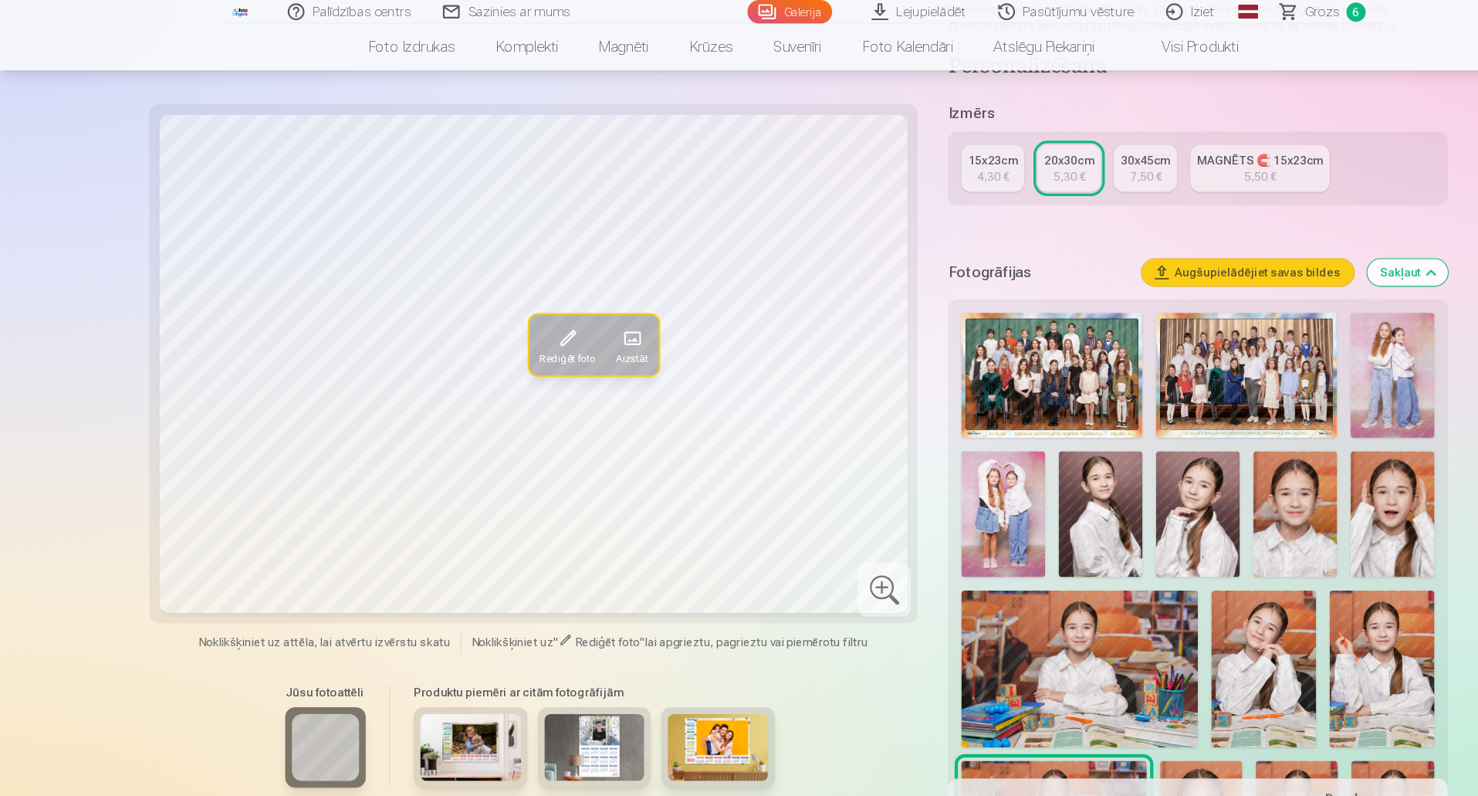
scroll to position [224, 0]
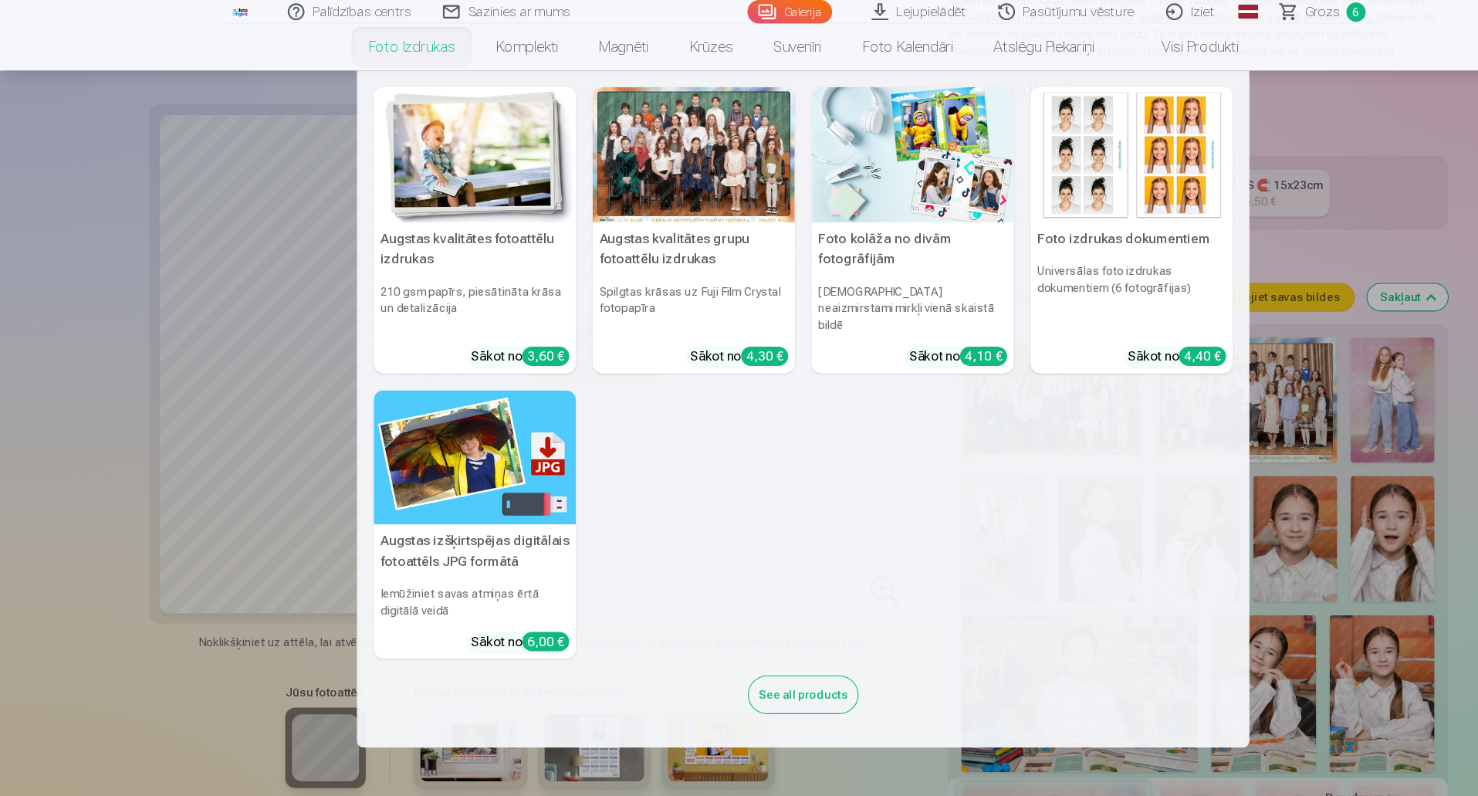
click at [453, 118] on img at bounding box center [437, 142] width 186 height 124
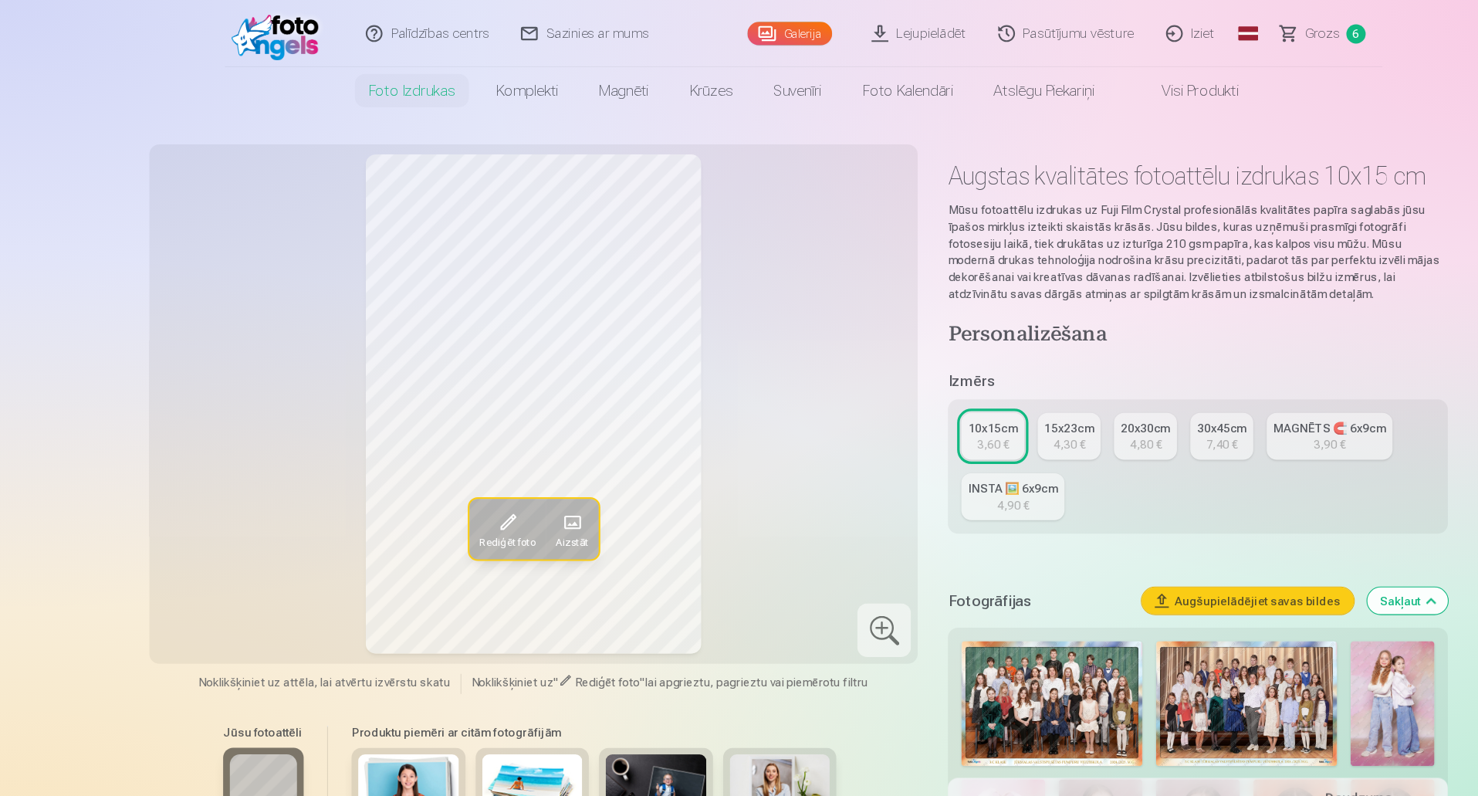
click at [1356, 85] on nav "Foto izdrukas Augstas kvalitātes fotoattēlu izdrukas 210 gsm papīrs, piesātināt…" at bounding box center [739, 83] width 1478 height 43
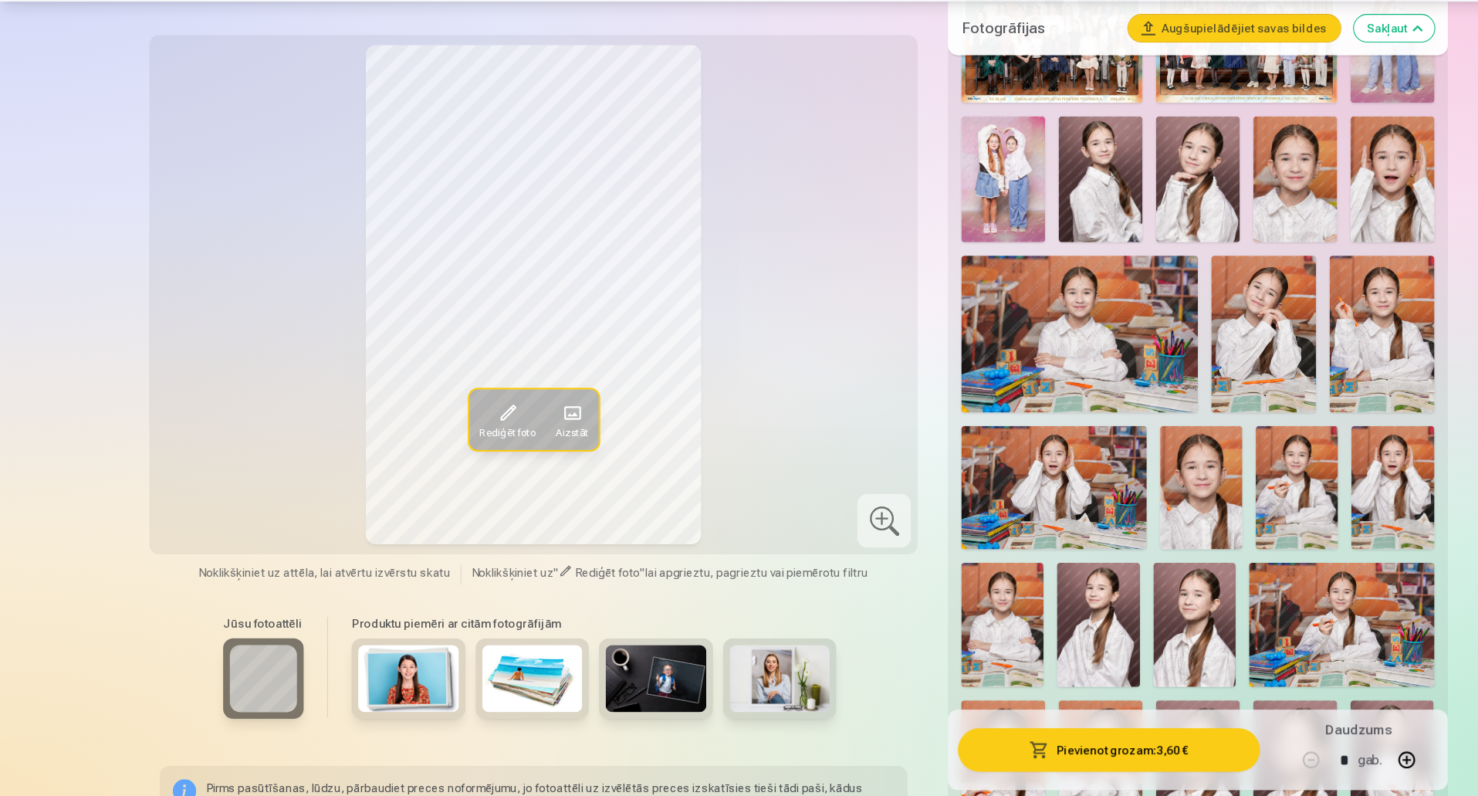
scroll to position [575, 0]
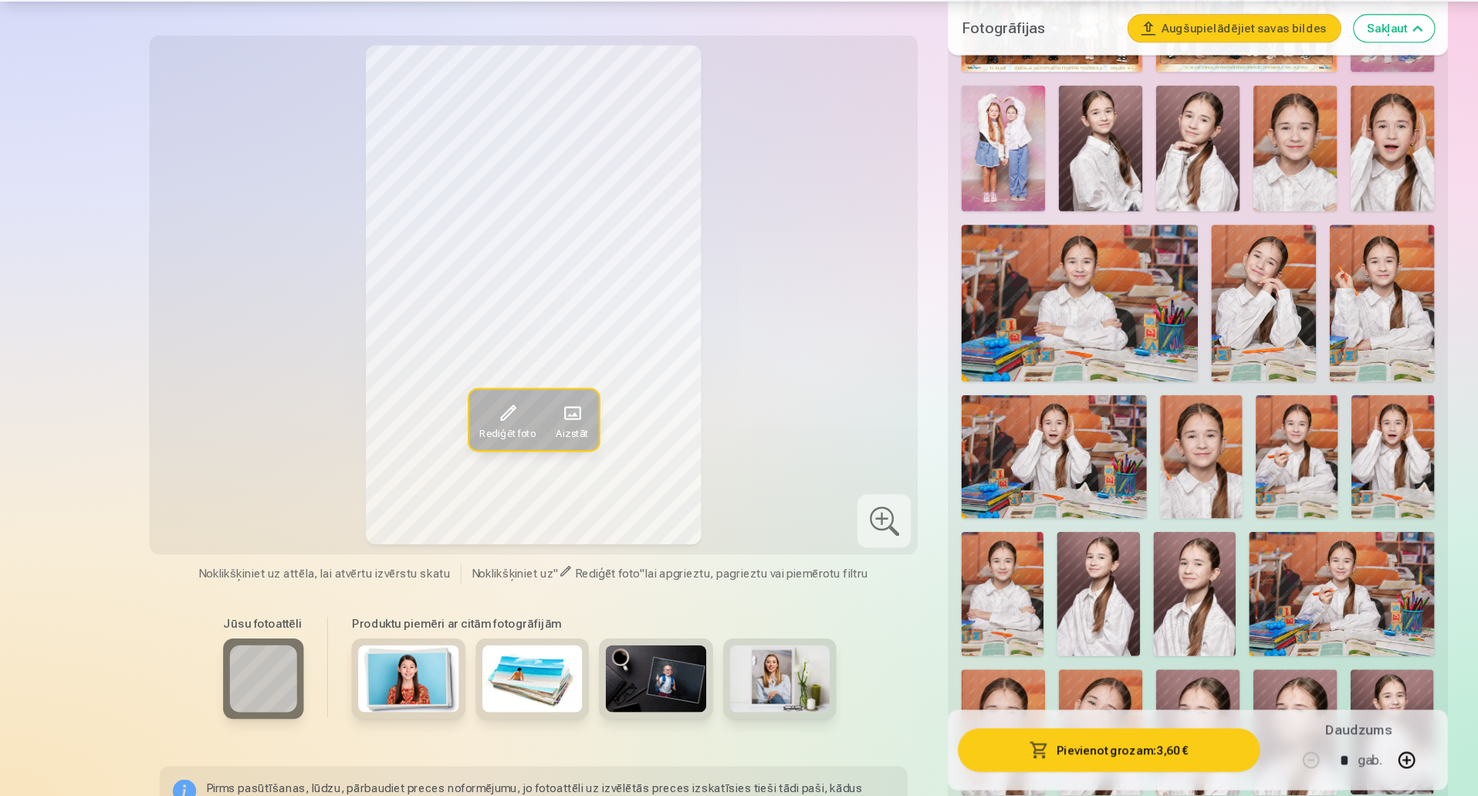
click at [1272, 314] on img at bounding box center [1271, 342] width 96 height 145
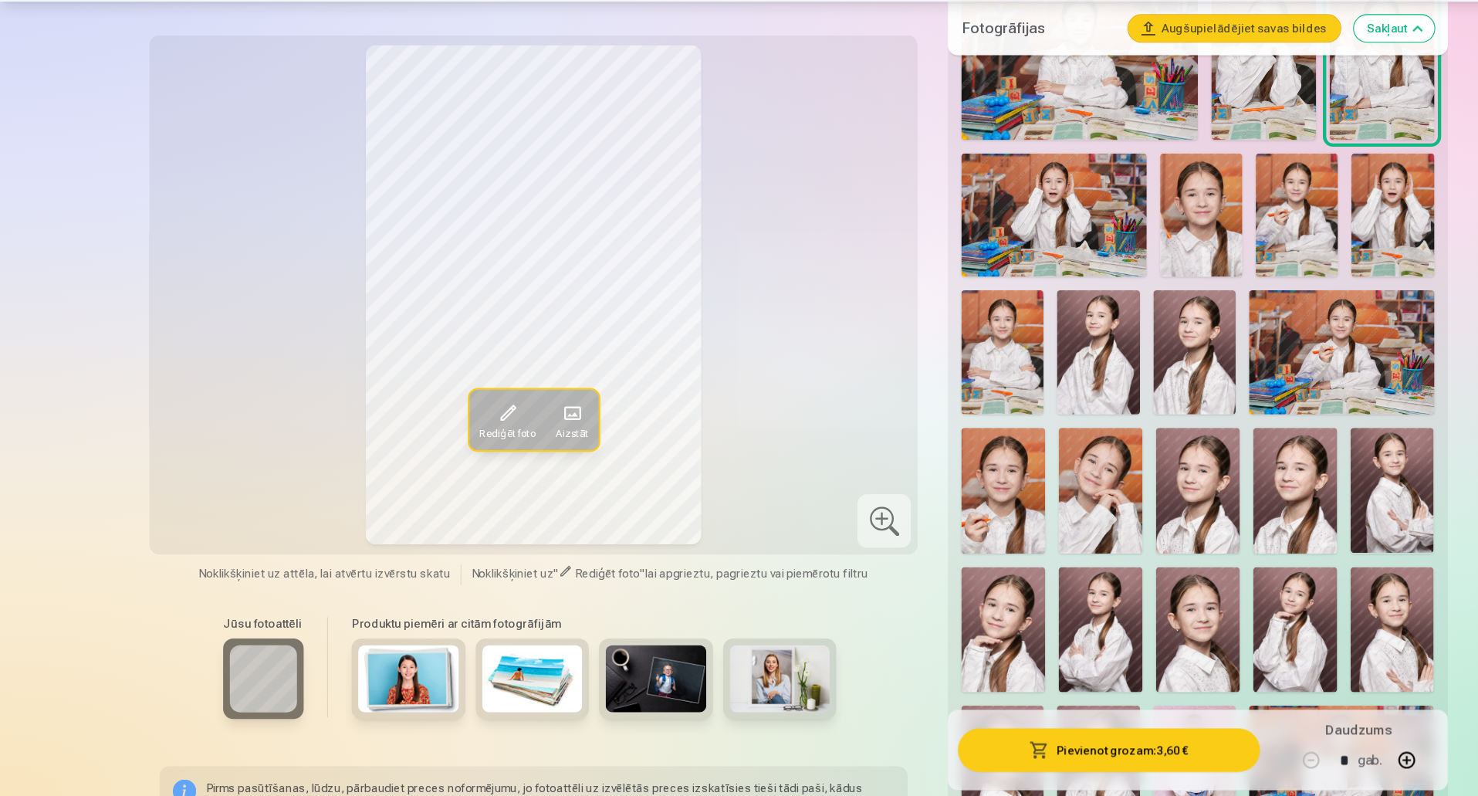
scroll to position [796, 0]
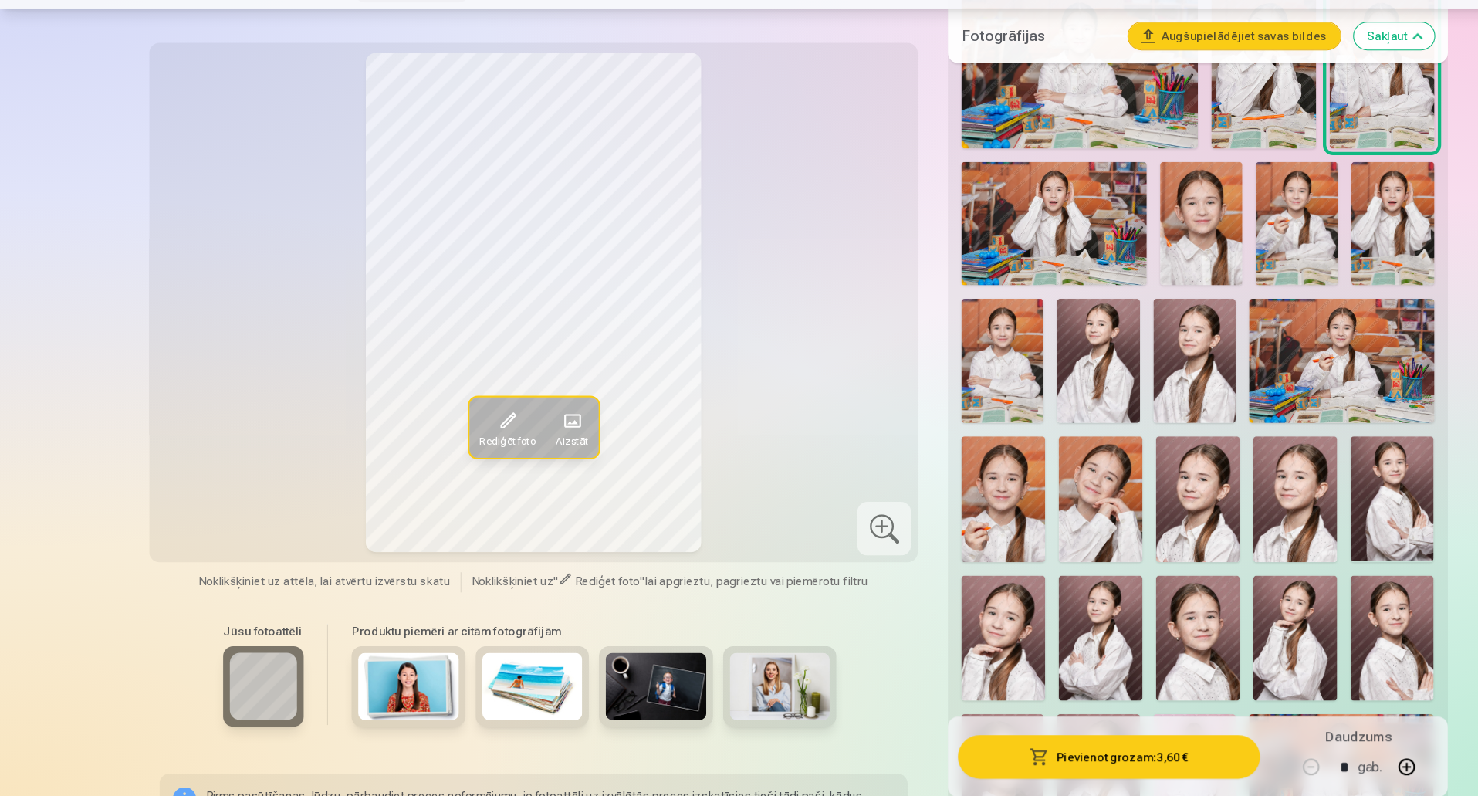
click at [1265, 355] on img at bounding box center [1234, 387] width 171 height 113
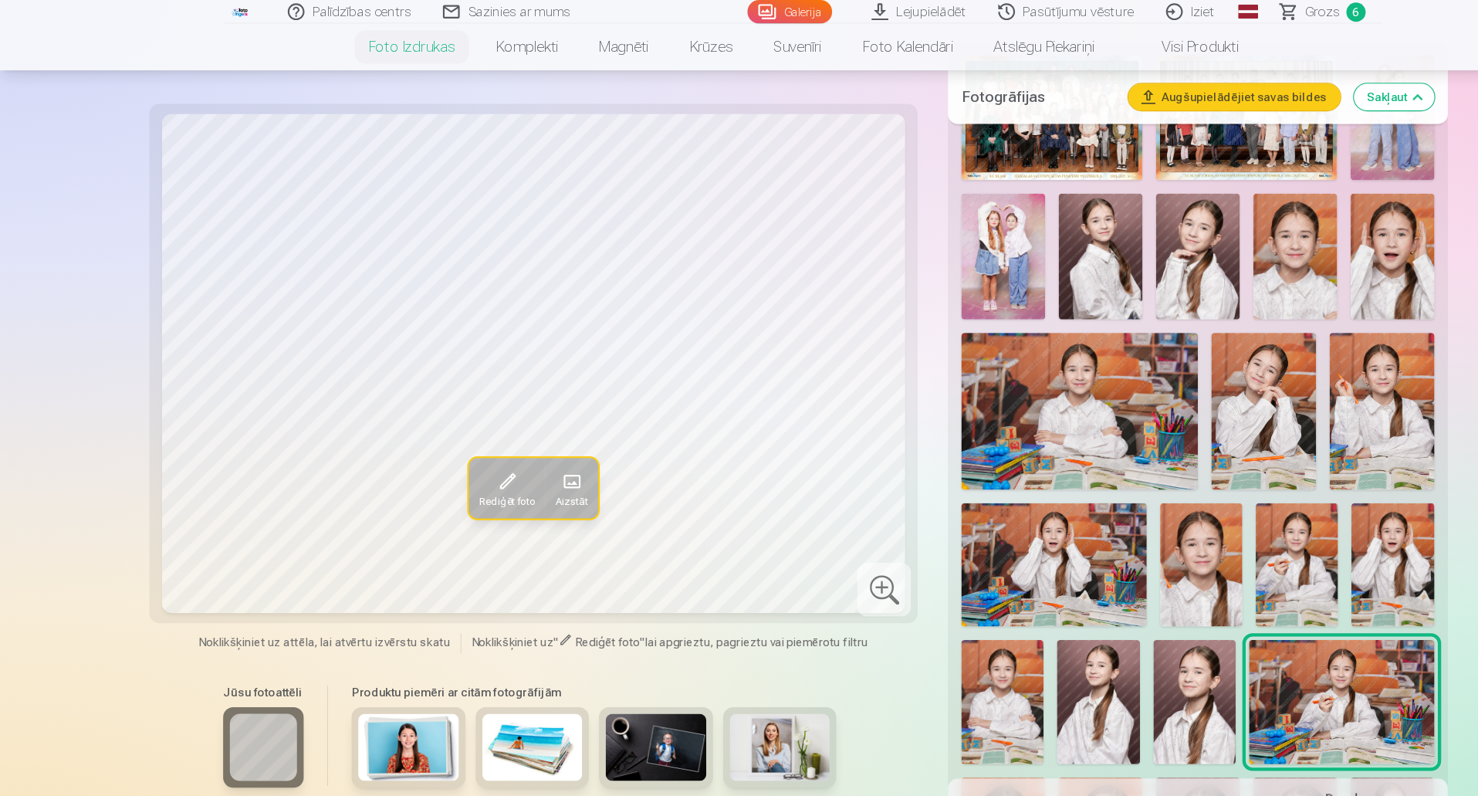
scroll to position [487, 0]
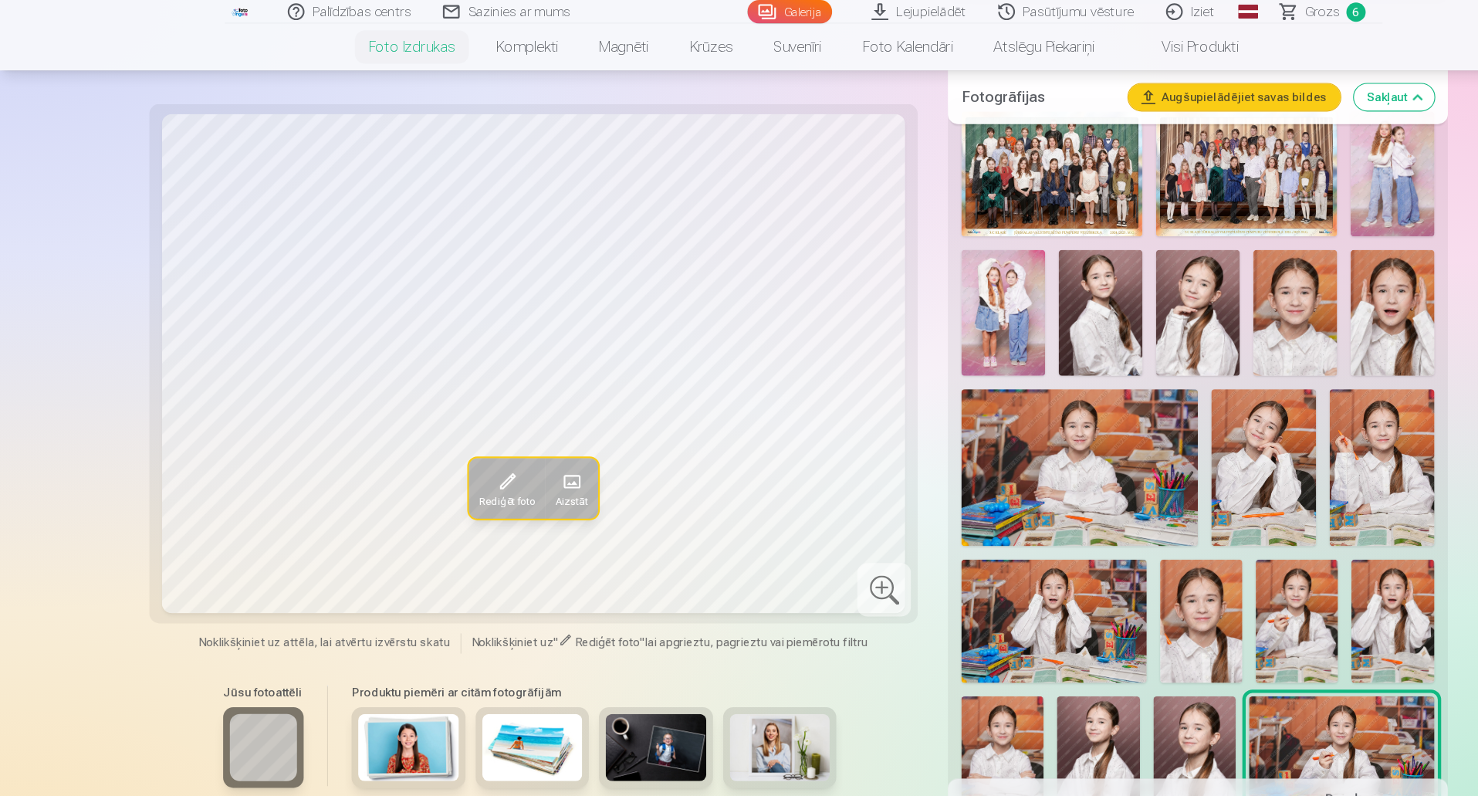
click at [1277, 381] on img at bounding box center [1271, 430] width 96 height 145
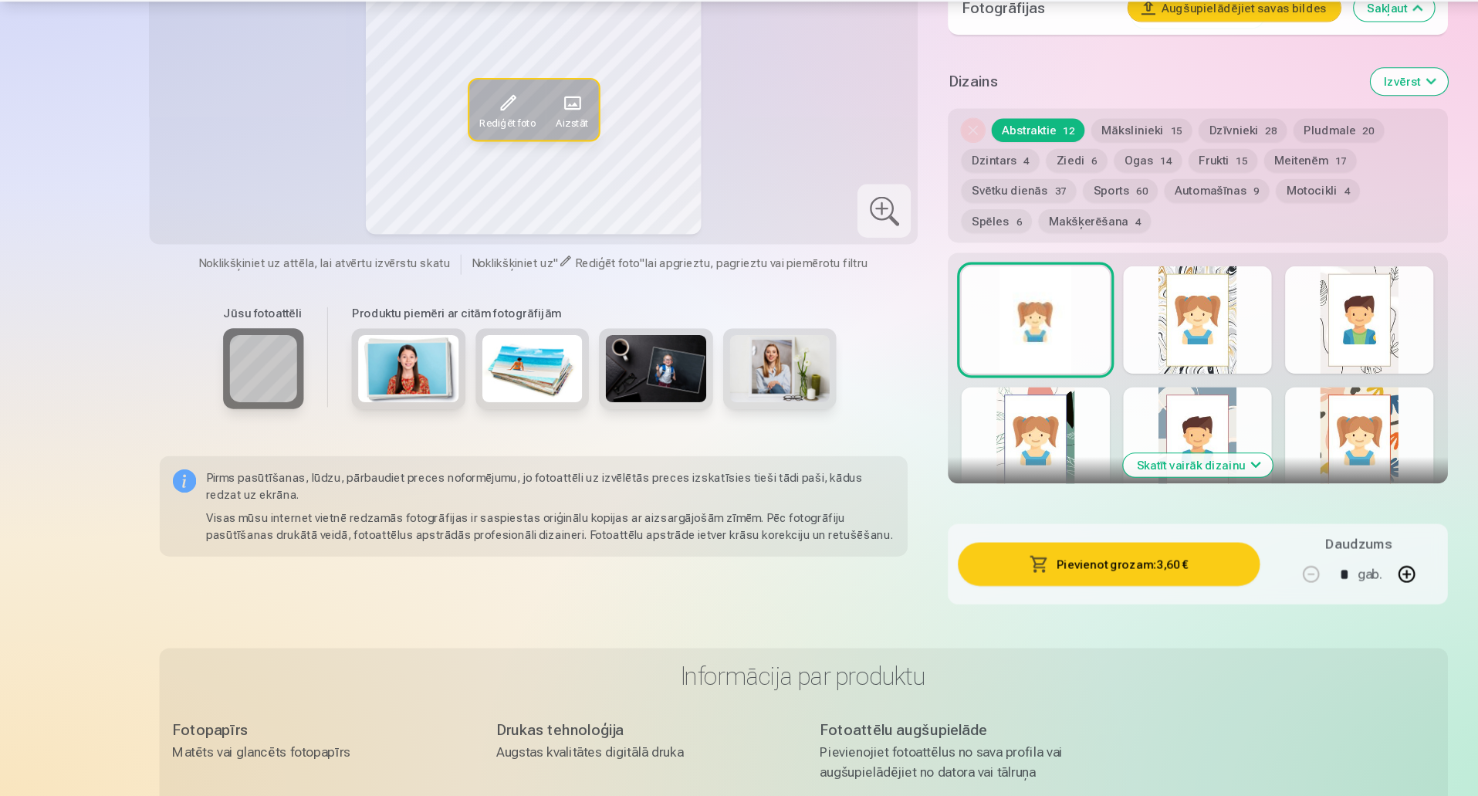
scroll to position [1741, 0]
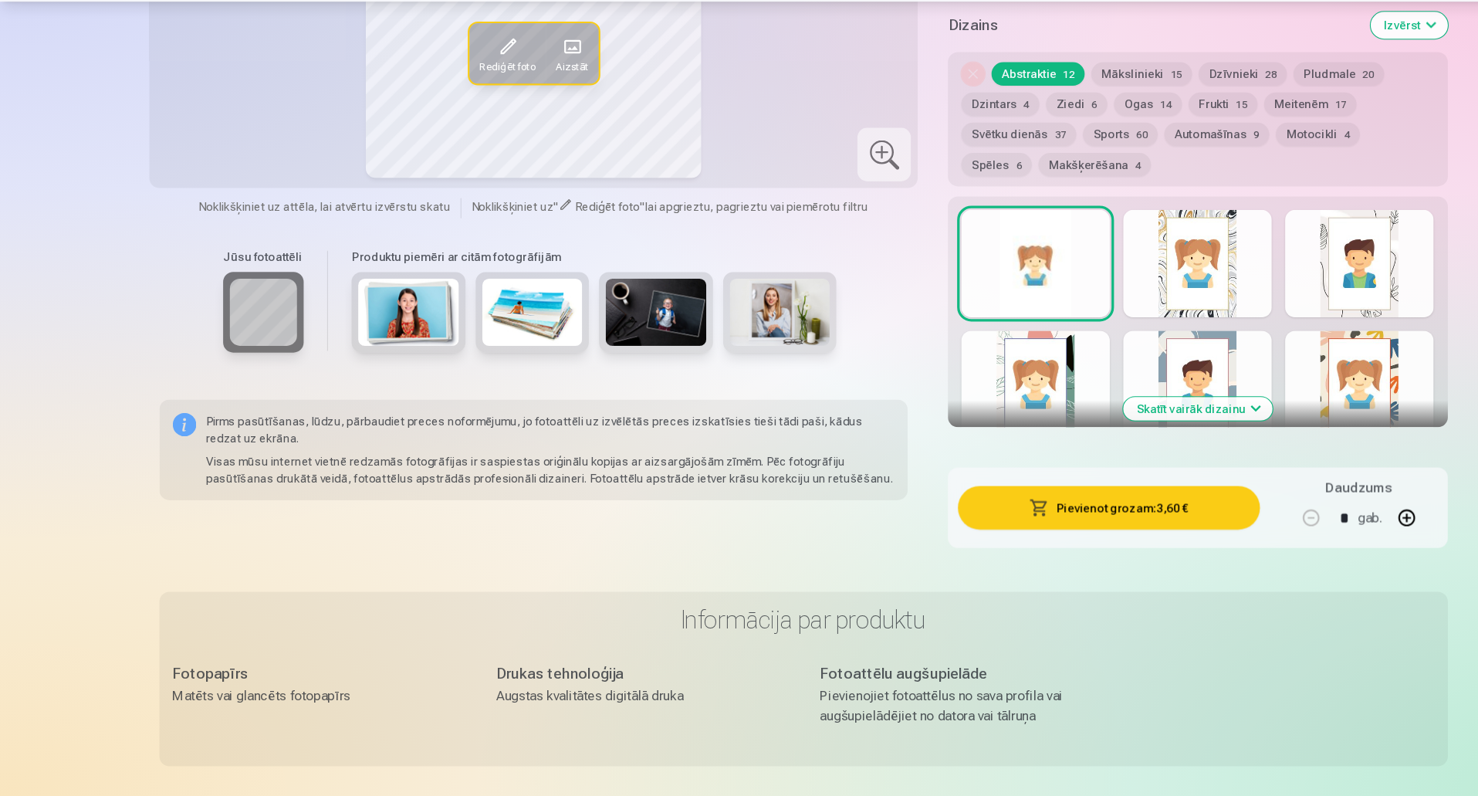
click at [1122, 444] on button "Skatīt vairāk dizainu" at bounding box center [1101, 439] width 137 height 22
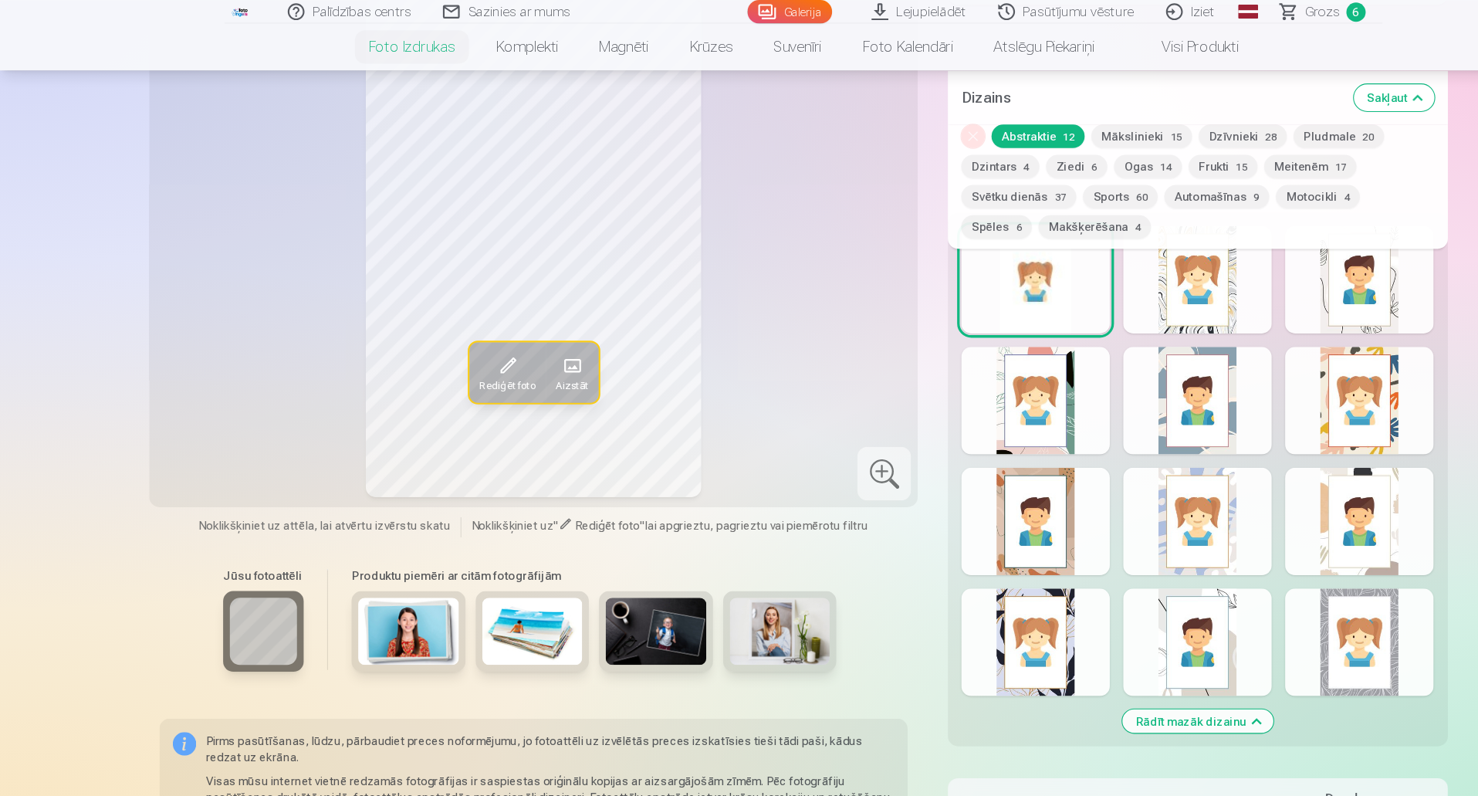
scroll to position [1711, 0]
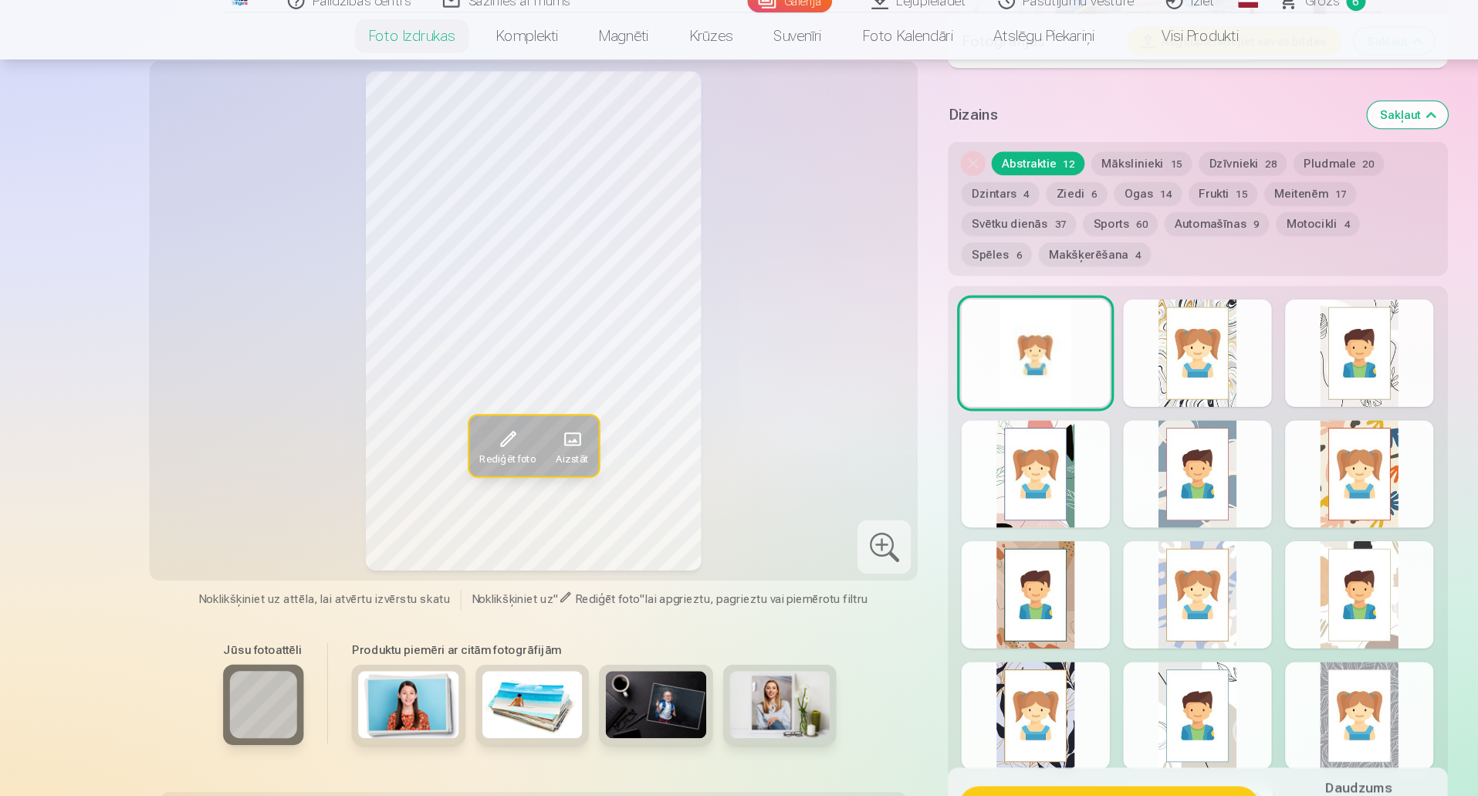
click at [1047, 165] on button "Mākslinieki 15" at bounding box center [1050, 161] width 93 height 22
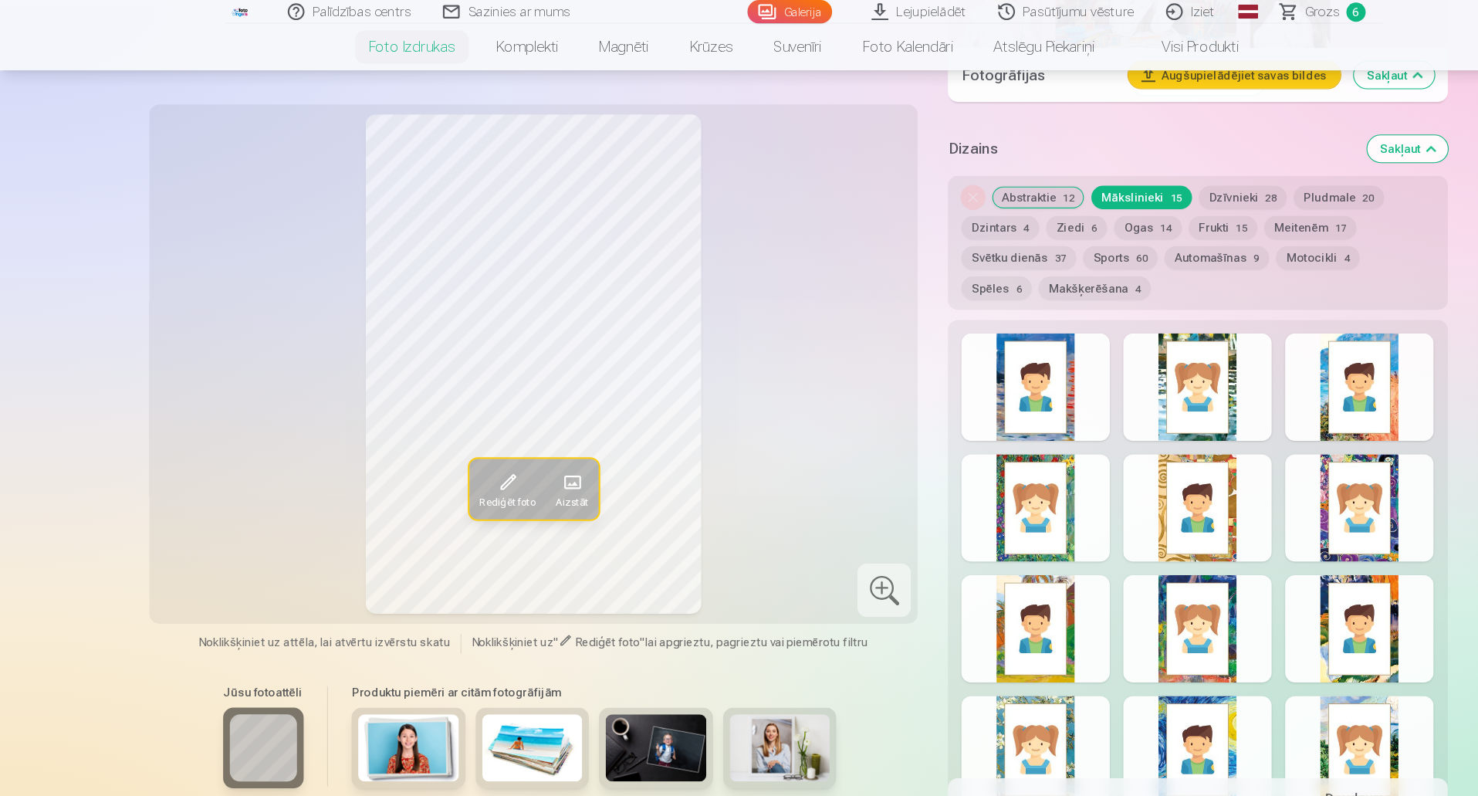
scroll to position [1623, 0]
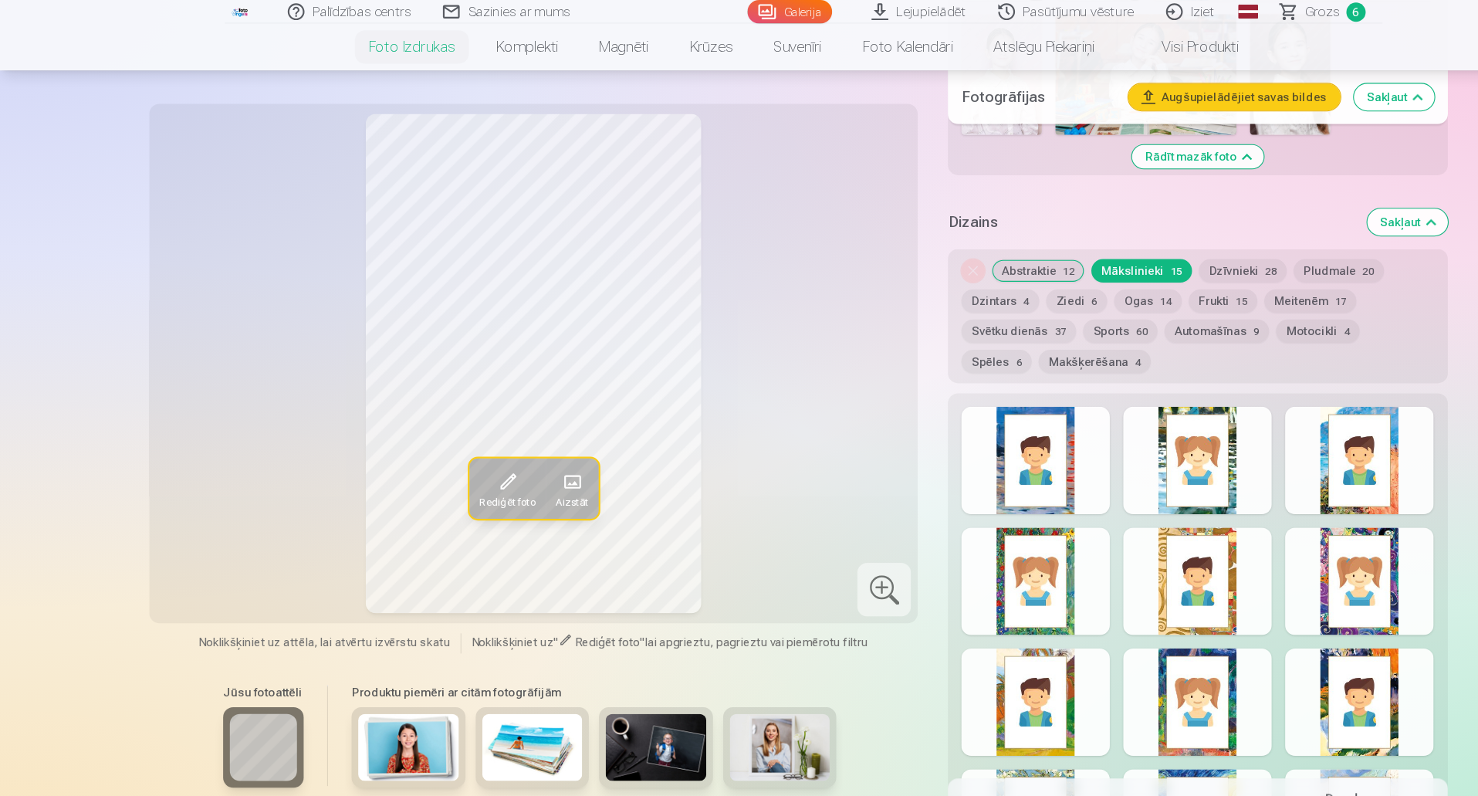
click at [973, 273] on button "Ziedi 6" at bounding box center [990, 277] width 56 height 22
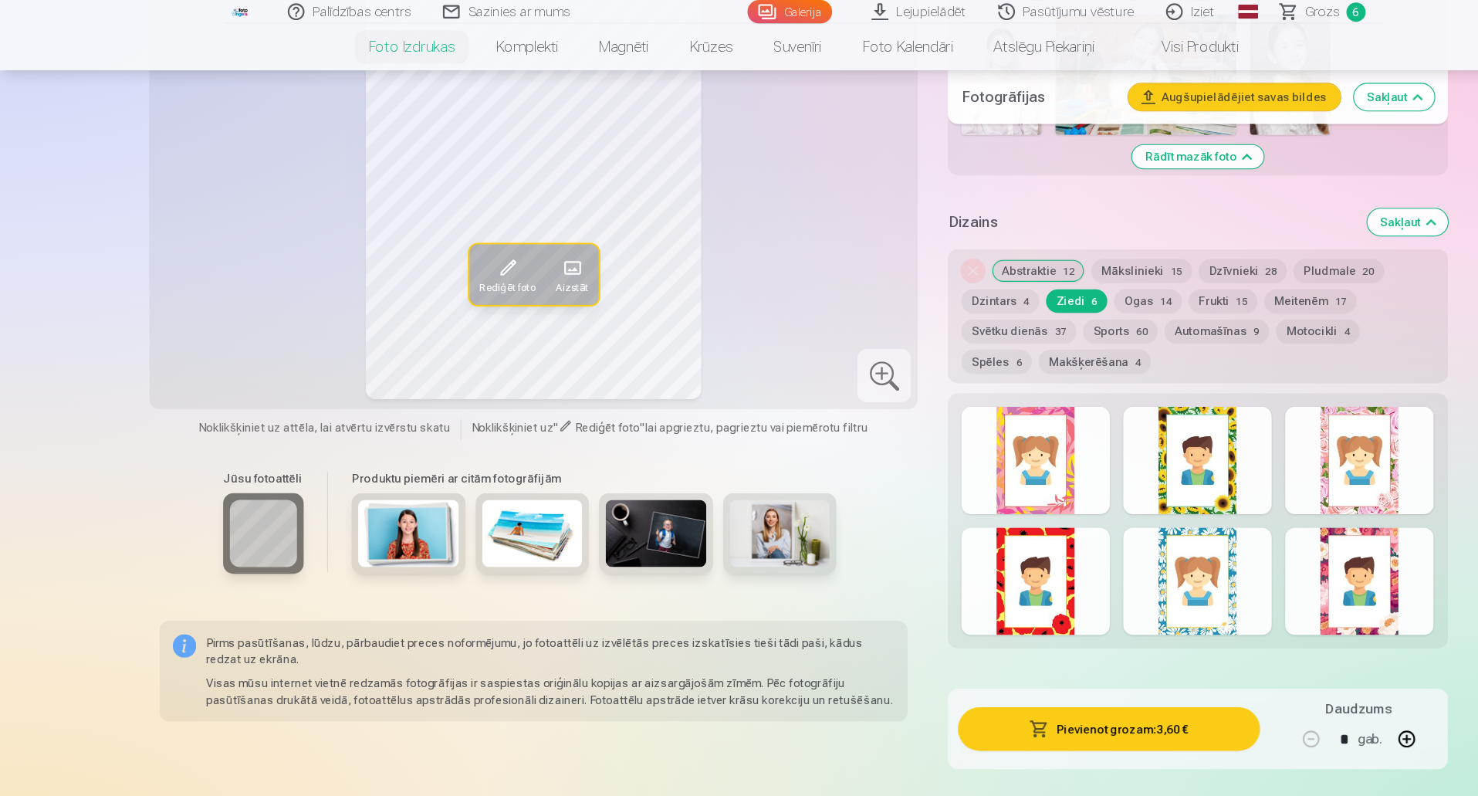
click at [1117, 529] on div at bounding box center [1101, 534] width 137 height 99
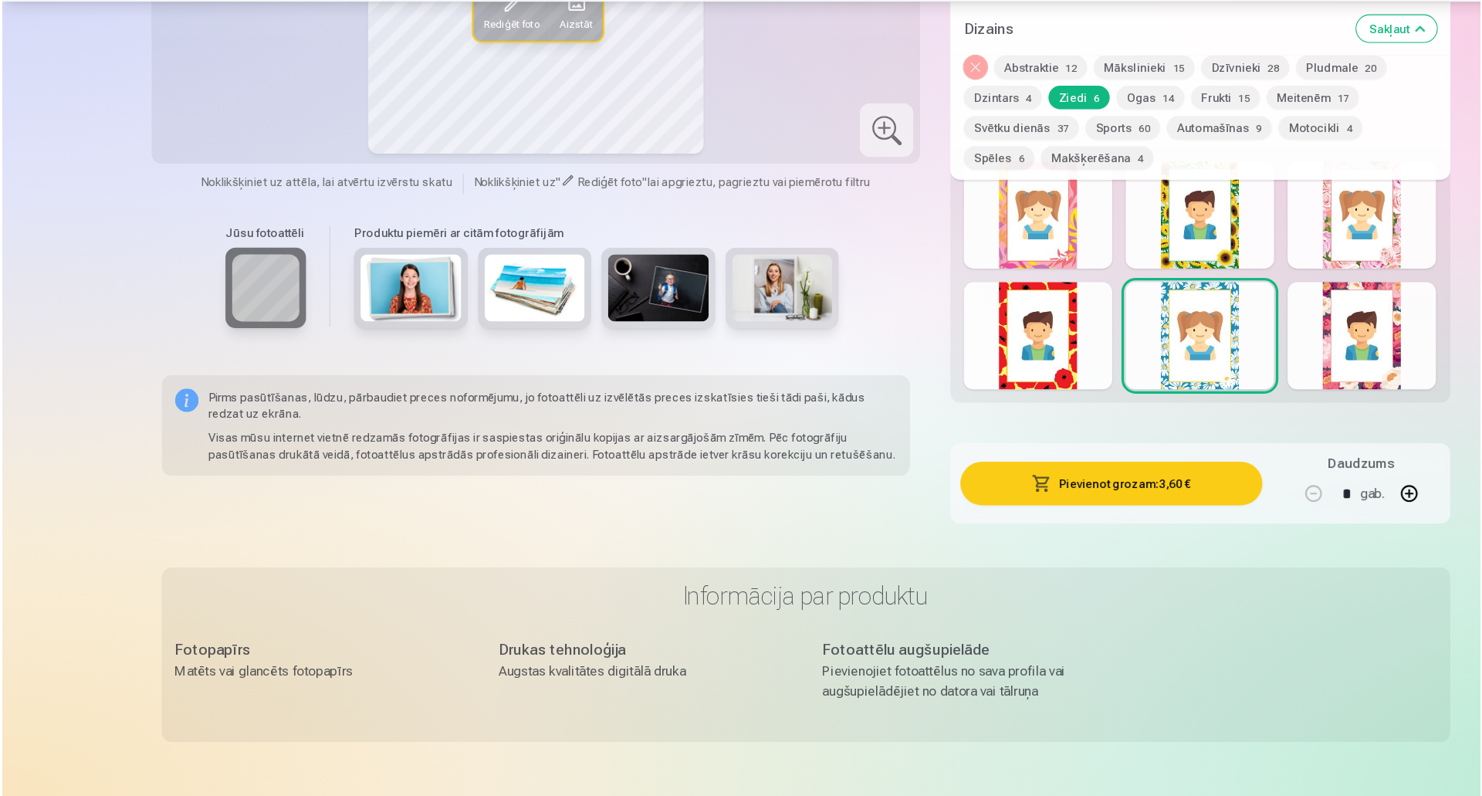
scroll to position [1856, 0]
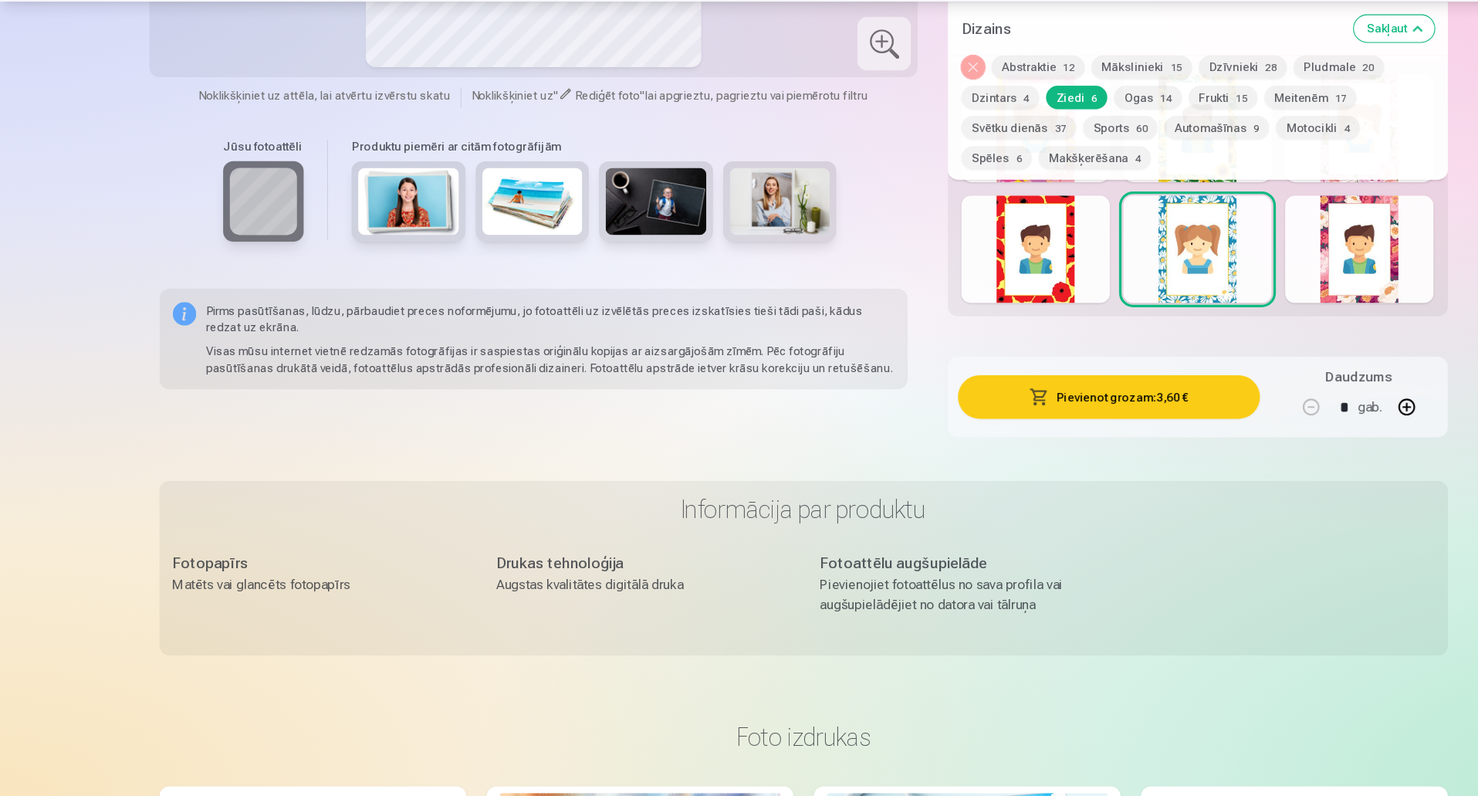
click at [1084, 422] on button "Pievienot grozam : 3,60 €" at bounding box center [1019, 428] width 277 height 40
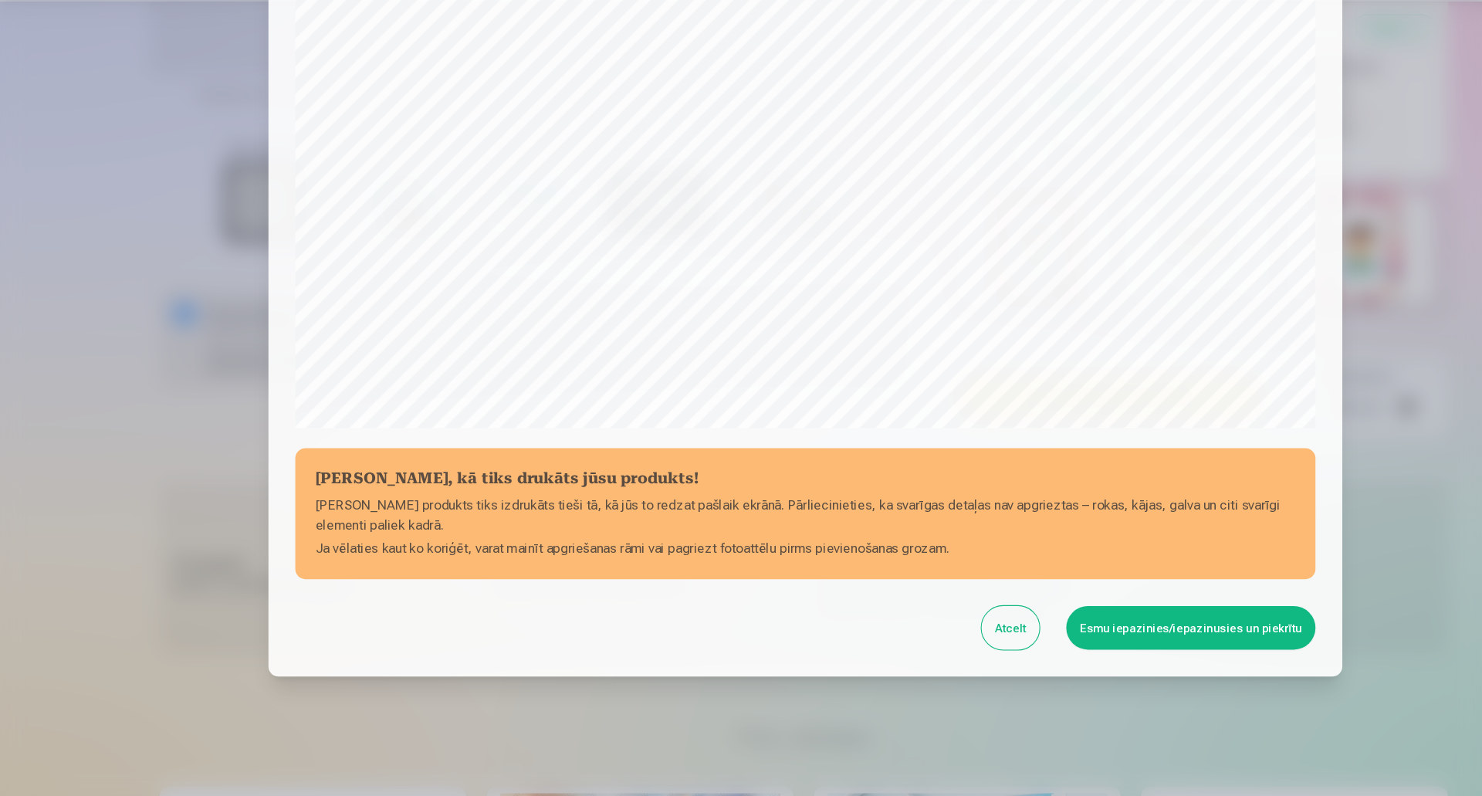
scroll to position [316, 0]
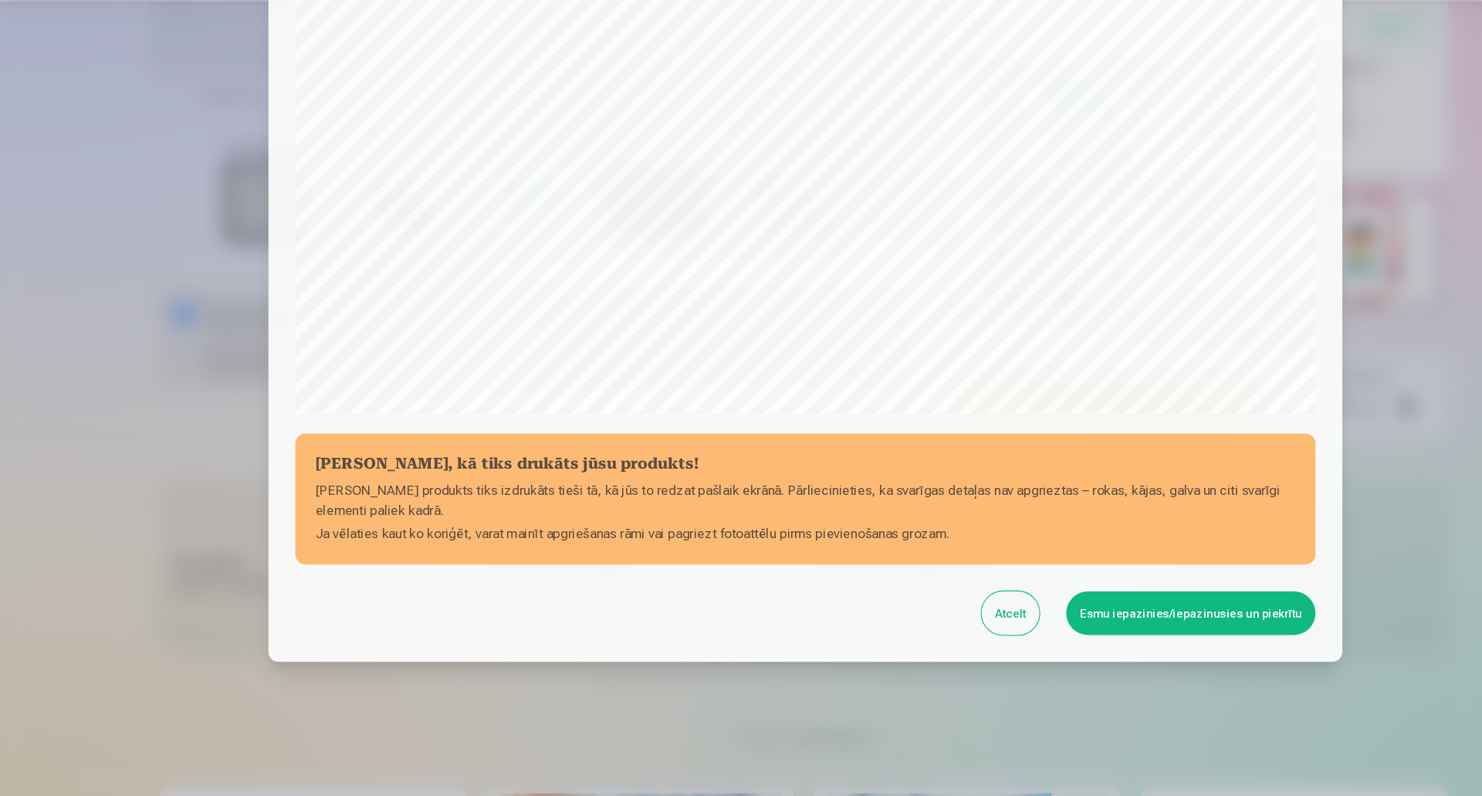
click at [1031, 617] on button "Esmu iepazinies/iepazinusies un piekrītu" at bounding box center [1095, 627] width 229 height 40
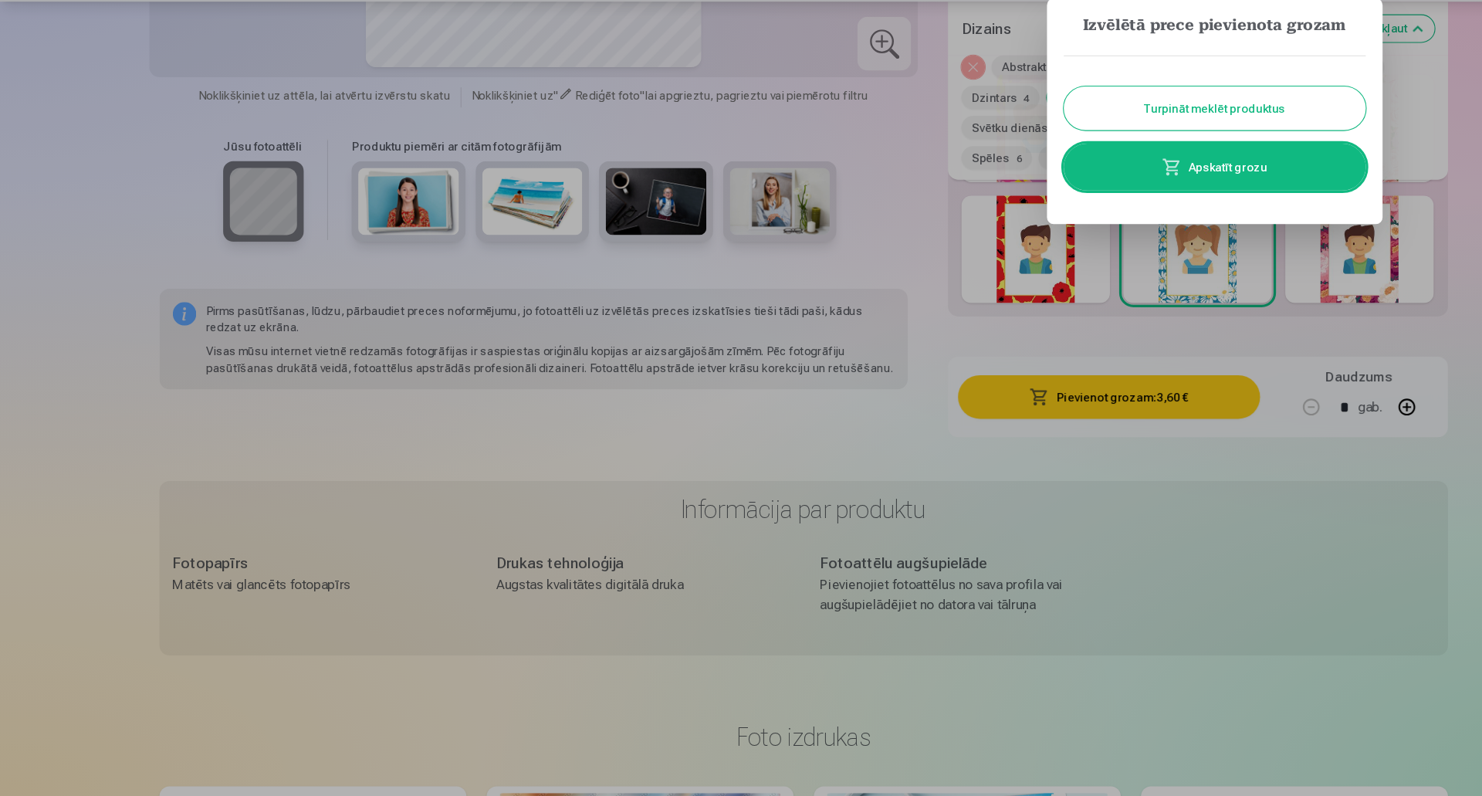
click at [1114, 217] on link "Apskatīt grozu" at bounding box center [1117, 216] width 278 height 43
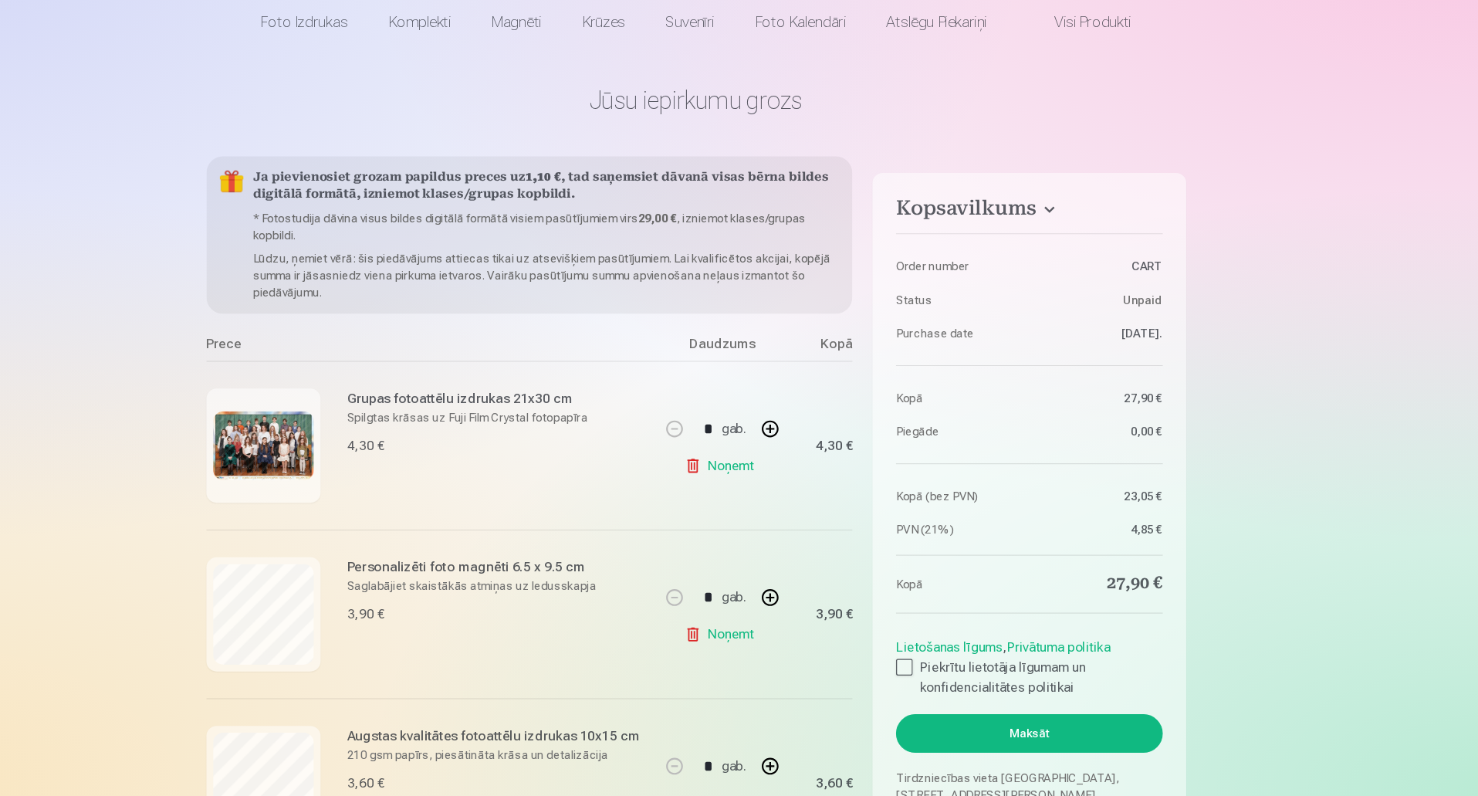
drag, startPoint x: 1358, startPoint y: 140, endPoint x: 1380, endPoint y: 149, distance: 23.5
click at [1477, 149] on html "Palīdzības centrs Sazinies ar mums Galerija Lejupielādēt Pasūtījumu vēsture Izi…" at bounding box center [739, 398] width 1478 height 796
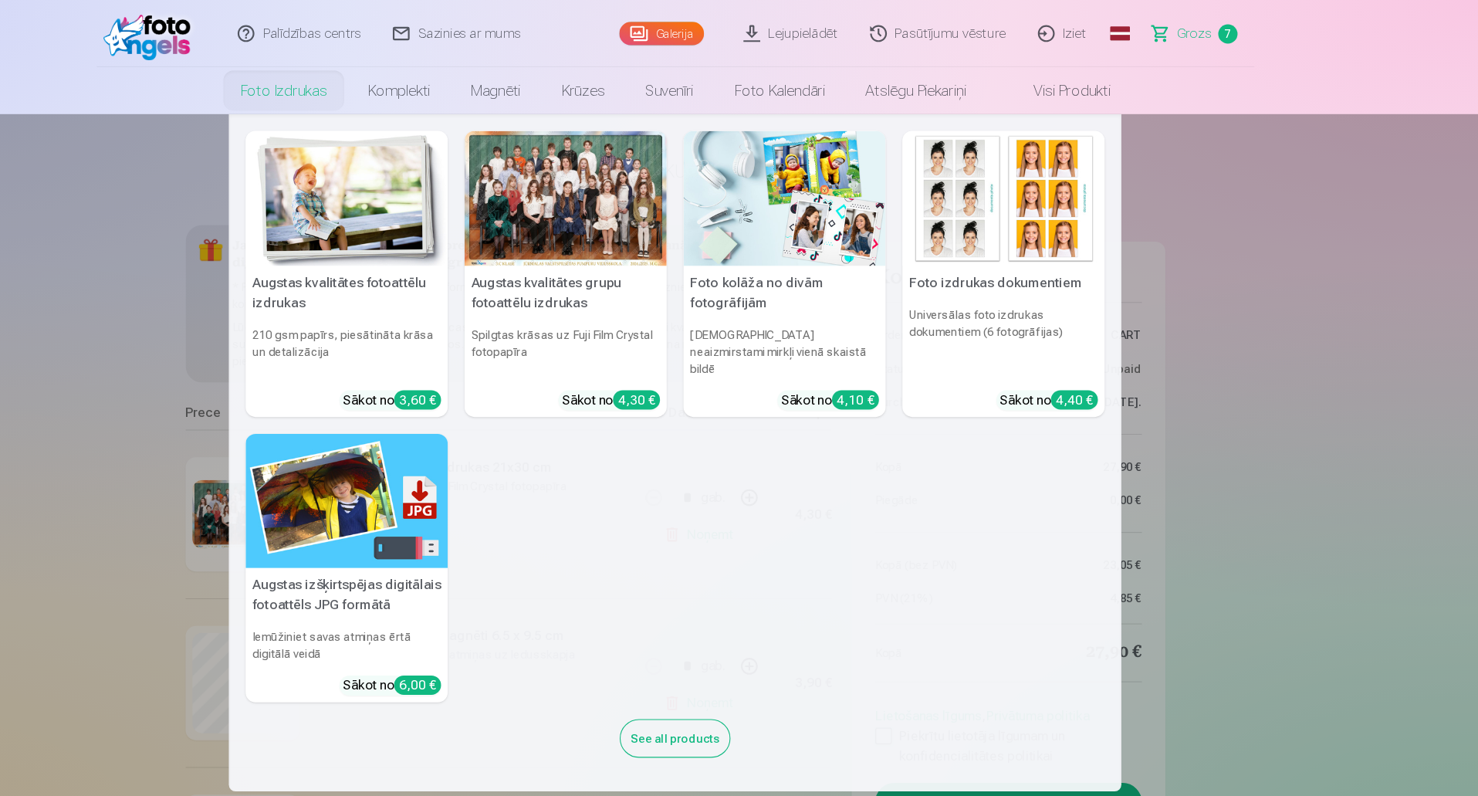
click at [434, 181] on img at bounding box center [437, 182] width 186 height 124
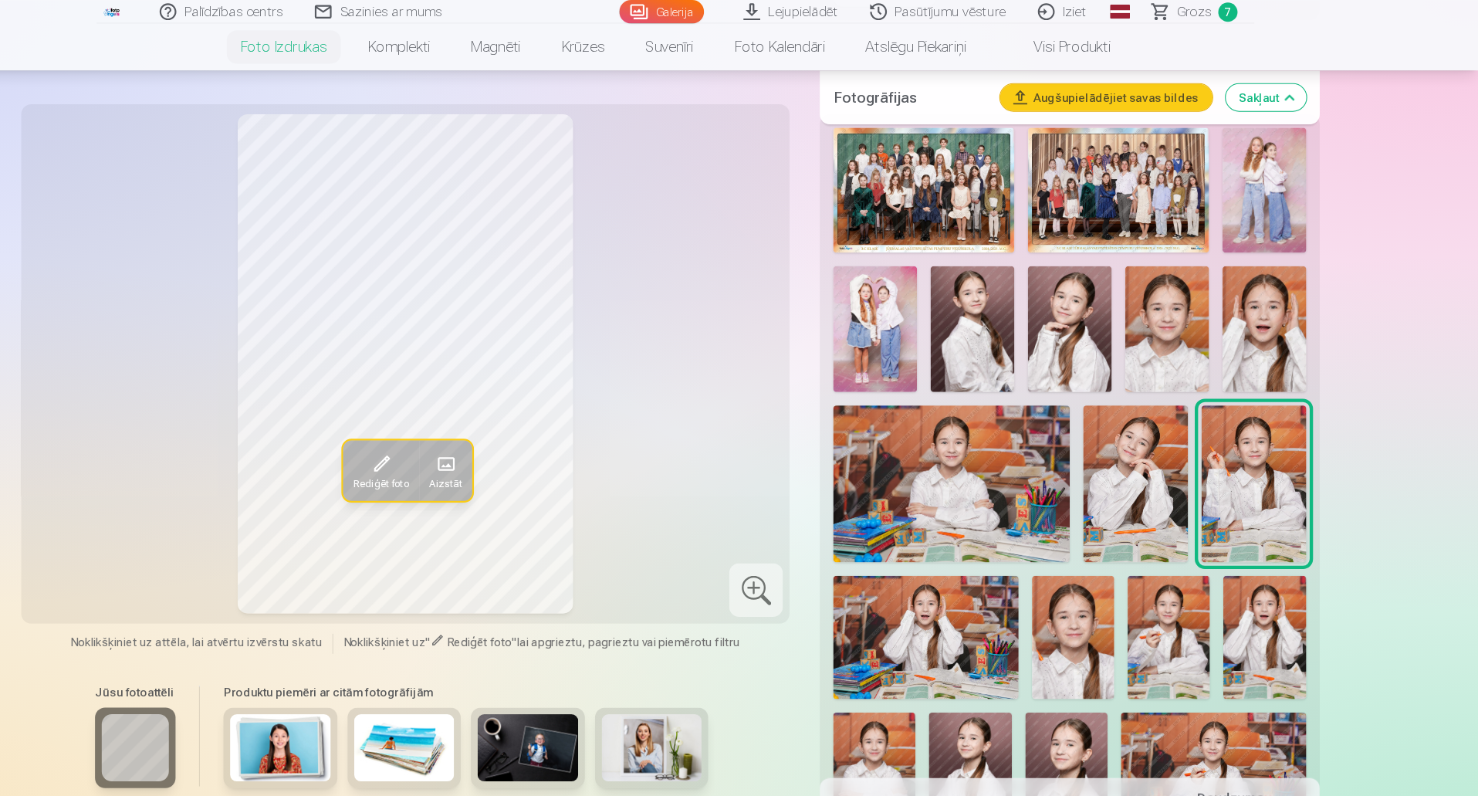
scroll to position [435, 0]
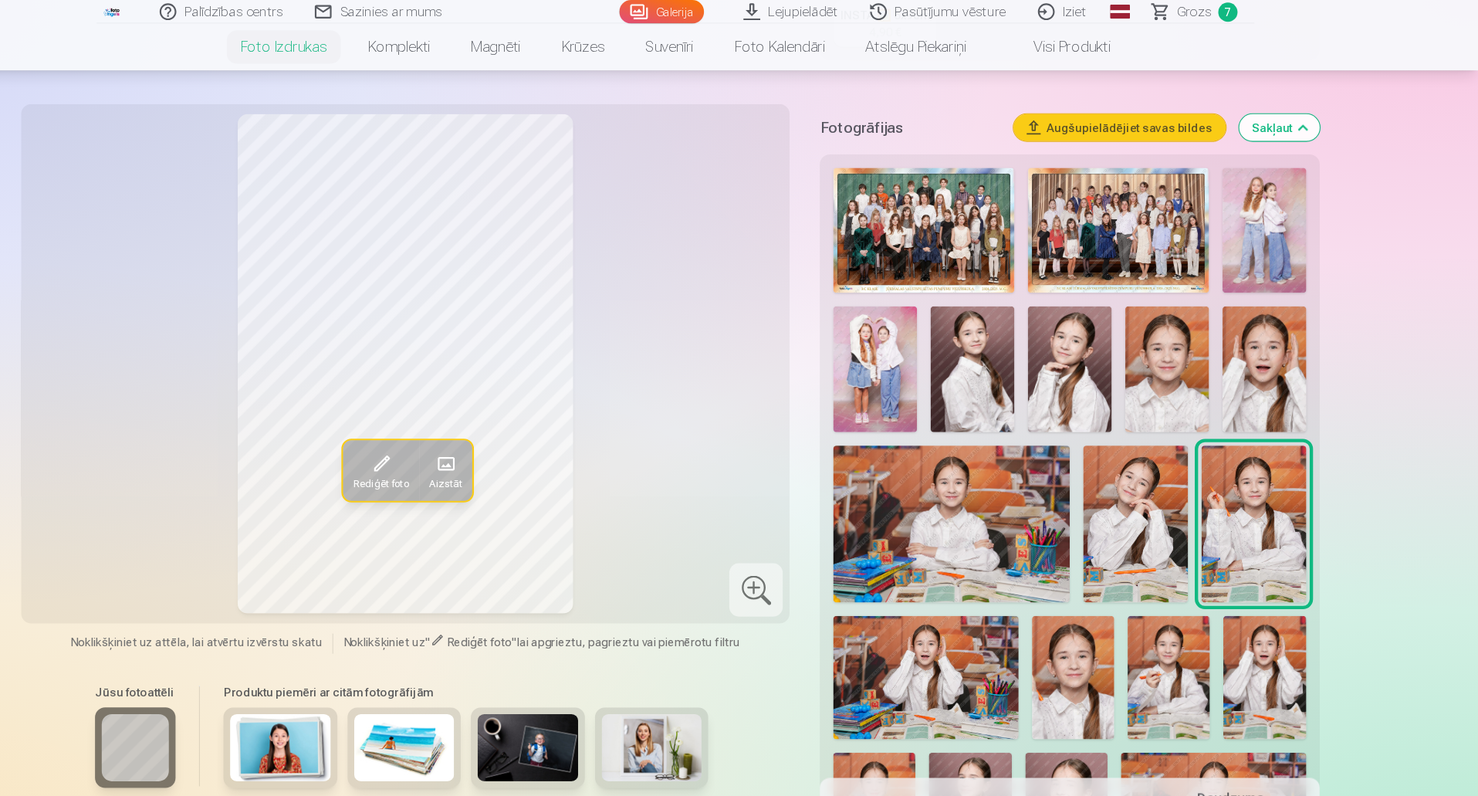
click at [1216, 6] on span "Grozs" at bounding box center [1217, 11] width 32 height 19
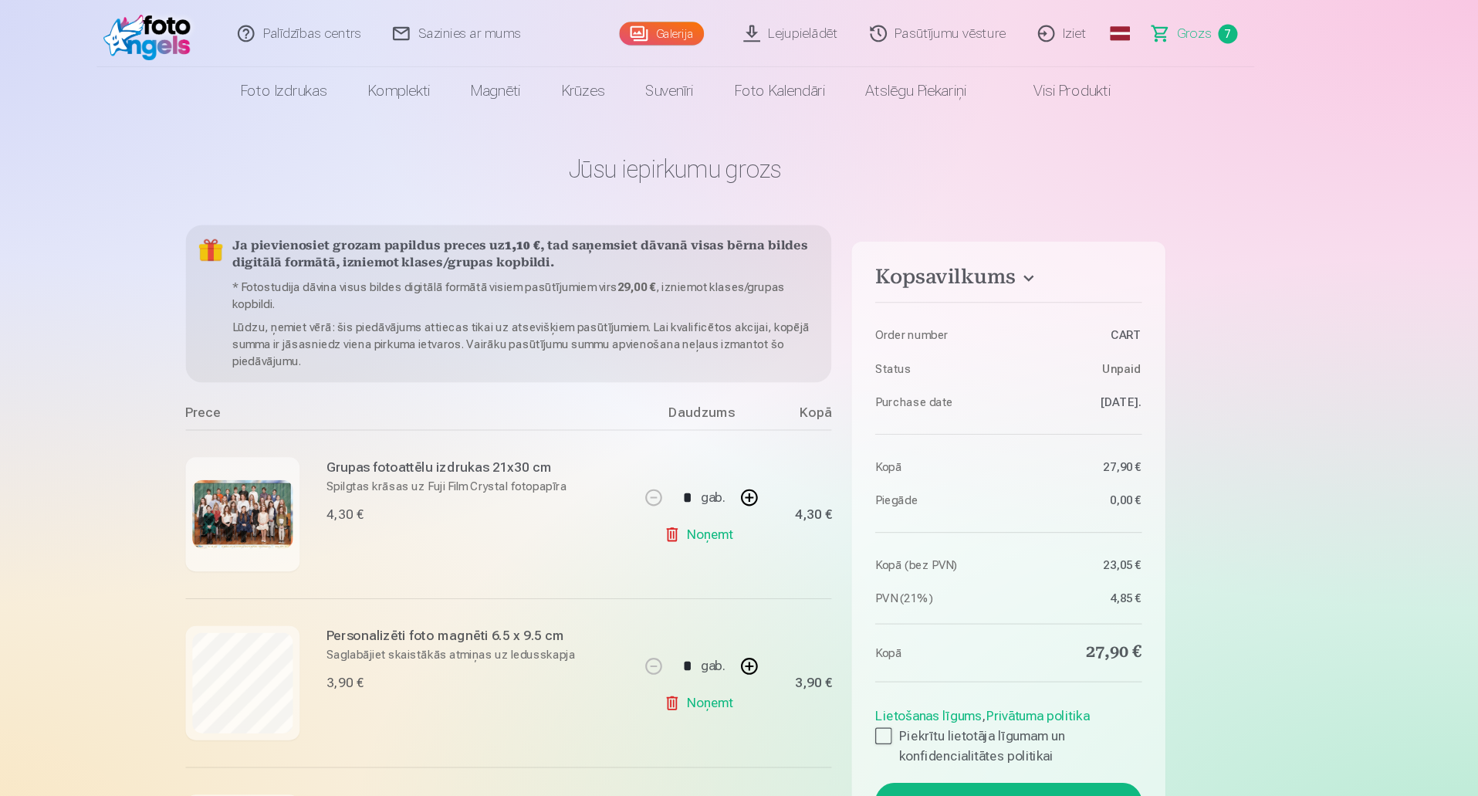
click at [367, 481] on img at bounding box center [341, 473] width 93 height 64
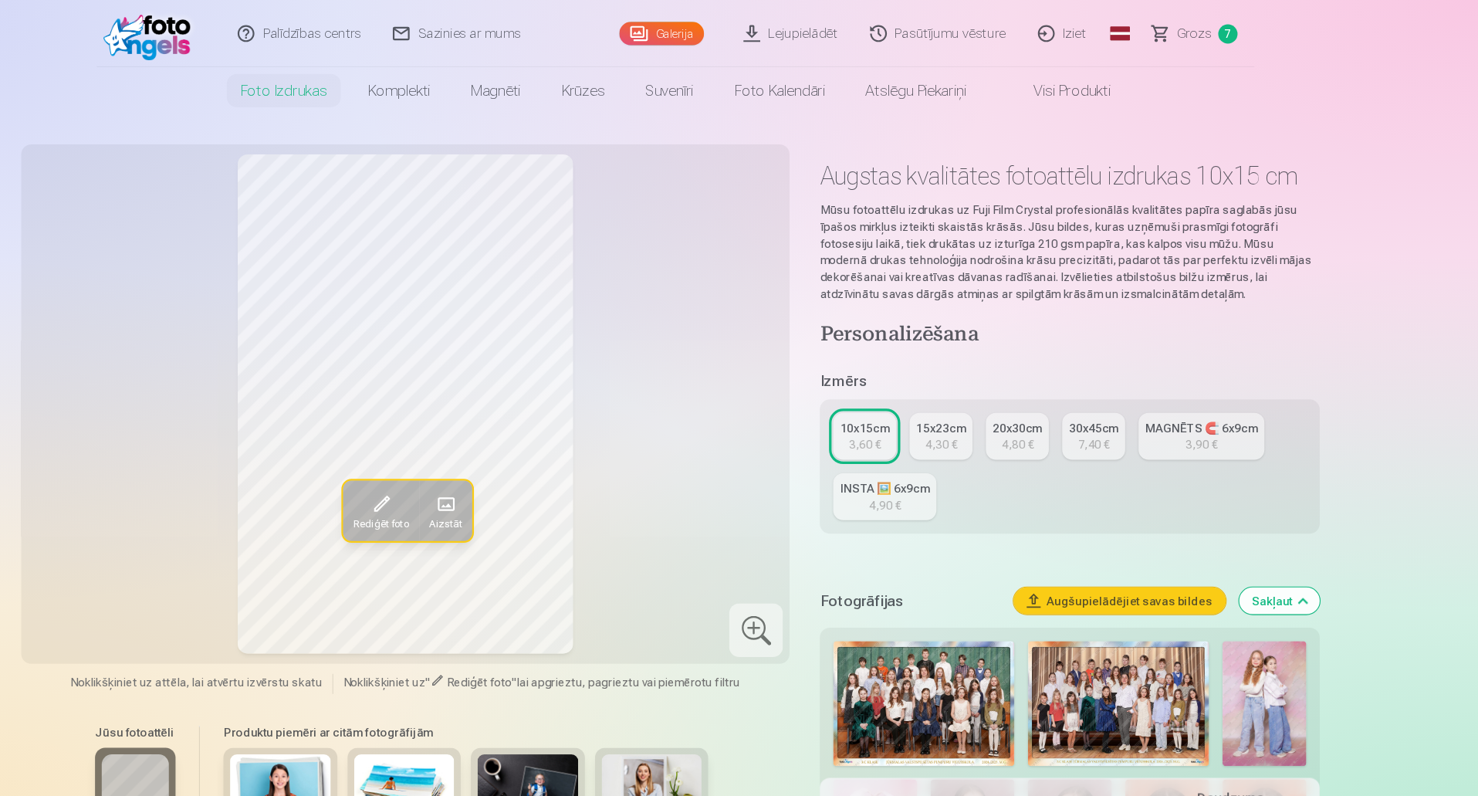
click at [1171, 623] on img at bounding box center [1146, 647] width 167 height 115
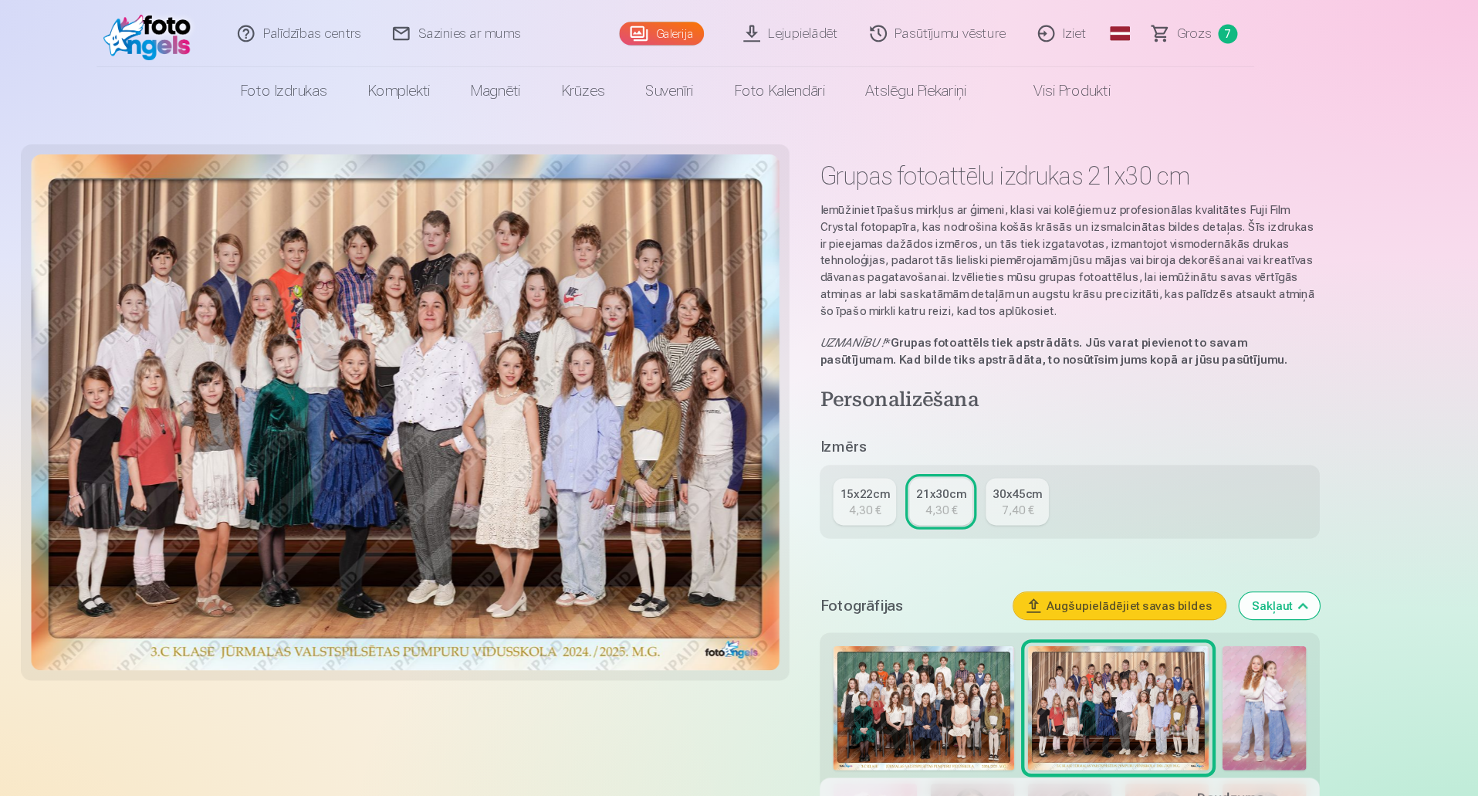
click at [902, 464] on div "4,30 €" at bounding box center [913, 468] width 29 height 15
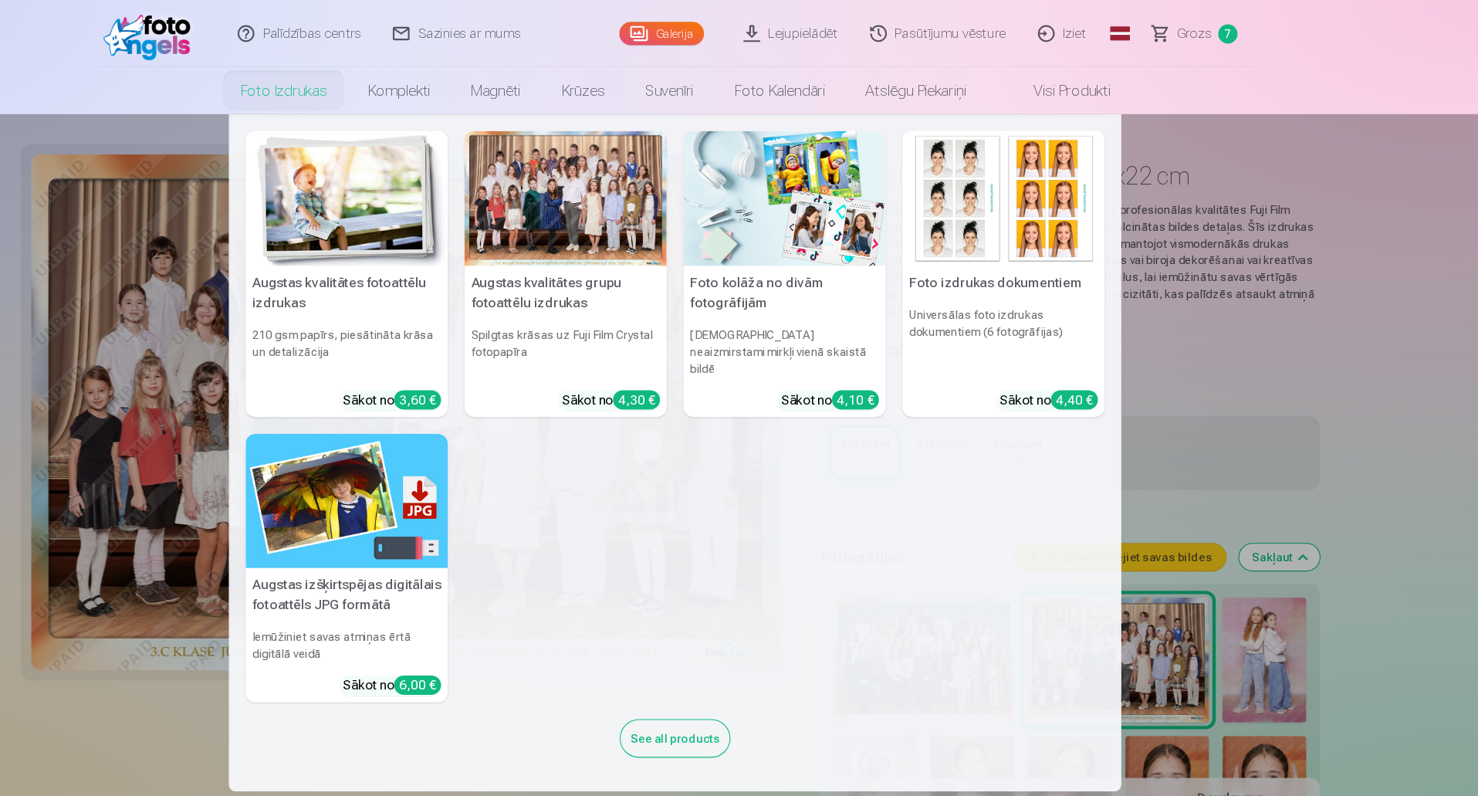
click at [432, 194] on img at bounding box center [437, 182] width 186 height 124
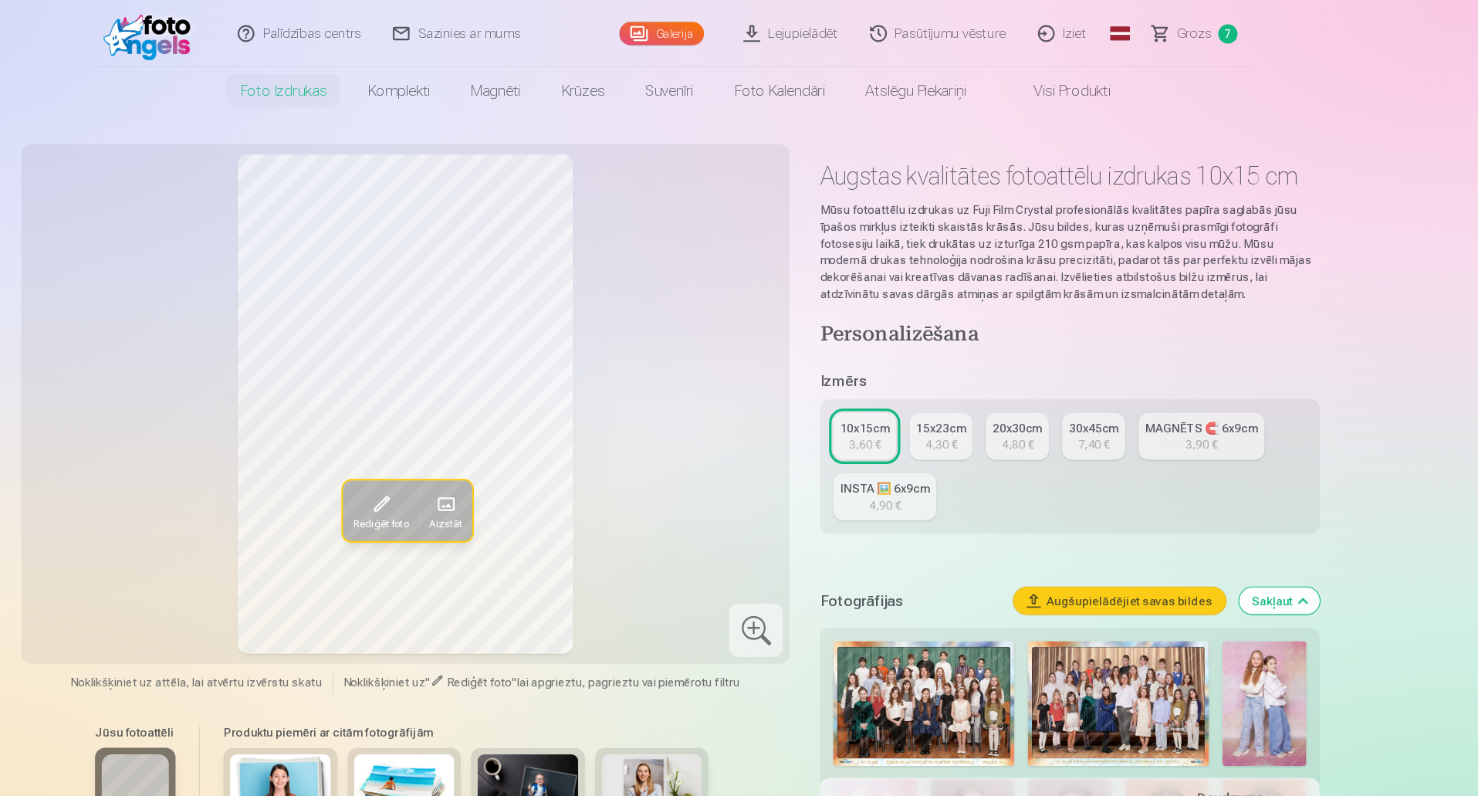
click at [1079, 635] on img at bounding box center [1146, 647] width 167 height 115
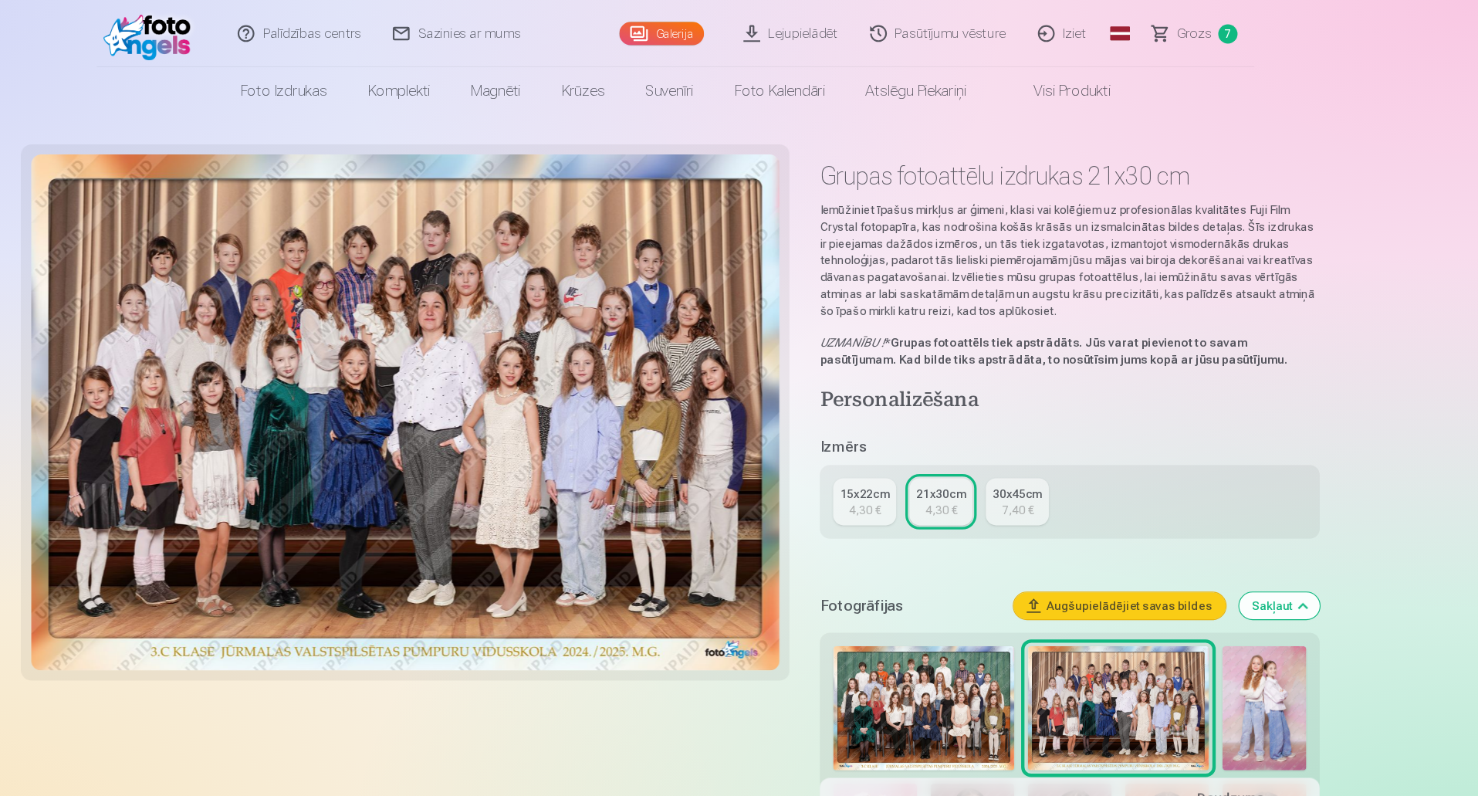
click at [1006, 627] on img at bounding box center [967, 651] width 167 height 115
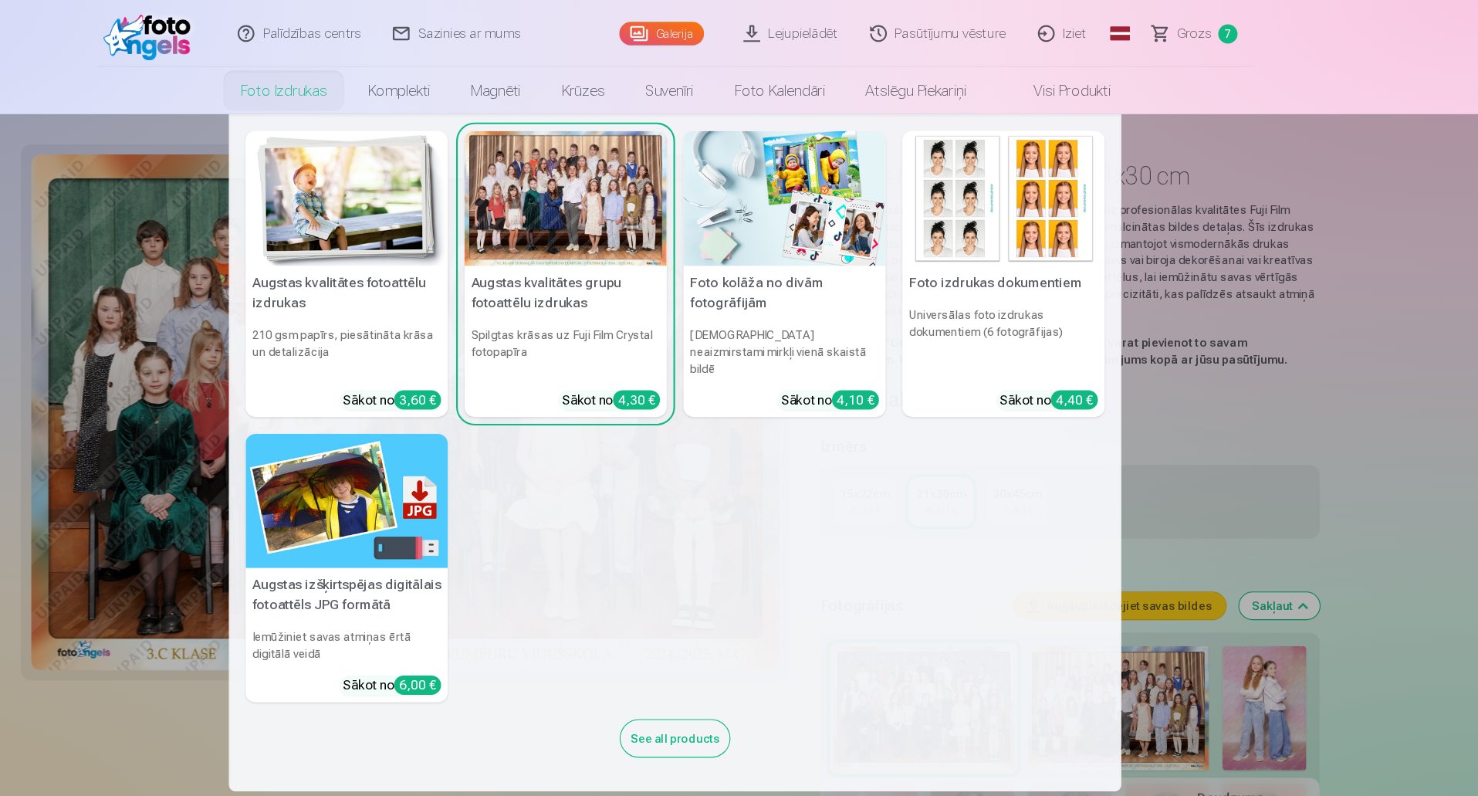
click at [366, 79] on link "Foto izdrukas" at bounding box center [378, 83] width 117 height 43
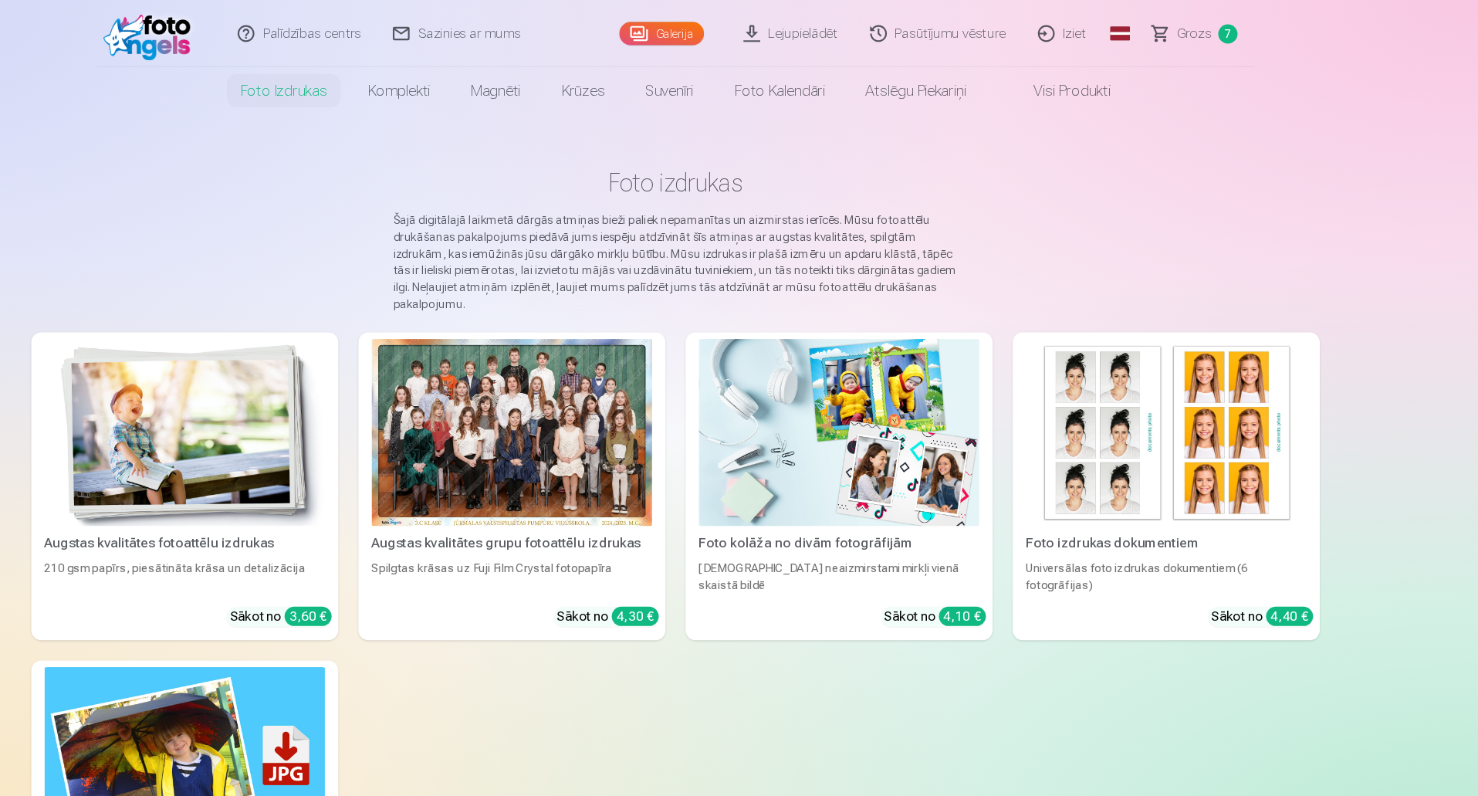
click at [366, 79] on link "Foto izdrukas" at bounding box center [378, 83] width 117 height 43
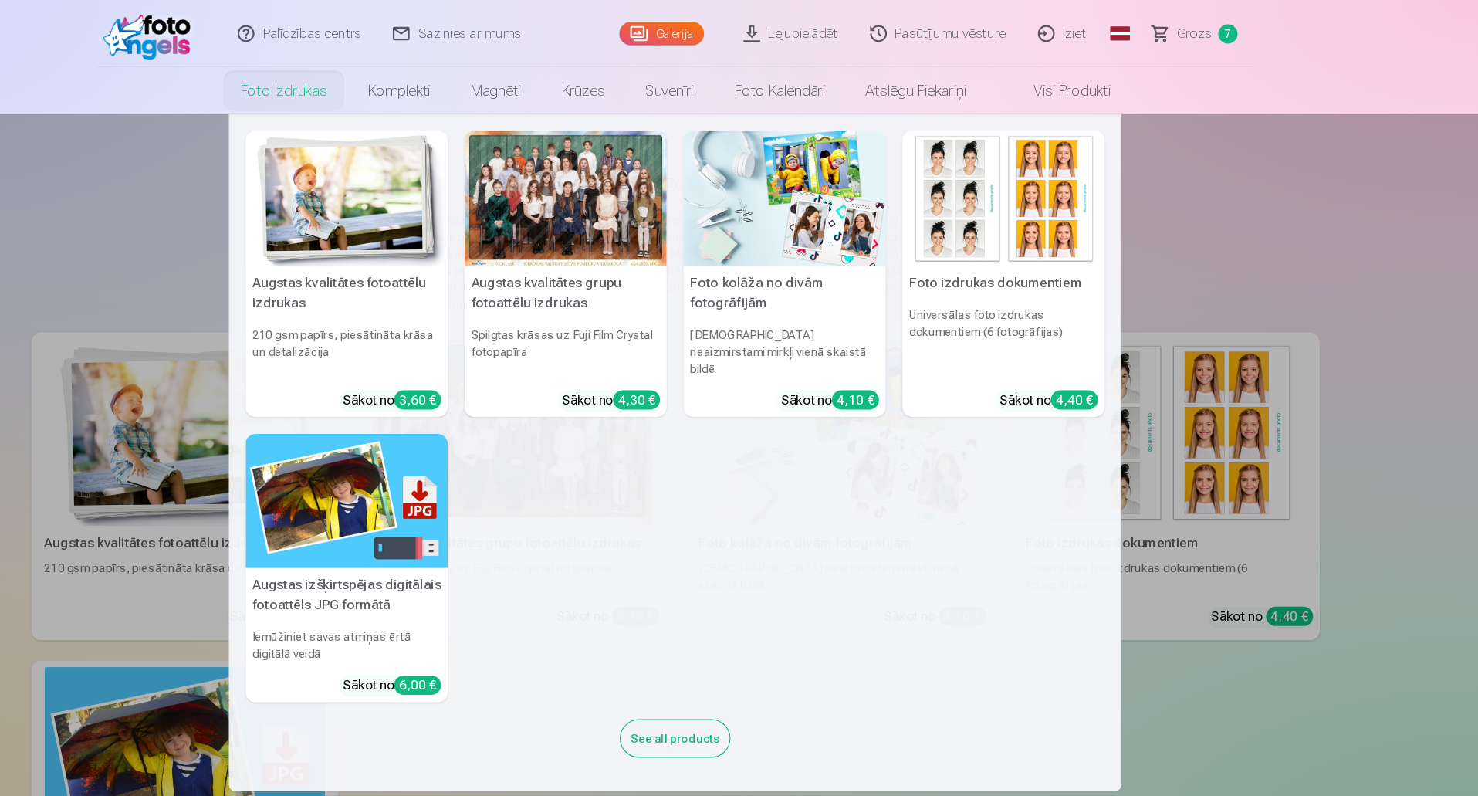
click at [427, 224] on img at bounding box center [437, 182] width 186 height 124
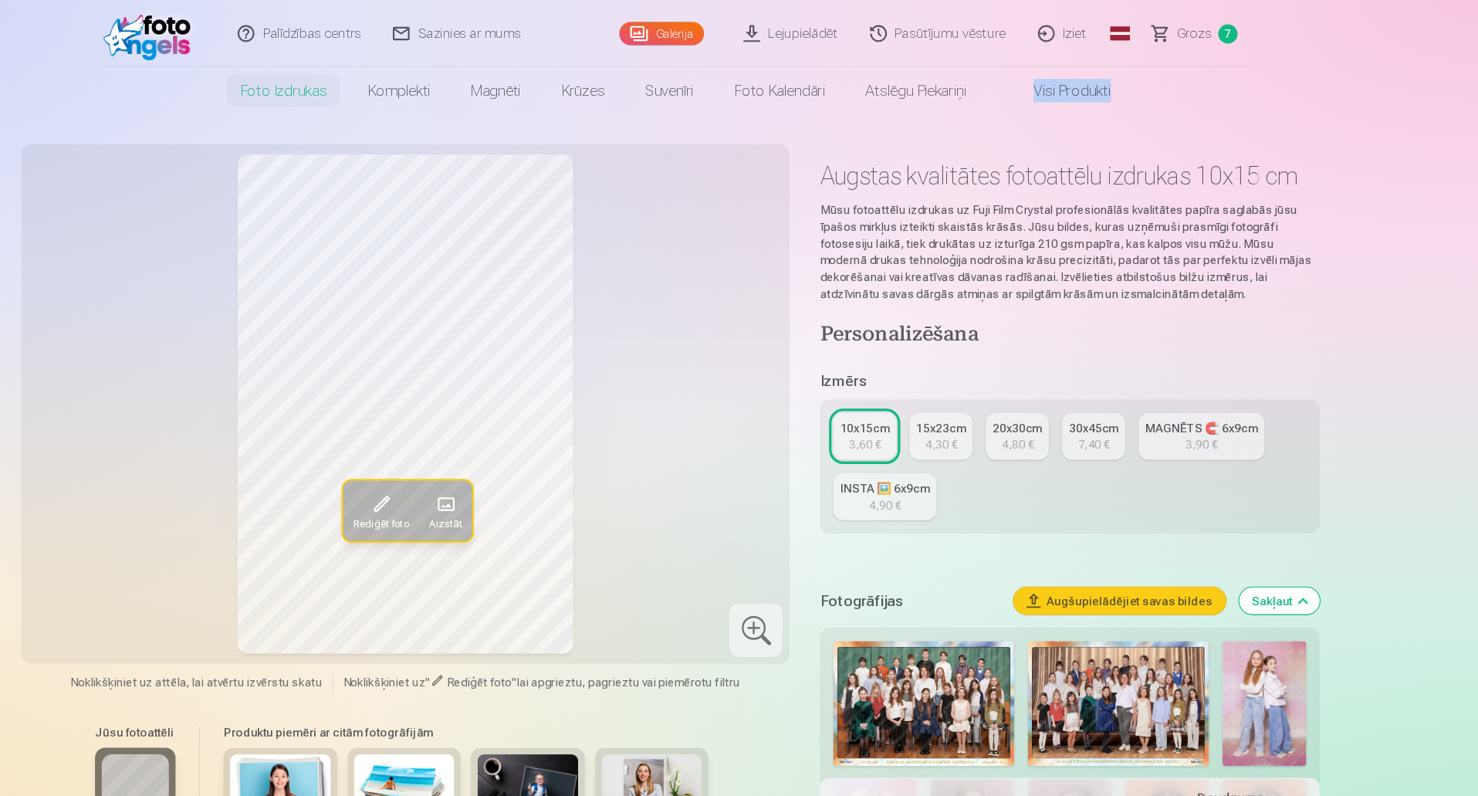
drag, startPoint x: 1476, startPoint y: 66, endPoint x: 1478, endPoint y: 75, distance: 8.6
click at [1477, 75] on html "Palīdzības centrs Sazinies ar mums Galerija Lejupielādēt Pasūtījumu vēsture Izi…" at bounding box center [739, 398] width 1478 height 796
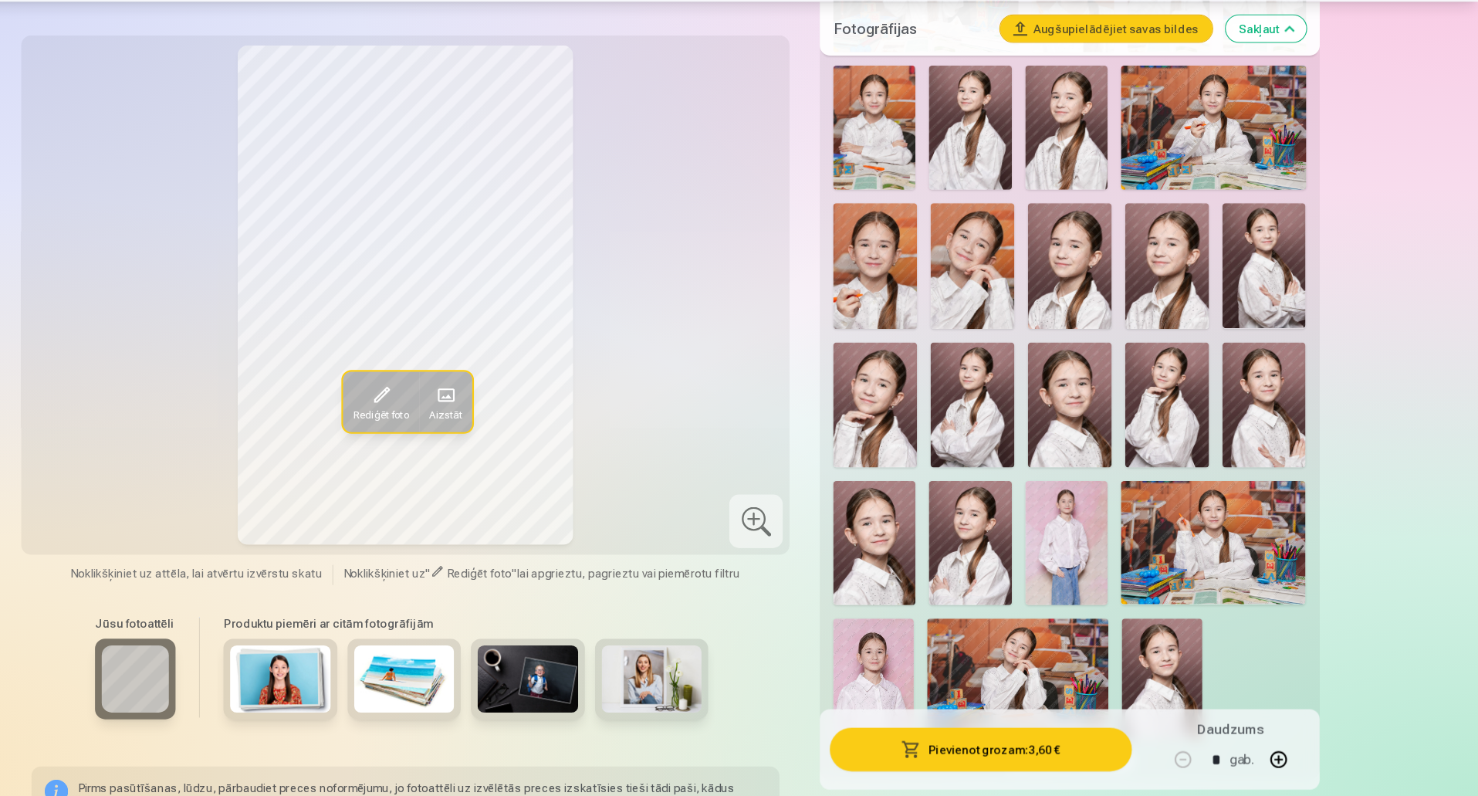
scroll to position [1018, 0]
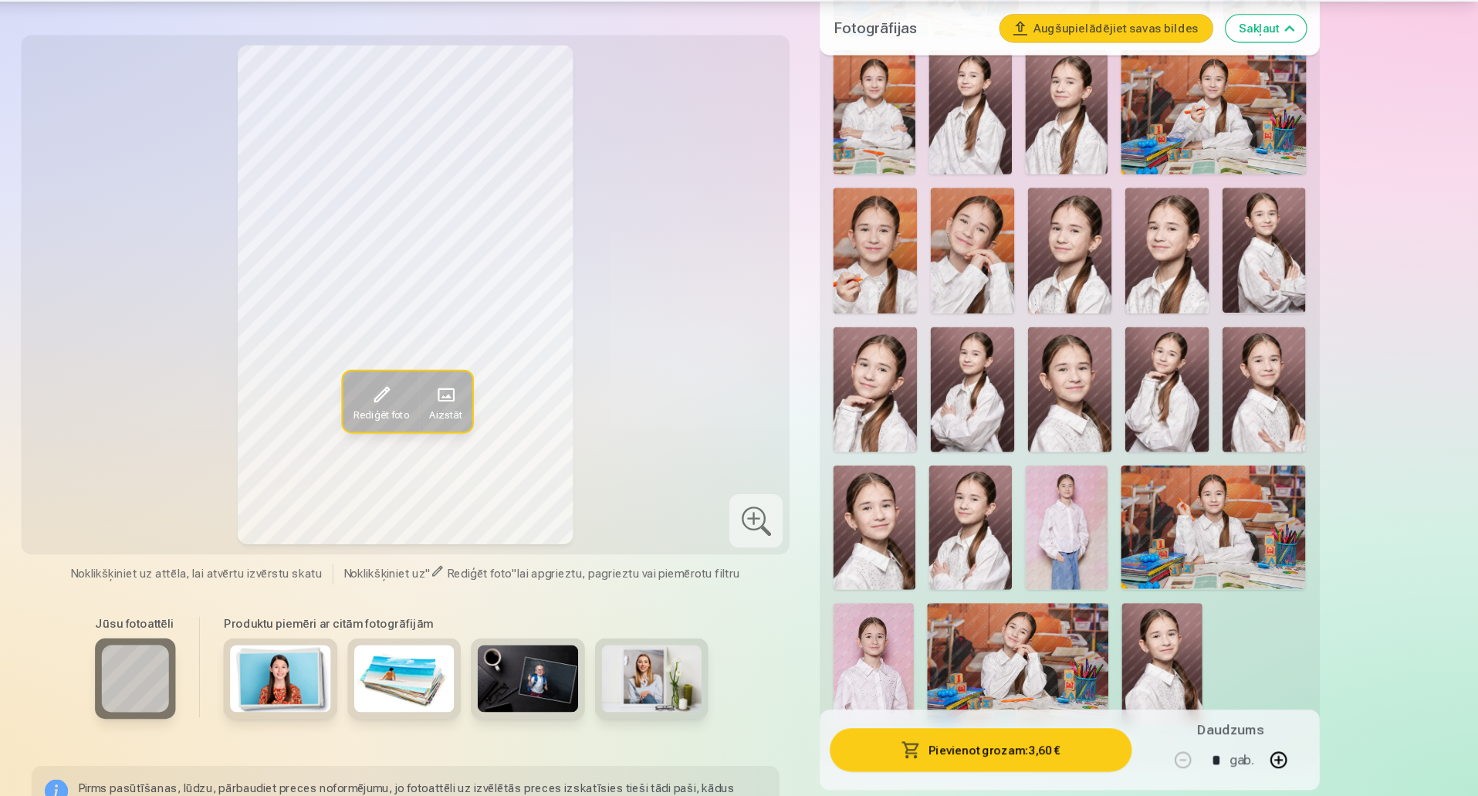
click at [1194, 702] on img at bounding box center [1187, 673] width 74 height 111
click at [1088, 527] on img at bounding box center [1099, 548] width 76 height 113
click at [1298, 306] on img at bounding box center [1280, 294] width 77 height 116
click at [997, 429] on img at bounding box center [1012, 422] width 77 height 116
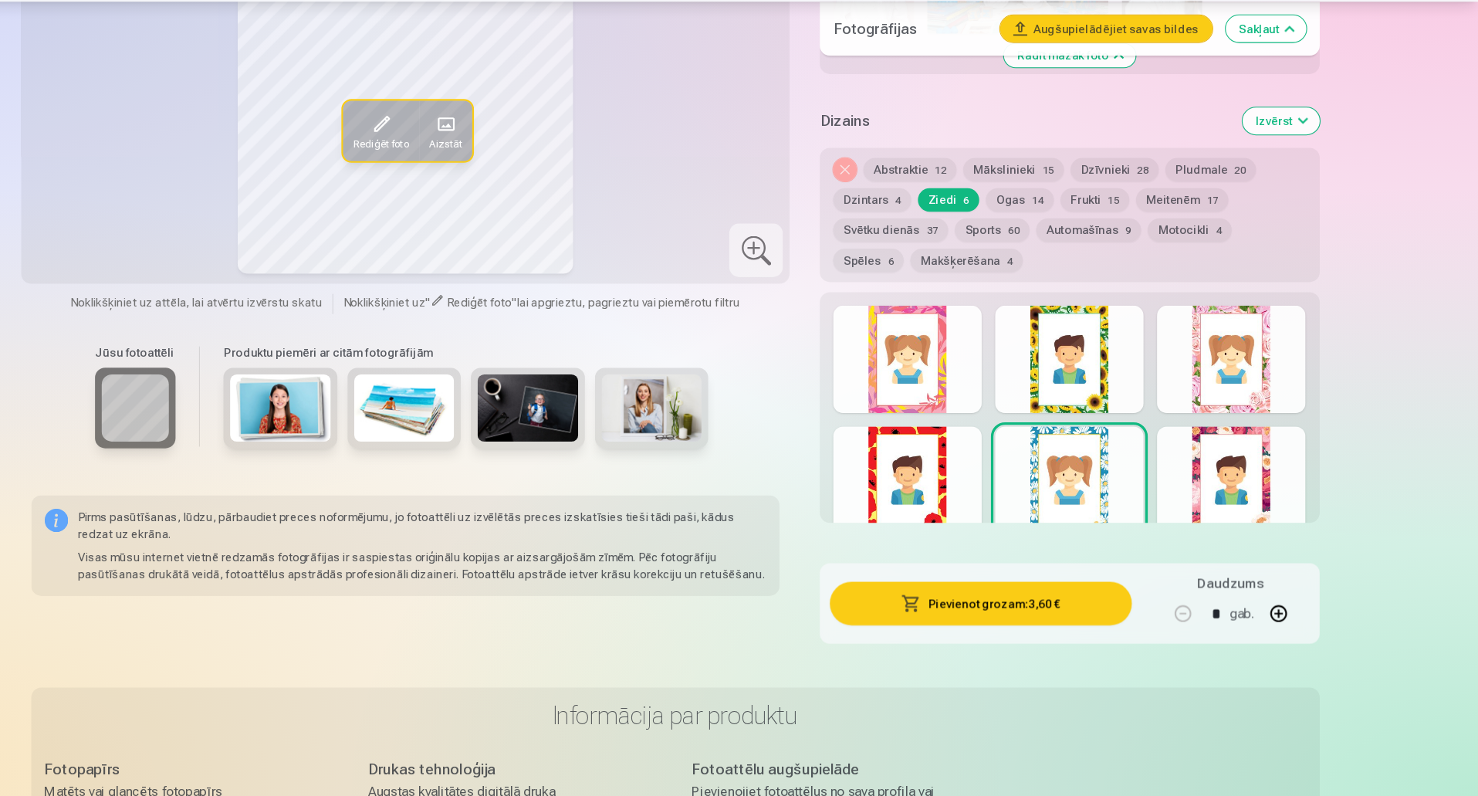
scroll to position [1778, 0]
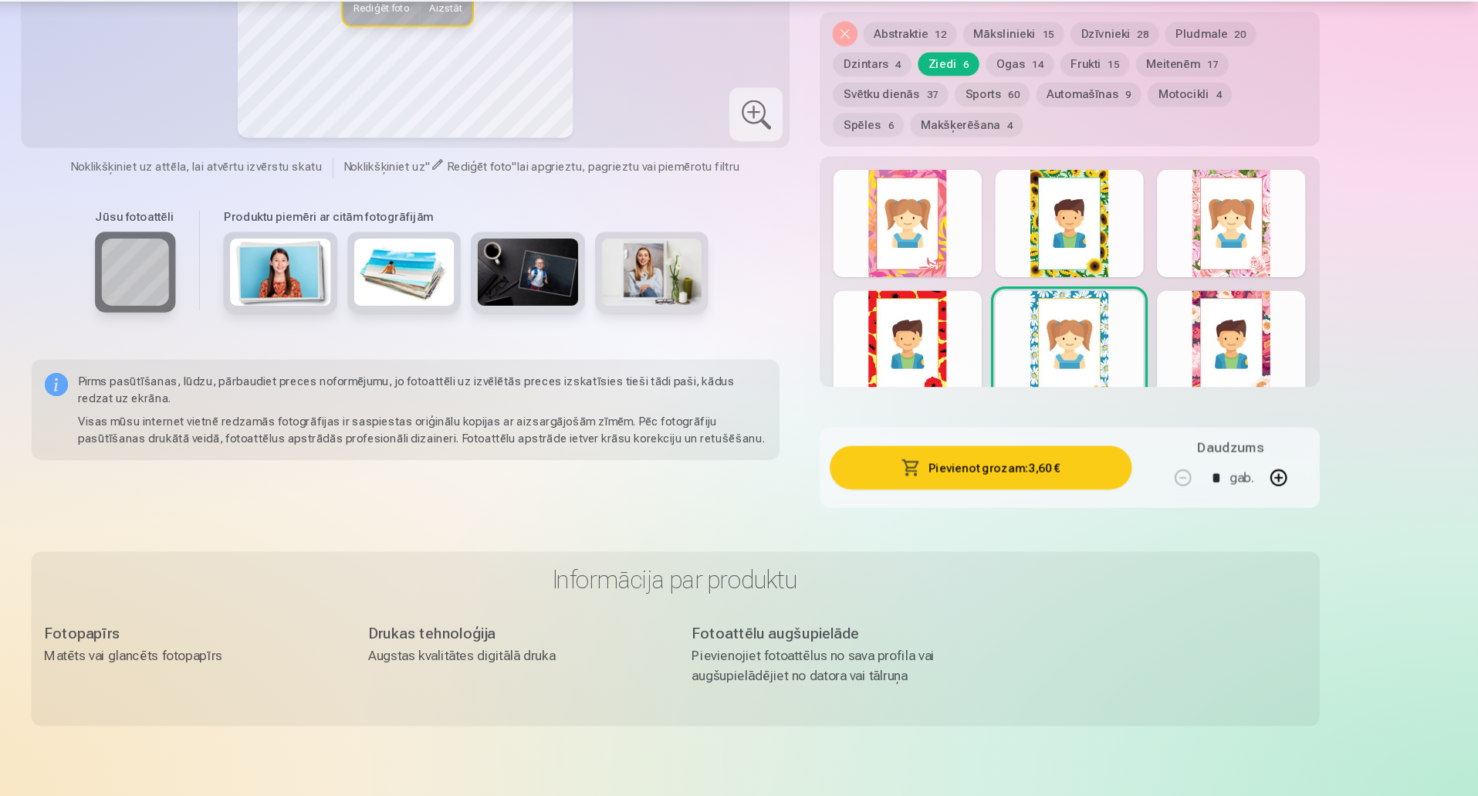
click at [1130, 116] on button "Frukti 15" at bounding box center [1124, 122] width 63 height 22
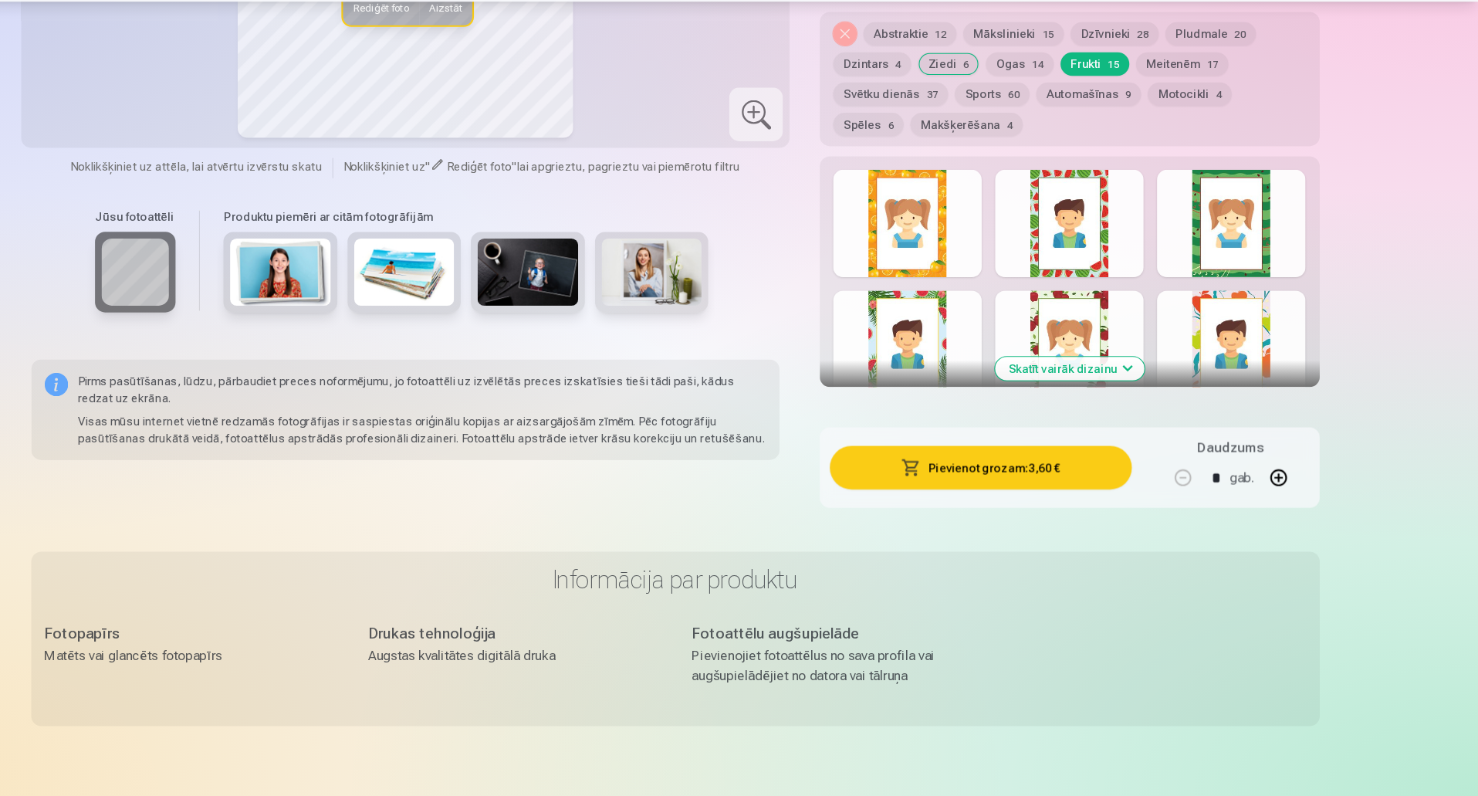
click at [1142, 400] on button "Skatīt vairāk dizainu" at bounding box center [1101, 402] width 137 height 22
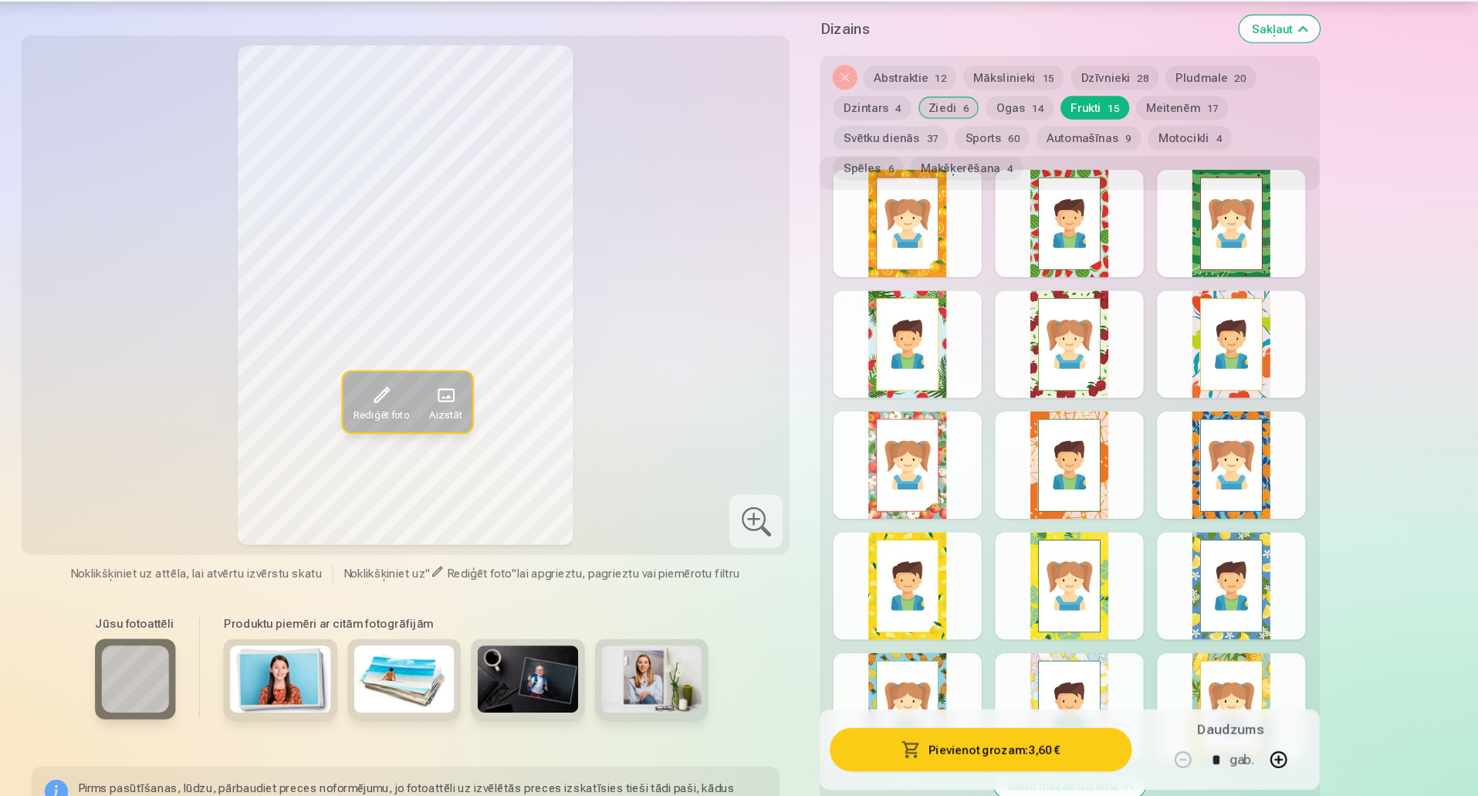
click at [1205, 160] on button "Meitenēm 17" at bounding box center [1205, 162] width 85 height 22
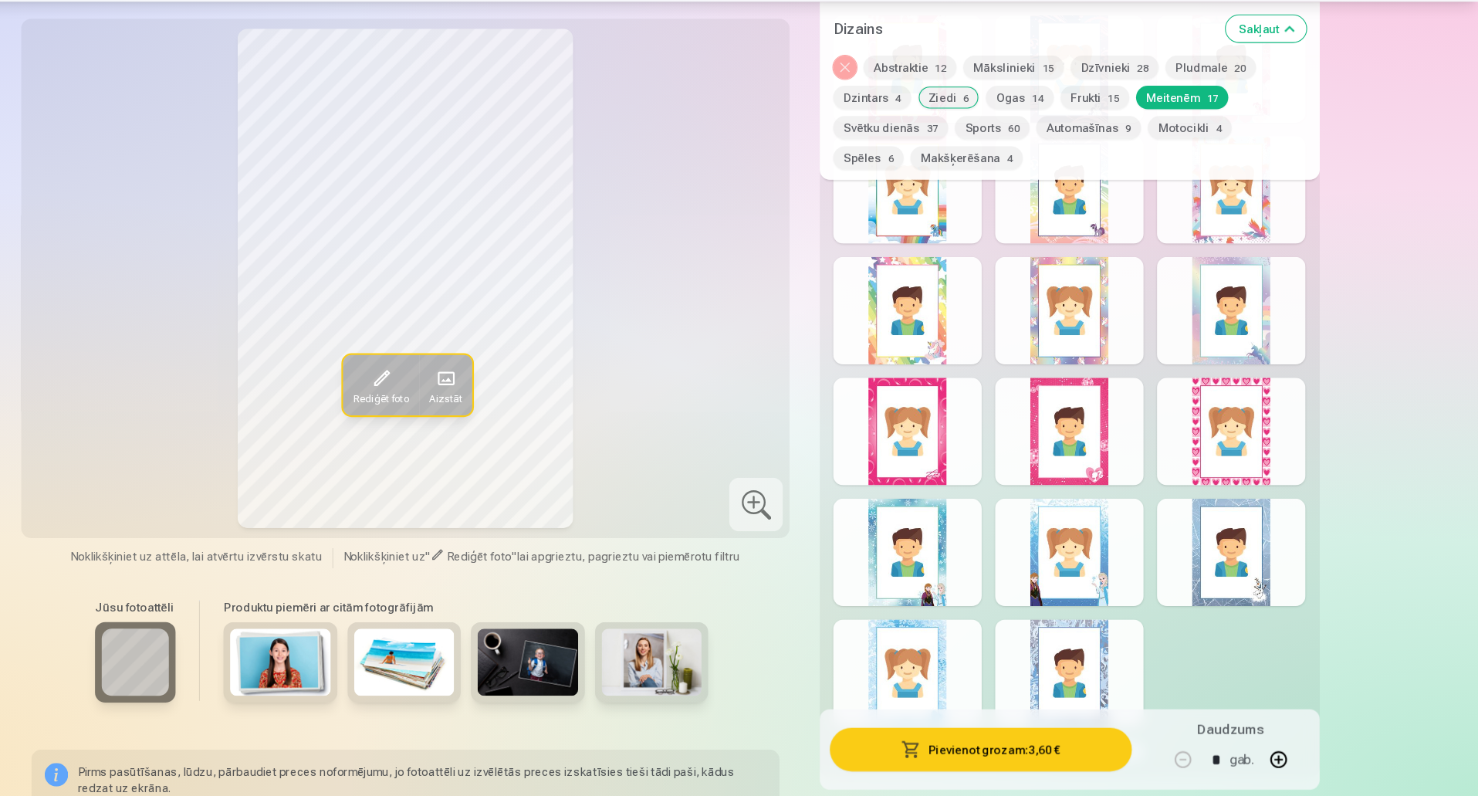
scroll to position [1934, 0]
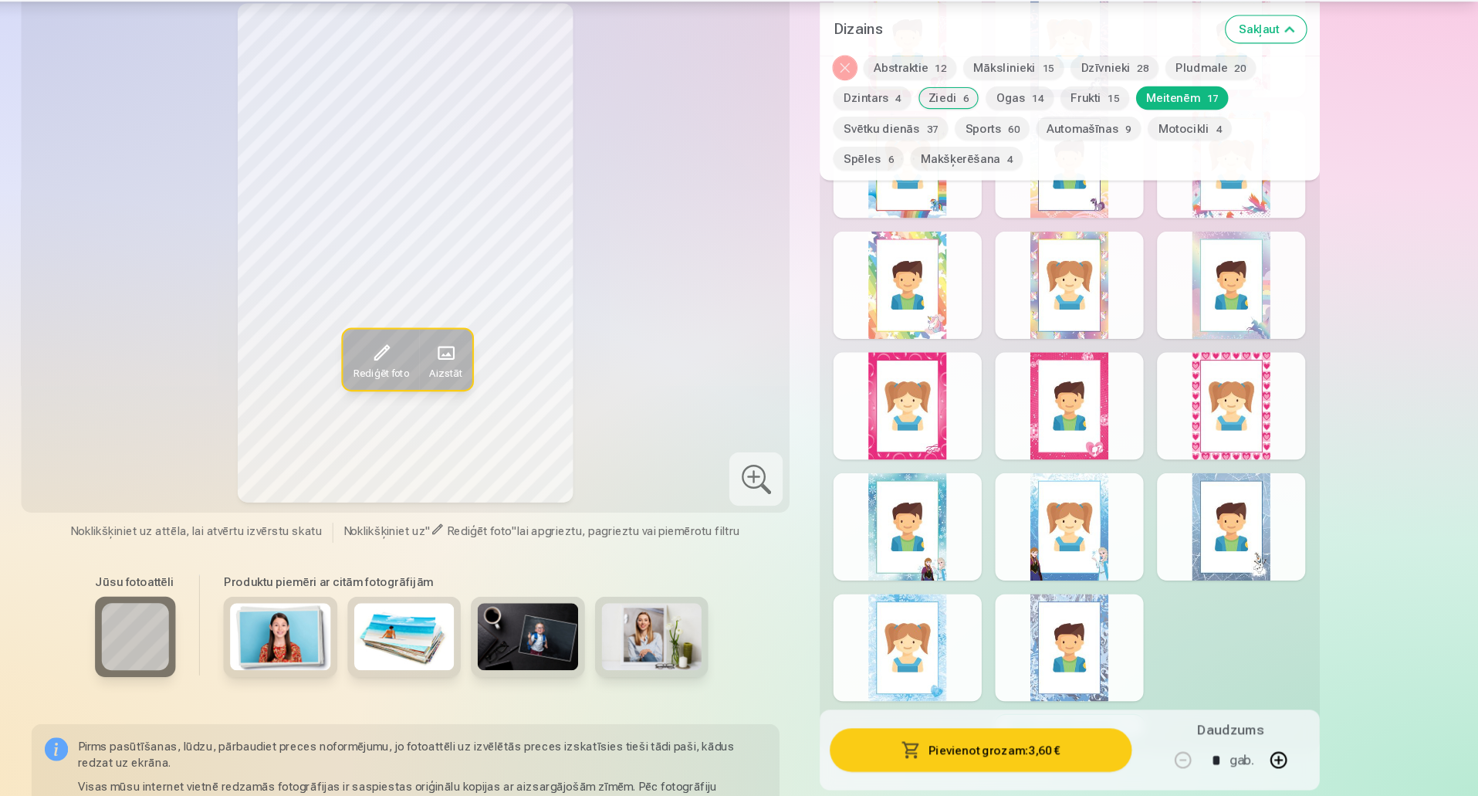
click at [976, 648] on div at bounding box center [952, 659] width 137 height 99
click at [1228, 389] on div at bounding box center [1250, 436] width 137 height 99
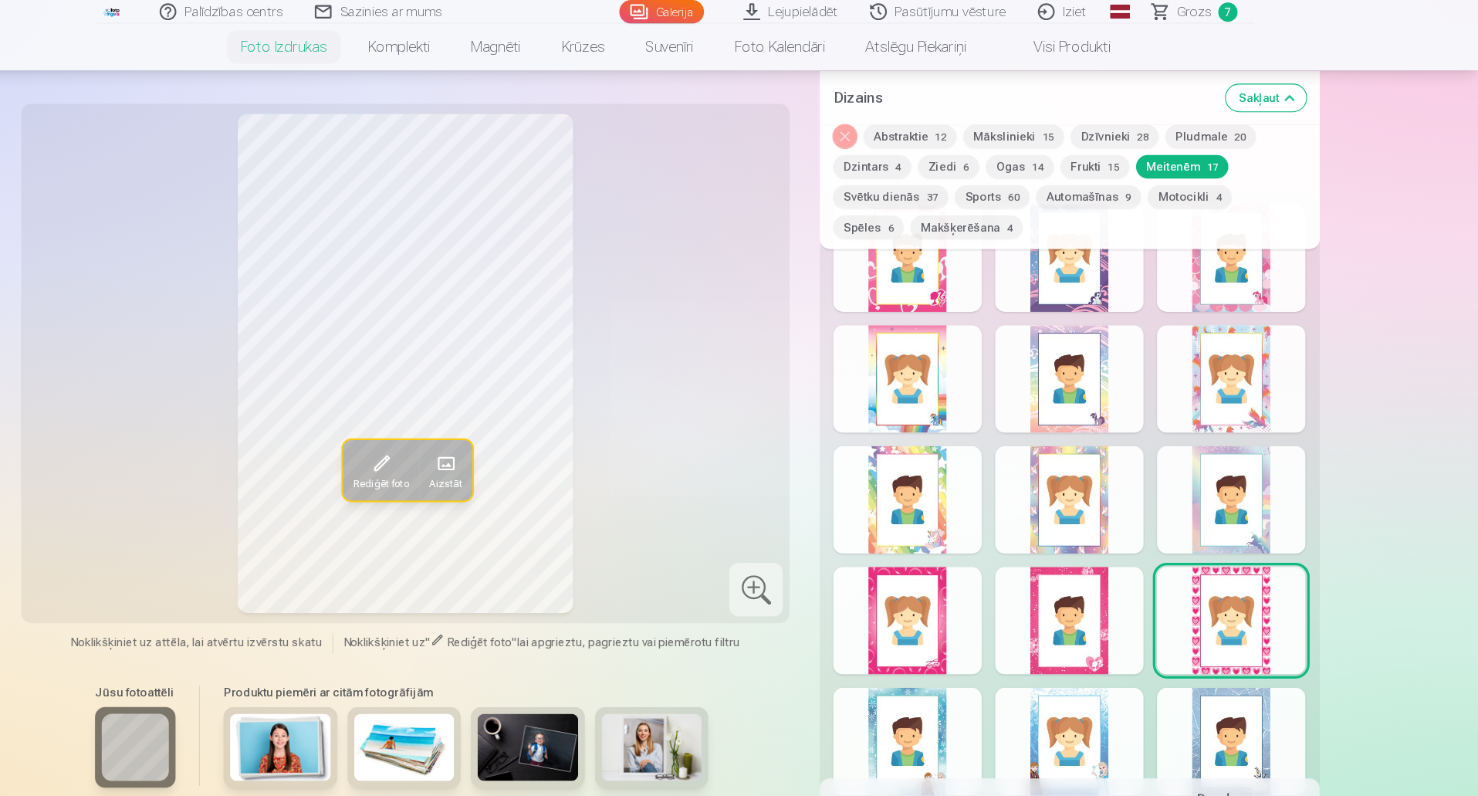
click at [944, 173] on button "Svētku dienās 37" at bounding box center [937, 181] width 106 height 22
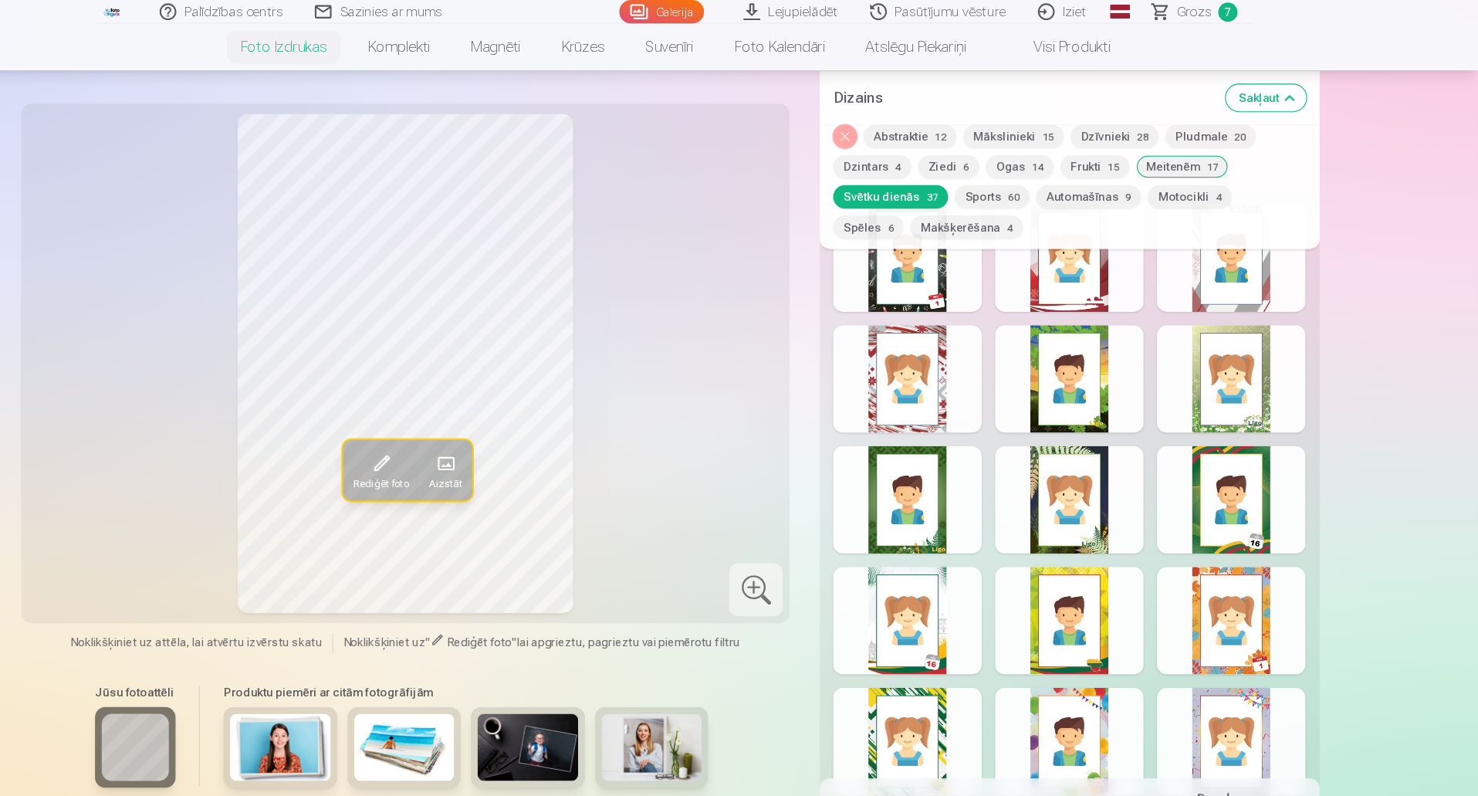
click at [1120, 473] on div at bounding box center [1101, 460] width 137 height 99
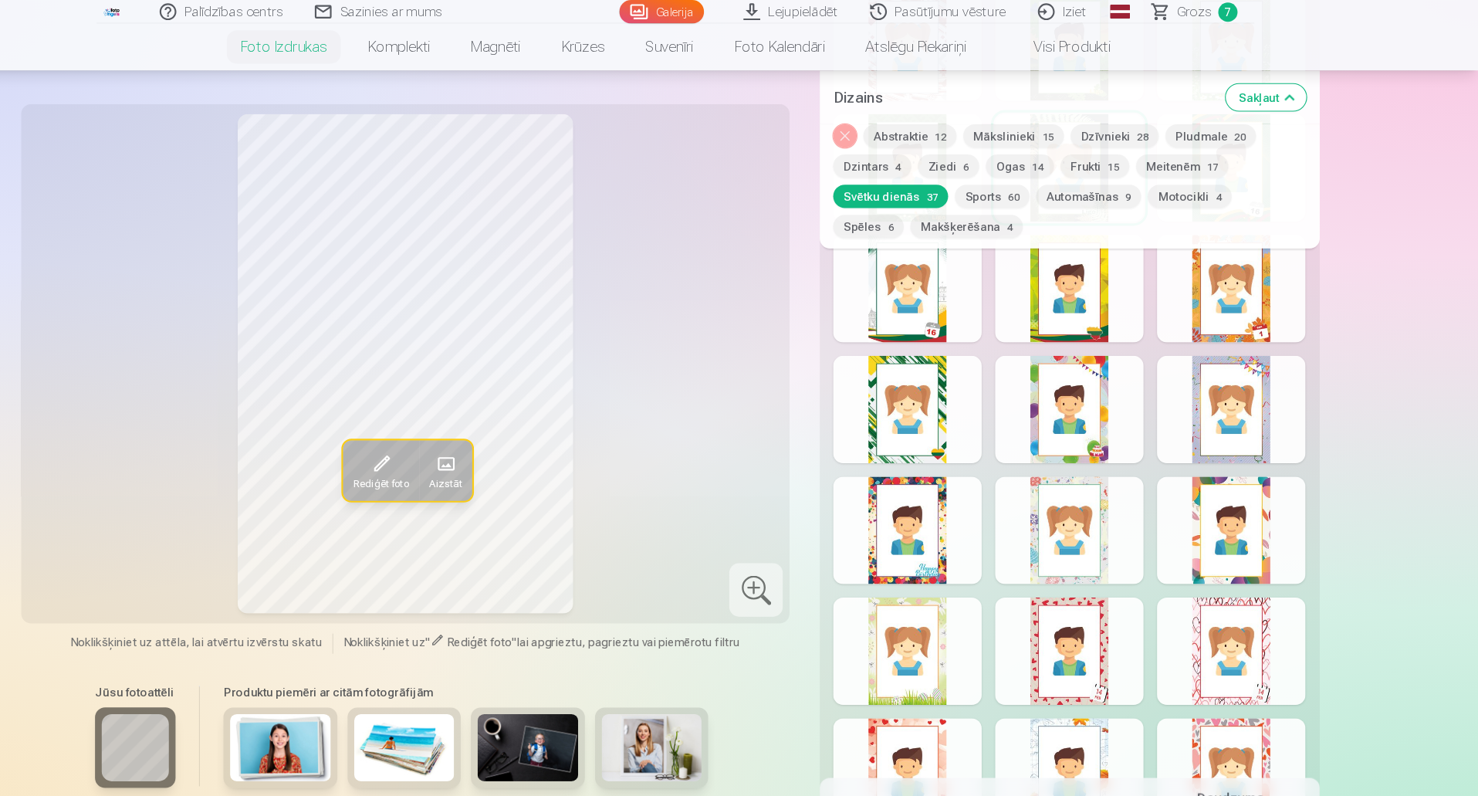
scroll to position [2079, 0]
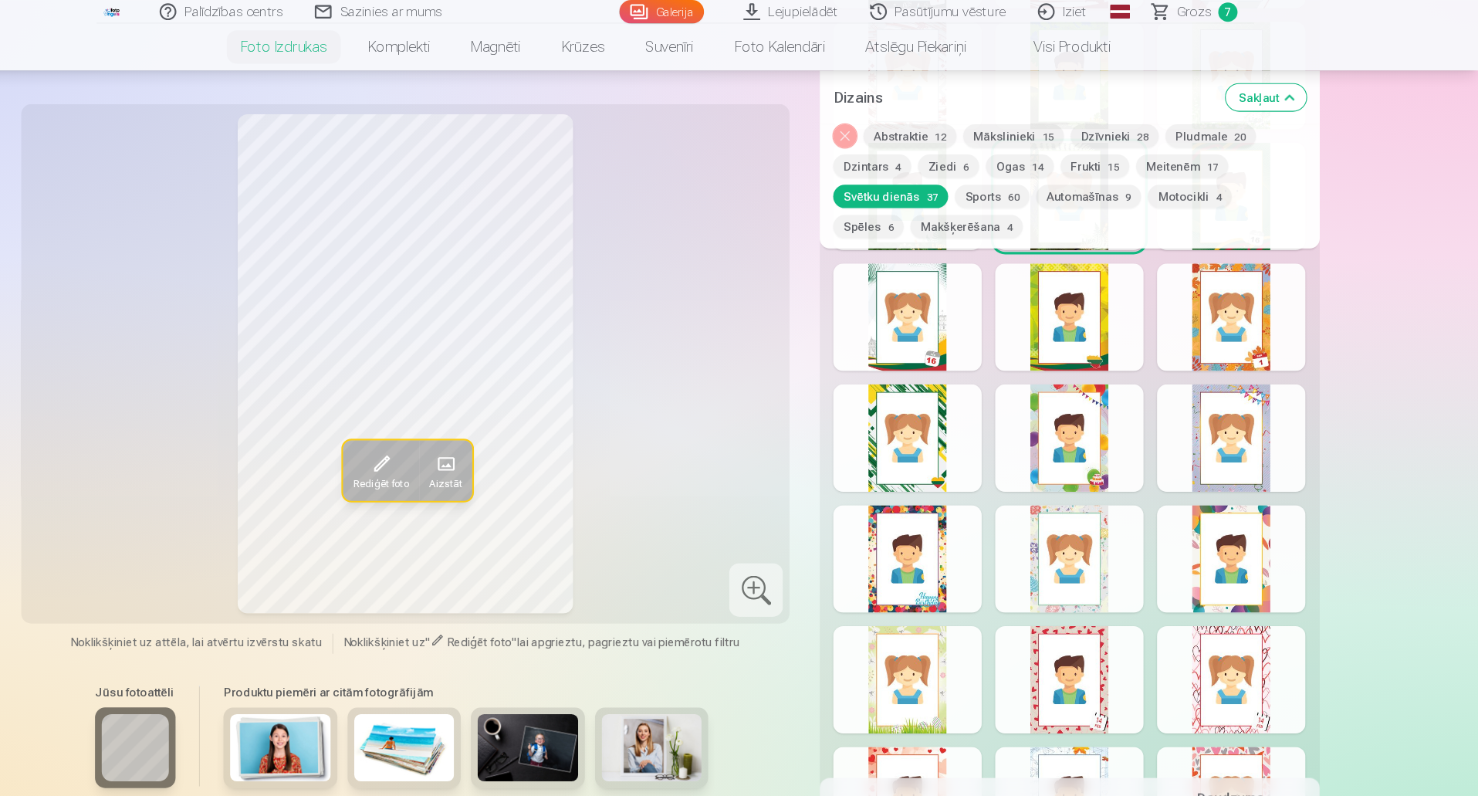
click at [1286, 631] on div at bounding box center [1250, 625] width 137 height 99
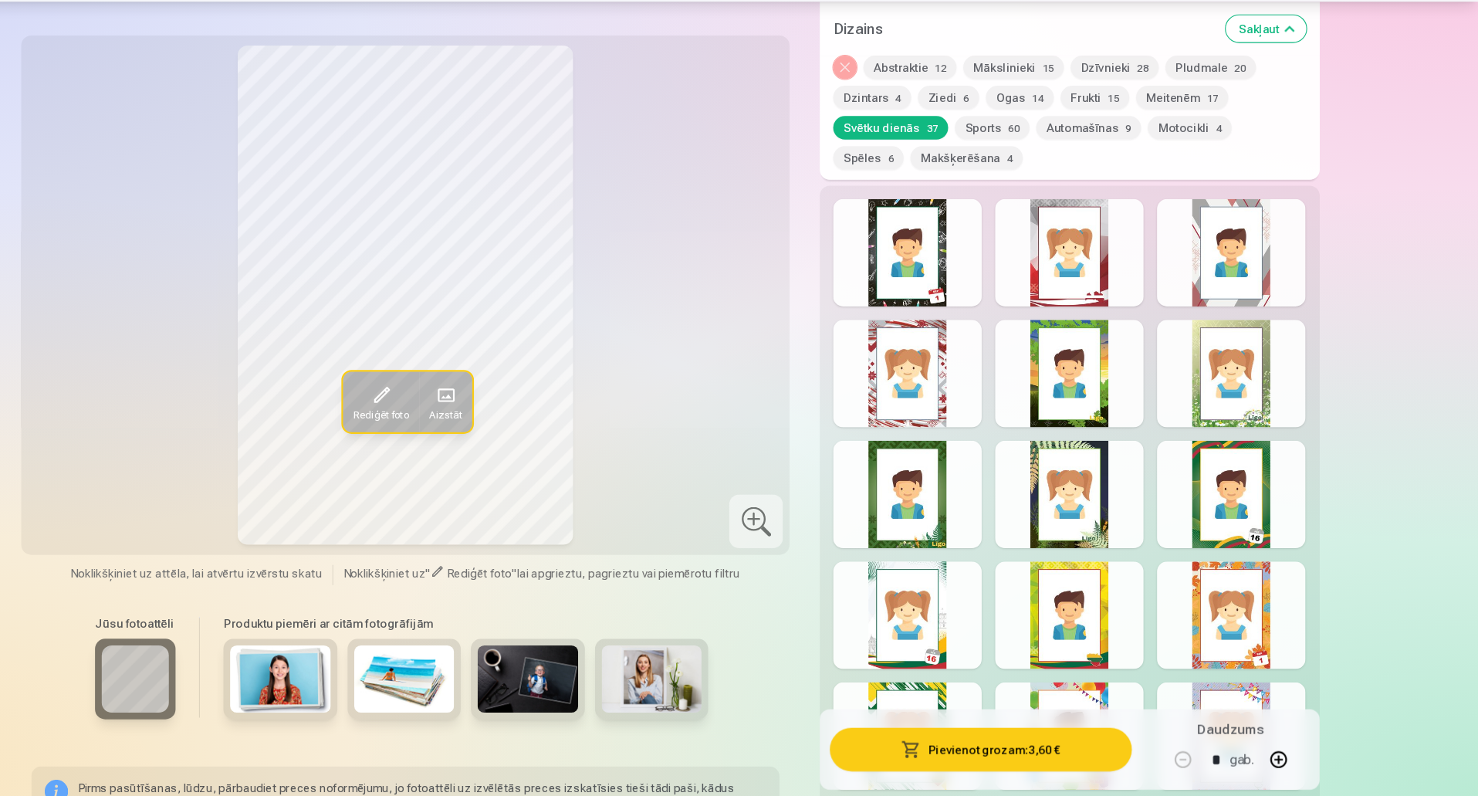
scroll to position [1861, 0]
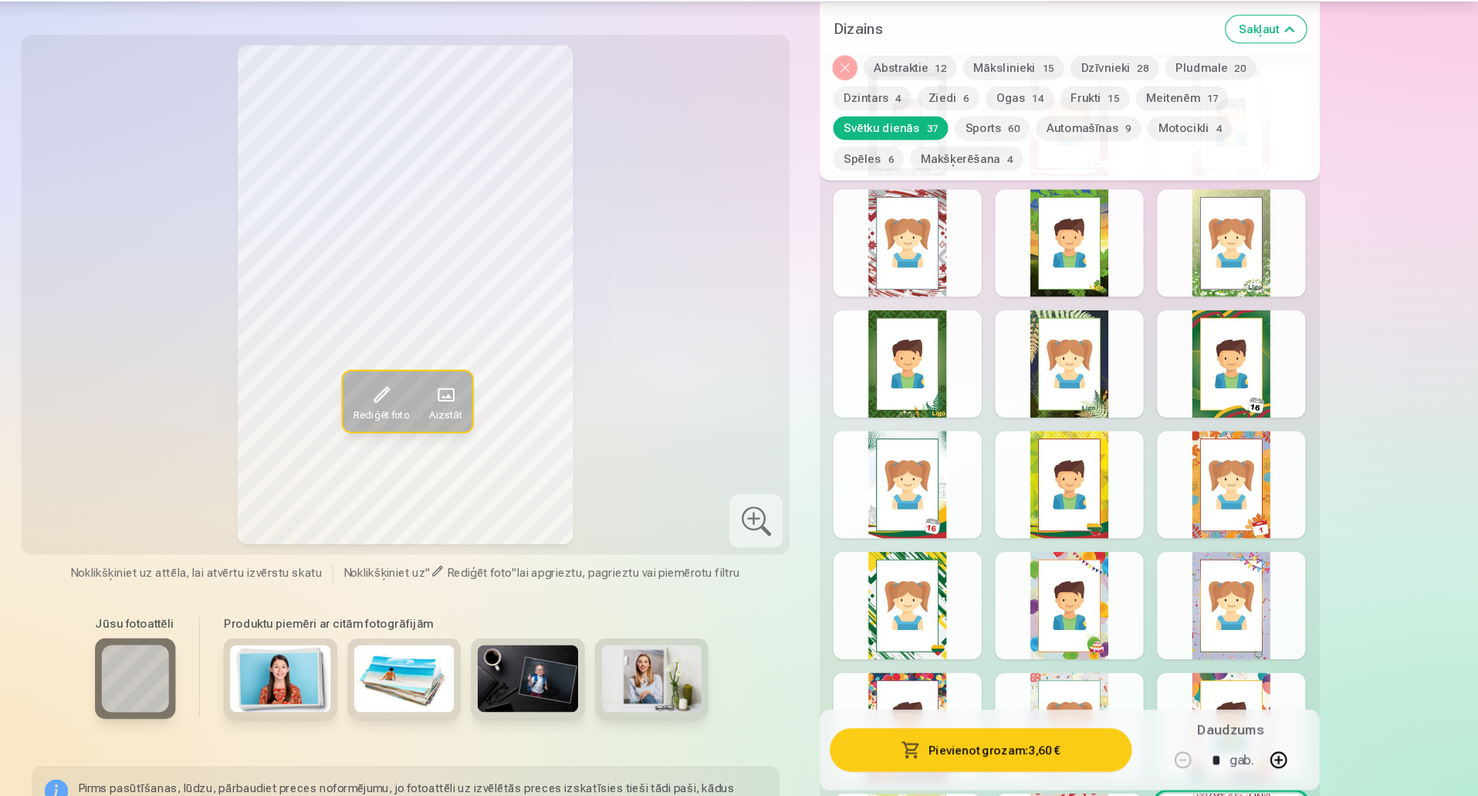
click at [1032, 183] on button "Sports 60" at bounding box center [1030, 181] width 69 height 22
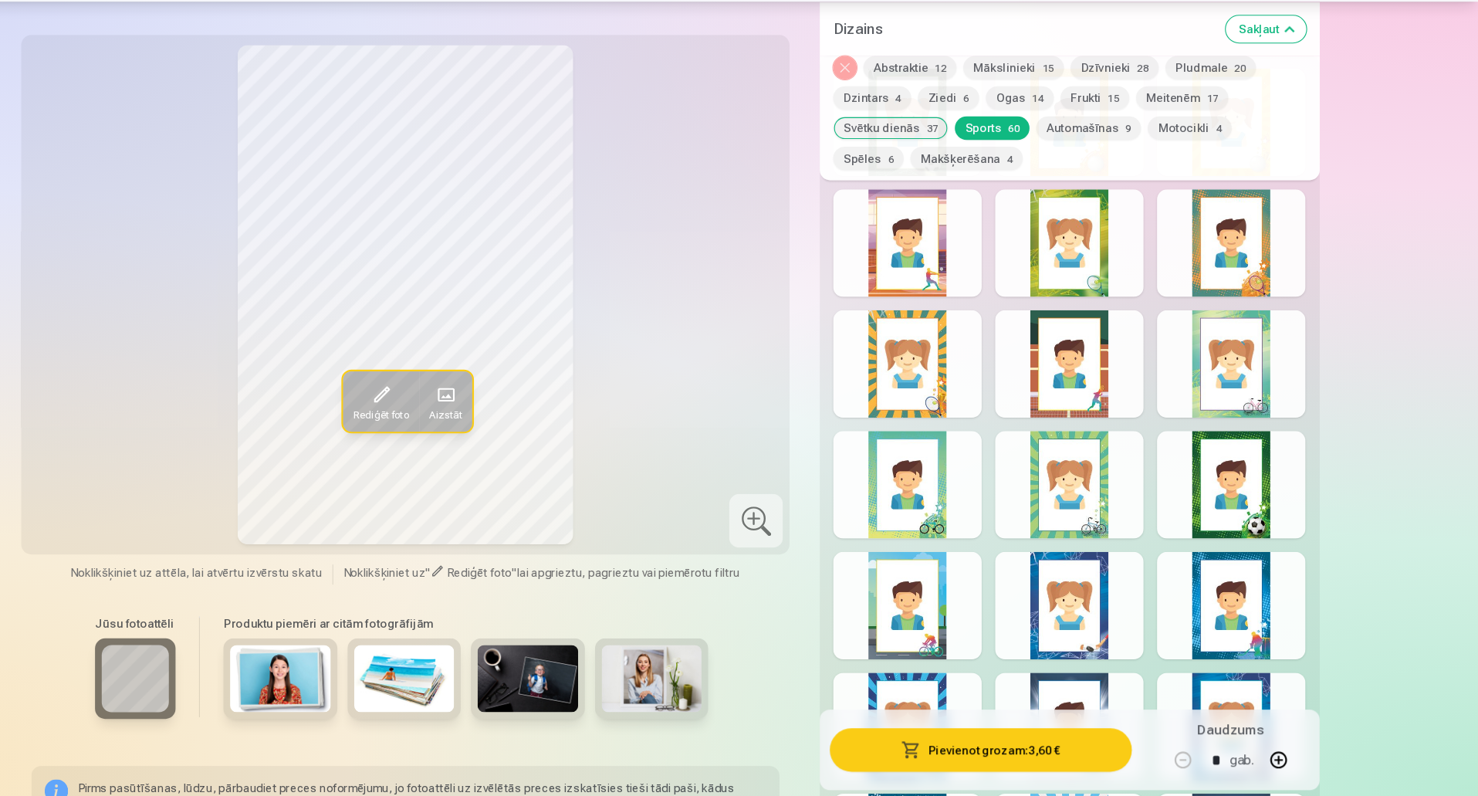
drag, startPoint x: 1475, startPoint y: 245, endPoint x: 1479, endPoint y: 276, distance: 31.1
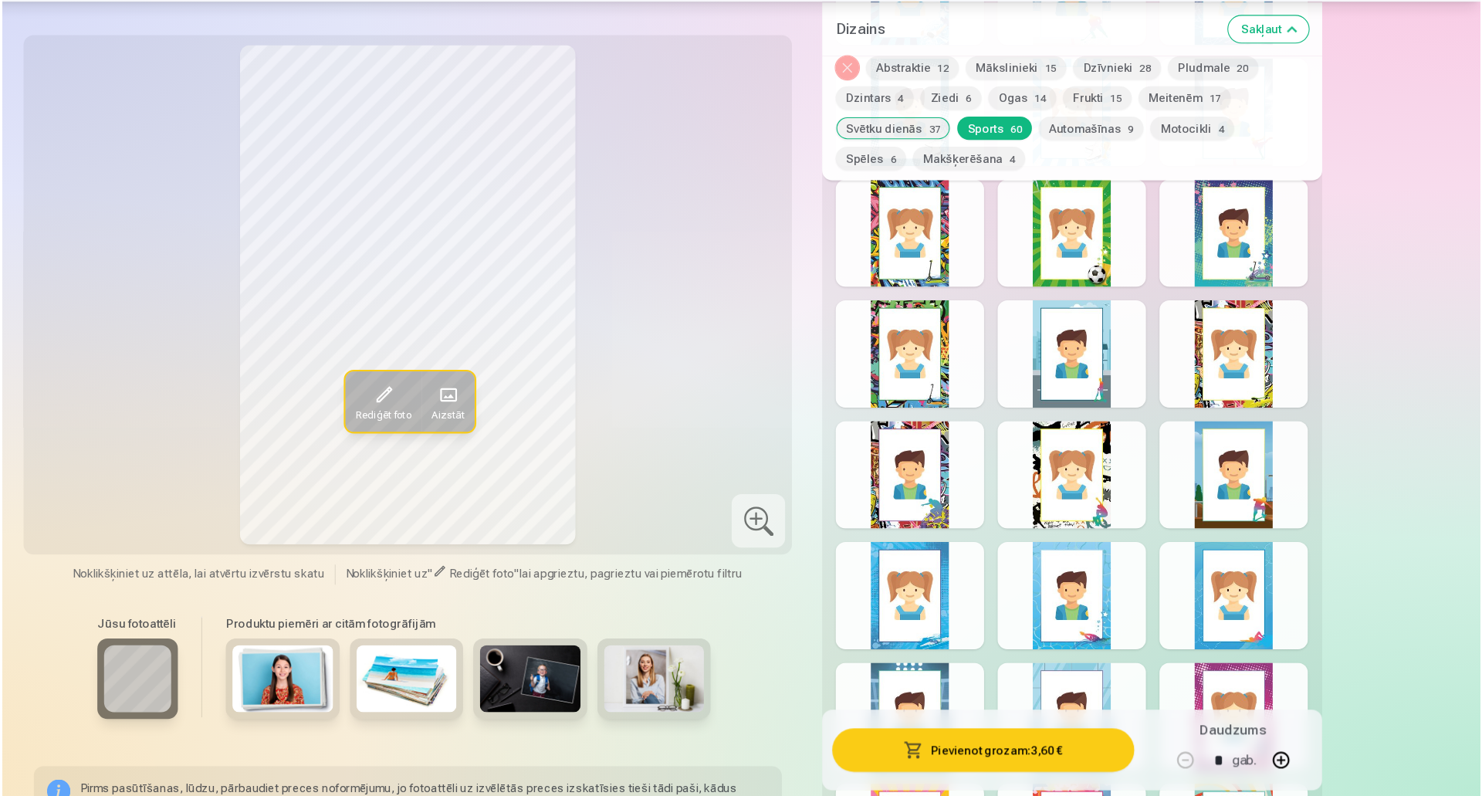
scroll to position [2753, 0]
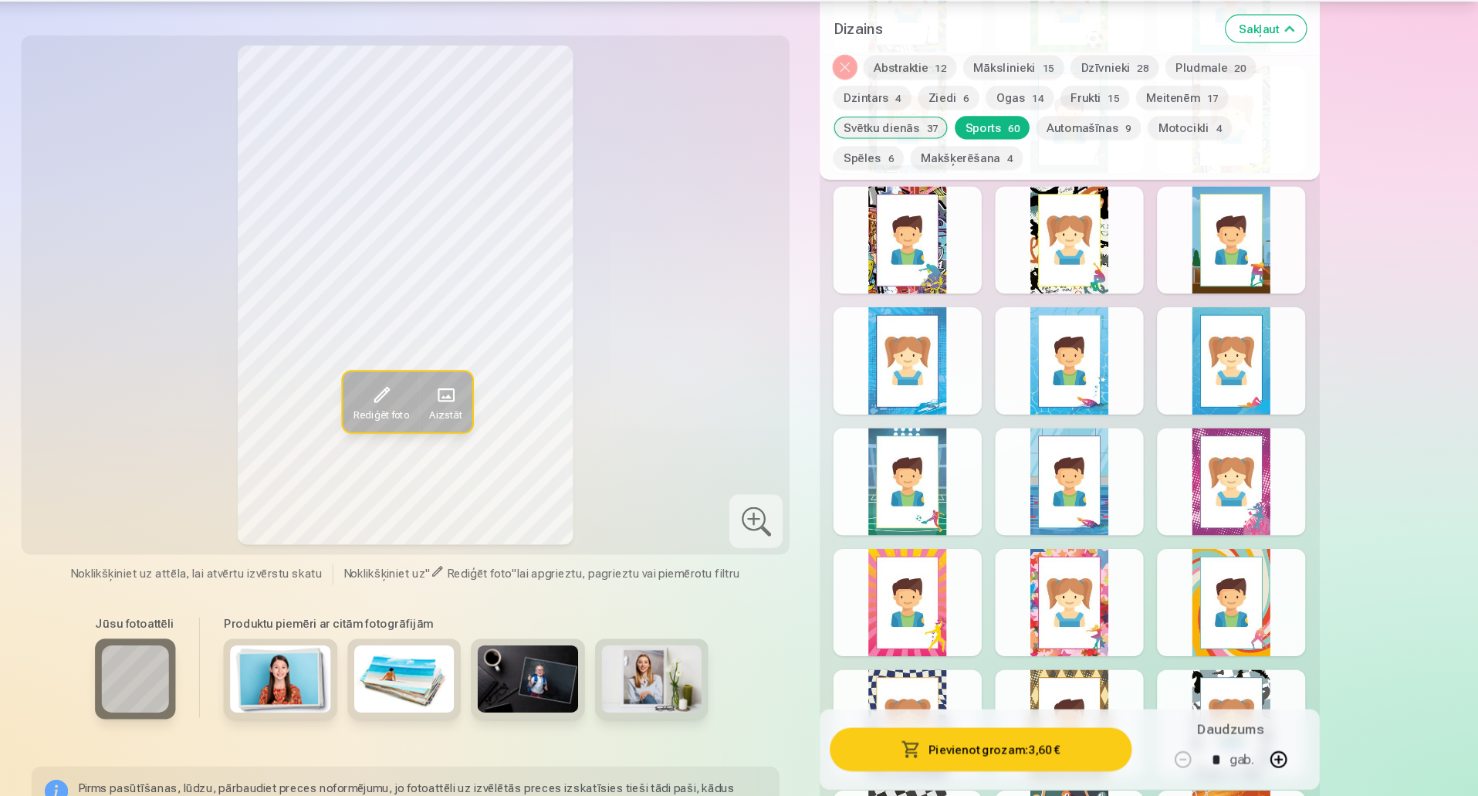
click at [1262, 517] on div at bounding box center [1250, 506] width 137 height 99
click at [1130, 610] on div at bounding box center [1101, 617] width 137 height 99
click at [1264, 505] on div at bounding box center [1250, 506] width 137 height 99
click at [1102, 585] on div at bounding box center [1101, 617] width 137 height 99
click at [1255, 492] on div at bounding box center [1250, 506] width 137 height 99
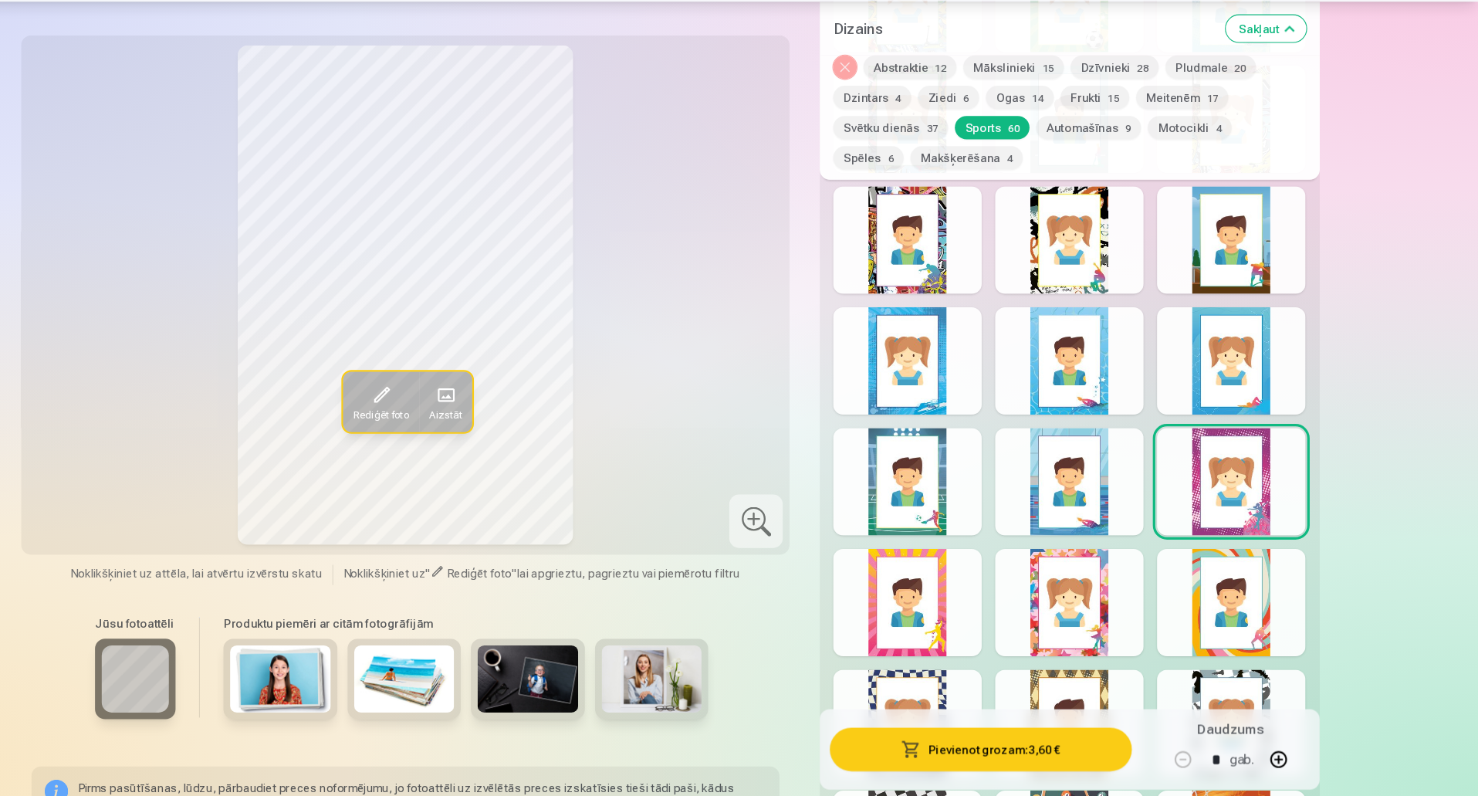
click at [1076, 617] on div at bounding box center [1101, 617] width 137 height 99
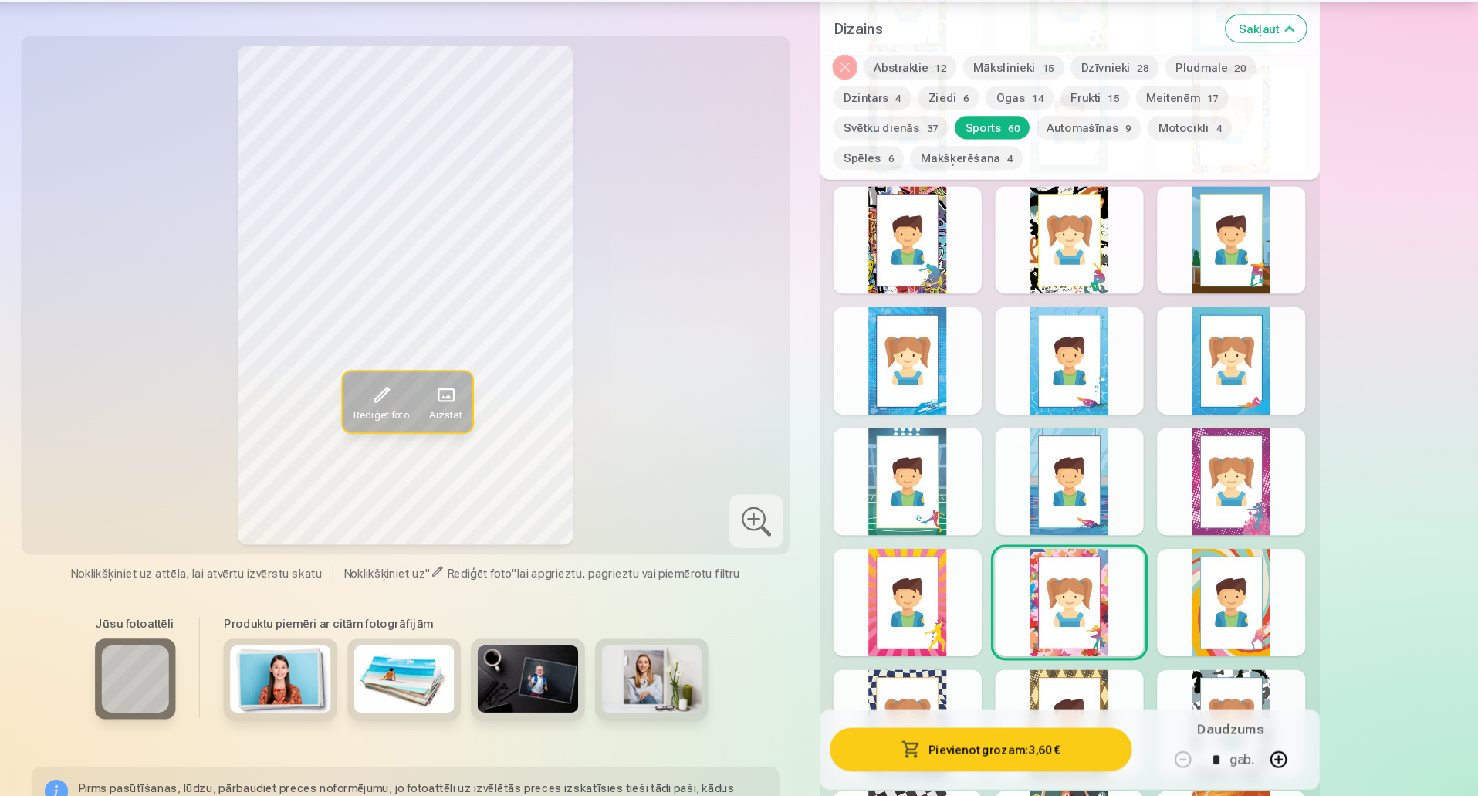
click at [1249, 485] on div at bounding box center [1250, 506] width 137 height 99
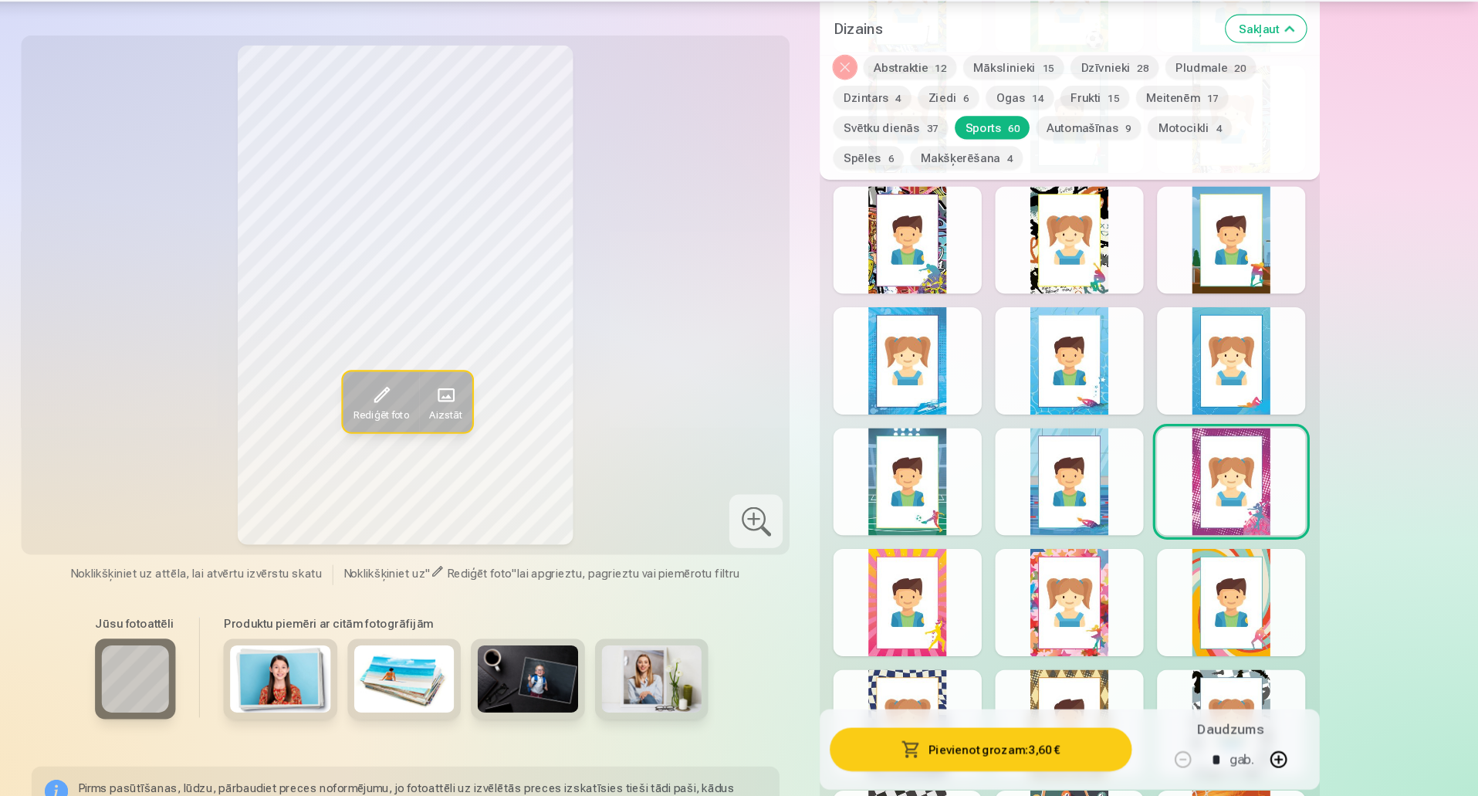
click at [977, 762] on button "Pievienot grozam : 3,60 €" at bounding box center [1019, 752] width 277 height 40
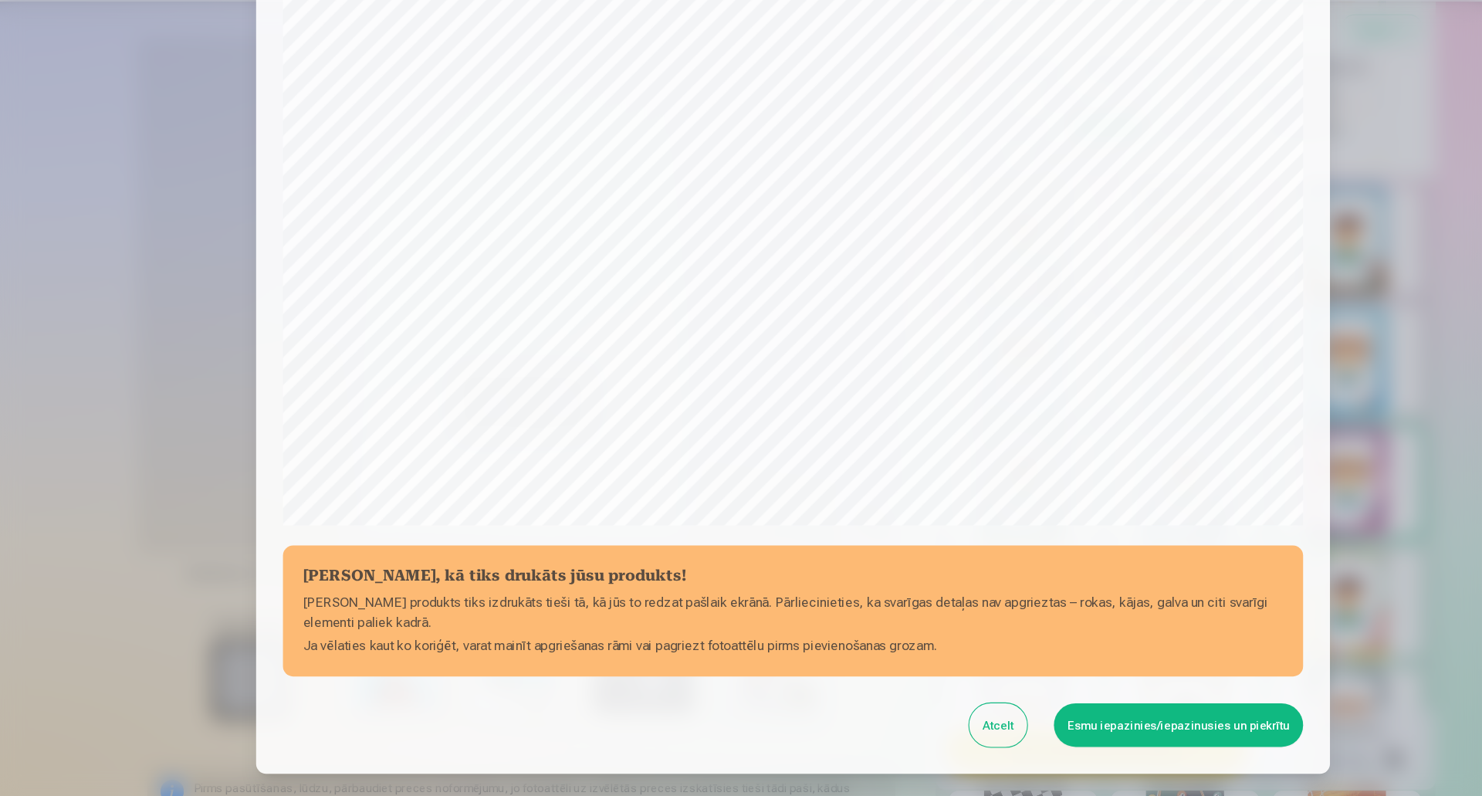
scroll to position [316, 0]
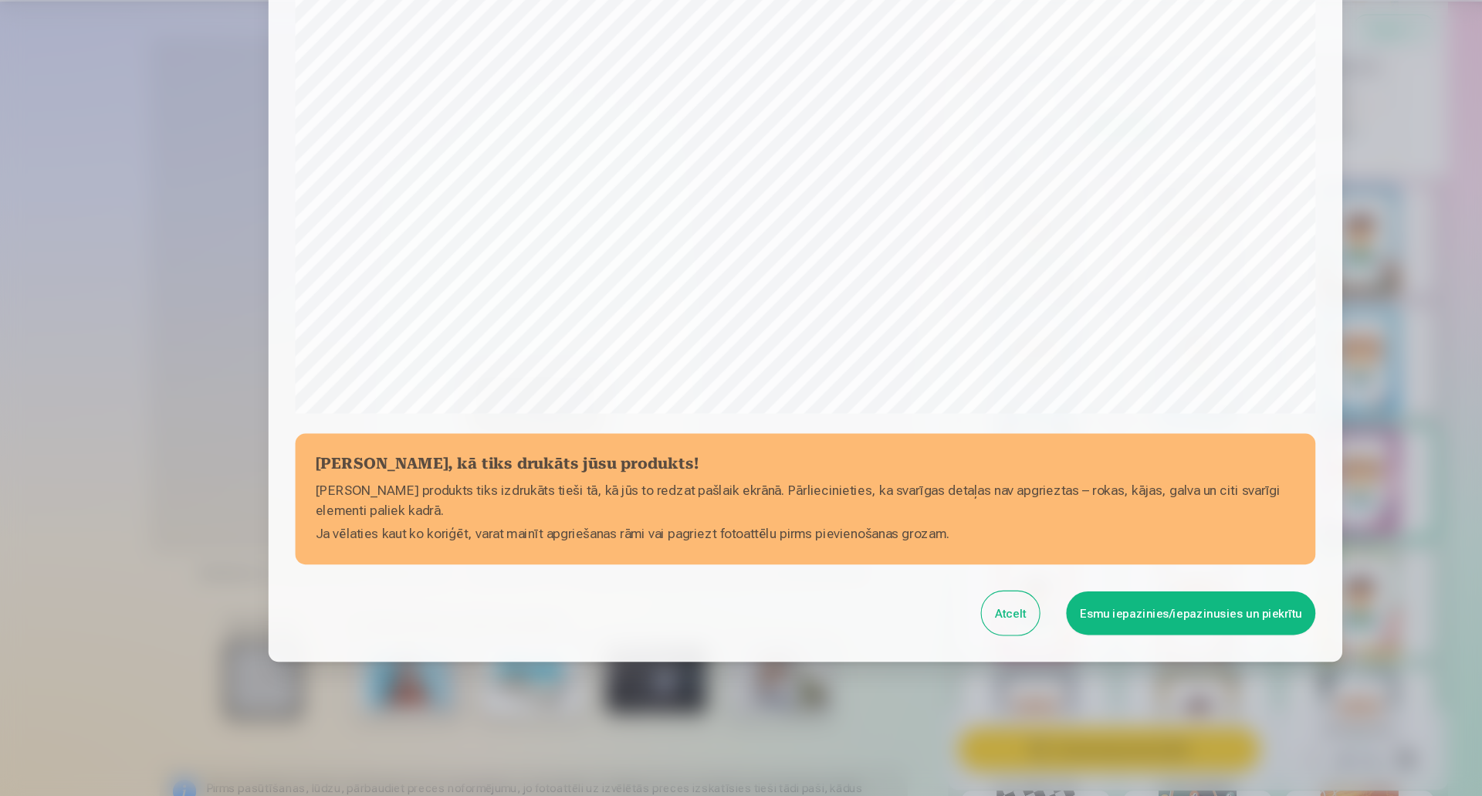
click at [1063, 623] on button "Esmu iepazinies/iepazinusies un piekrītu" at bounding box center [1095, 627] width 229 height 40
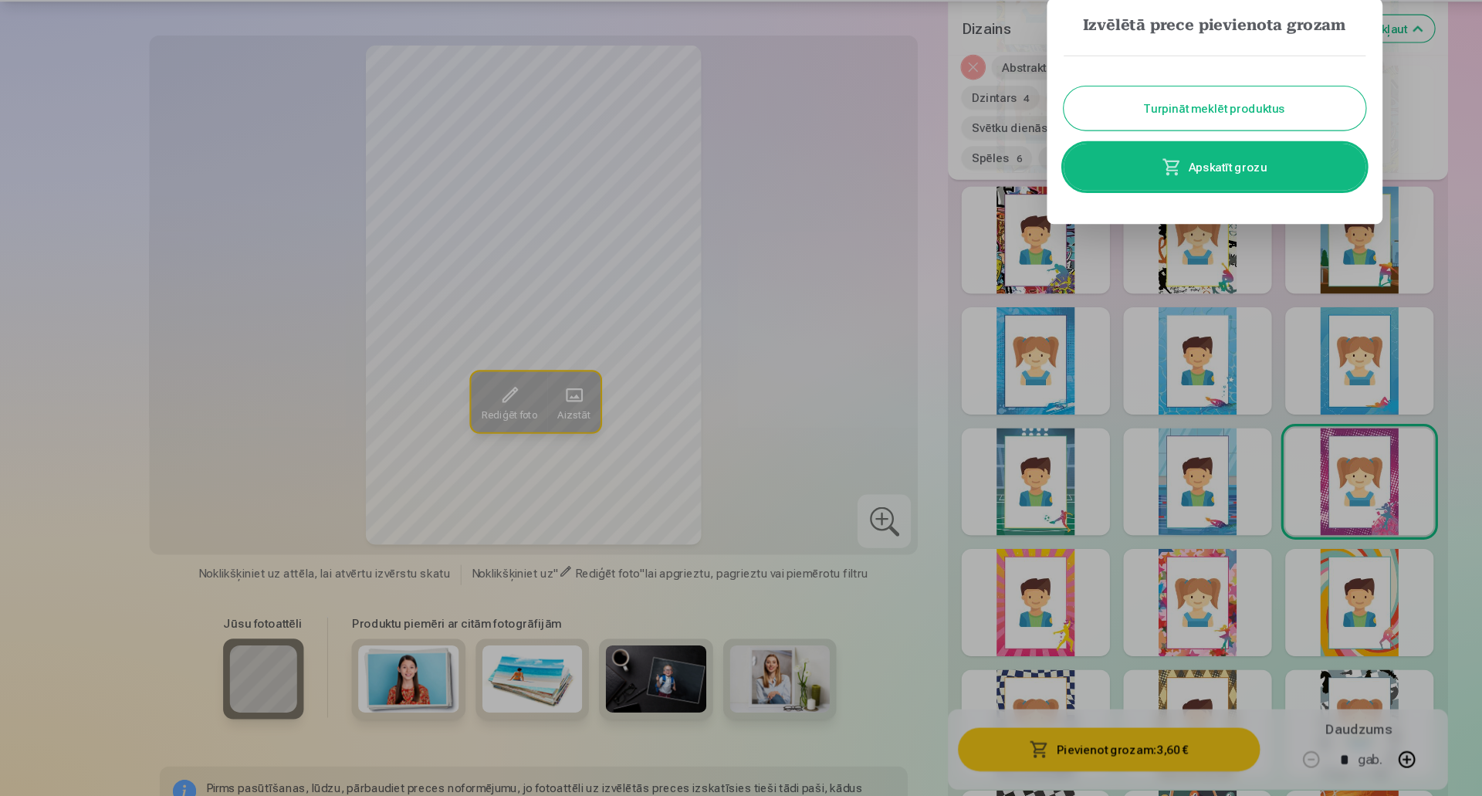
click at [1113, 208] on link "Apskatīt grozu" at bounding box center [1117, 216] width 278 height 43
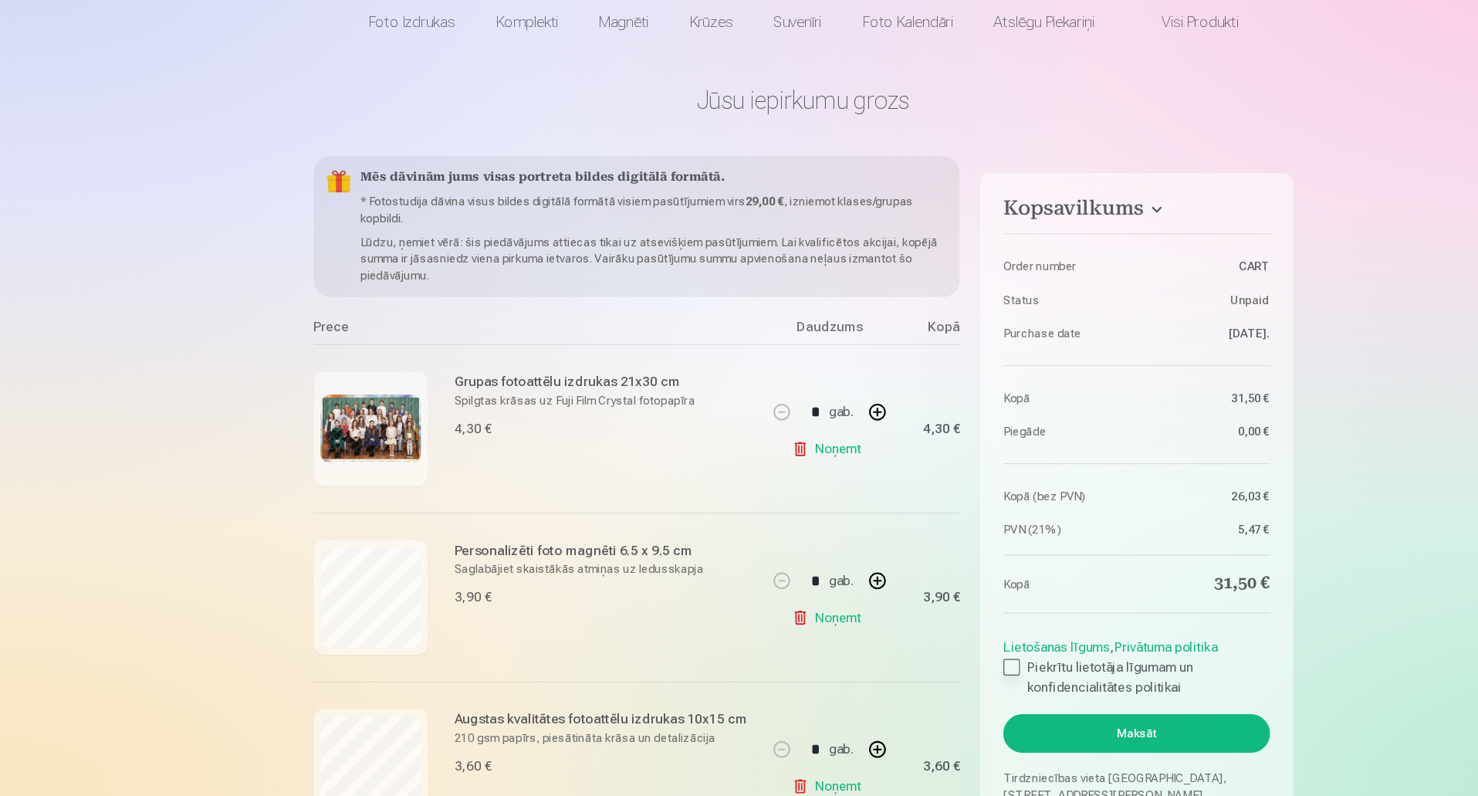
click at [930, 679] on div at bounding box center [930, 676] width 15 height 15
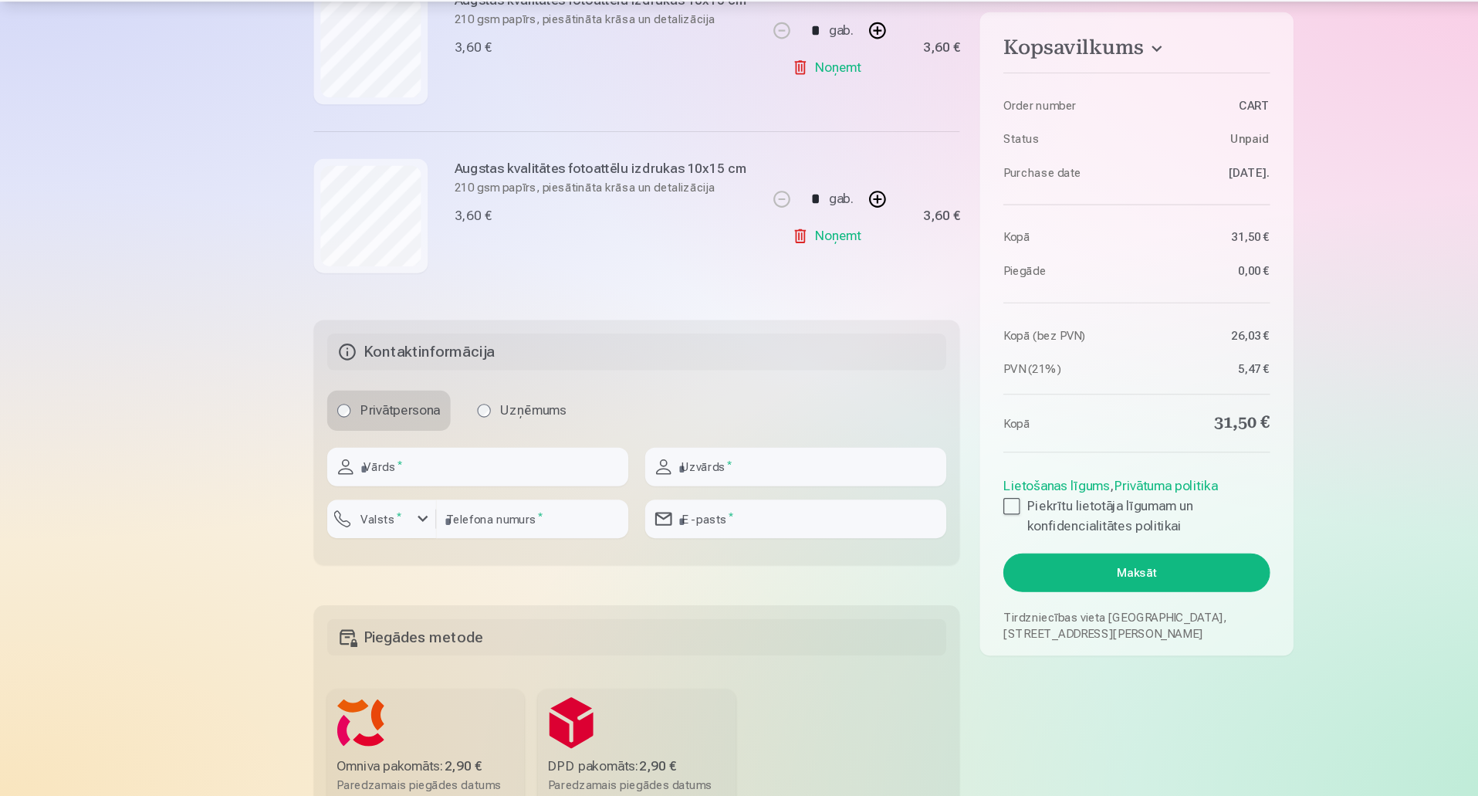
scroll to position [1302, 0]
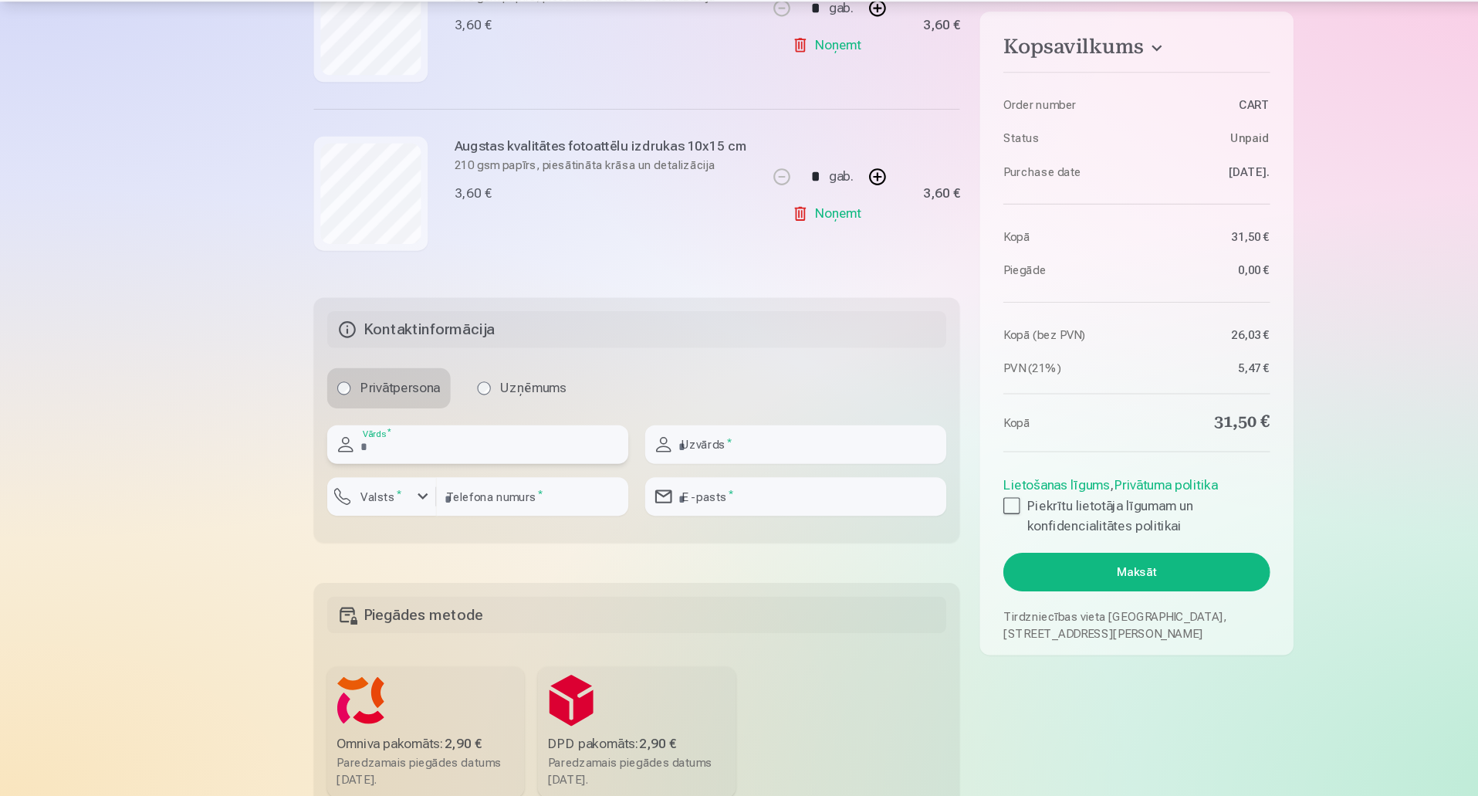
click at [462, 488] on input "text" at bounding box center [439, 471] width 277 height 35
type input "****"
click at [711, 465] on input "text" at bounding box center [731, 471] width 277 height 35
type input "*******"
click at [381, 525] on div "button" at bounding box center [389, 520] width 19 height 19
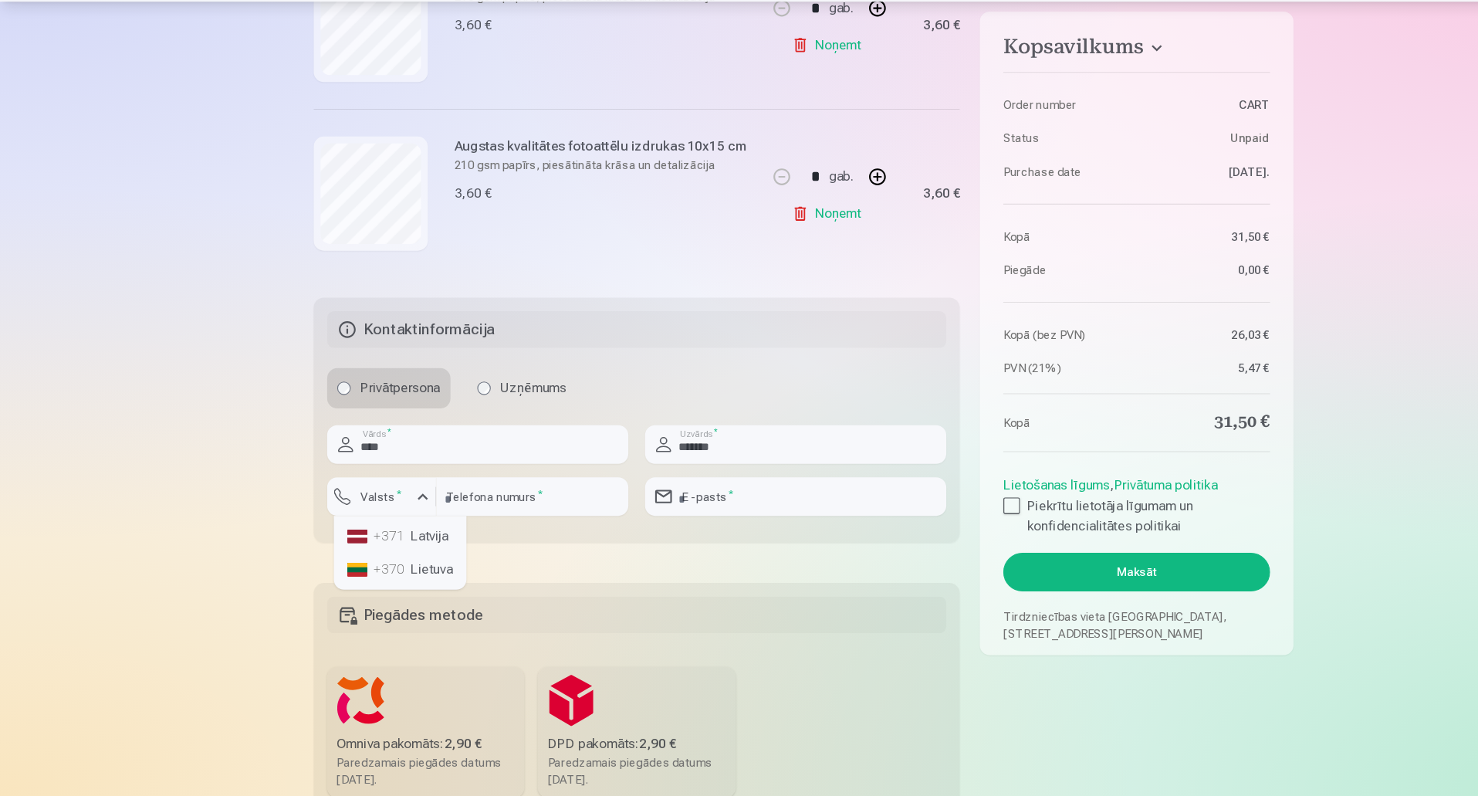
click at [392, 560] on li "+371 Latvija" at bounding box center [368, 556] width 110 height 31
click at [467, 533] on input "number" at bounding box center [489, 519] width 177 height 35
type input "********"
click at [639, 522] on input "email" at bounding box center [731, 519] width 277 height 35
type input "**********"
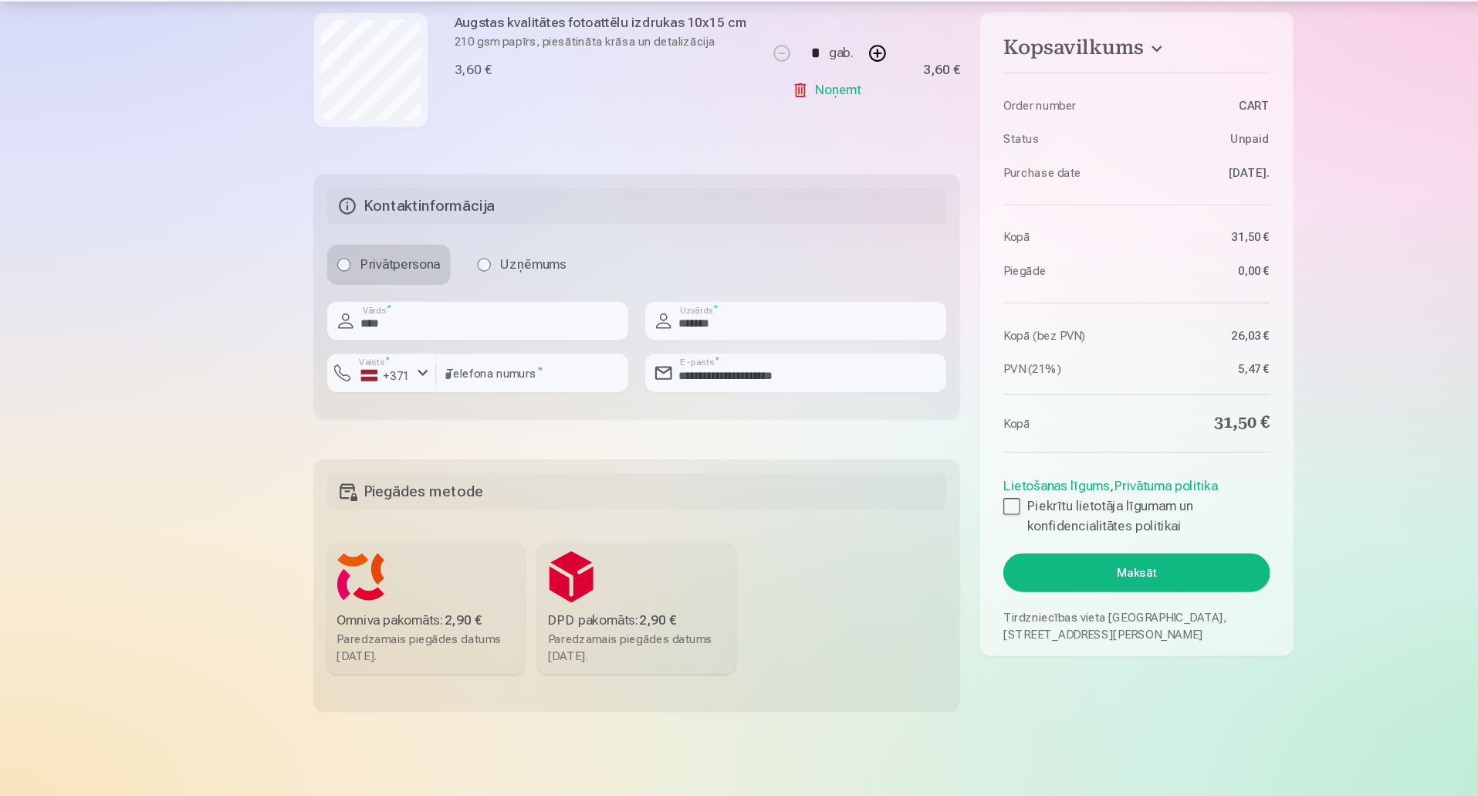
scroll to position [1436, 0]
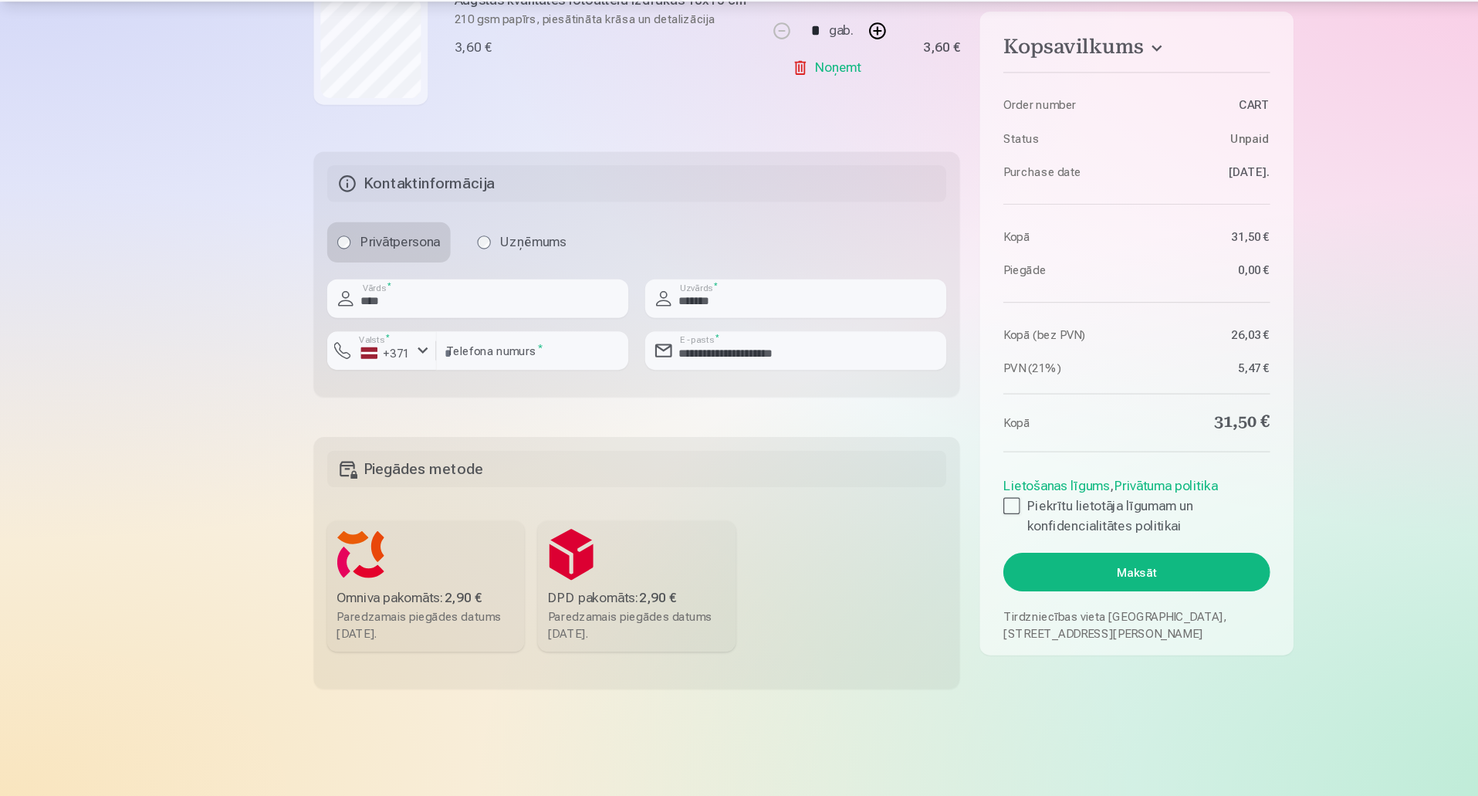
click at [444, 552] on label "Omniva pakomāts : 2,90 € Paredzamais piegādes datums [DATE]." at bounding box center [392, 602] width 182 height 120
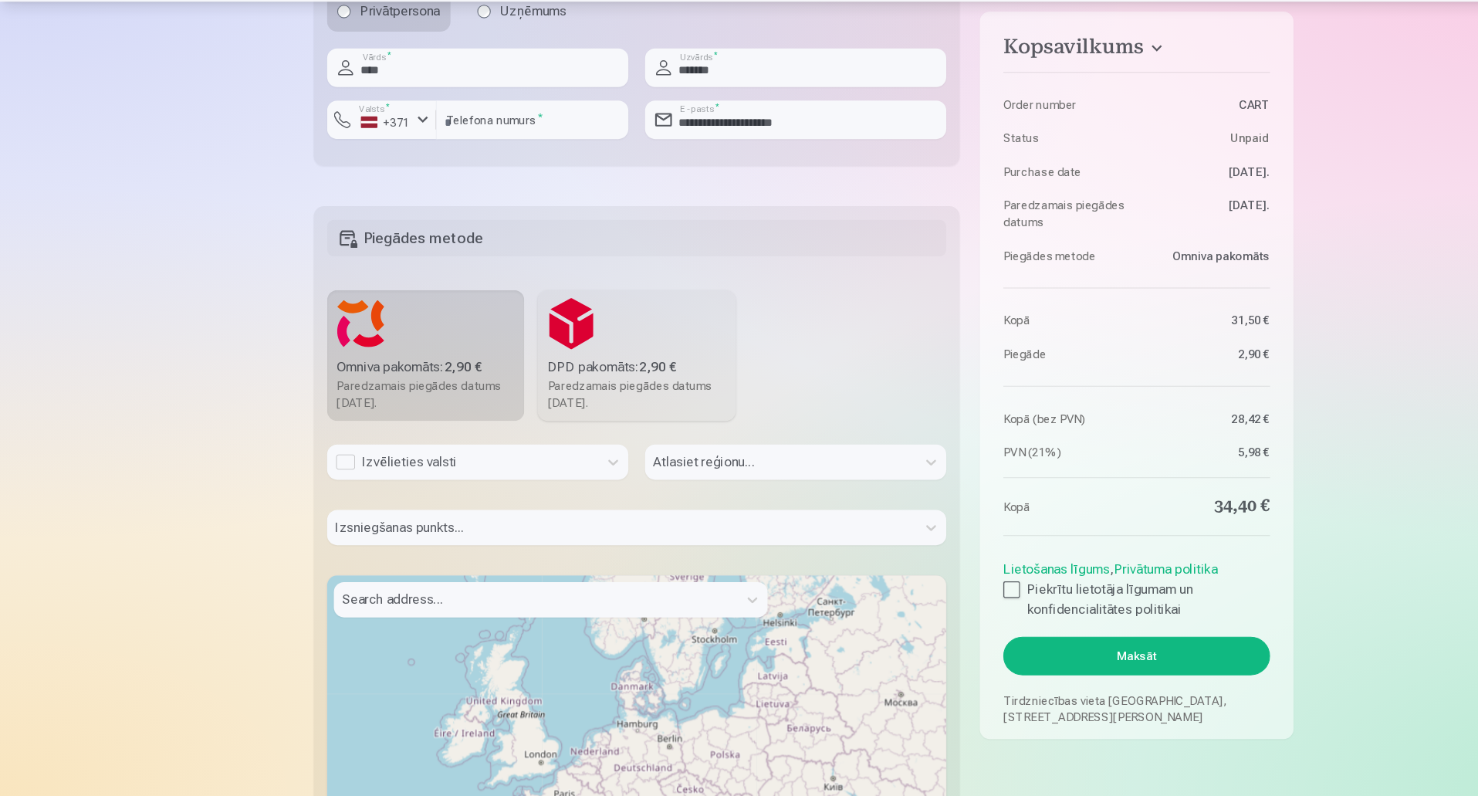
scroll to position [1669, 0]
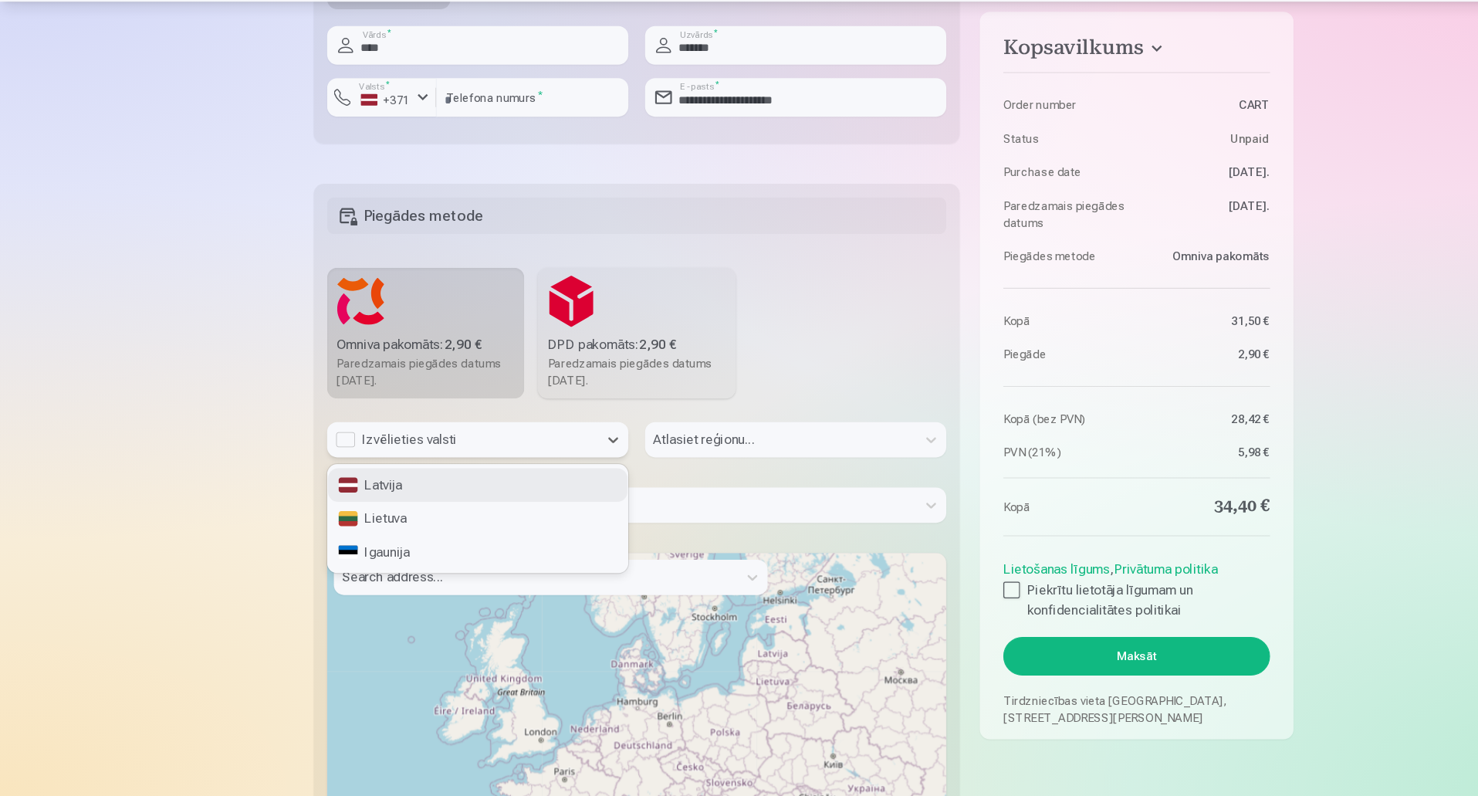
click at [411, 472] on div "Izvēlieties valsti" at bounding box center [426, 467] width 234 height 19
click at [398, 508] on div "Latvija" at bounding box center [439, 509] width 275 height 31
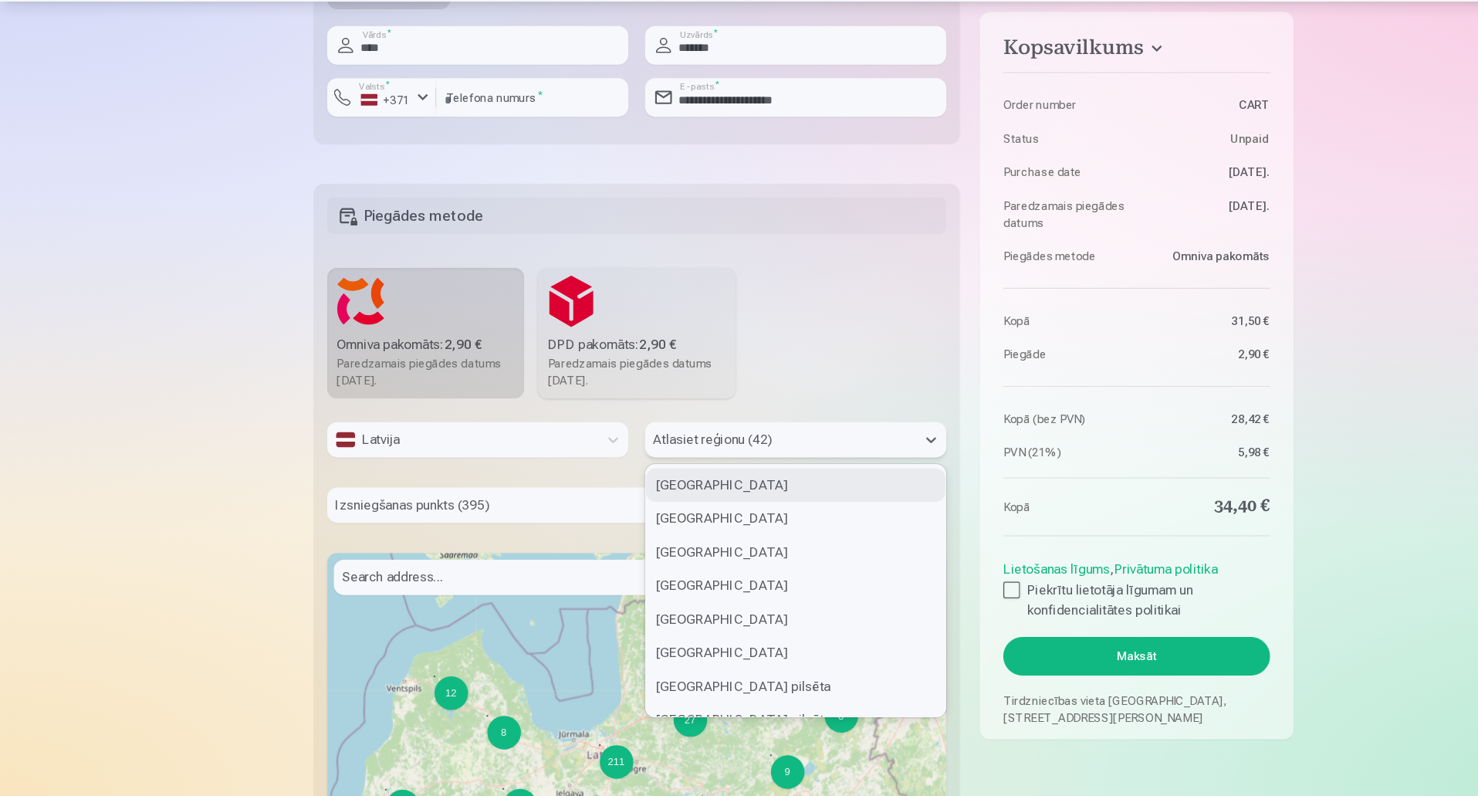
click at [706, 462] on div at bounding box center [718, 468] width 234 height 22
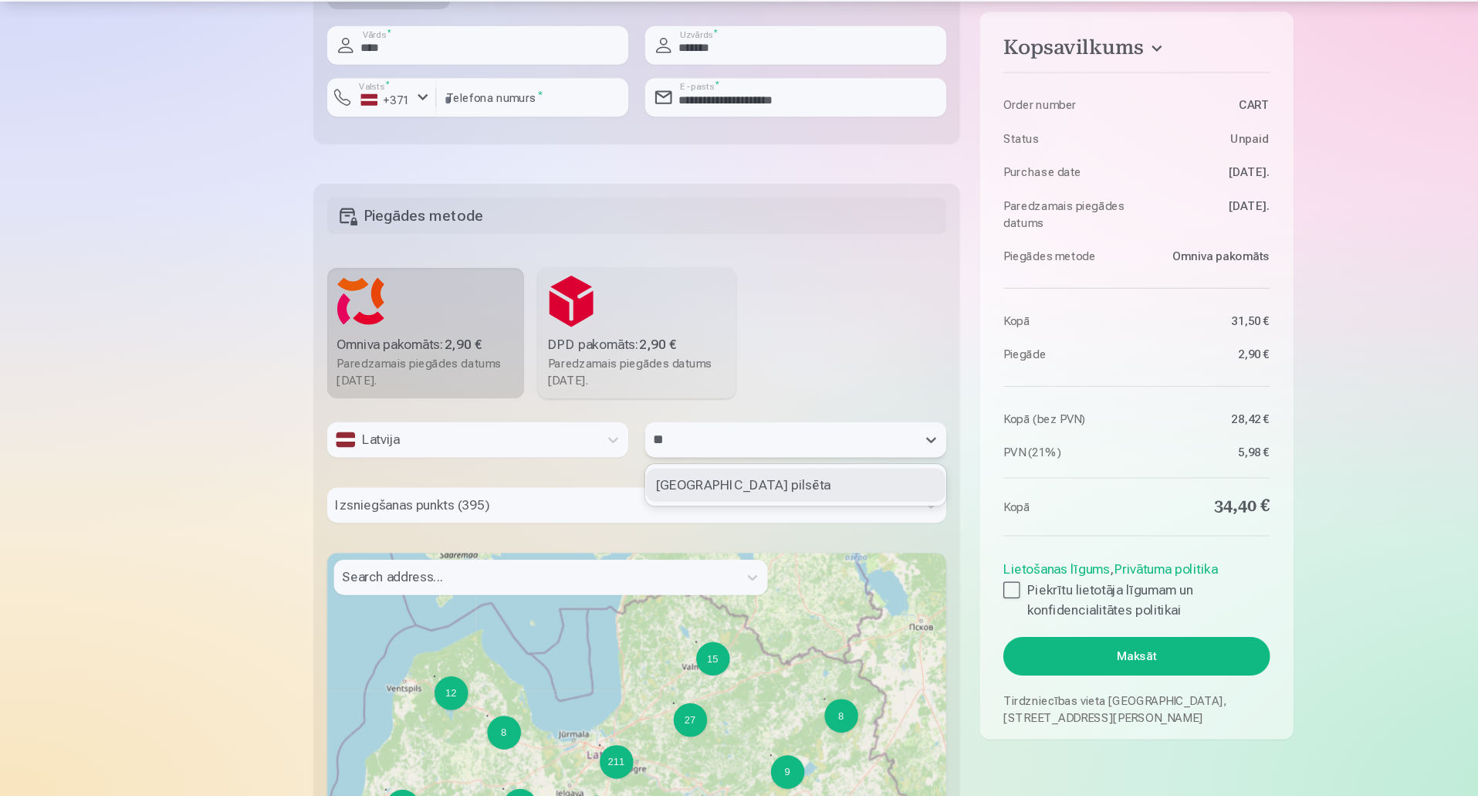
type input "***"
click at [704, 497] on div "[GEOGRAPHIC_DATA] pilsēta" at bounding box center [731, 509] width 275 height 31
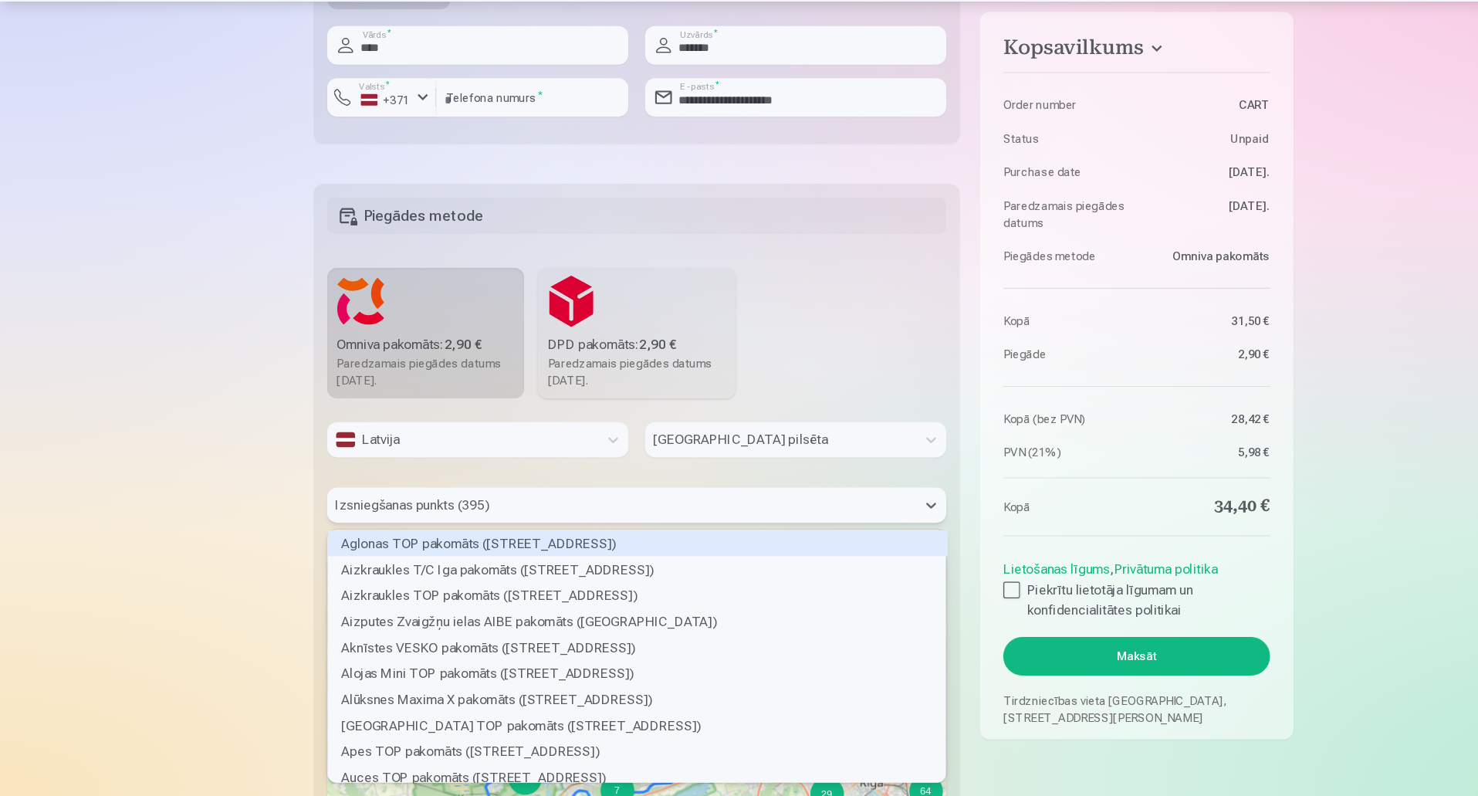
click at [664, 536] on div at bounding box center [572, 528] width 527 height 22
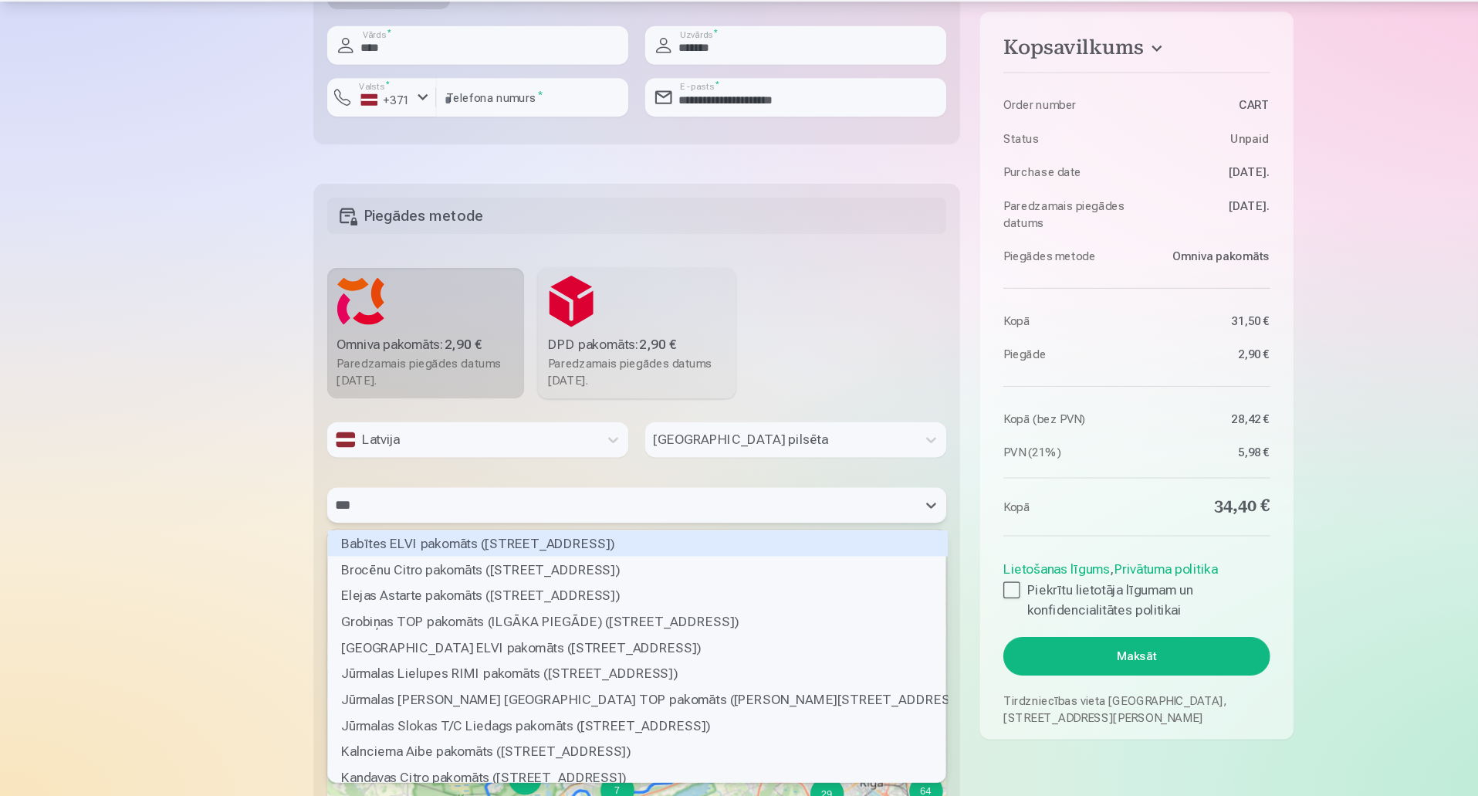
type input "****"
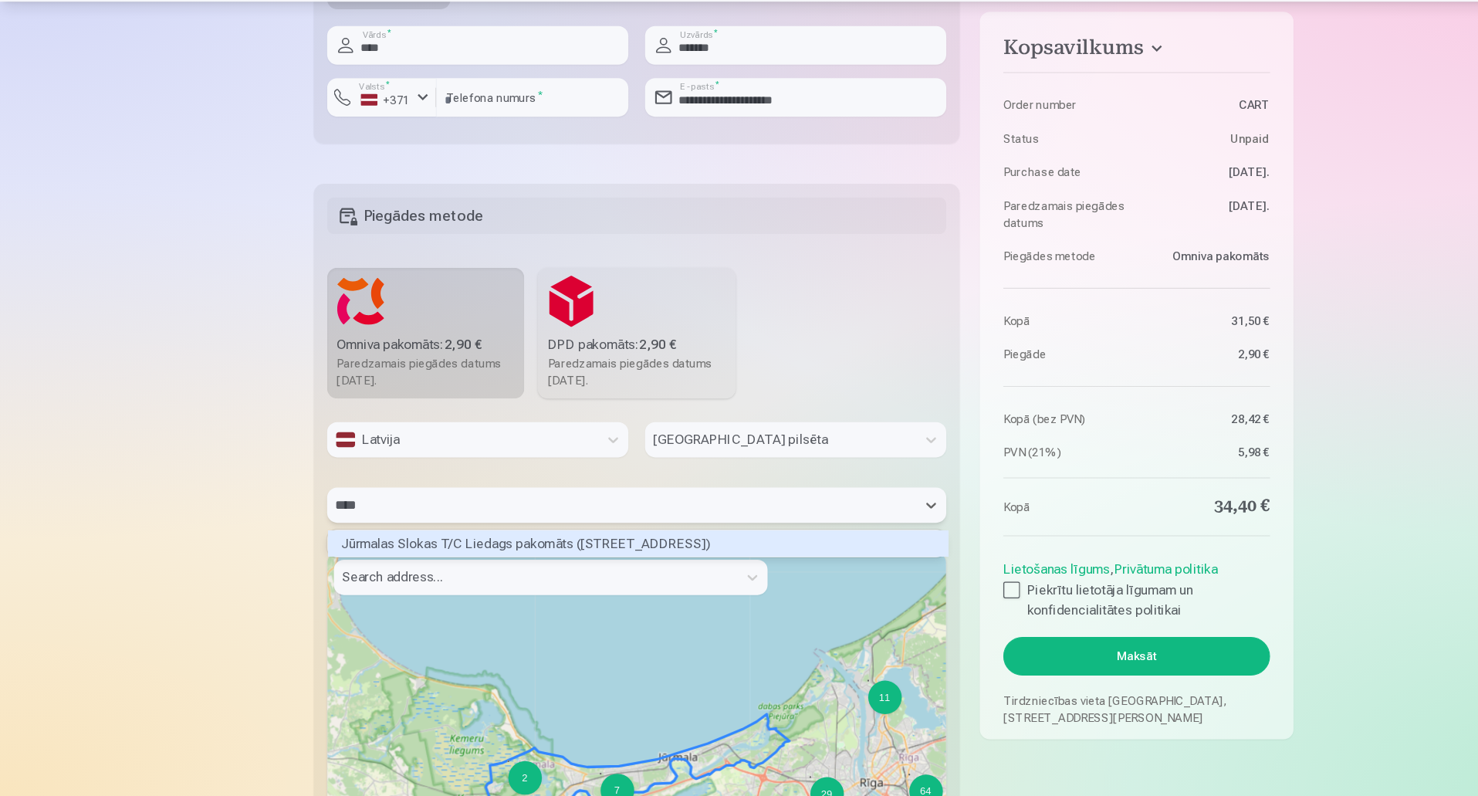
click at [584, 563] on div "Jūrmalas Slokas T/C Liedags pakomāts ([STREET_ADDRESS])" at bounding box center [587, 563] width 570 height 24
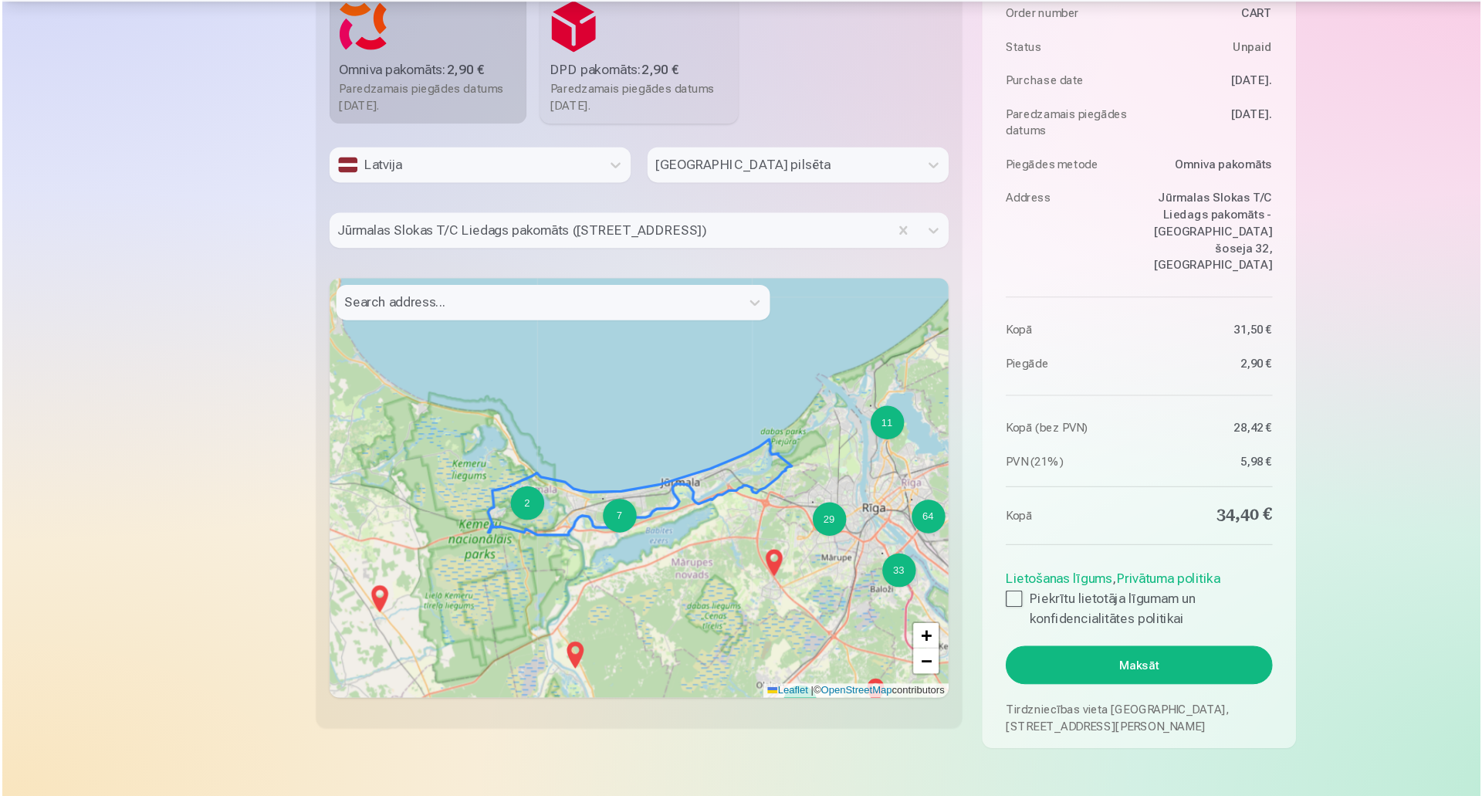
scroll to position [1944, 0]
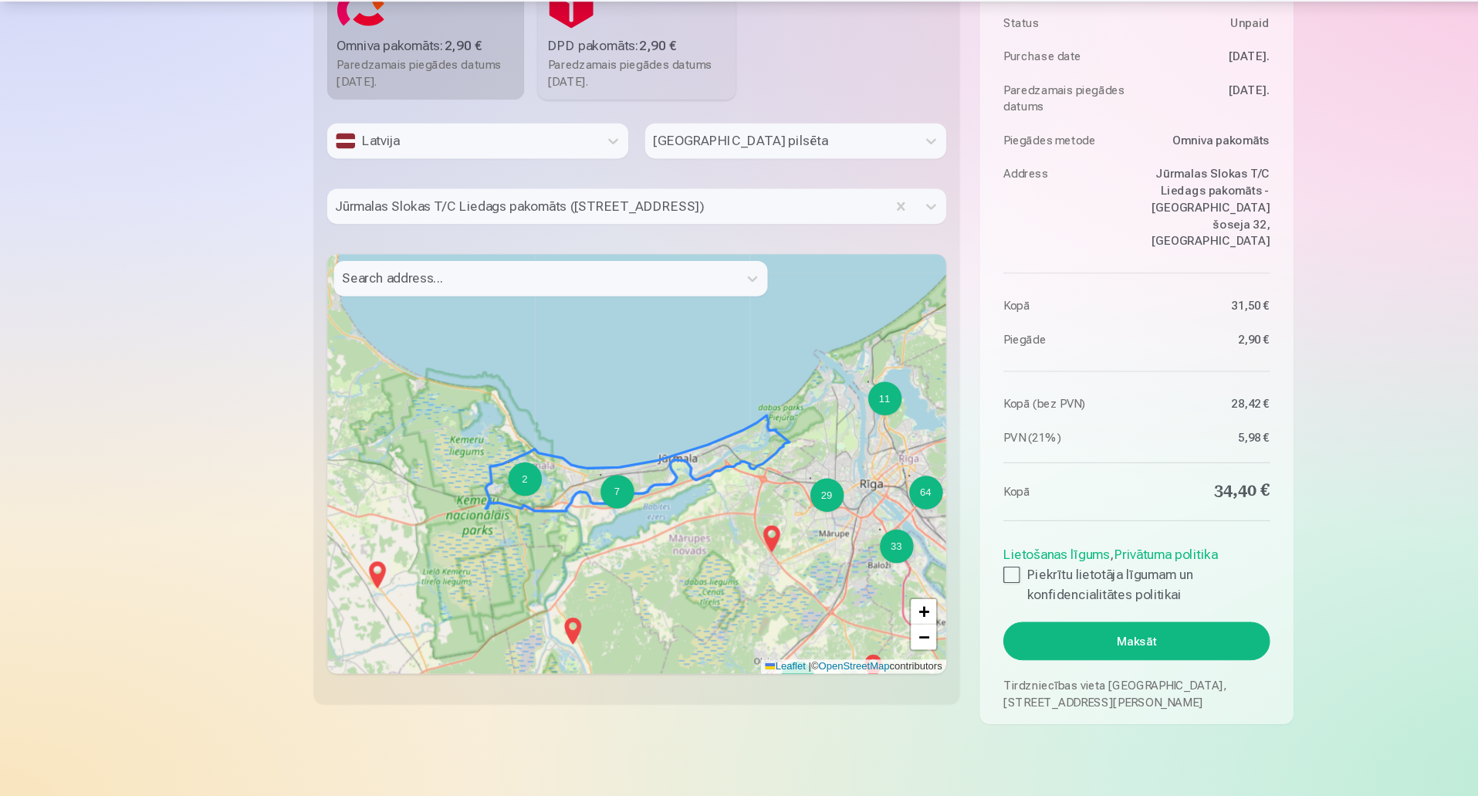
click at [1104, 650] on button "Maksāt" at bounding box center [1045, 652] width 245 height 35
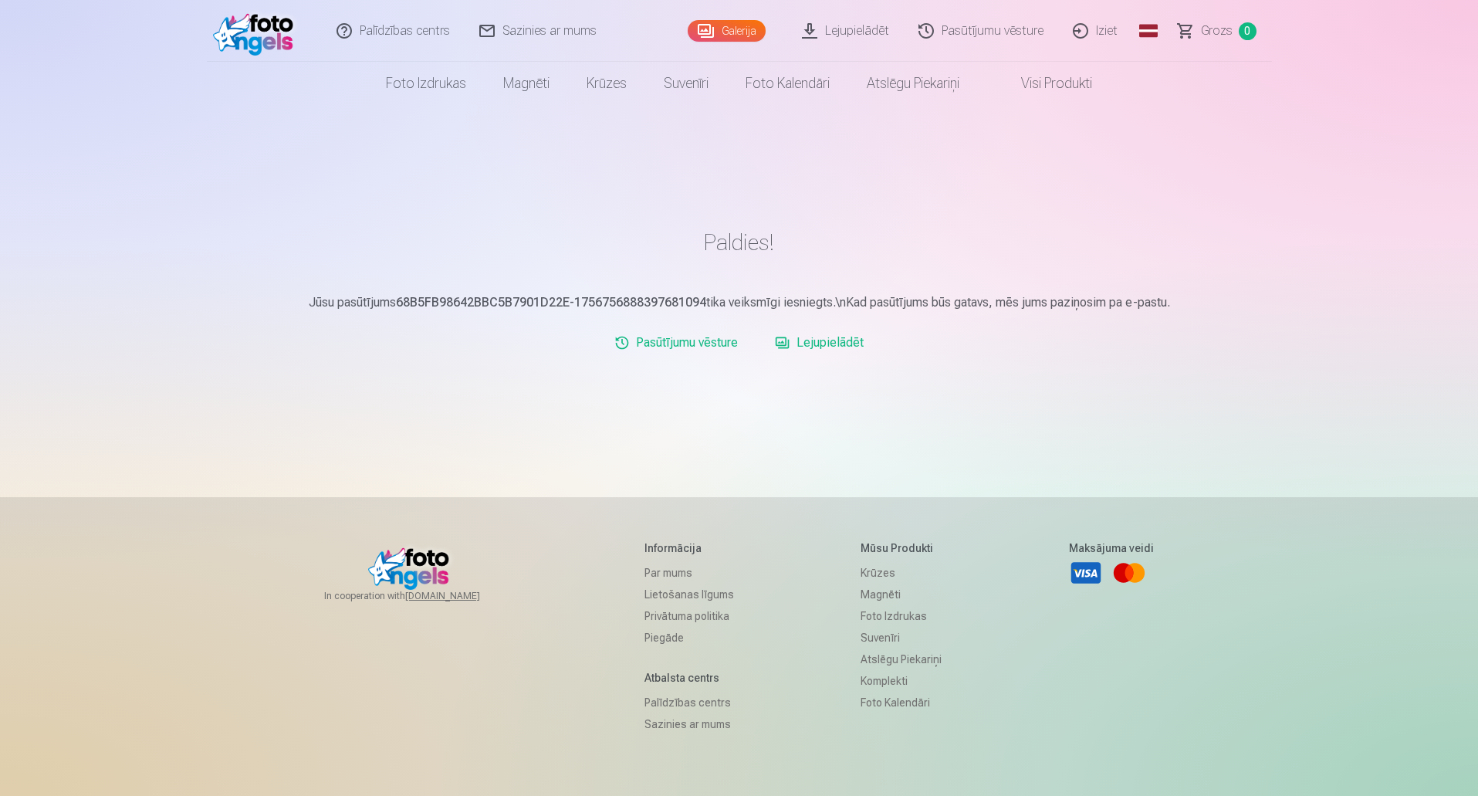
click at [837, 341] on link "Lejupielādēt" at bounding box center [819, 342] width 101 height 31
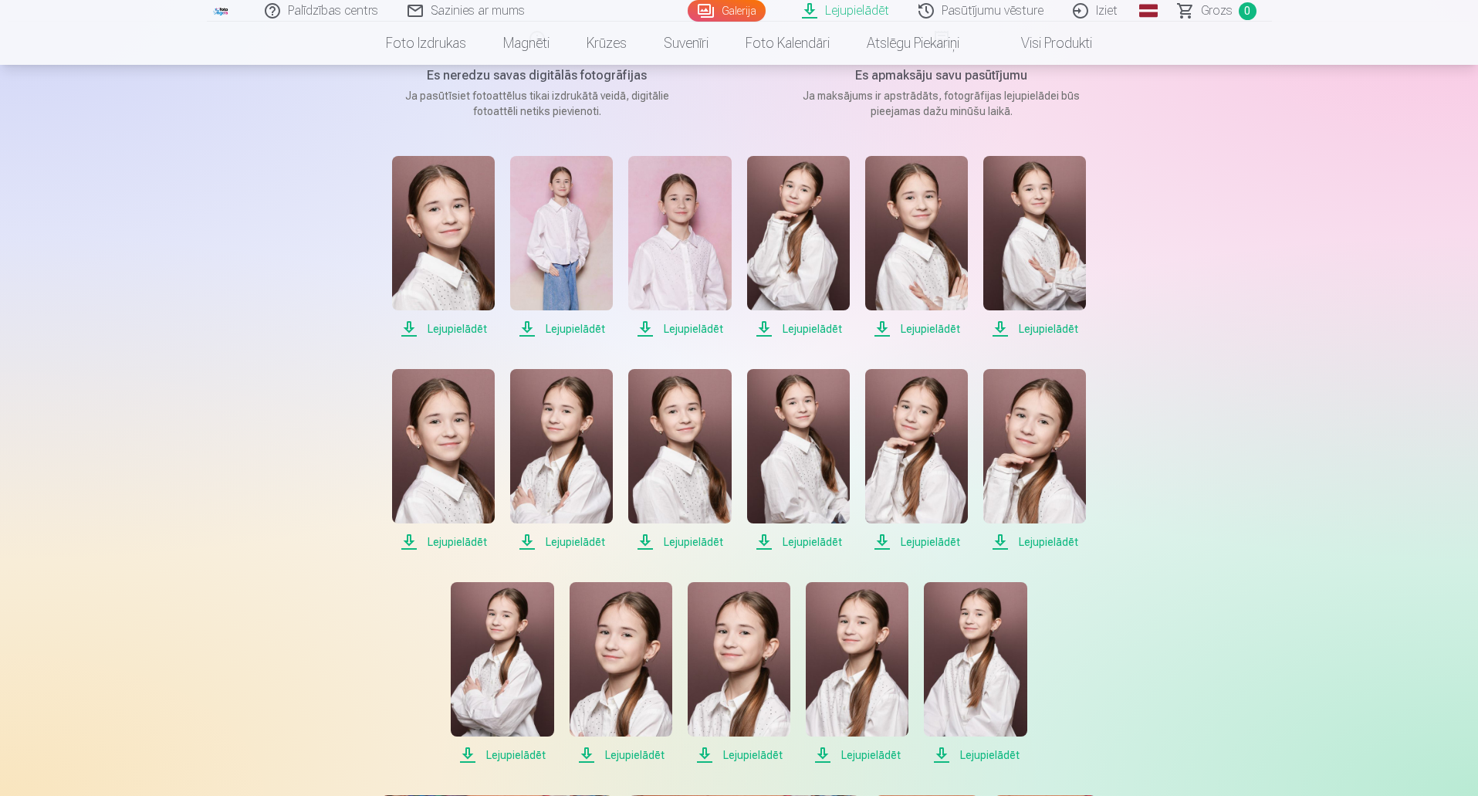
scroll to position [76, 0]
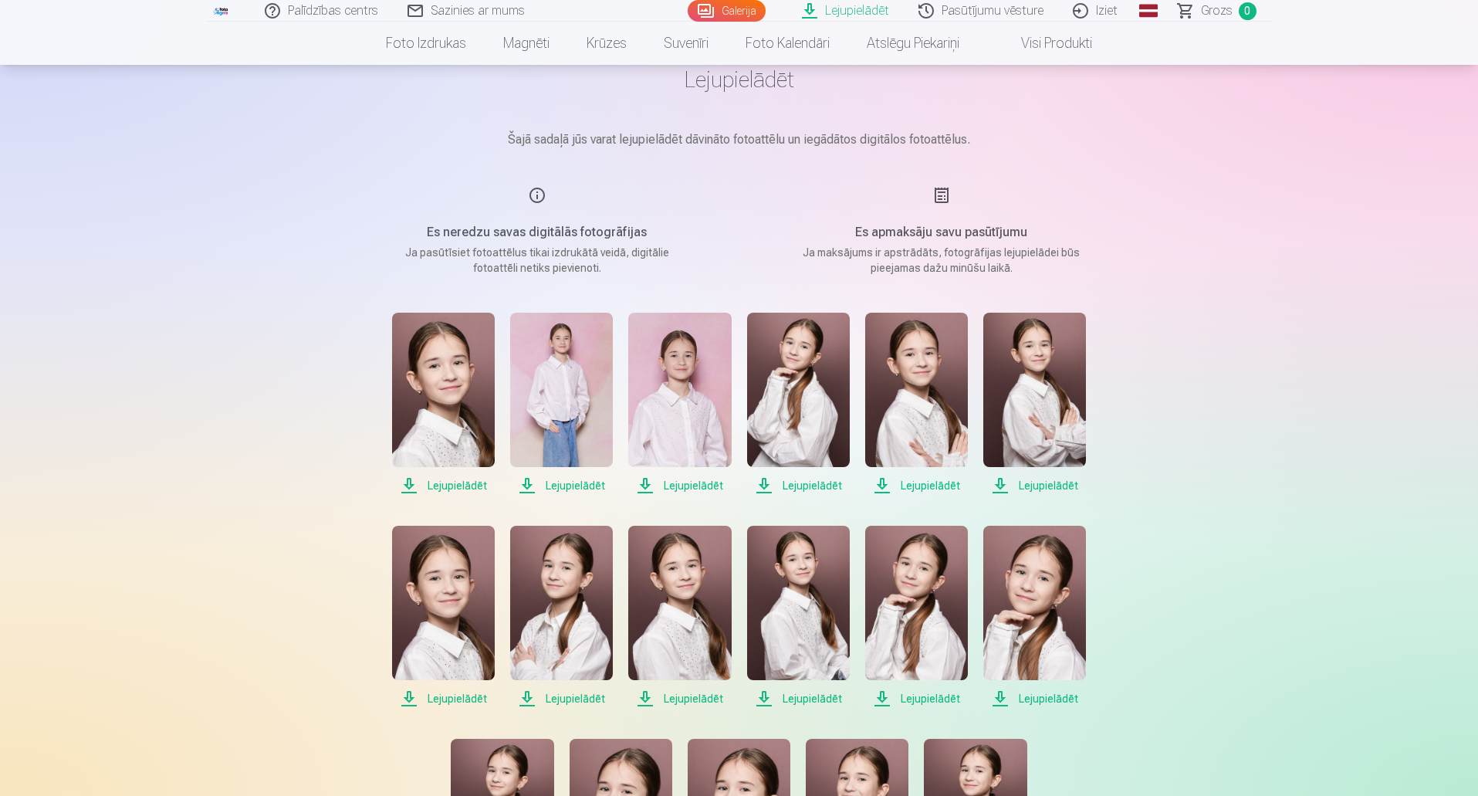
click at [459, 489] on span "Lejupielādēt" at bounding box center [443, 485] width 103 height 19
click at [580, 483] on span "Lejupielādēt" at bounding box center [561, 485] width 103 height 19
click at [693, 485] on span "Lejupielādēt" at bounding box center [679, 485] width 103 height 19
click at [809, 484] on span "Lejupielādēt" at bounding box center [798, 485] width 103 height 19
click at [920, 484] on span "Lejupielādēt" at bounding box center [916, 485] width 103 height 19
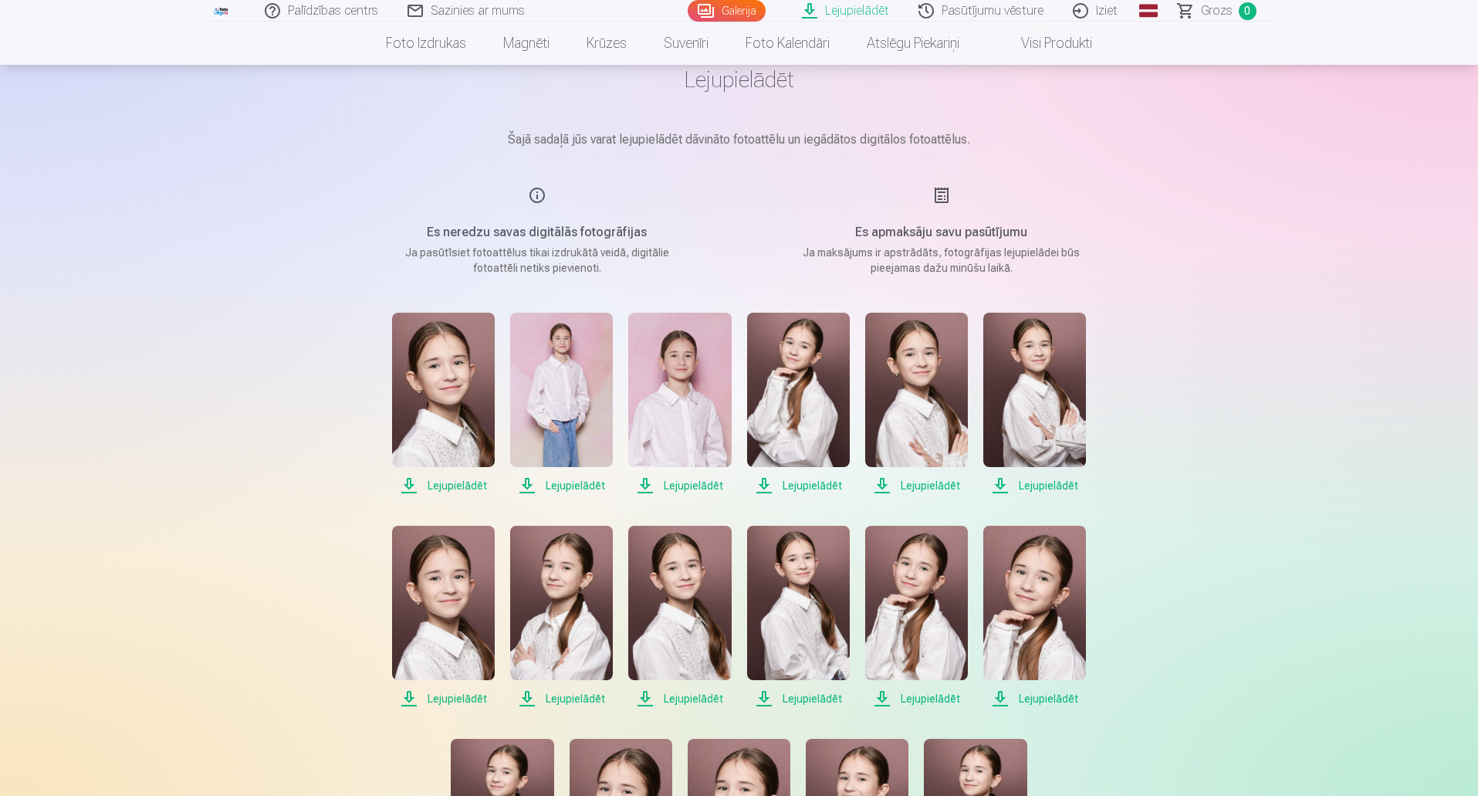
click at [1015, 483] on span "Lejupielādēt" at bounding box center [1034, 485] width 103 height 19
click at [448, 697] on span "Lejupielādēt" at bounding box center [443, 698] width 103 height 19
click at [545, 699] on span "Lejupielādēt" at bounding box center [561, 698] width 103 height 19
click at [717, 698] on span "Lejupielādēt" at bounding box center [679, 698] width 103 height 19
click at [814, 700] on span "Lejupielādēt" at bounding box center [798, 698] width 103 height 19
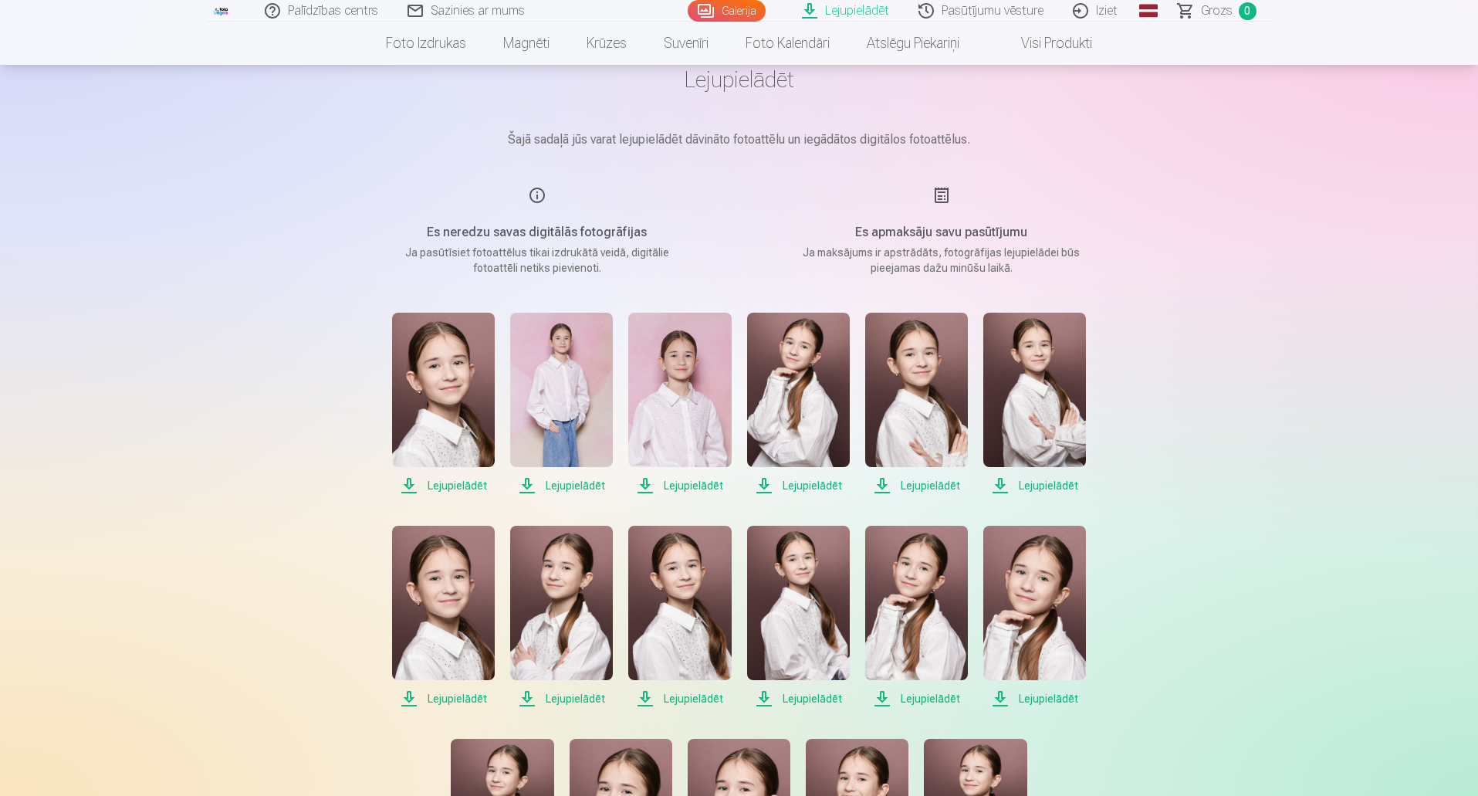
click at [934, 698] on span "Lejupielādēt" at bounding box center [916, 698] width 103 height 19
click at [1039, 701] on span "Lejupielādēt" at bounding box center [1034, 698] width 103 height 19
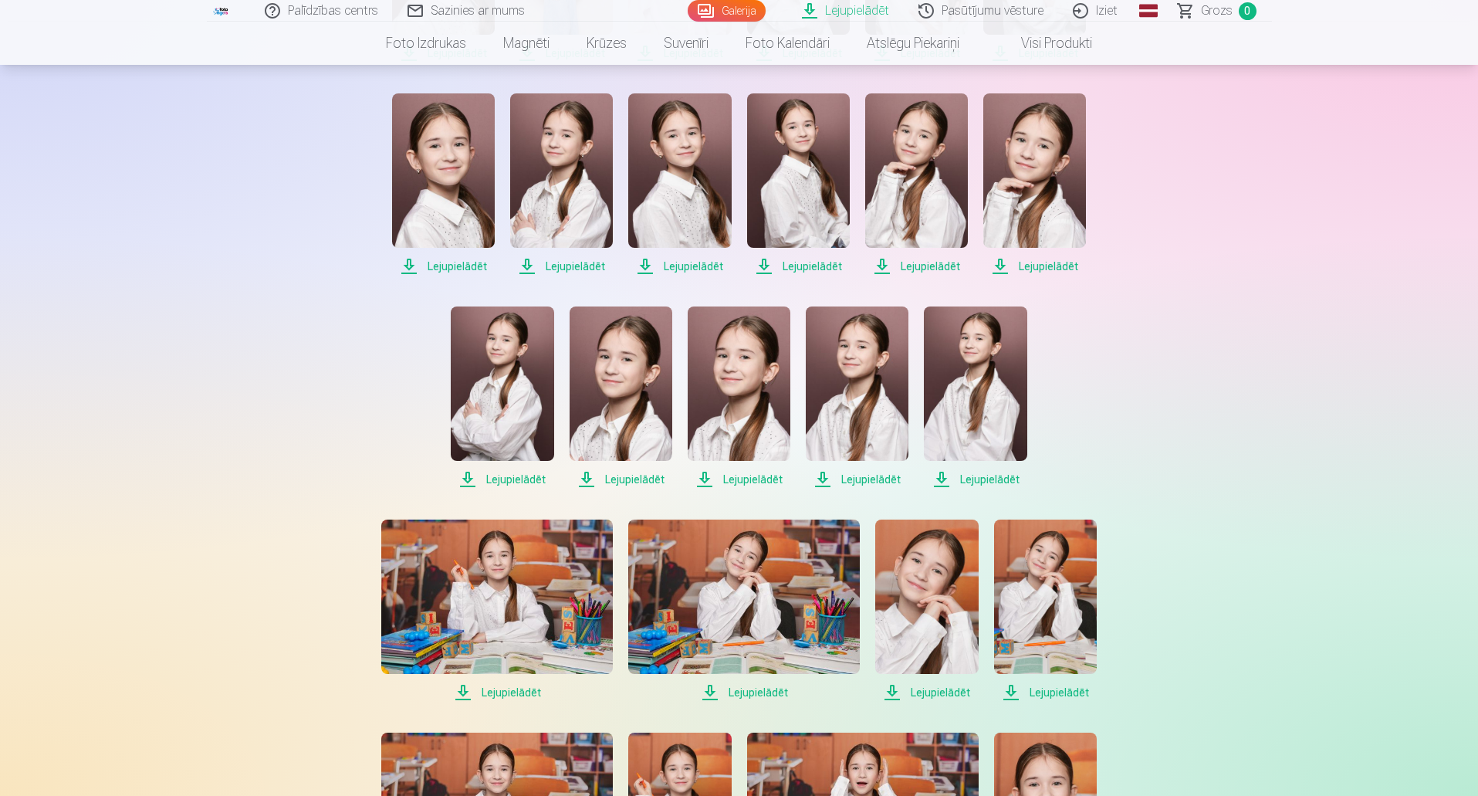
scroll to position [512, 0]
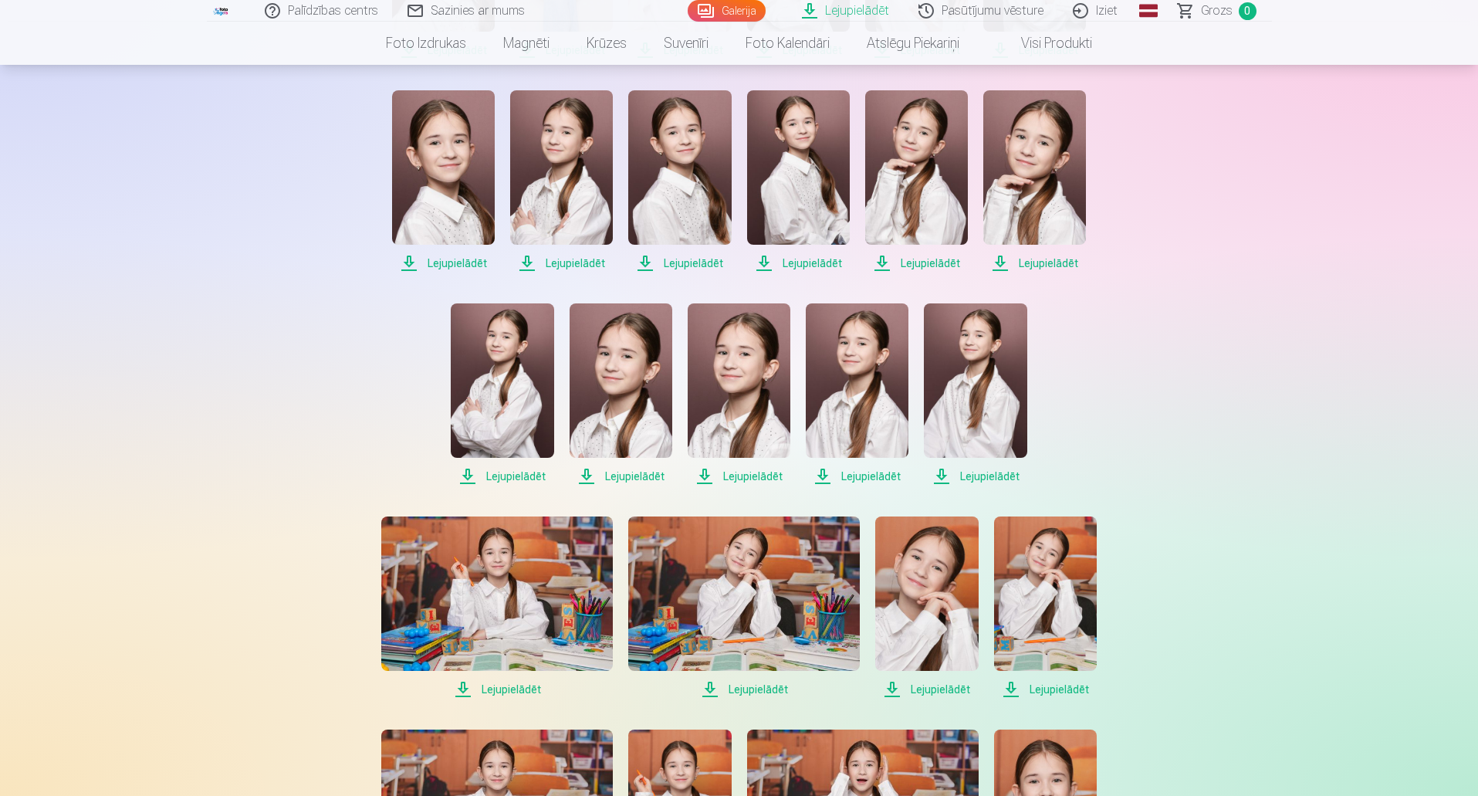
click at [515, 475] on span "Lejupielādēt" at bounding box center [502, 476] width 103 height 19
click at [644, 468] on span "Lejupielādēt" at bounding box center [620, 476] width 103 height 19
click at [895, 484] on span "Lejupielādēt" at bounding box center [857, 476] width 103 height 19
click at [508, 681] on span "Lejupielādēt" at bounding box center [496, 689] width 231 height 19
click at [766, 688] on span "Lejupielādēt" at bounding box center [743, 689] width 231 height 19
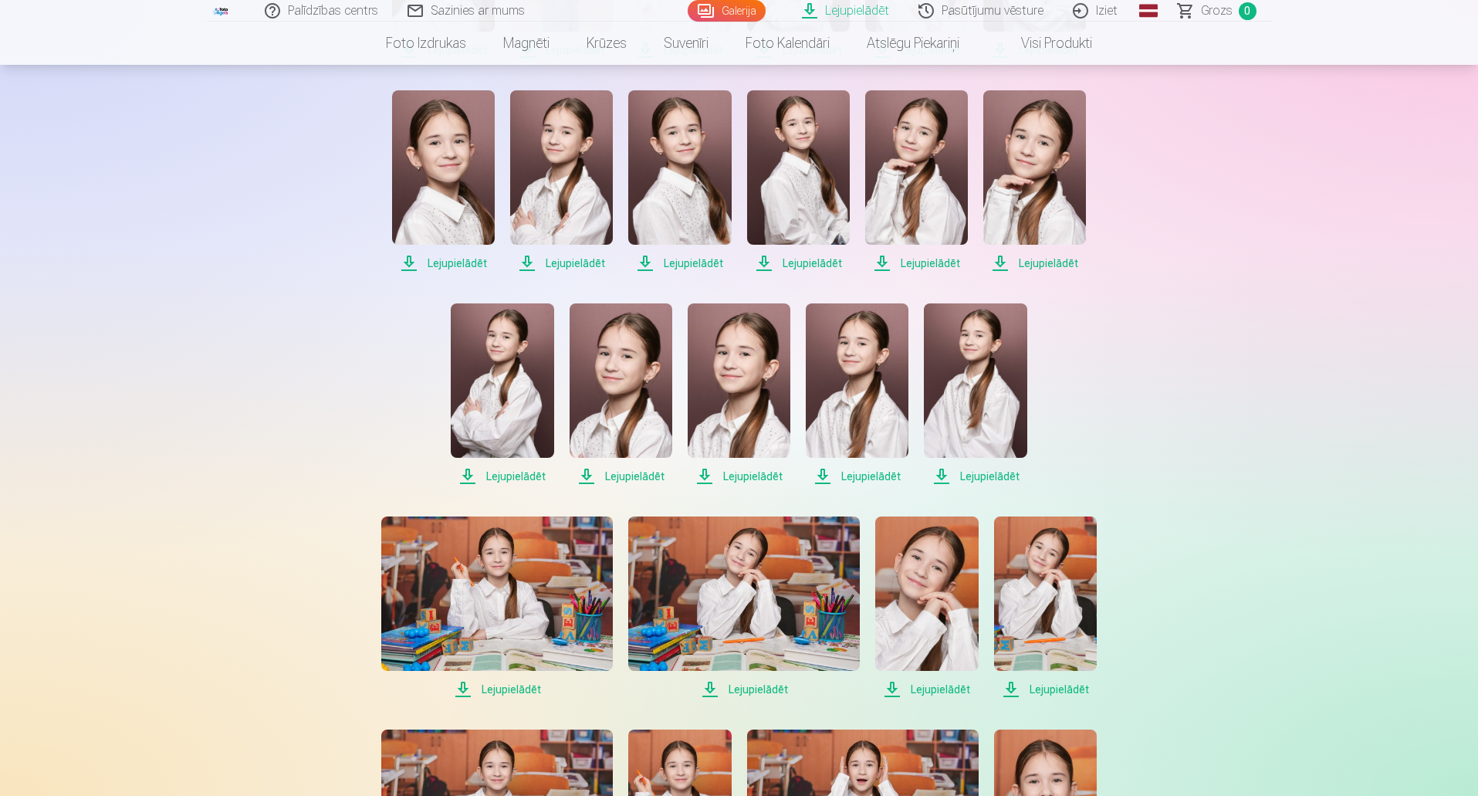
click at [967, 686] on span "Lejupielādēt" at bounding box center [926, 689] width 103 height 19
click at [1064, 688] on span "Lejupielādēt" at bounding box center [1045, 689] width 103 height 19
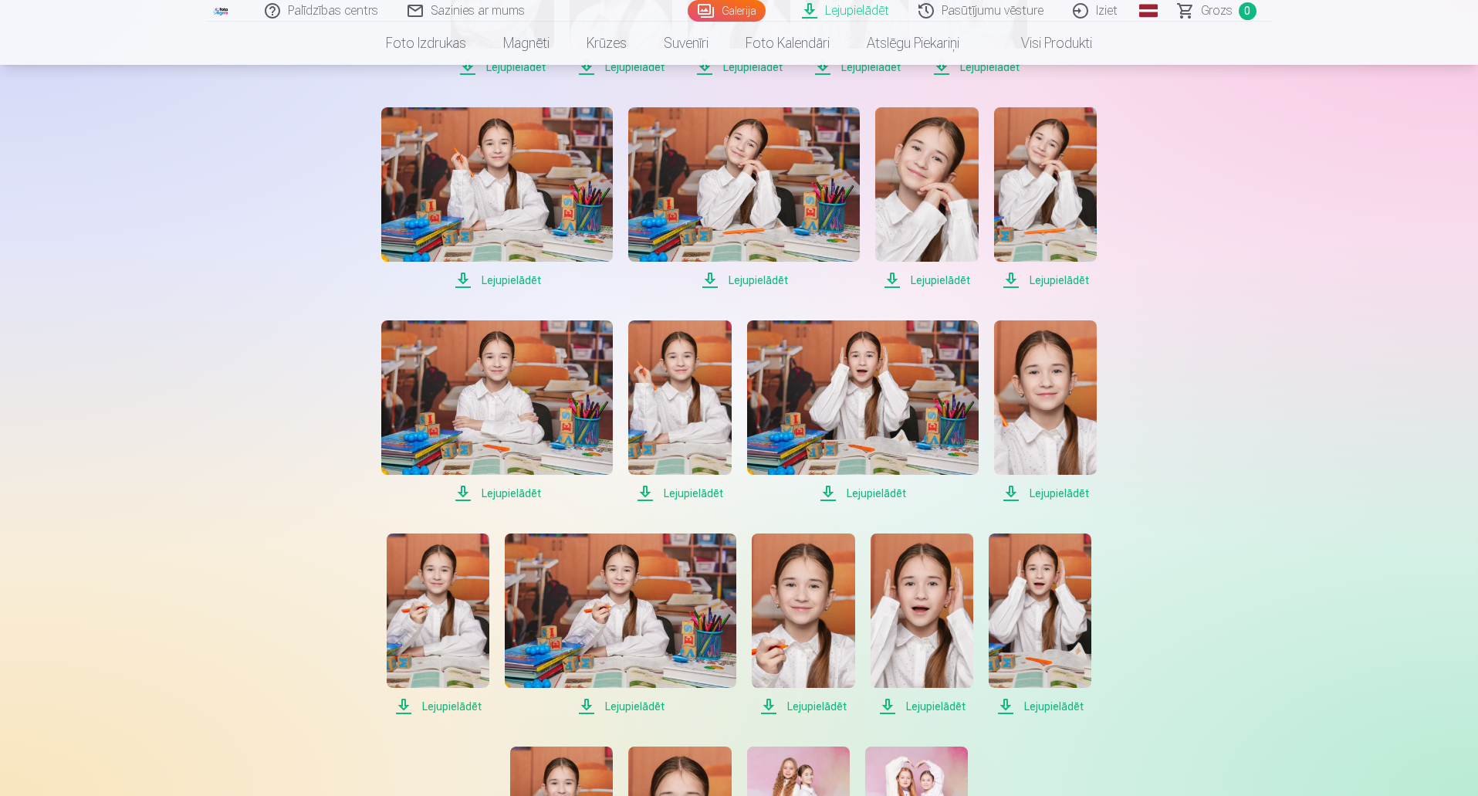
scroll to position [923, 0]
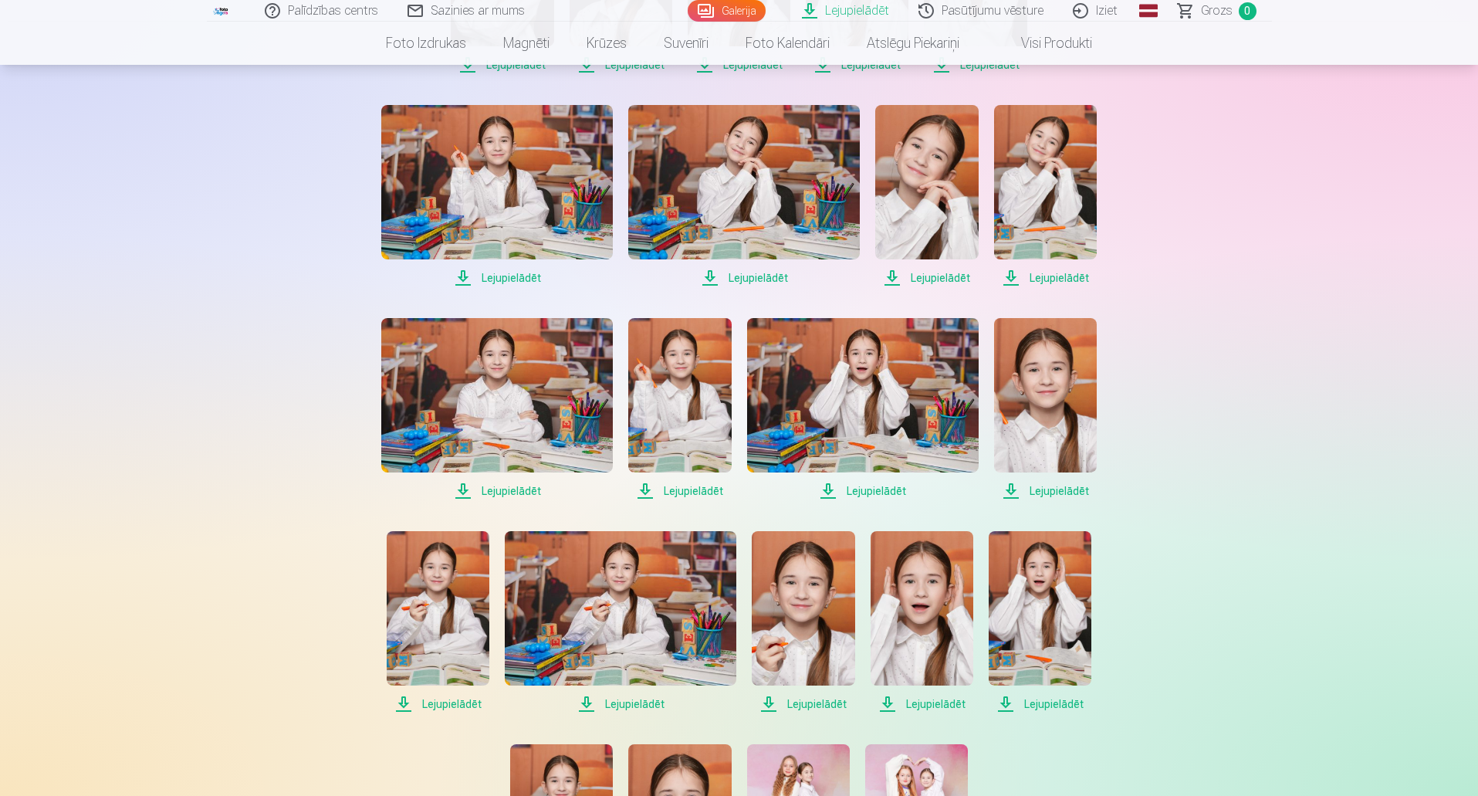
click at [523, 486] on span "Lejupielādēt" at bounding box center [496, 490] width 231 height 19
click at [700, 488] on span "Lejupielādēt" at bounding box center [679, 490] width 103 height 19
click at [890, 491] on span "Lejupielādēt" at bounding box center [862, 490] width 231 height 19
click at [1075, 492] on span "Lejupielādēt" at bounding box center [1045, 490] width 103 height 19
click at [448, 704] on span "Lejupielādēt" at bounding box center [438, 703] width 103 height 19
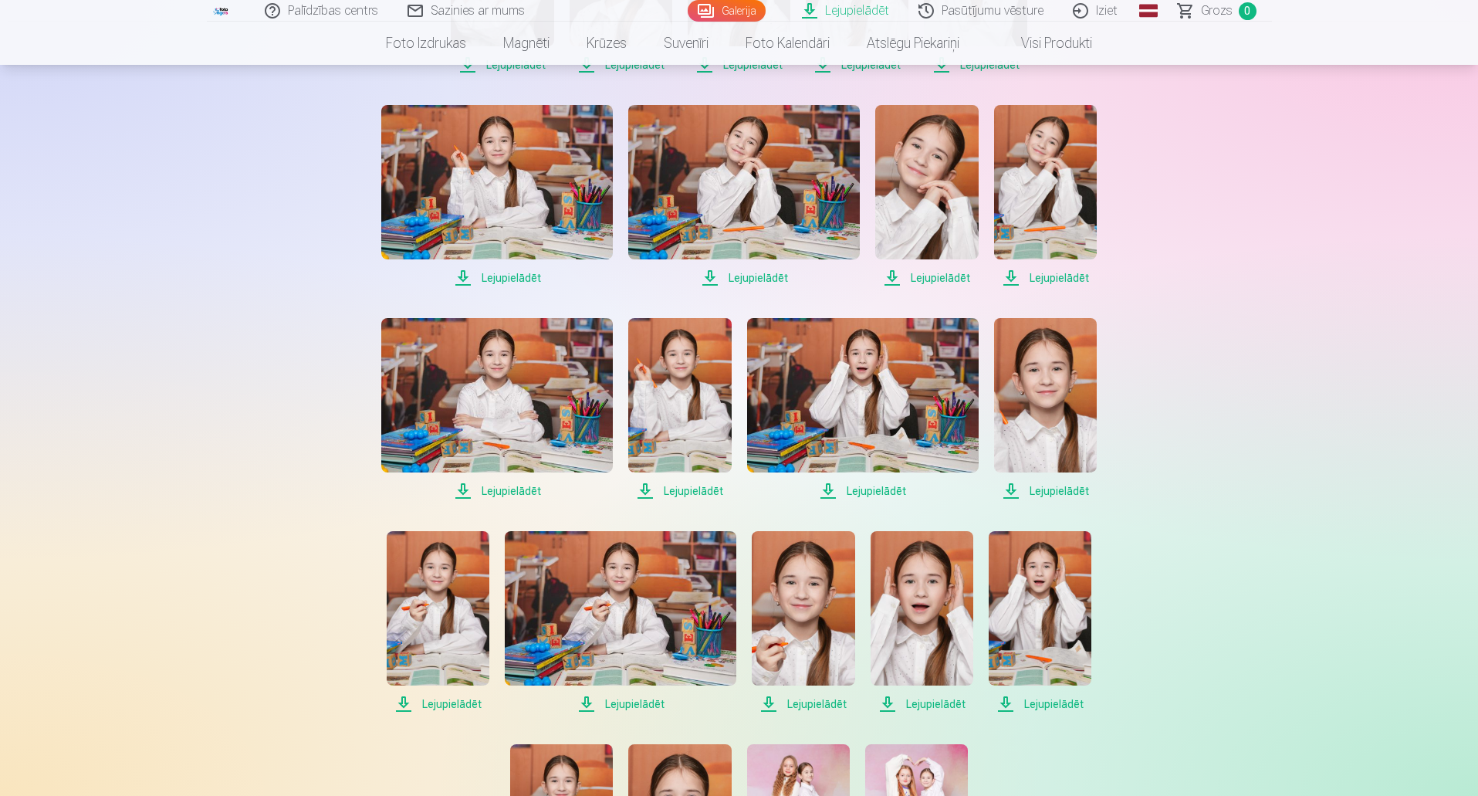
click at [647, 701] on span "Lejupielādēt" at bounding box center [620, 703] width 231 height 19
click at [810, 710] on span "Lejupielādēt" at bounding box center [803, 703] width 103 height 19
click at [928, 702] on span "Lejupielādēt" at bounding box center [921, 703] width 103 height 19
click at [1031, 706] on span "Lejupielādēt" at bounding box center [1039, 703] width 103 height 19
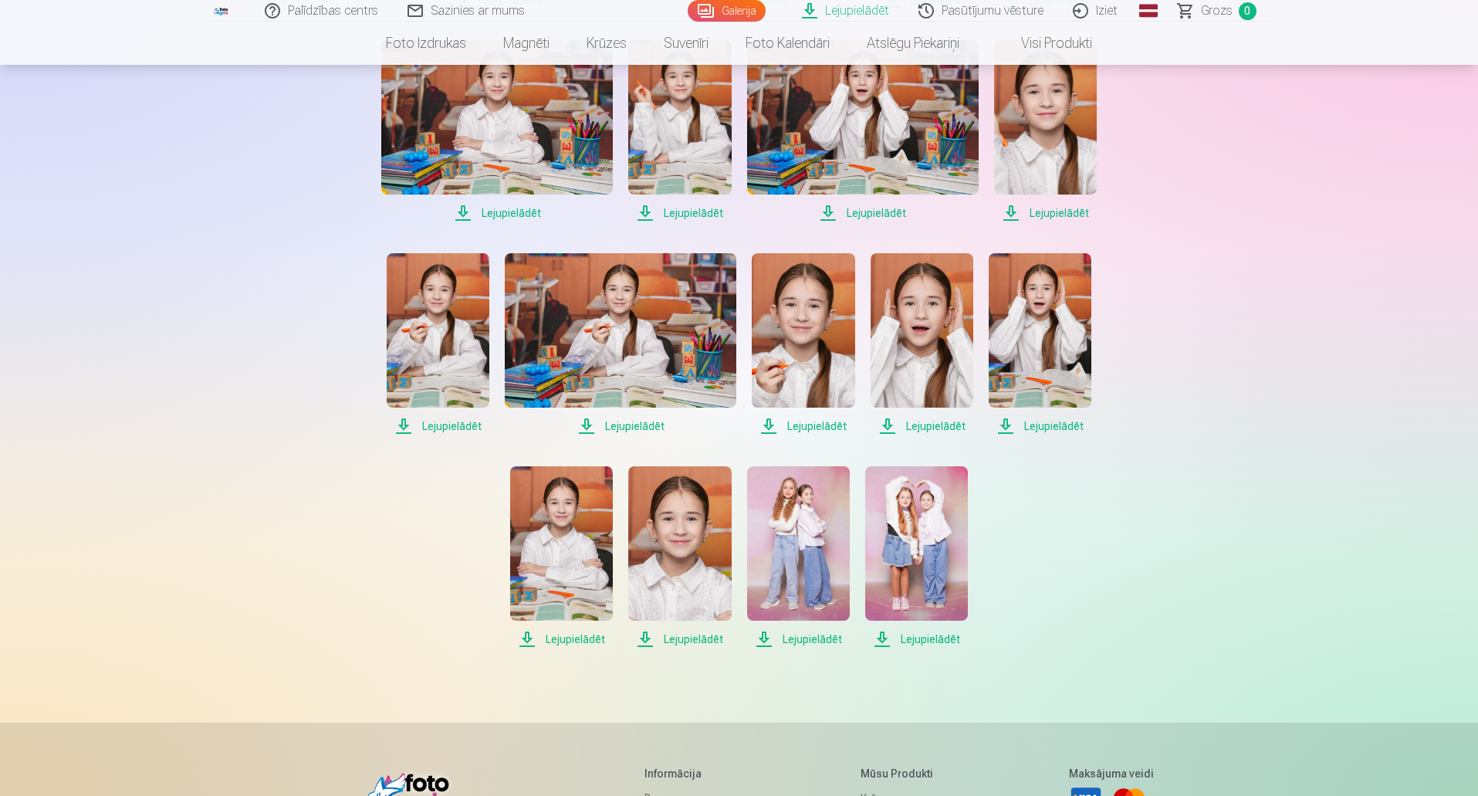
scroll to position [1207, 0]
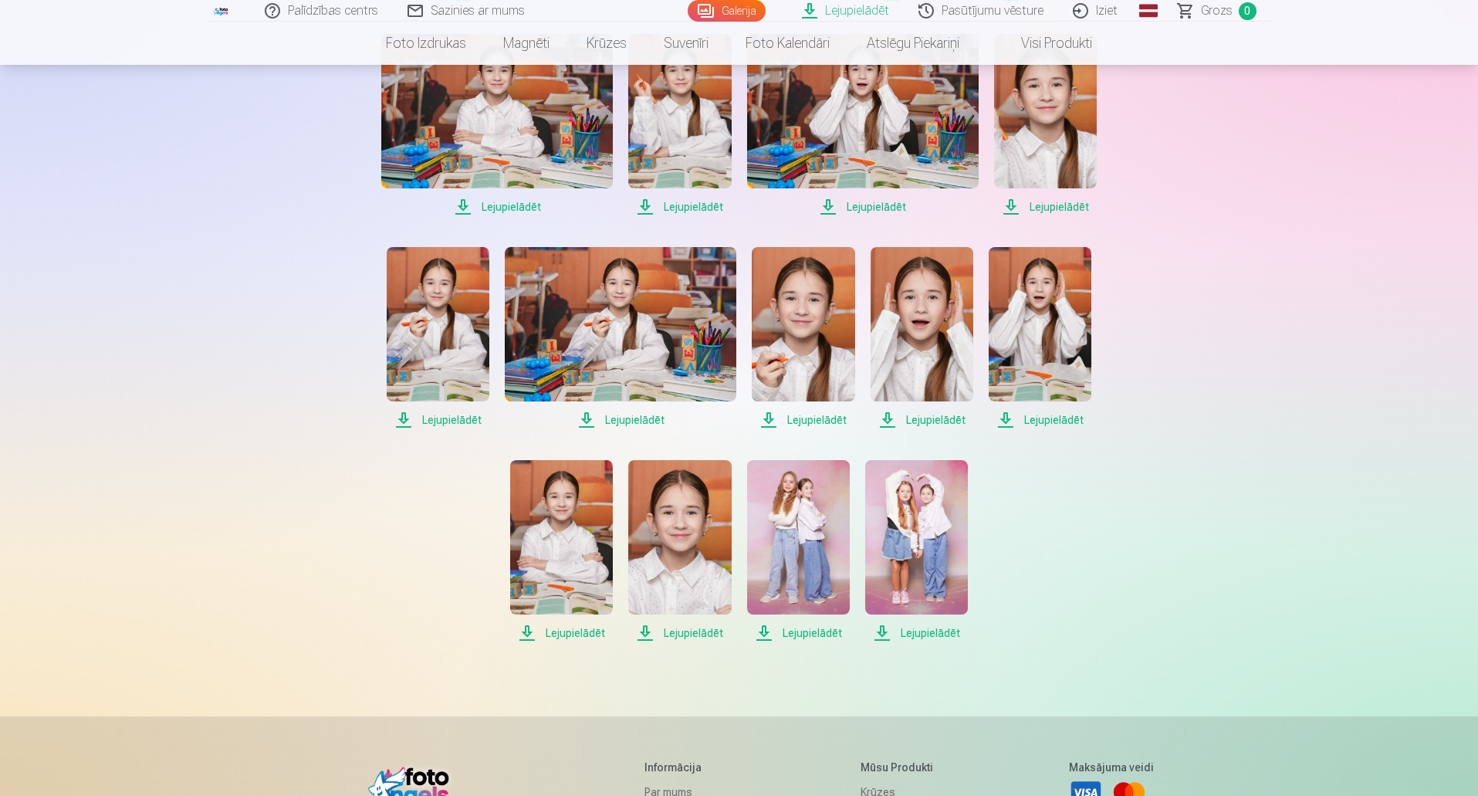
click at [576, 624] on span "Lejupielādēt" at bounding box center [561, 632] width 103 height 19
click at [667, 634] on span "Lejupielādēt" at bounding box center [679, 632] width 103 height 19
click at [794, 634] on span "Lejupielādēt" at bounding box center [798, 632] width 103 height 19
click at [934, 637] on span "Lejupielādēt" at bounding box center [916, 632] width 103 height 19
